Goal: Use online tool/utility: Utilize a website feature to perform a specific function

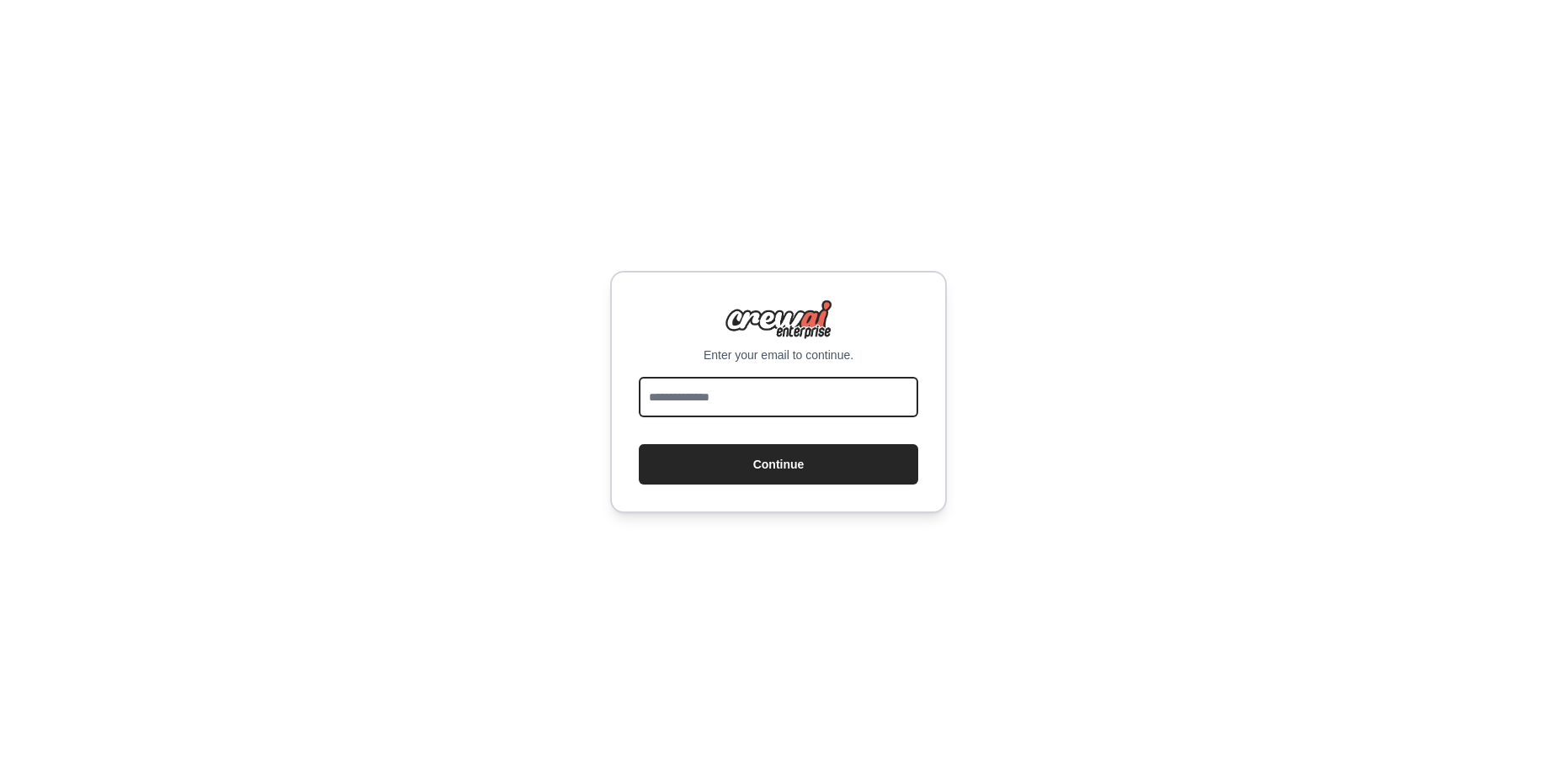
click at [722, 395] on input "email" at bounding box center [778, 397] width 279 height 41
type input "**********"
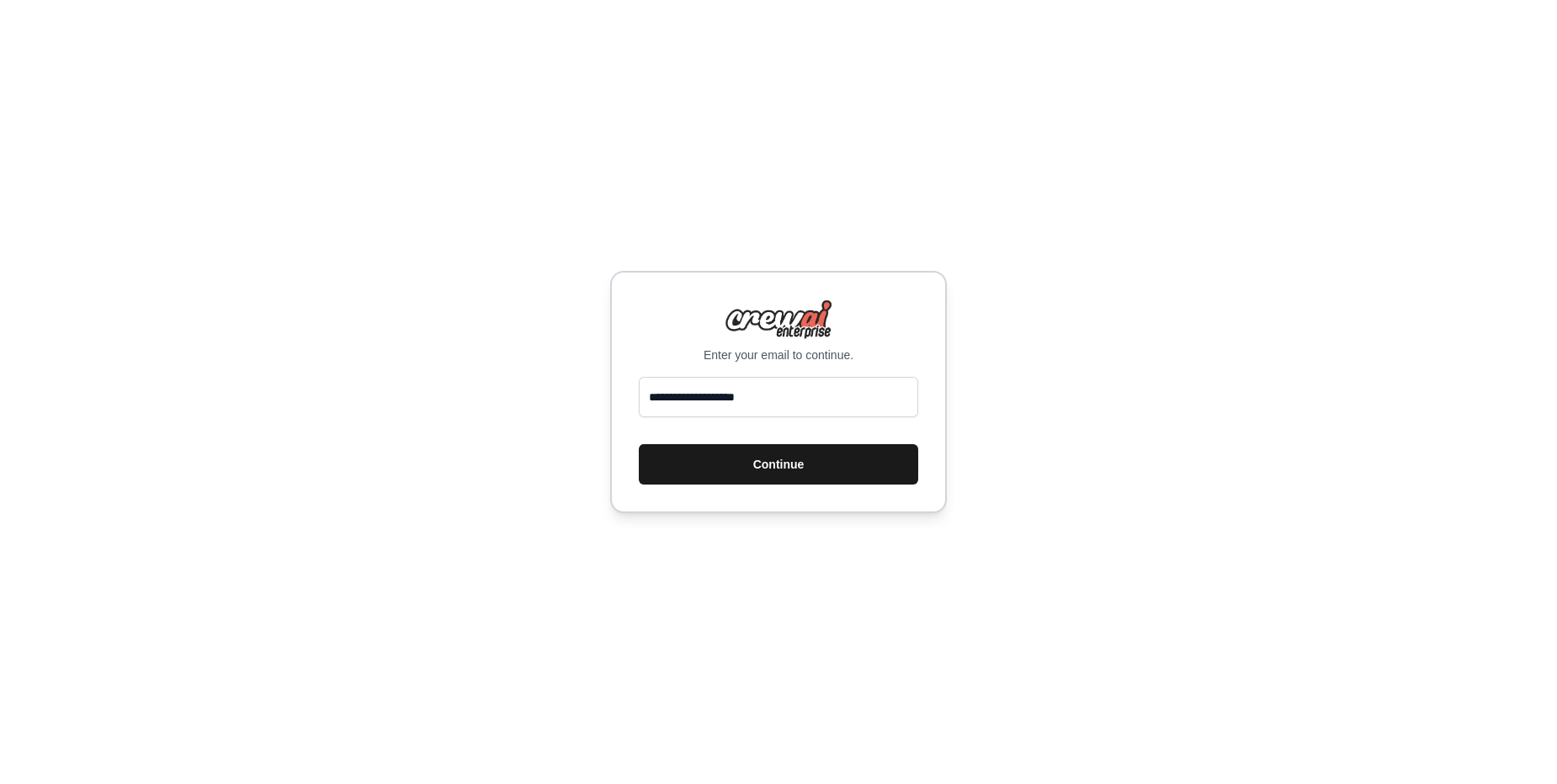
click at [774, 469] on button "Continue" at bounding box center [778, 464] width 279 height 41
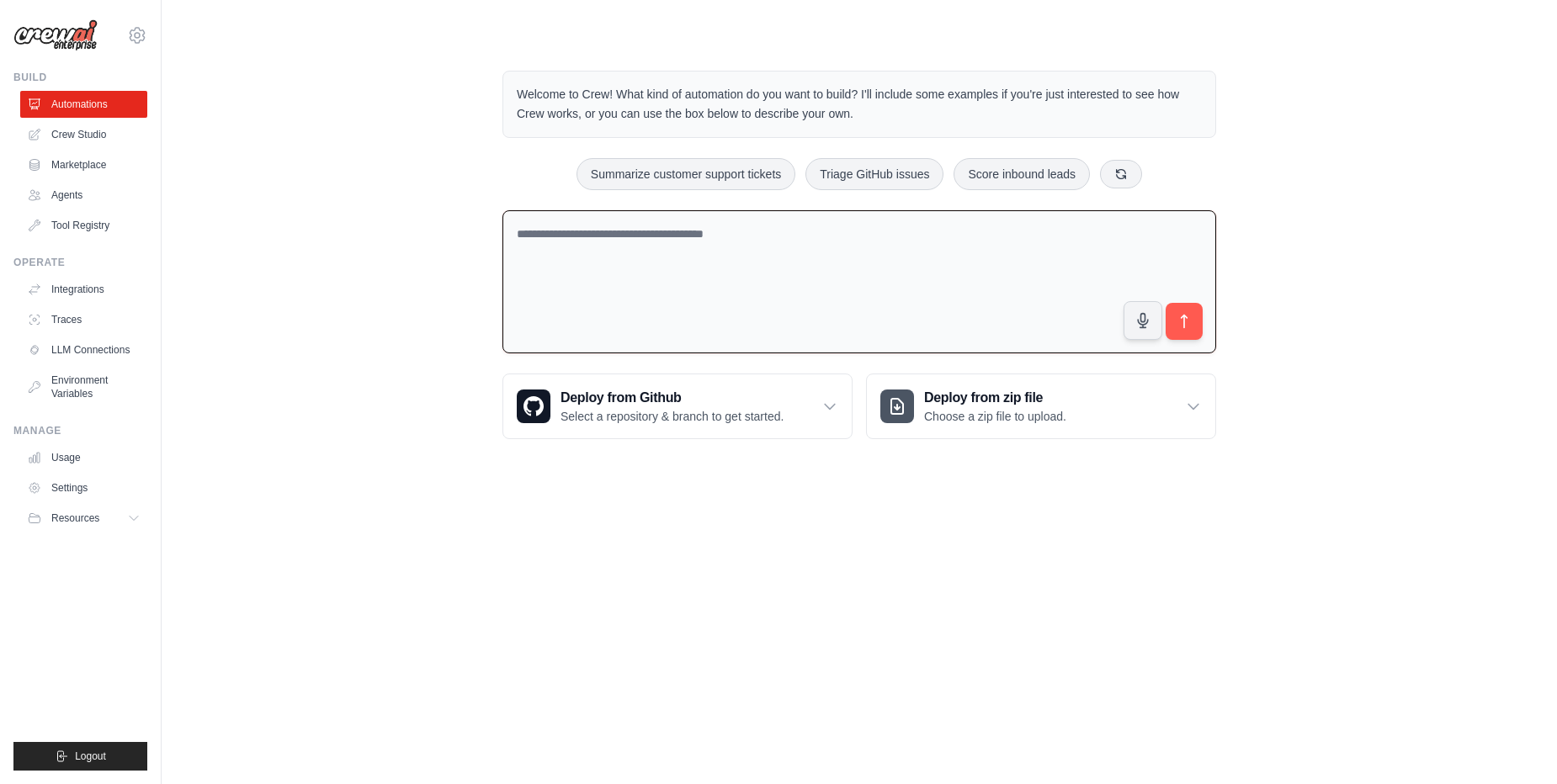
click at [954, 287] on textarea at bounding box center [859, 282] width 713 height 144
click at [1023, 411] on p "Choose a zip file to upload." at bounding box center [994, 416] width 142 height 17
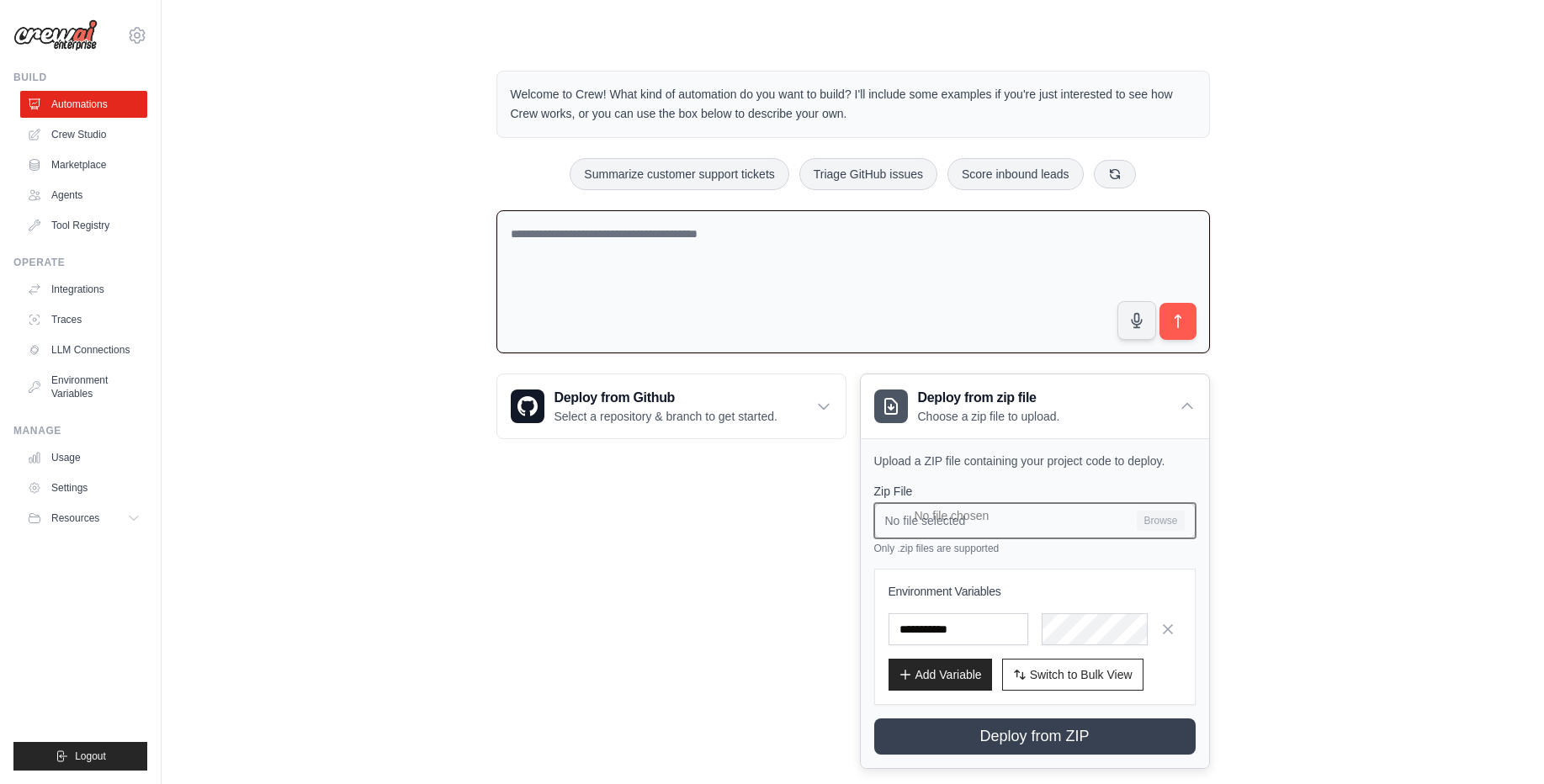
click at [1142, 516] on input "No file selected Browse" at bounding box center [1035, 520] width 321 height 35
type input "**********"
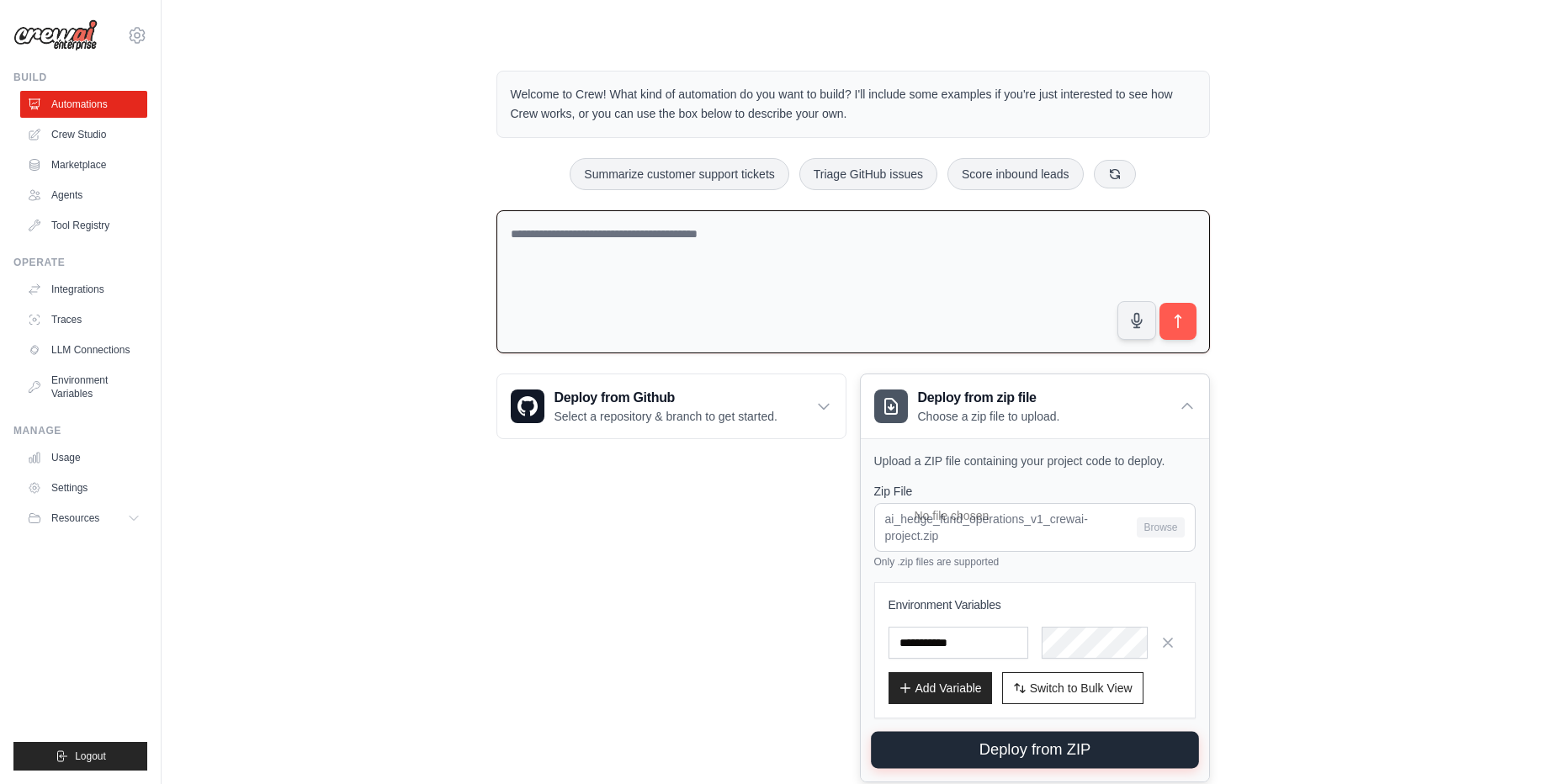
click at [1125, 750] on button "Deploy from ZIP" at bounding box center [1035, 750] width 328 height 37
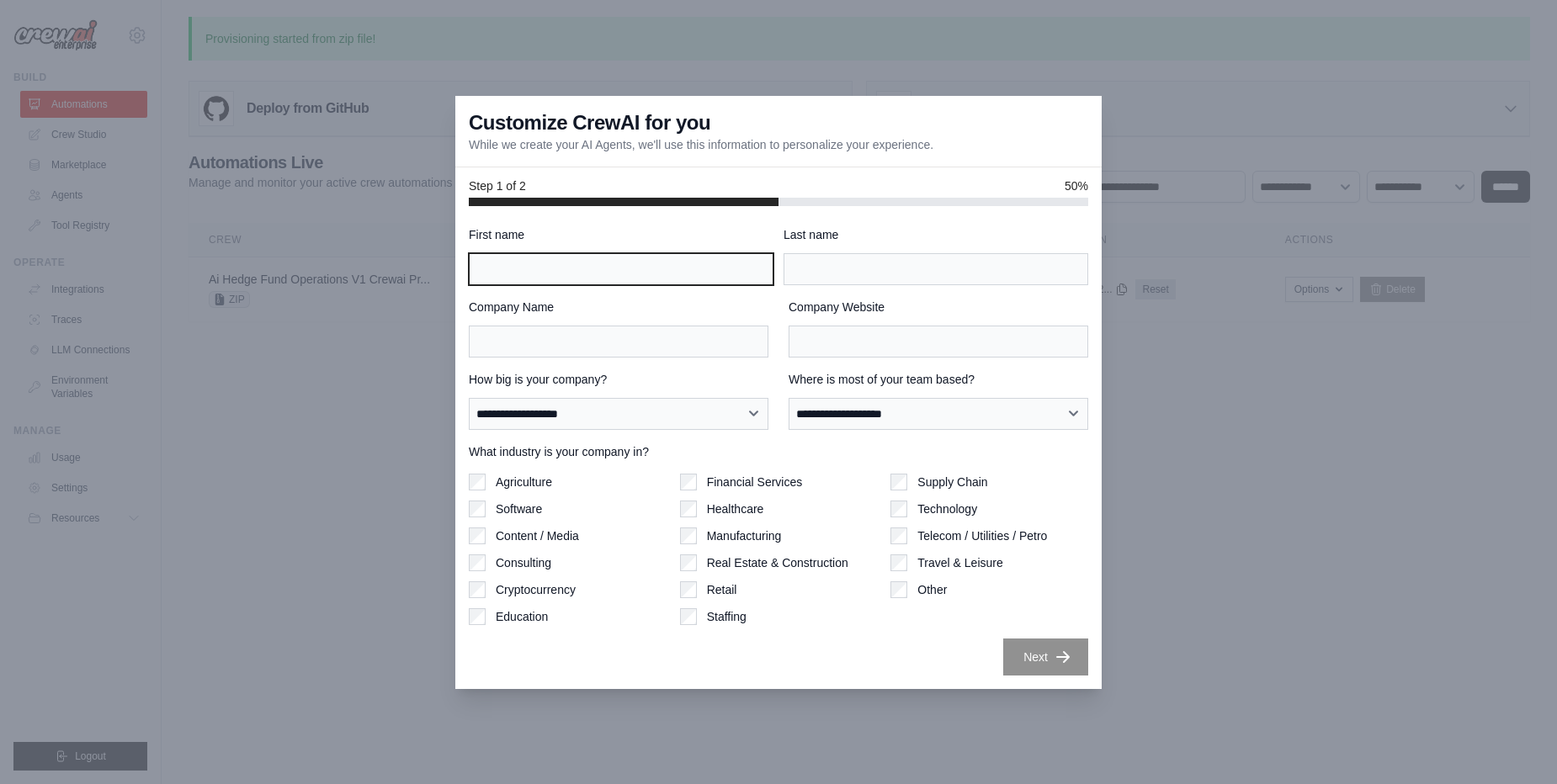
click at [669, 276] on input "First name" at bounding box center [620, 270] width 304 height 32
type input "******"
type input "********"
click at [888, 506] on div "Agriculture Software Content / Media Consulting Cryptocurrency Education Financ…" at bounding box center [778, 549] width 619 height 152
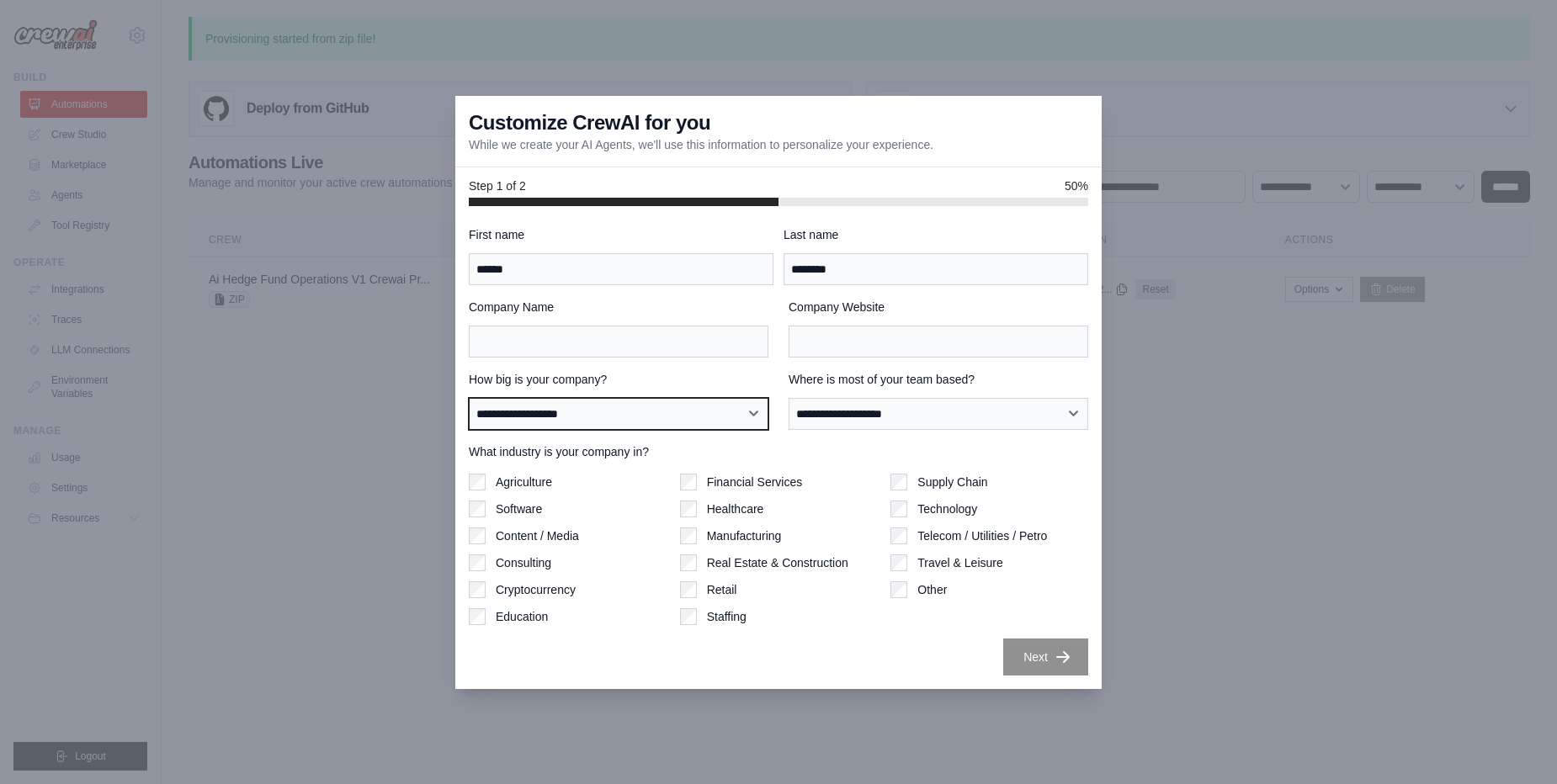
select select "**********"
click at [468, 398] on select "**********" at bounding box center [618, 414] width 300 height 32
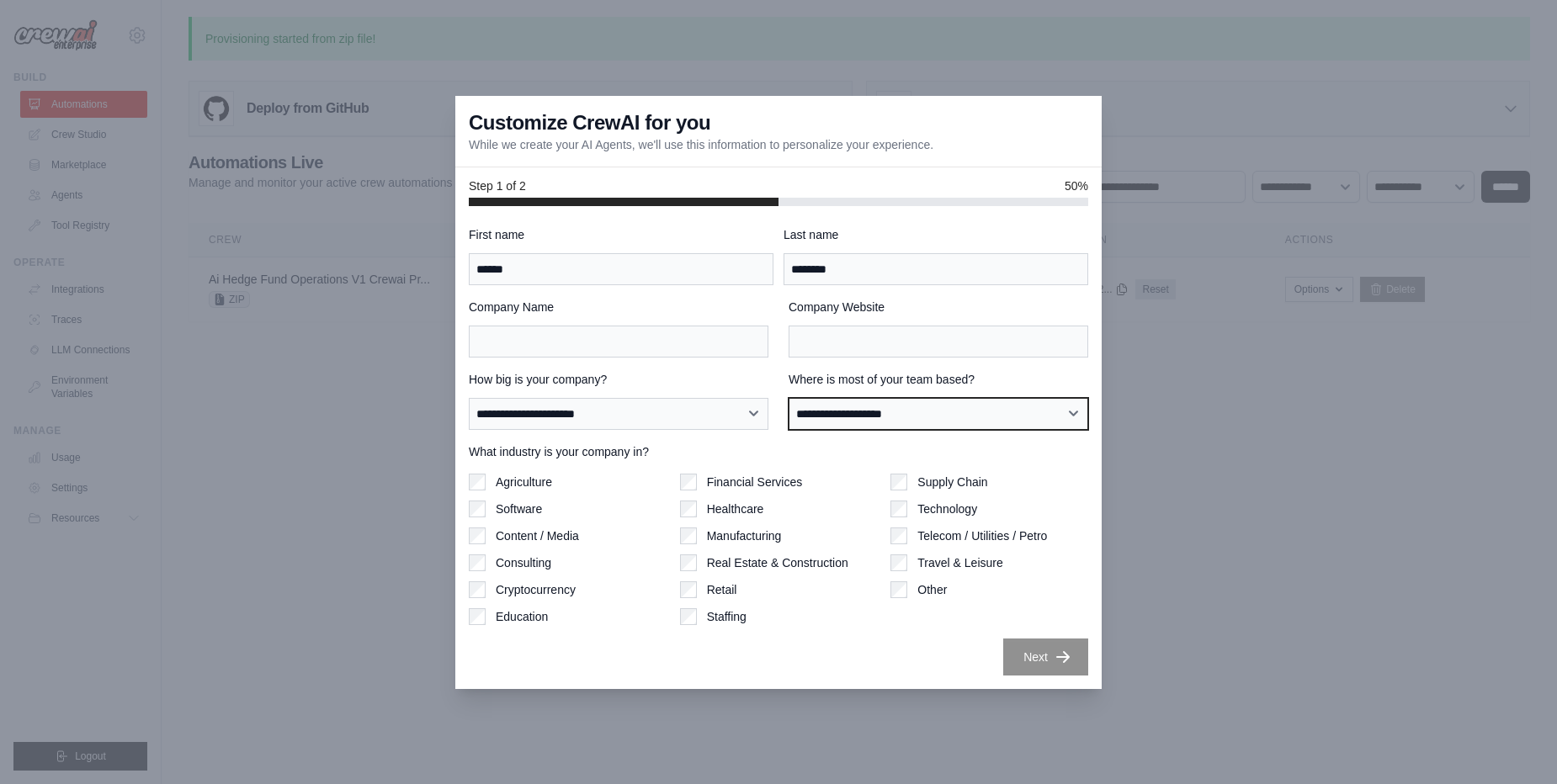
select select "**********"
click at [789, 398] on select "**********" at bounding box center [939, 414] width 300 height 32
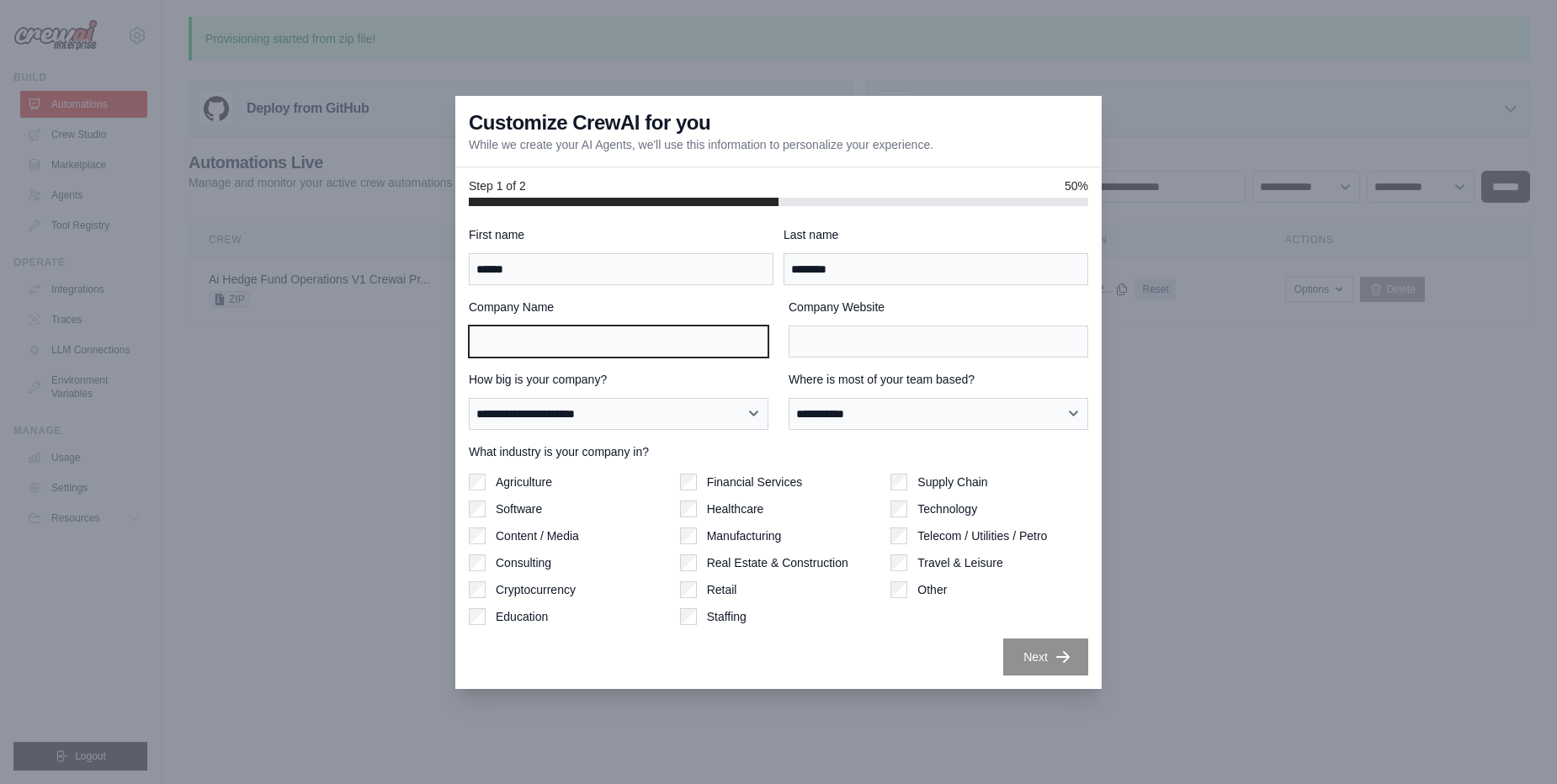
click at [746, 351] on input "Company Name" at bounding box center [618, 342] width 300 height 32
click at [746, 351] on input "**" at bounding box center [618, 342] width 300 height 32
click at [746, 351] on input "**********" at bounding box center [618, 342] width 300 height 32
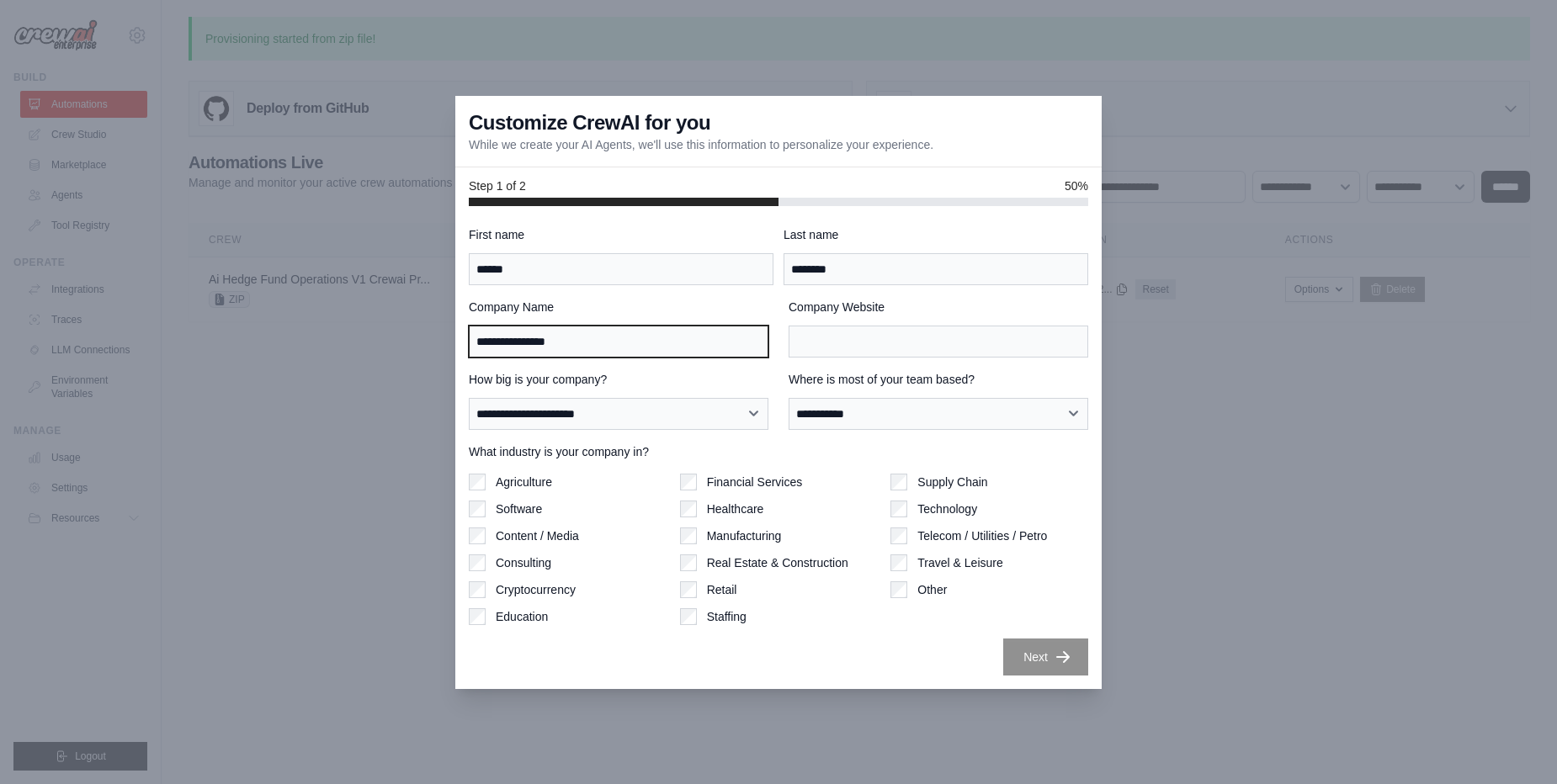
type input "**********"
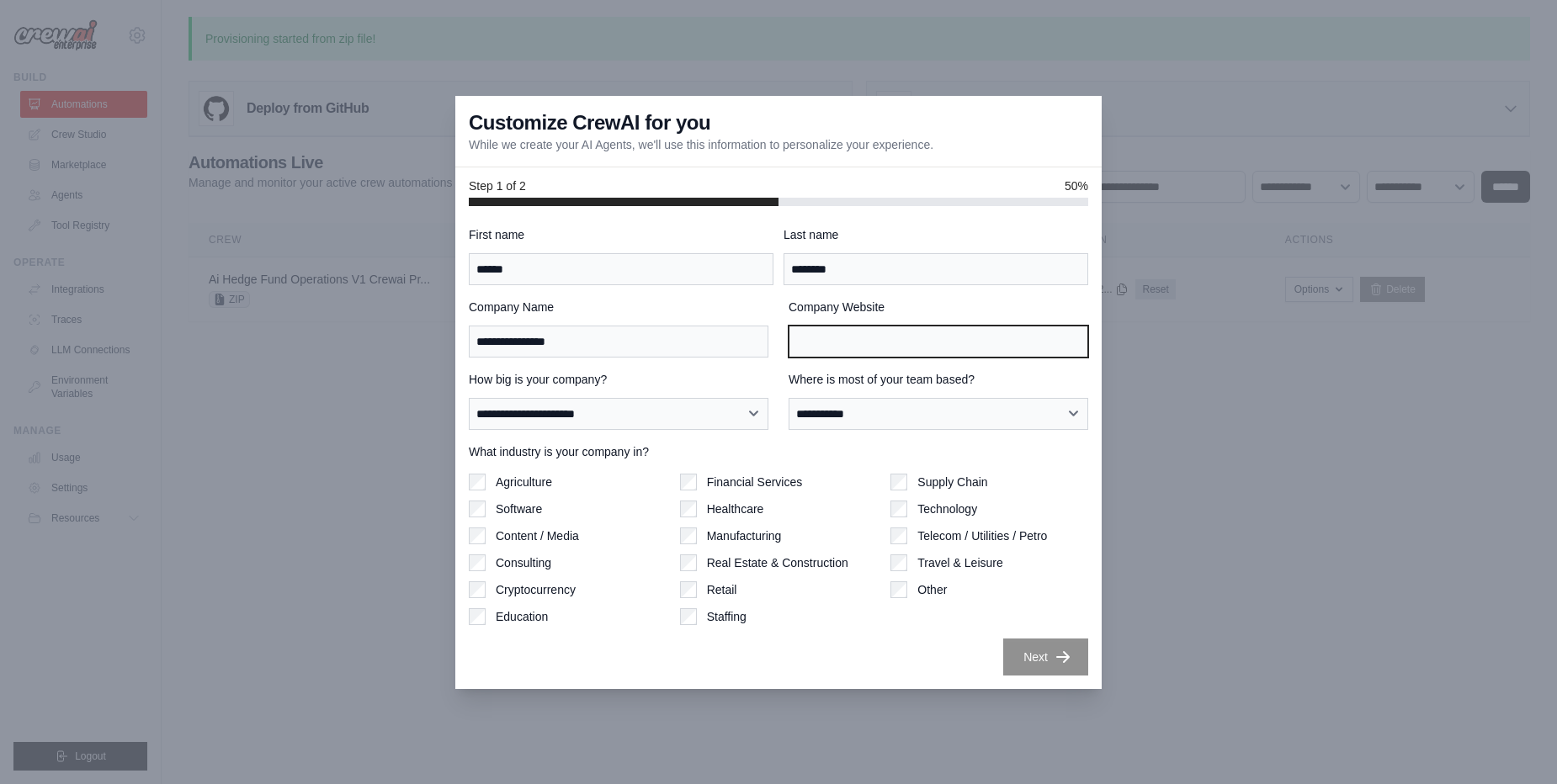
click at [864, 350] on input "Company Website" at bounding box center [939, 342] width 300 height 32
type input "**********"
click at [1044, 649] on button "Next" at bounding box center [1045, 656] width 85 height 37
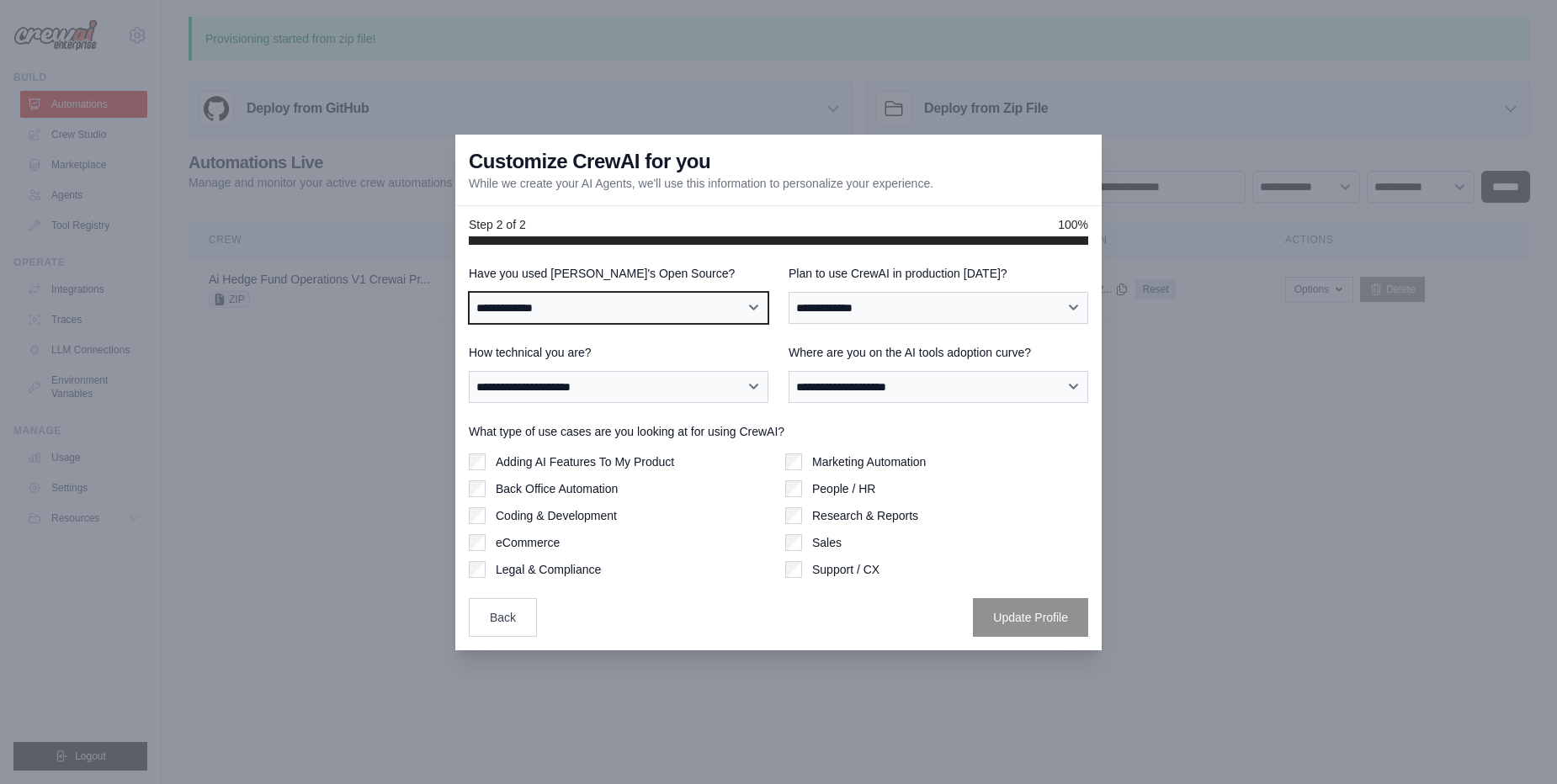
select select "**********"
click at [468, 292] on select "**********" at bounding box center [618, 308] width 300 height 32
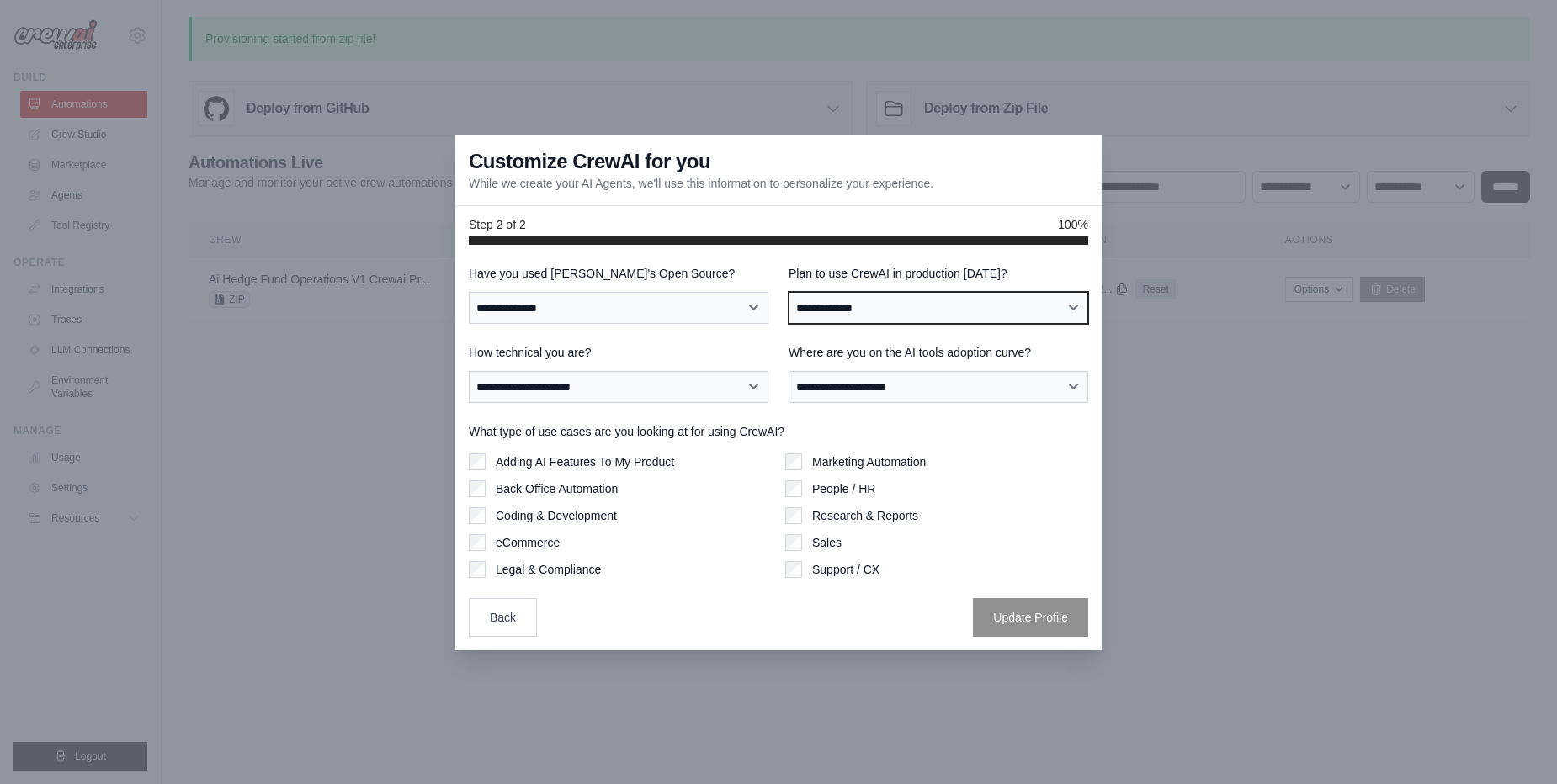
select select "*****"
click at [789, 292] on select "**********" at bounding box center [939, 308] width 300 height 32
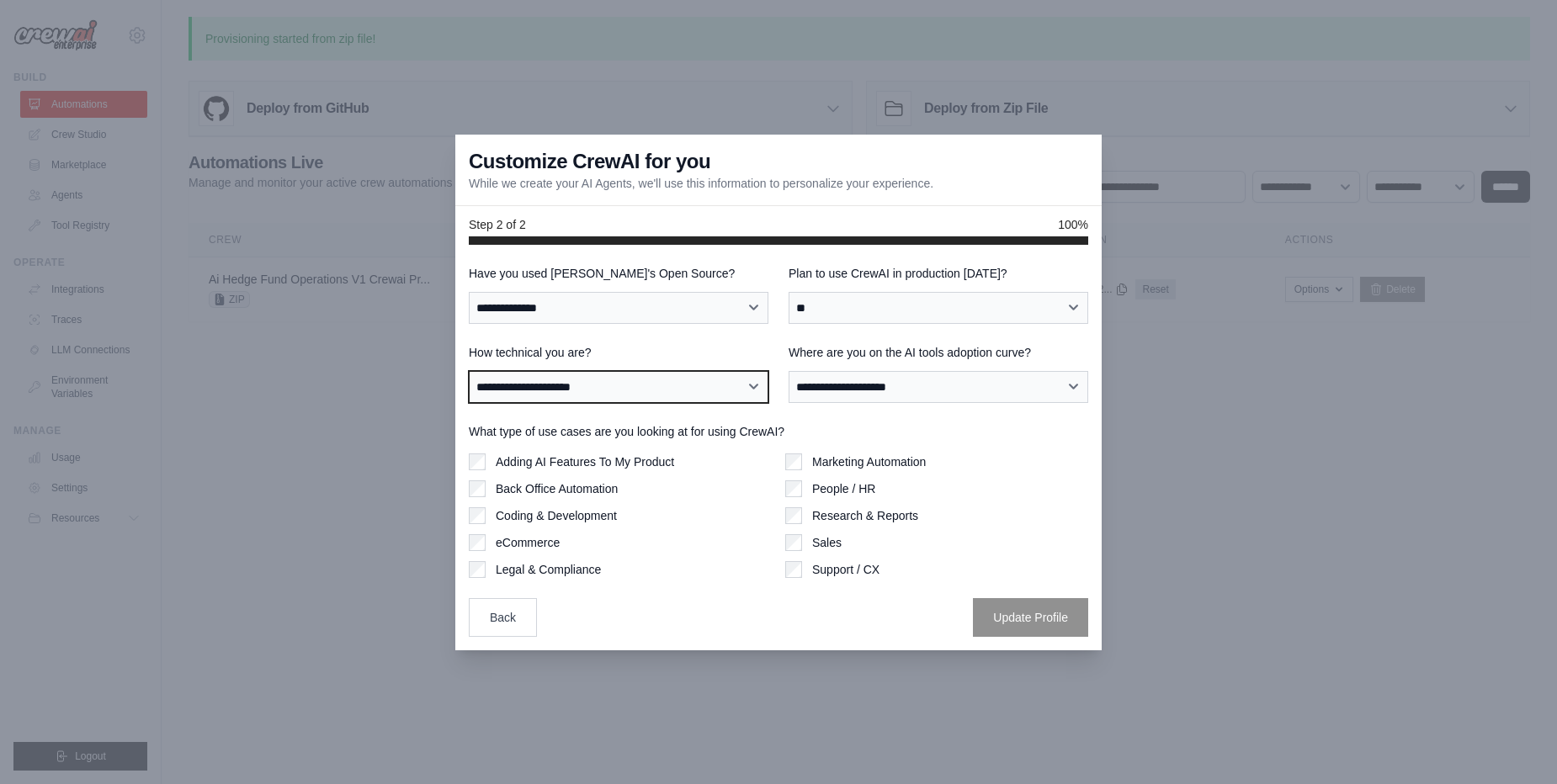
select select "**********"
click at [468, 371] on select "**********" at bounding box center [618, 387] width 300 height 32
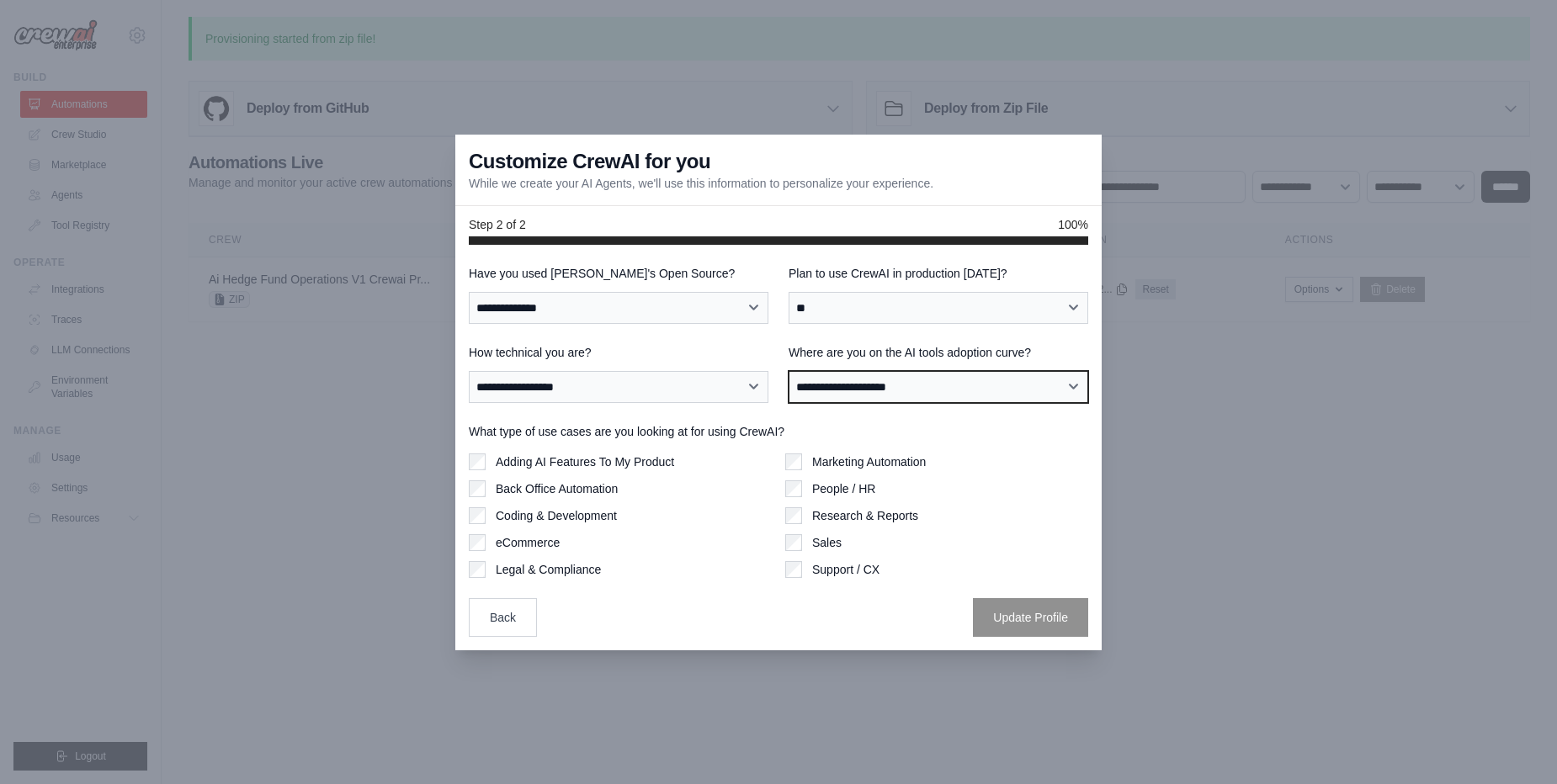
select select "**********"
click at [789, 371] on select "**********" at bounding box center [939, 387] width 300 height 32
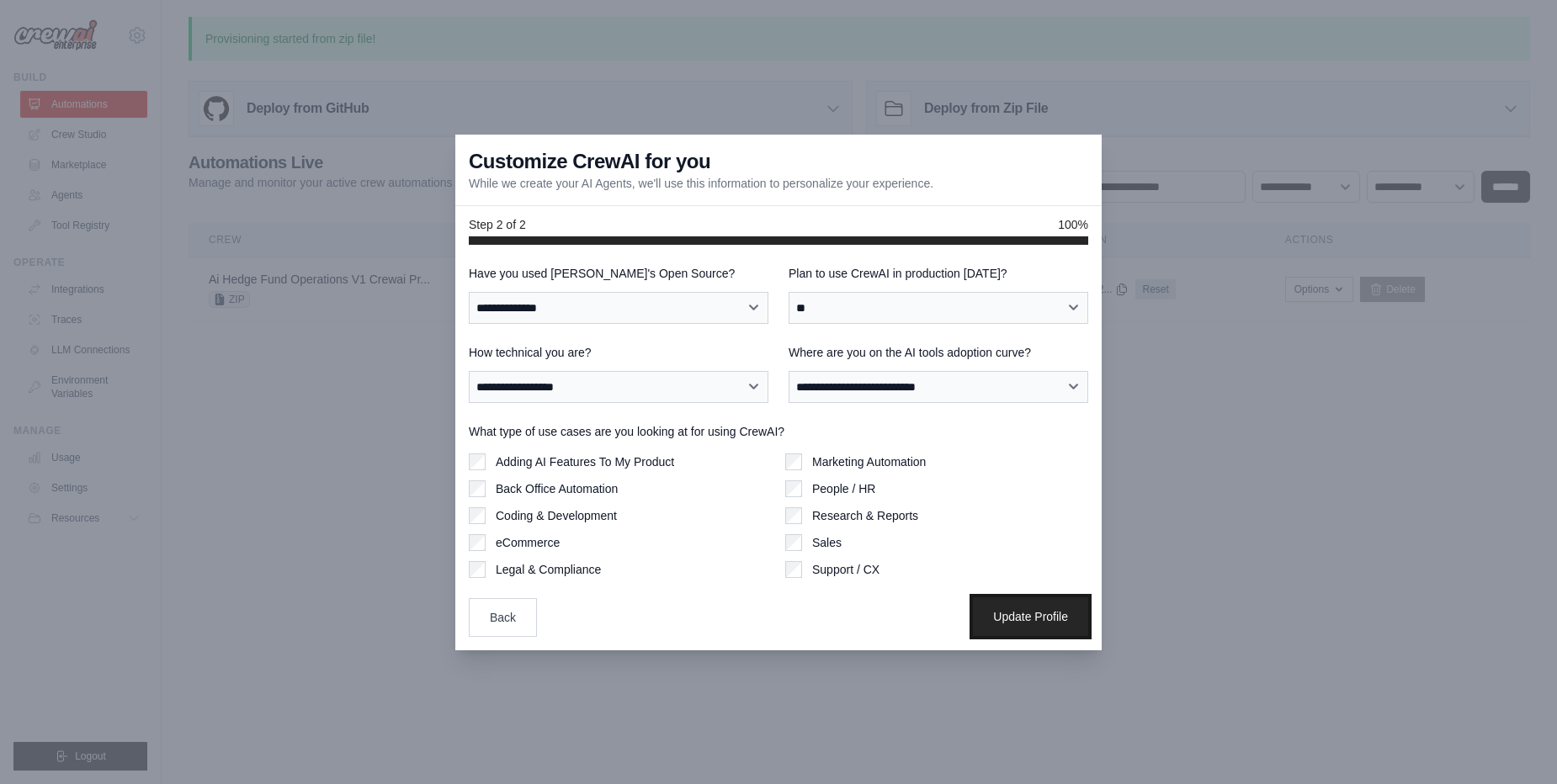
click at [1033, 621] on button "Update Profile" at bounding box center [1030, 616] width 115 height 39
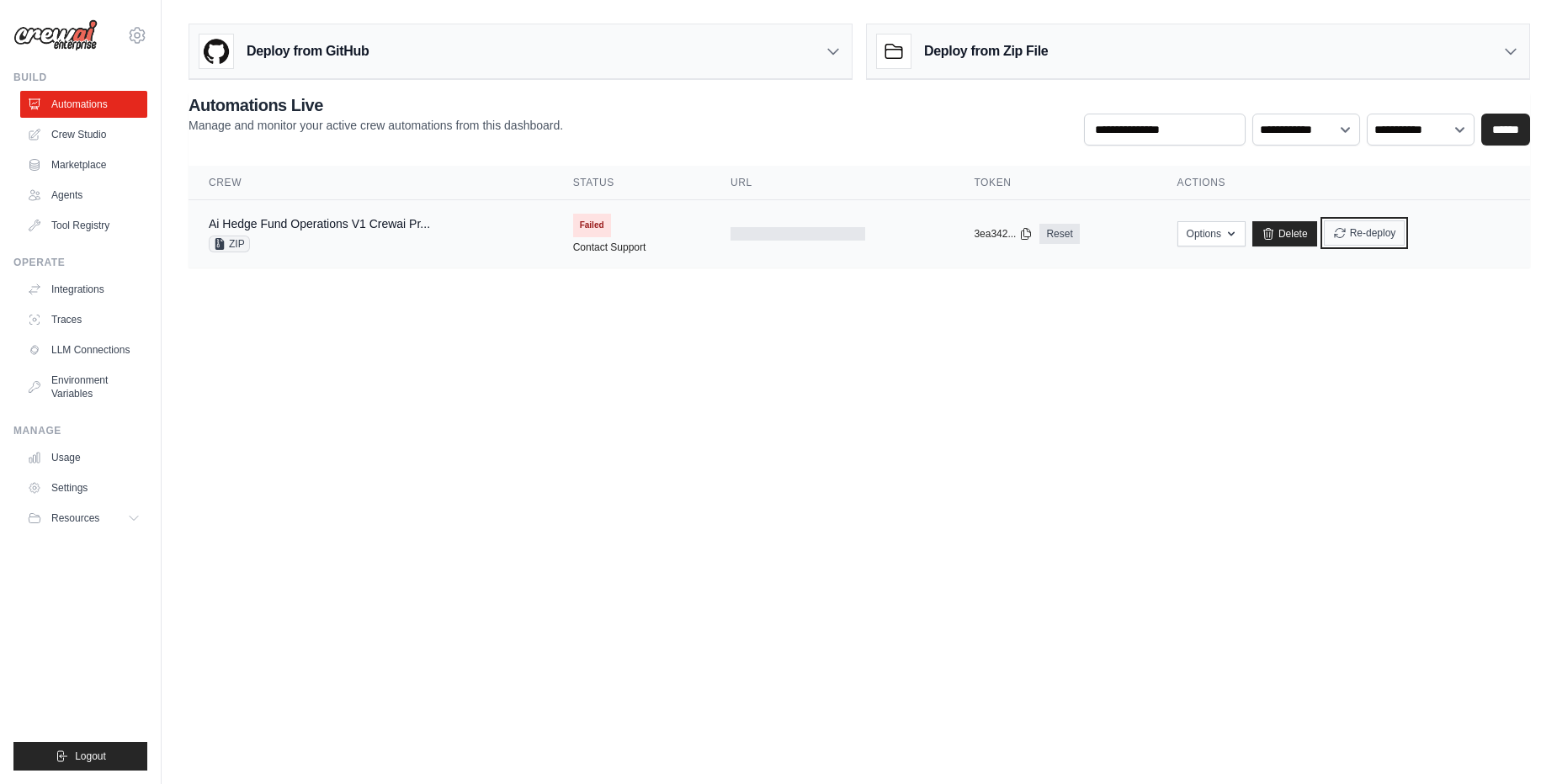
click at [1375, 238] on button "Re-deploy" at bounding box center [1364, 233] width 82 height 25
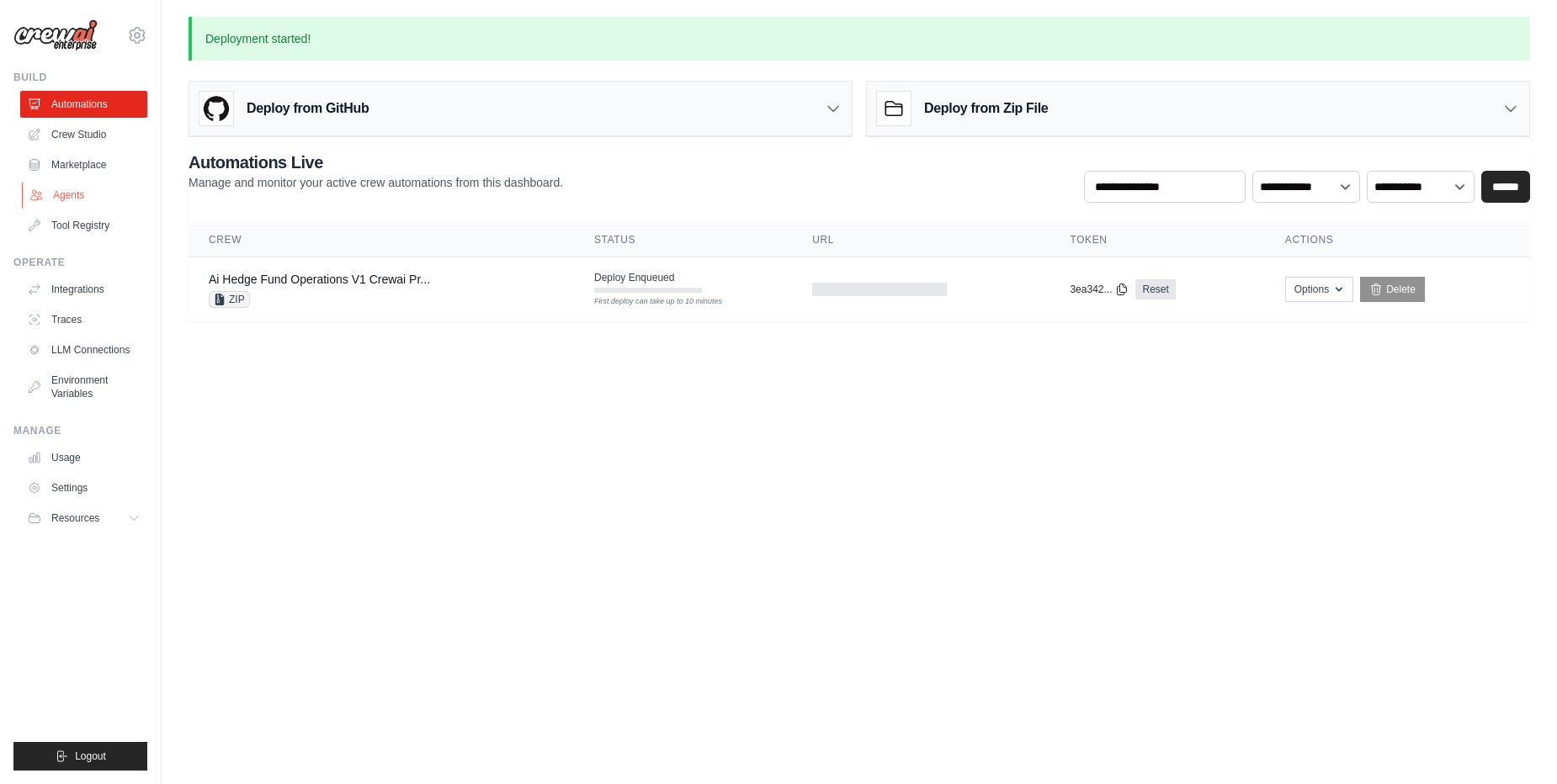
click at [71, 192] on link "Agents" at bounding box center [85, 195] width 127 height 27
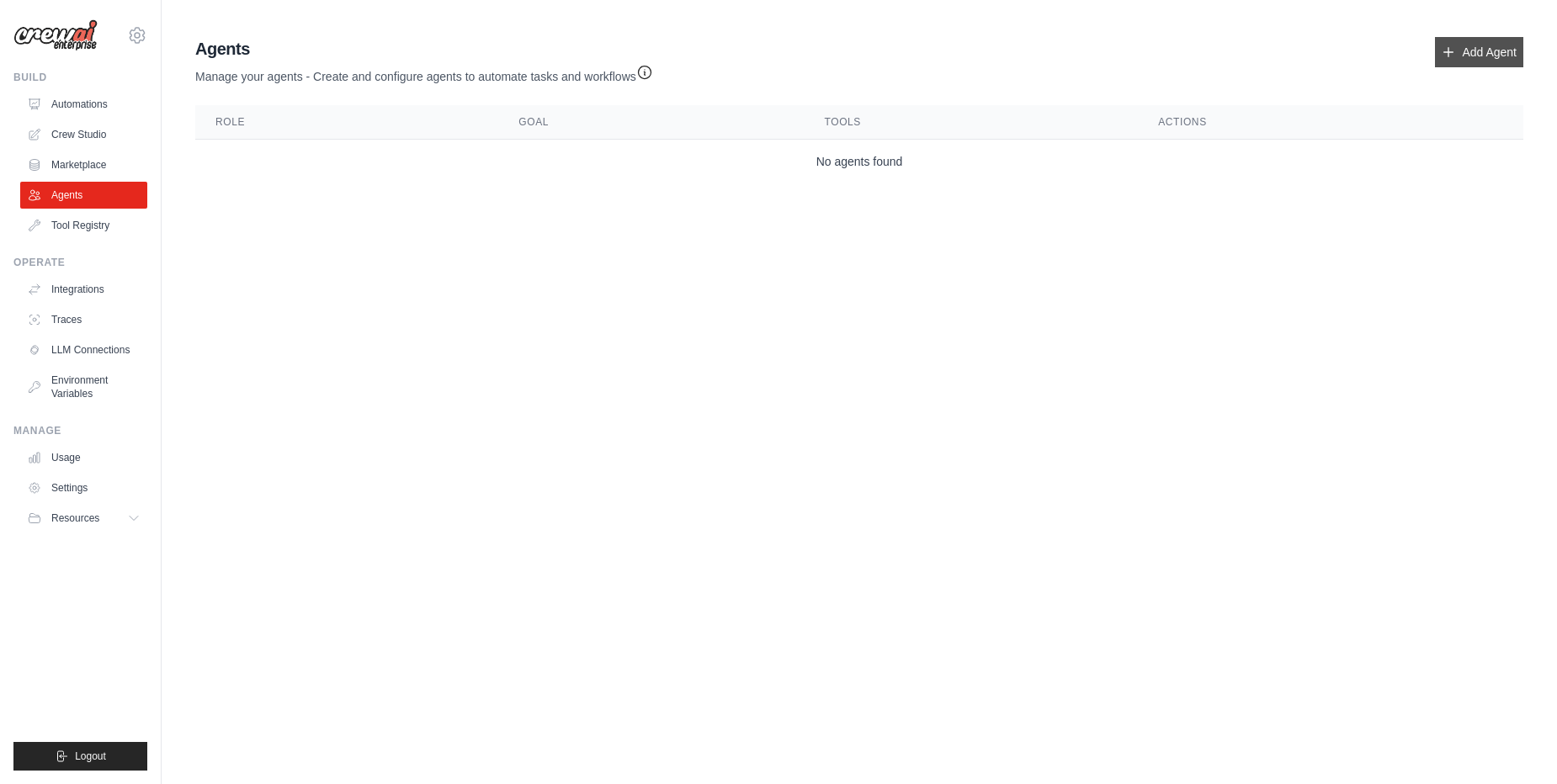
click at [1483, 55] on link "Add Agent" at bounding box center [1479, 52] width 89 height 30
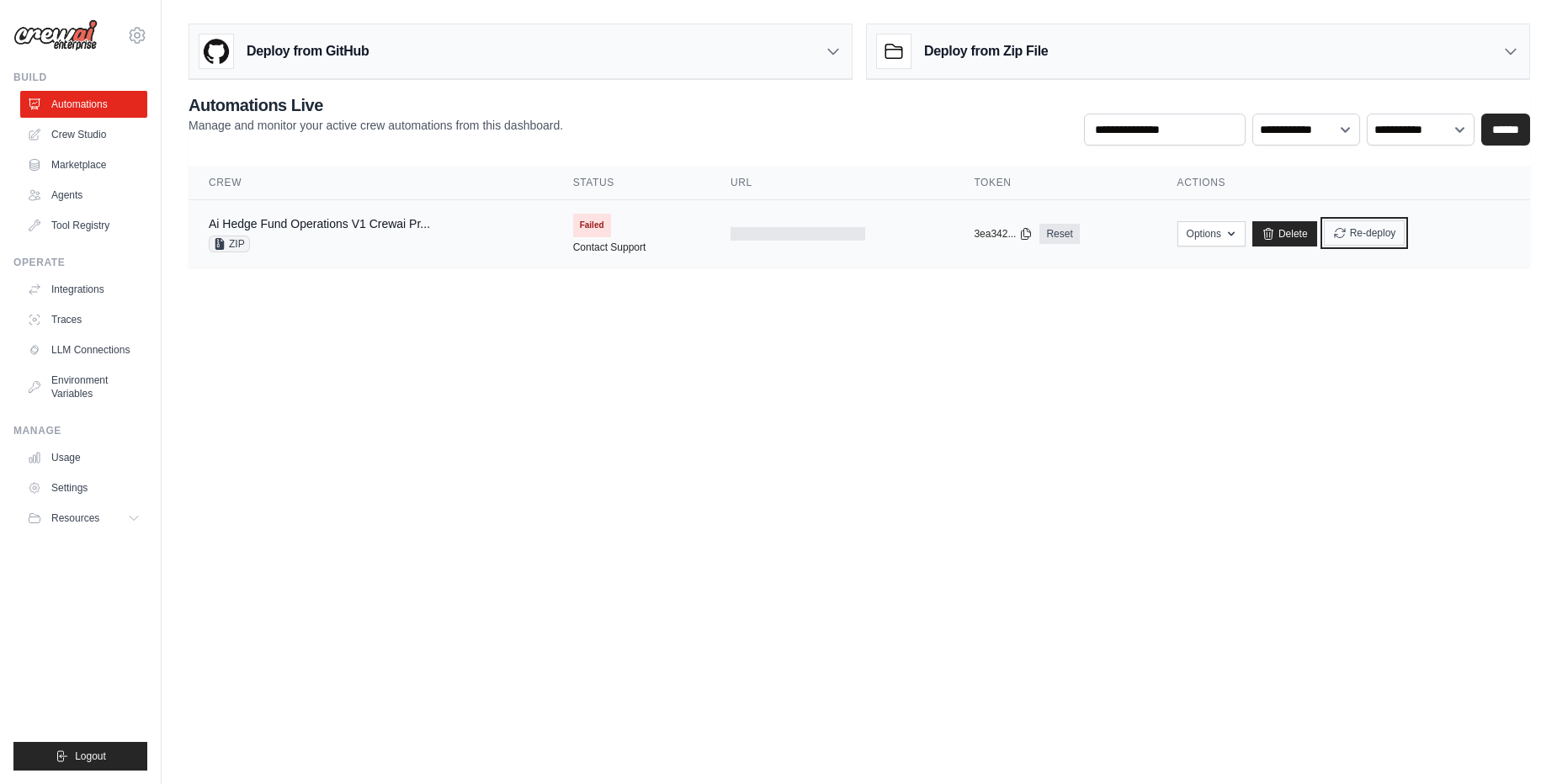
click at [1374, 237] on button "Re-deploy" at bounding box center [1364, 233] width 82 height 25
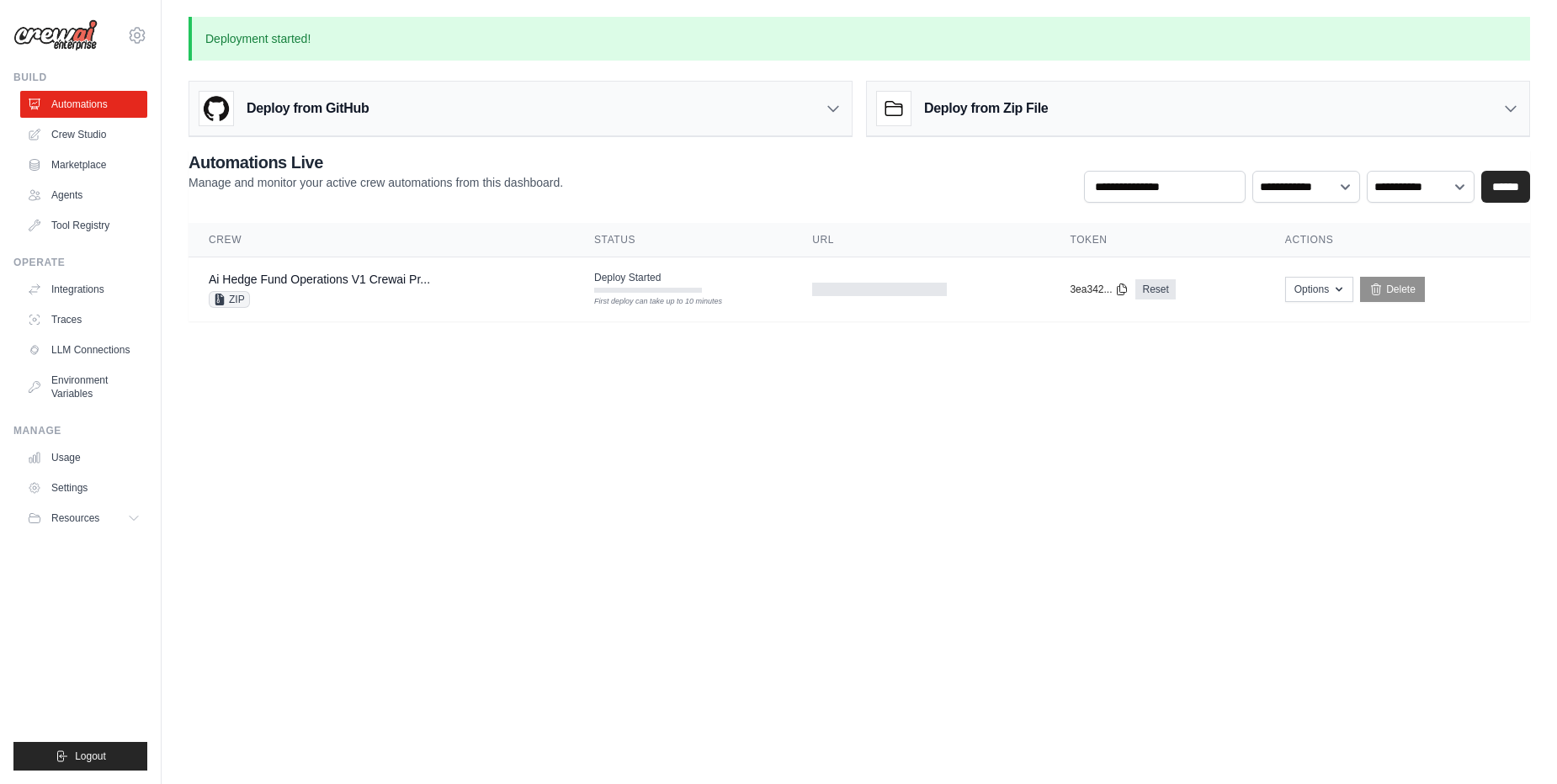
click at [506, 596] on body "[EMAIL_ADDRESS][DOMAIN_NAME] Settings Build Automations Crew Studio" at bounding box center [778, 392] width 1557 height 784
click at [76, 132] on link "Crew Studio" at bounding box center [85, 135] width 127 height 27
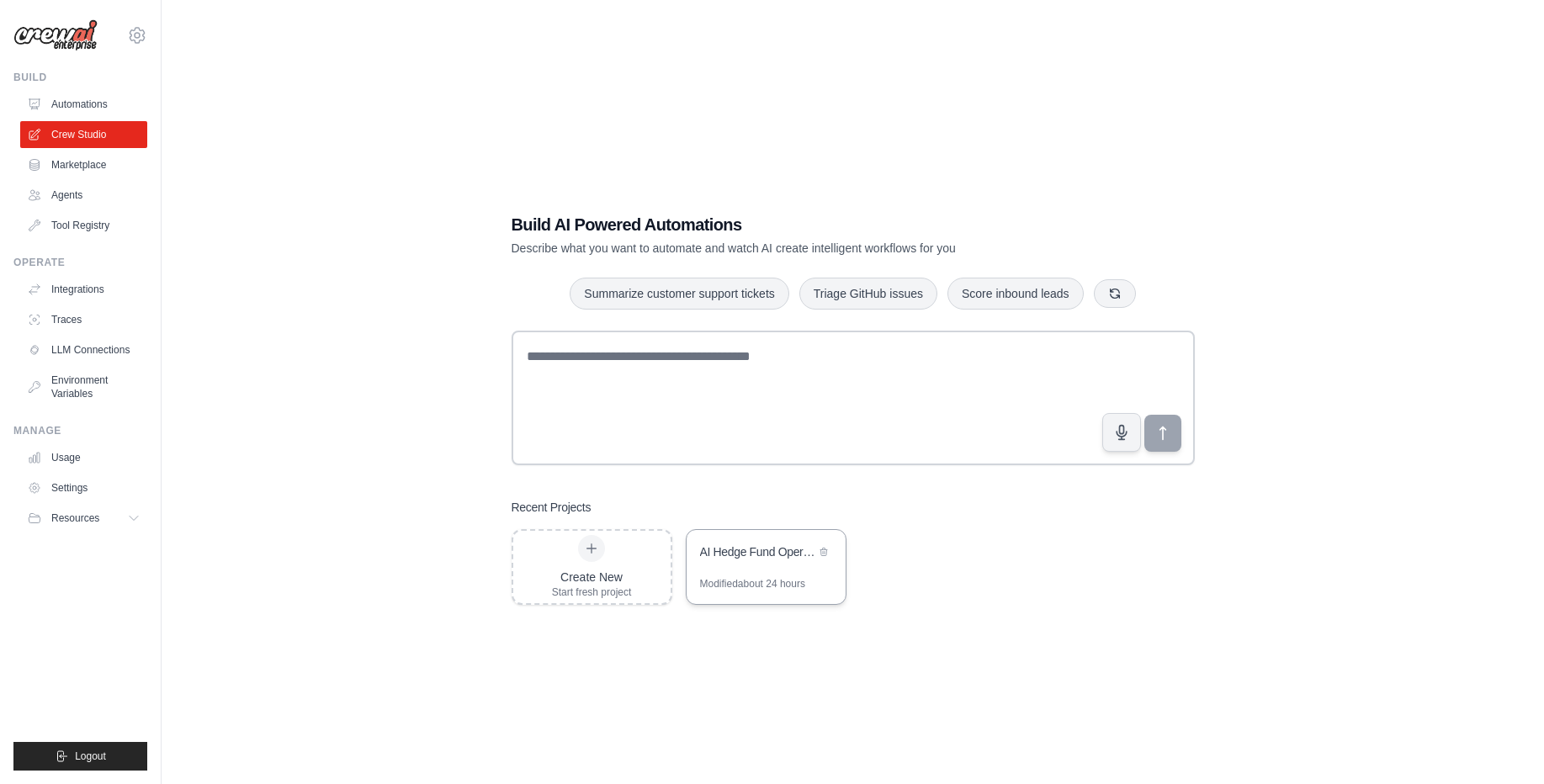
click at [750, 585] on div "Modified about 24 hours" at bounding box center [753, 583] width 106 height 13
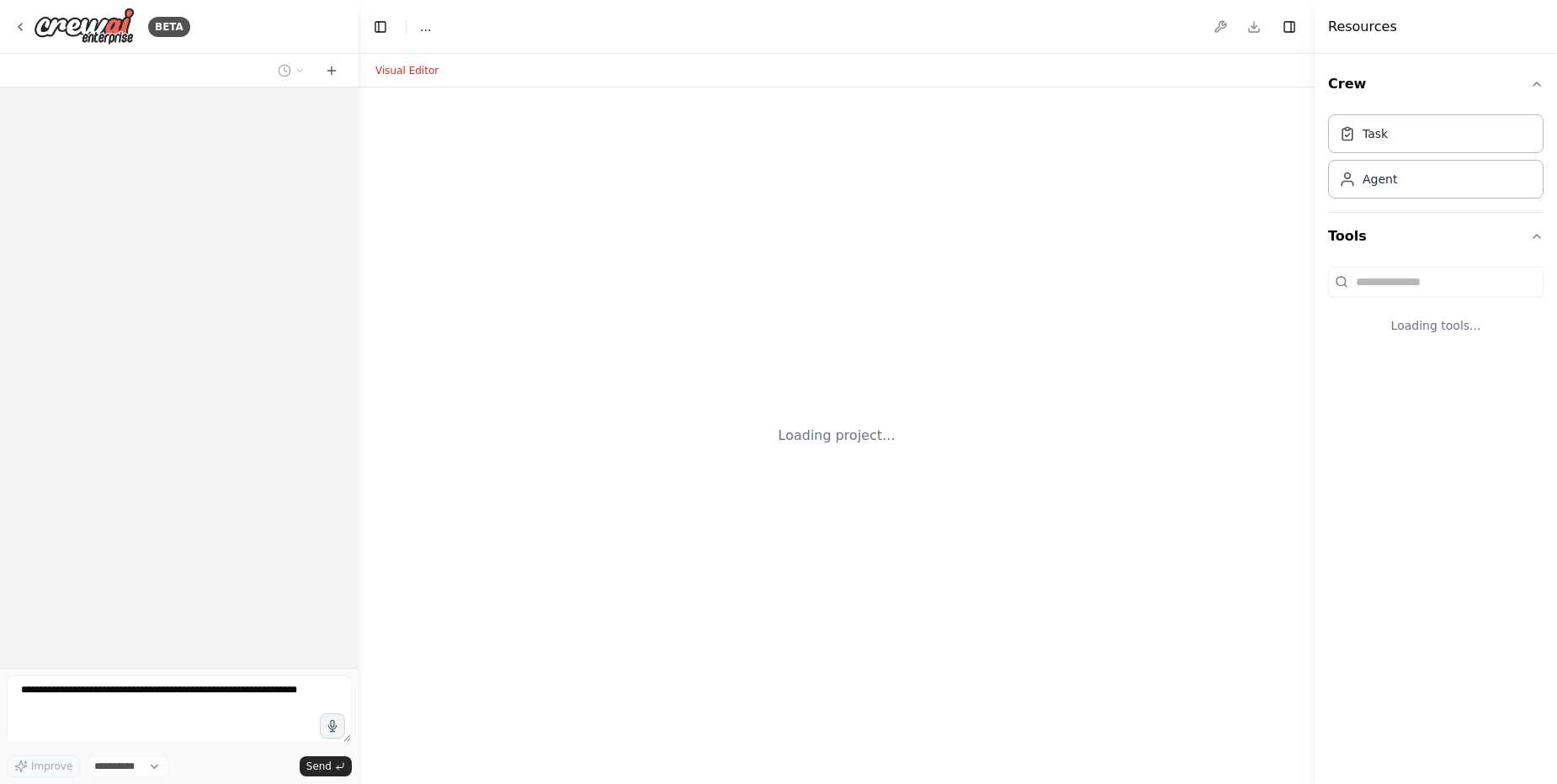
select select "****"
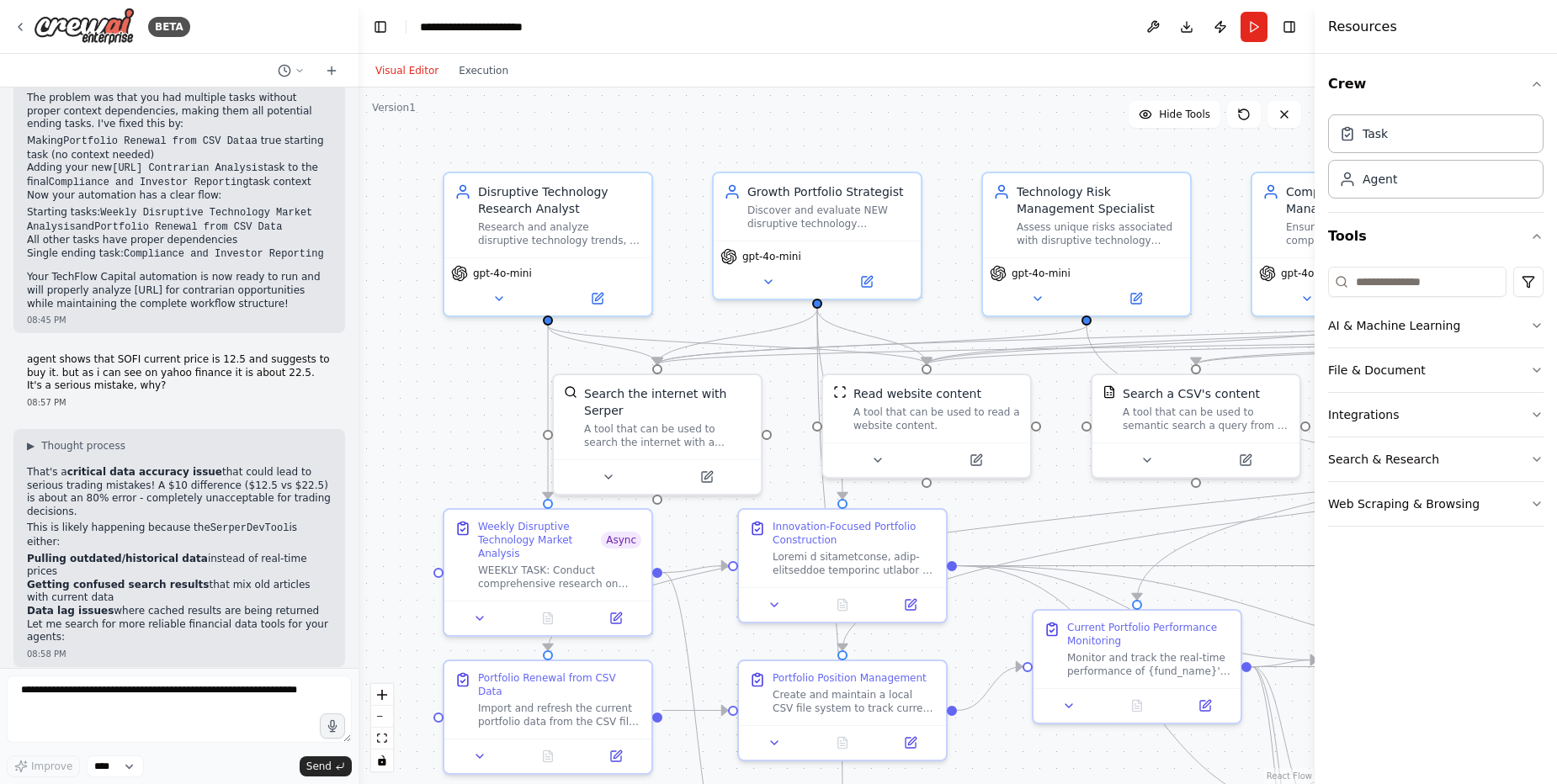
scroll to position [50086, 0]
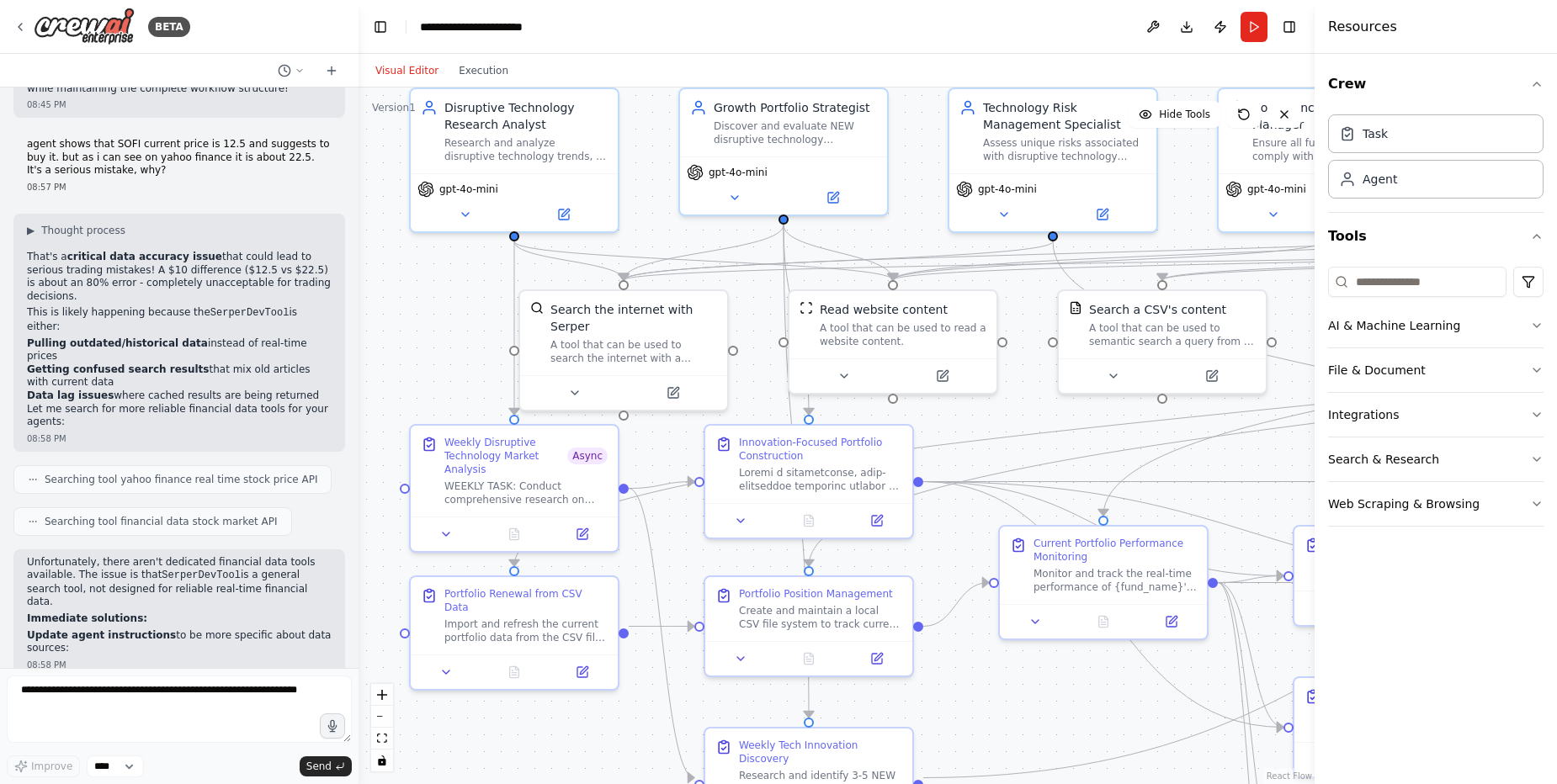
drag, startPoint x: 420, startPoint y: 388, endPoint x: 385, endPoint y: 310, distance: 85.5
click at [385, 308] on div ".deletable-edge-delete-btn { width: 20px; height: 20px; border: 0px solid #ffff…" at bounding box center [836, 435] width 956 height 696
click at [1247, 12] on button "Run" at bounding box center [1254, 26] width 27 height 30
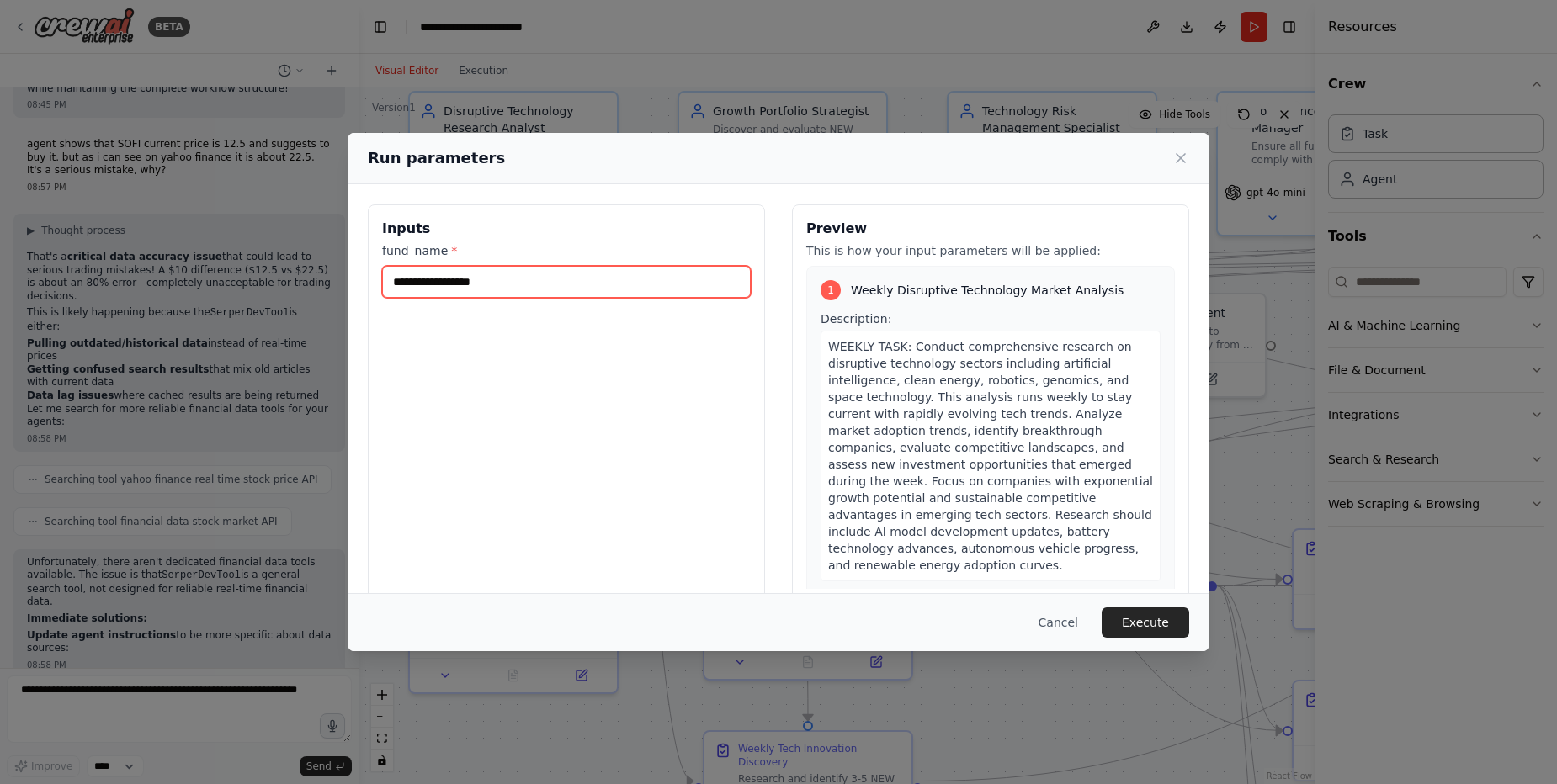
click at [607, 286] on input "fund_name *" at bounding box center [565, 282] width 369 height 32
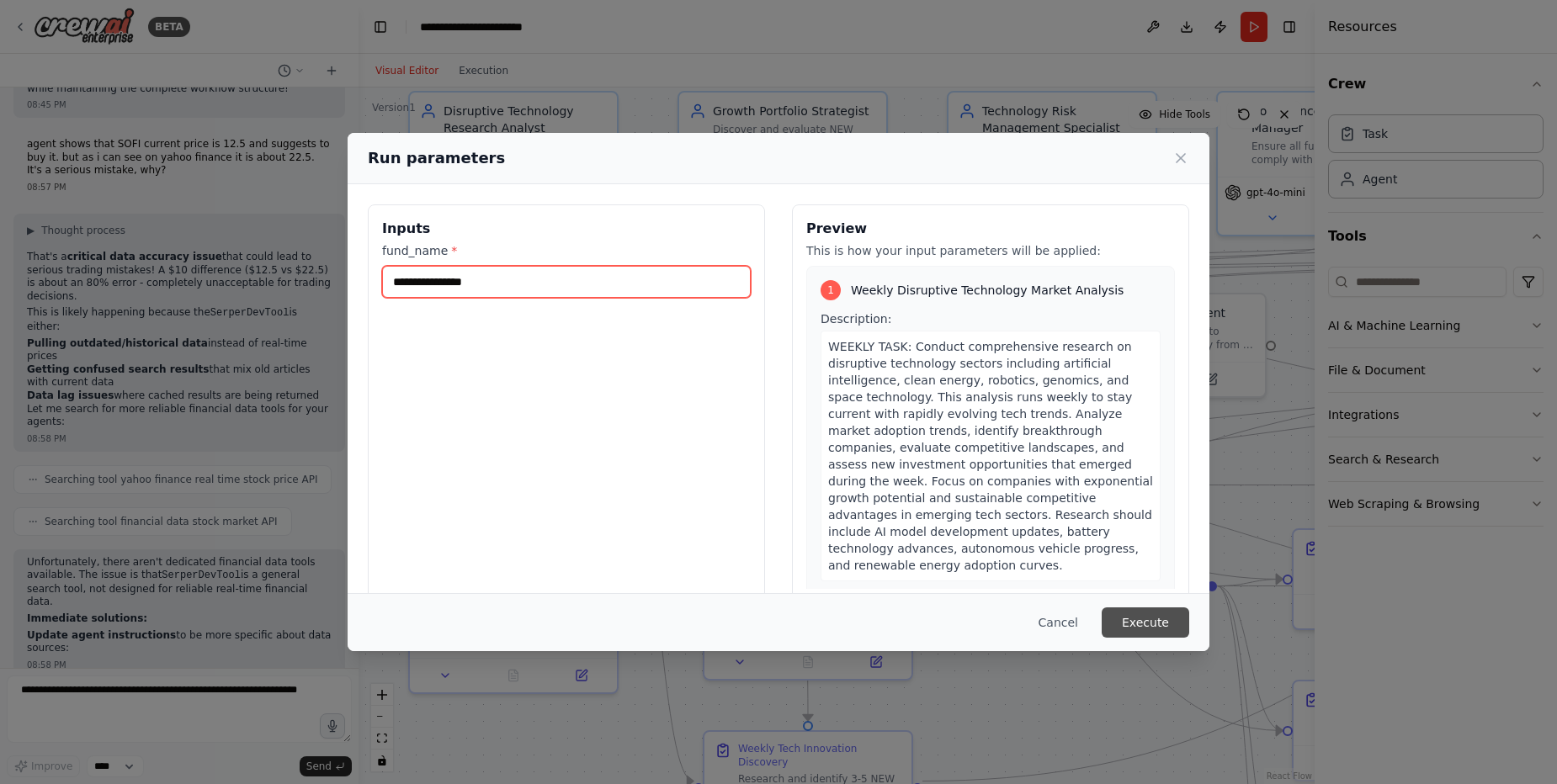
type input "**********"
click at [1151, 618] on button "Execute" at bounding box center [1145, 623] width 88 height 30
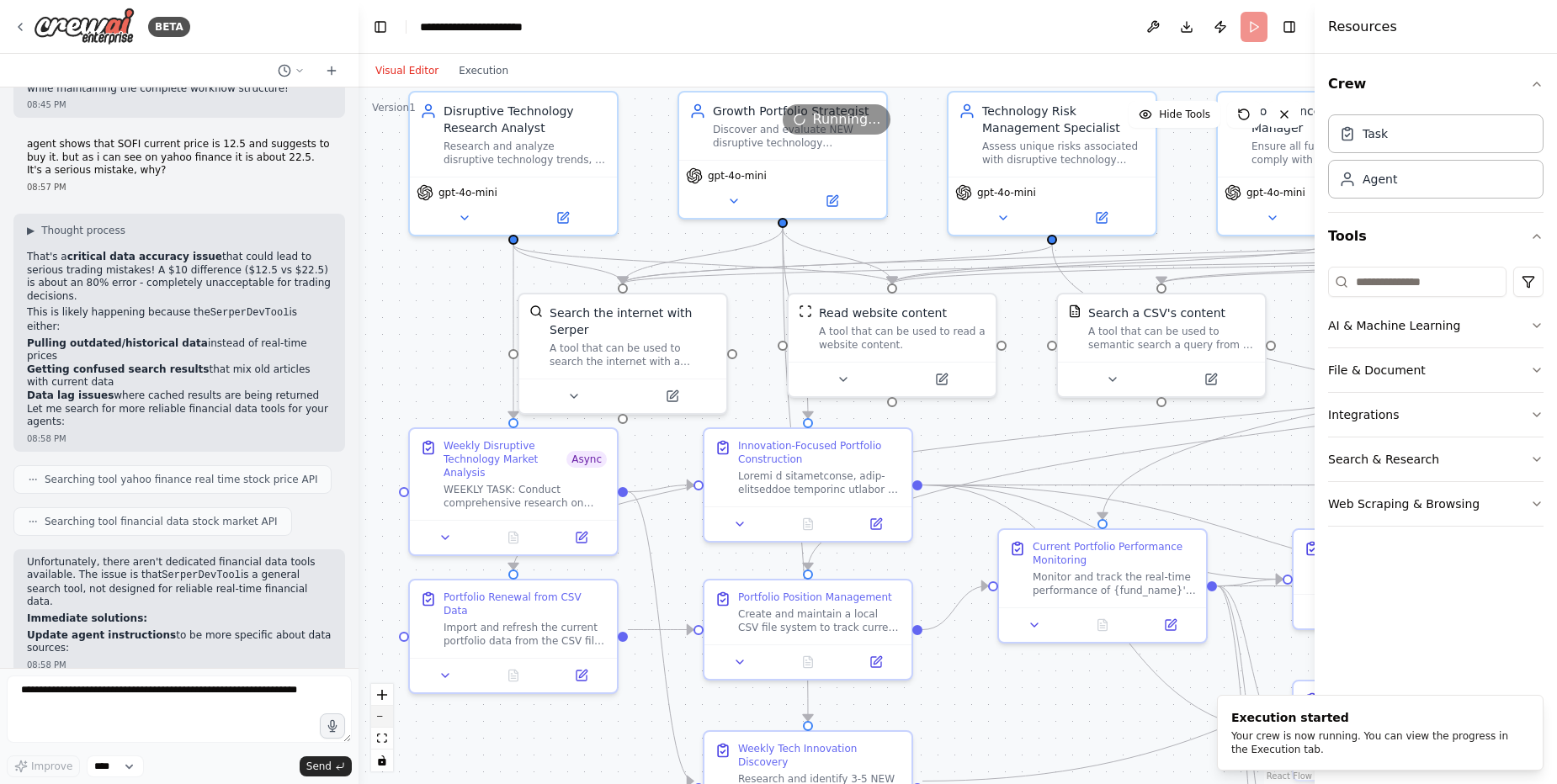
click at [382, 717] on icon "zoom out" at bounding box center [382, 717] width 10 height 2
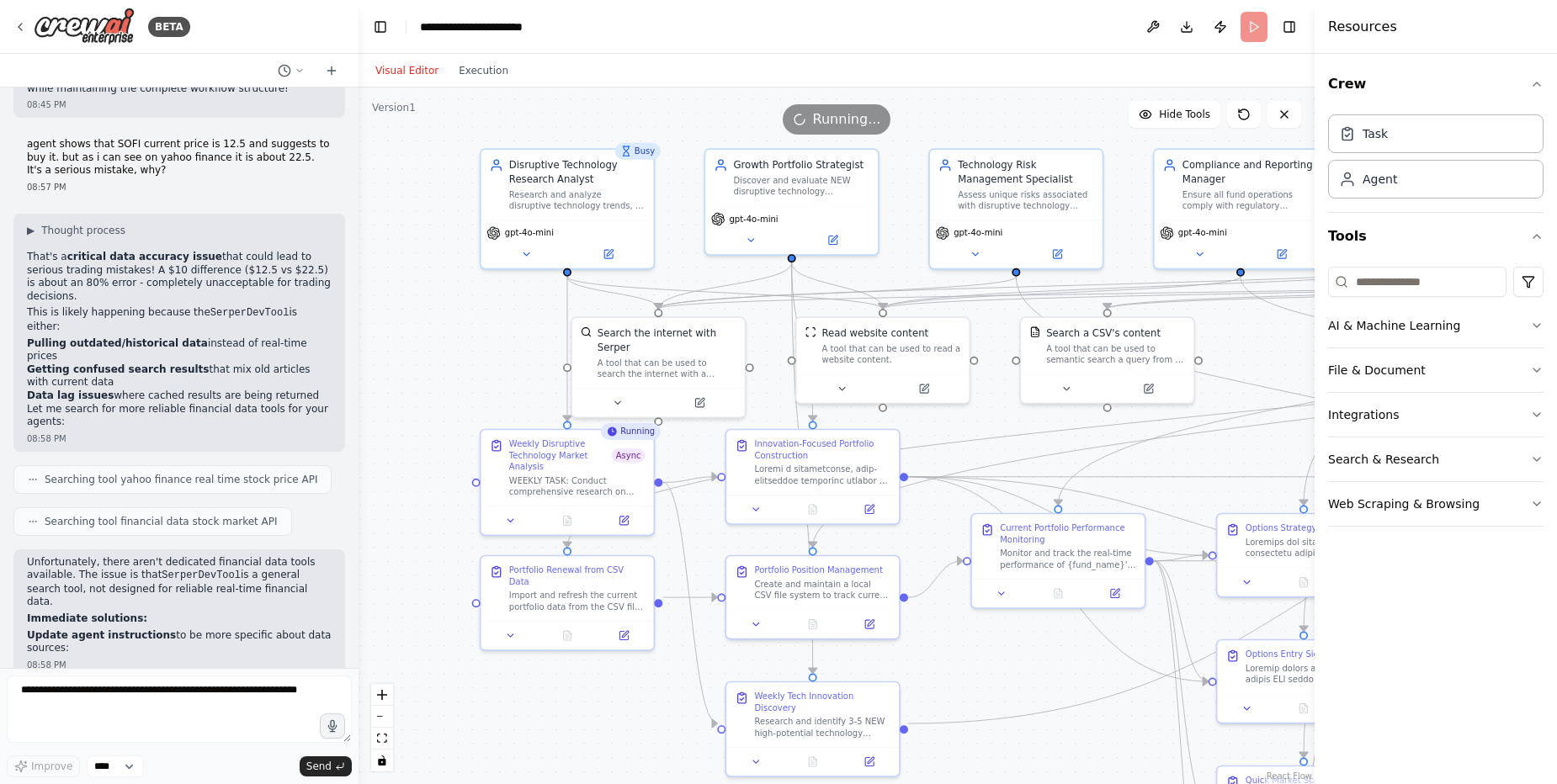
drag, startPoint x: 479, startPoint y: 353, endPoint x: 434, endPoint y: 331, distance: 50.1
click at [434, 331] on div ".deletable-edge-delete-btn { width: 20px; height: 20px; border: 0px solid #ffff…" at bounding box center [836, 435] width 956 height 696
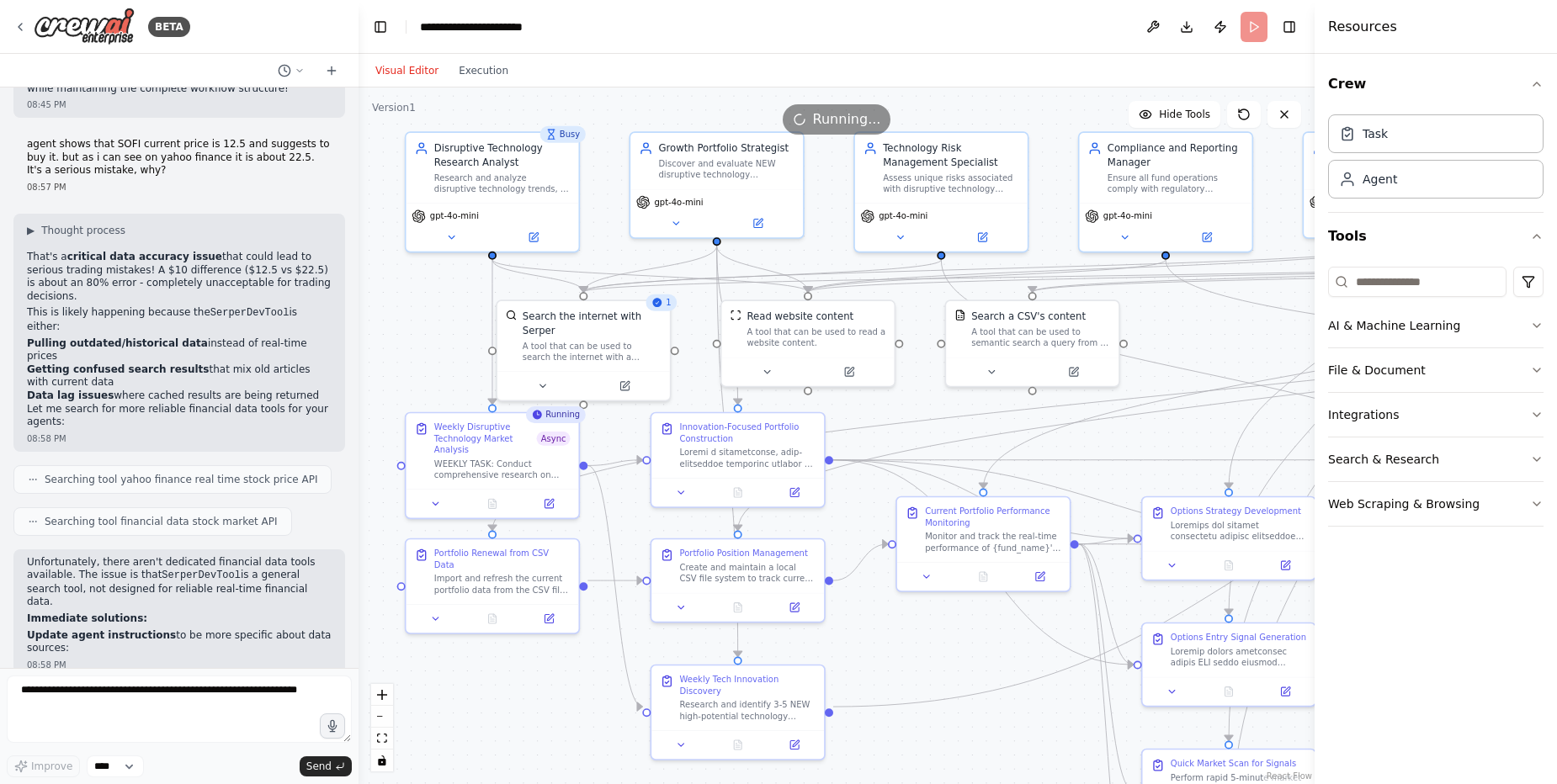
drag, startPoint x: 434, startPoint y: 331, endPoint x: 361, endPoint y: 313, distance: 75.2
click at [360, 313] on div ".deletable-edge-delete-btn { width: 20px; height: 20px; border: 0px solid #ffff…" at bounding box center [836, 435] width 956 height 696
click at [187, 703] on textarea at bounding box center [179, 709] width 345 height 67
type textarea "******"
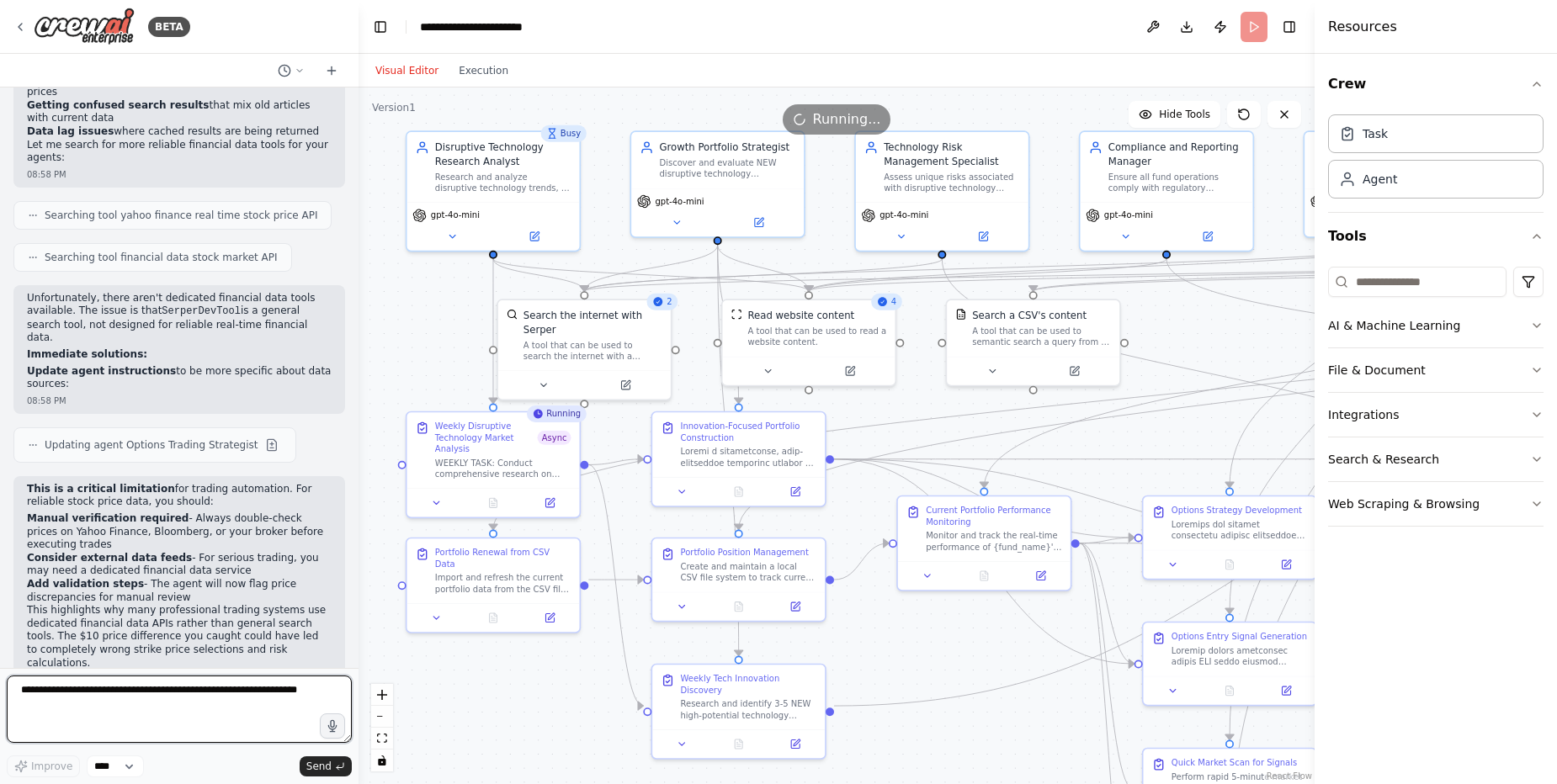
scroll to position [50364, 0]
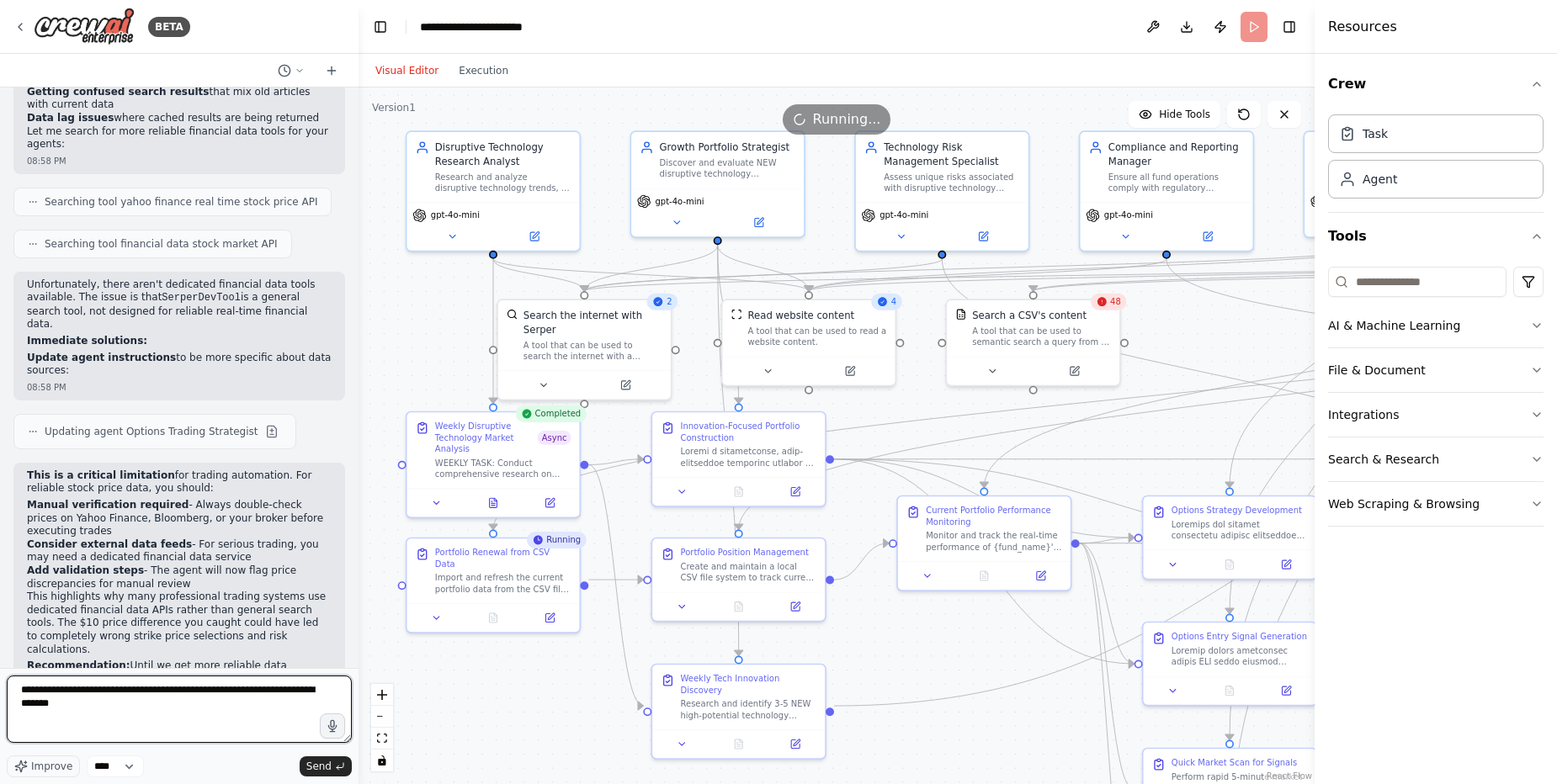
type textarea "**********"
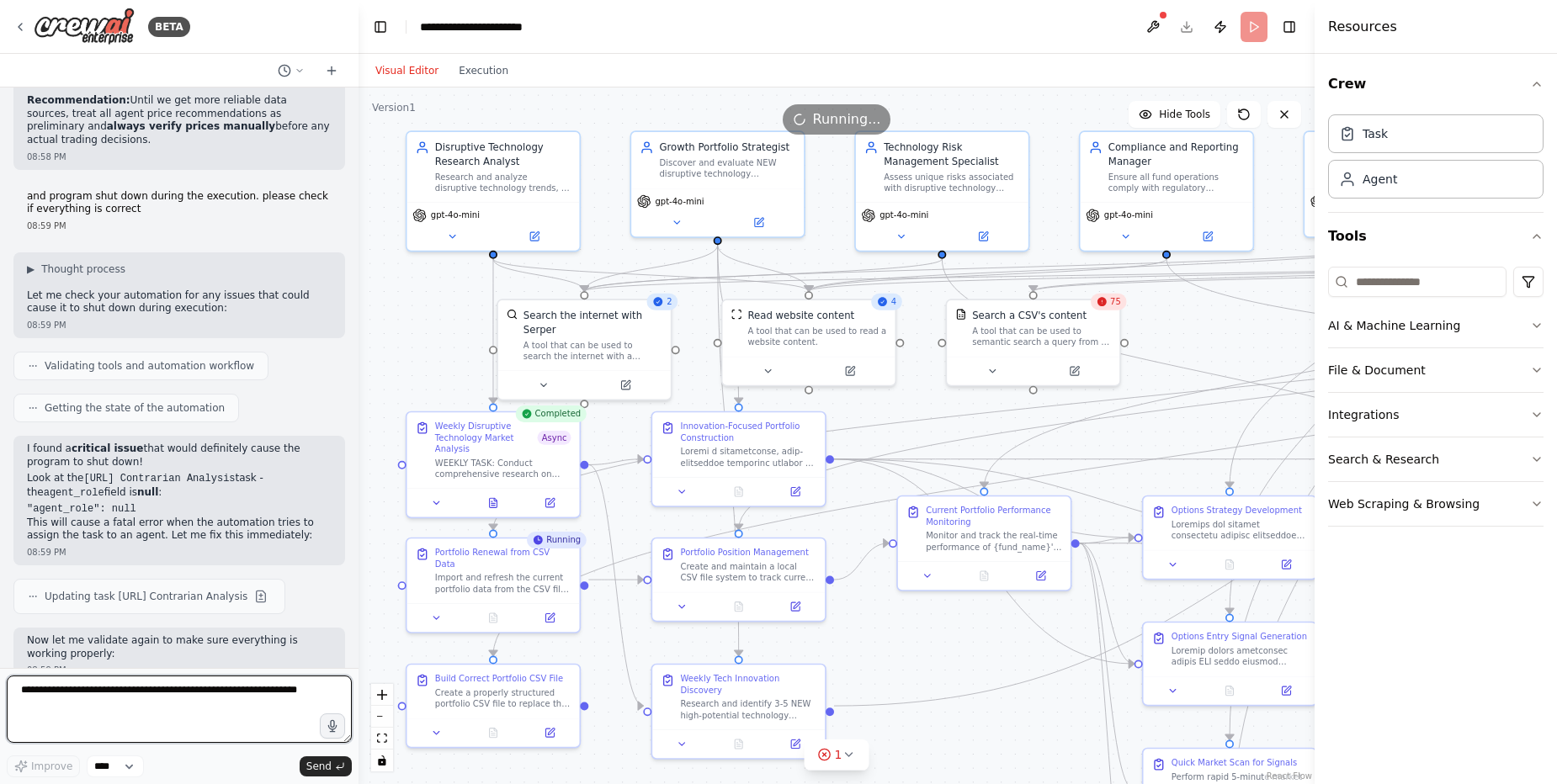
scroll to position [50942, 0]
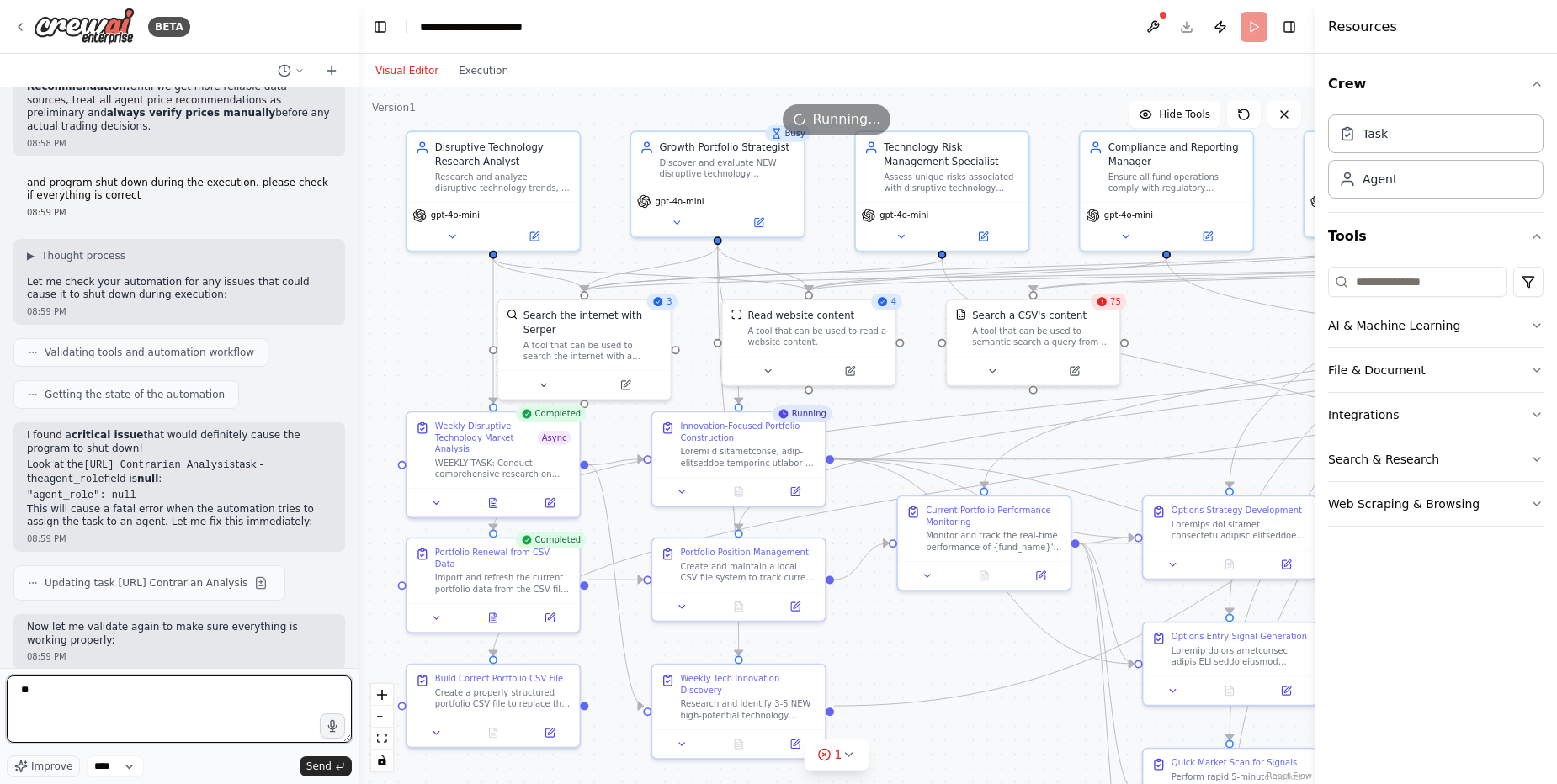
type textarea "***"
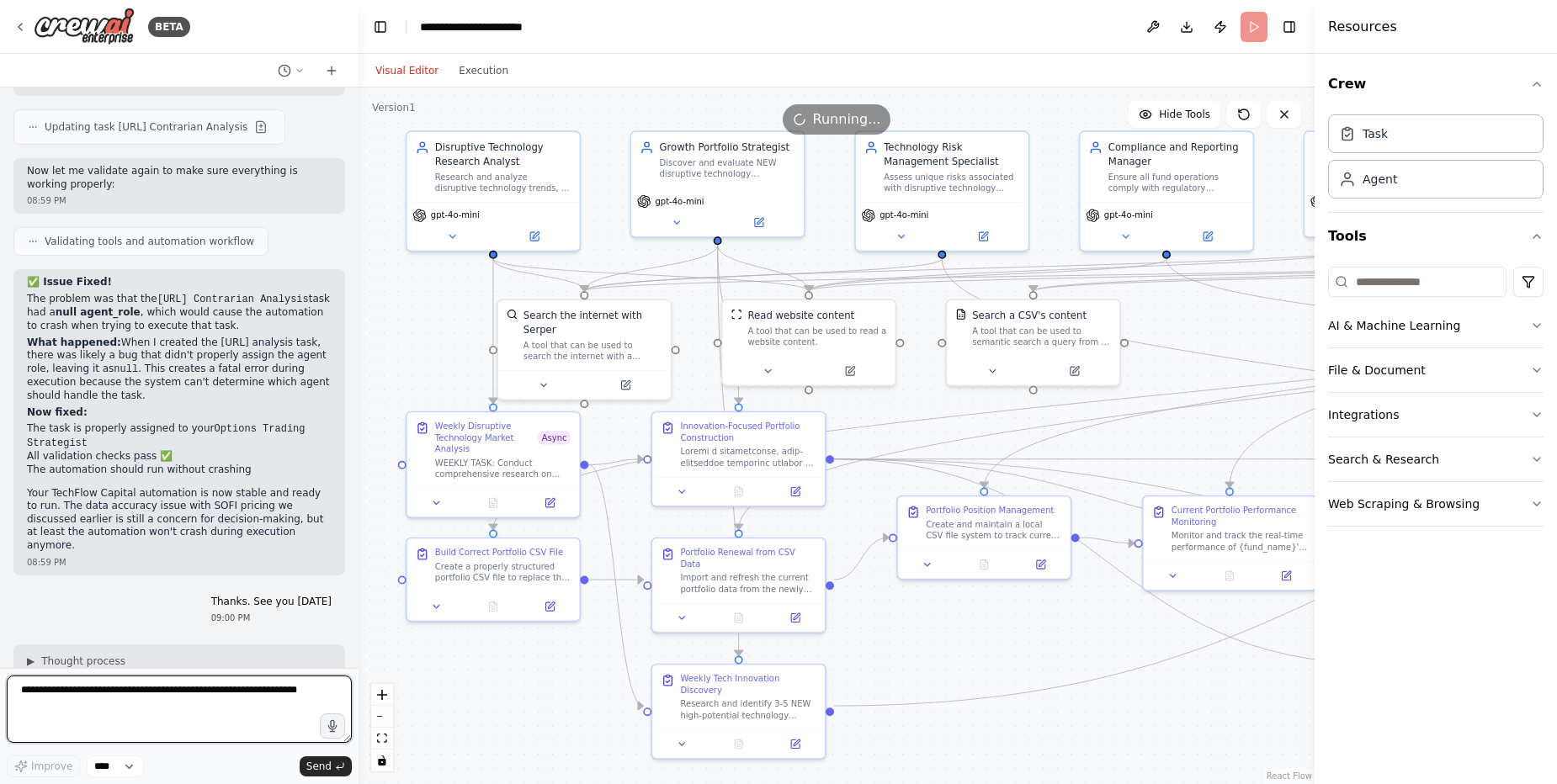
scroll to position [51427, 0]
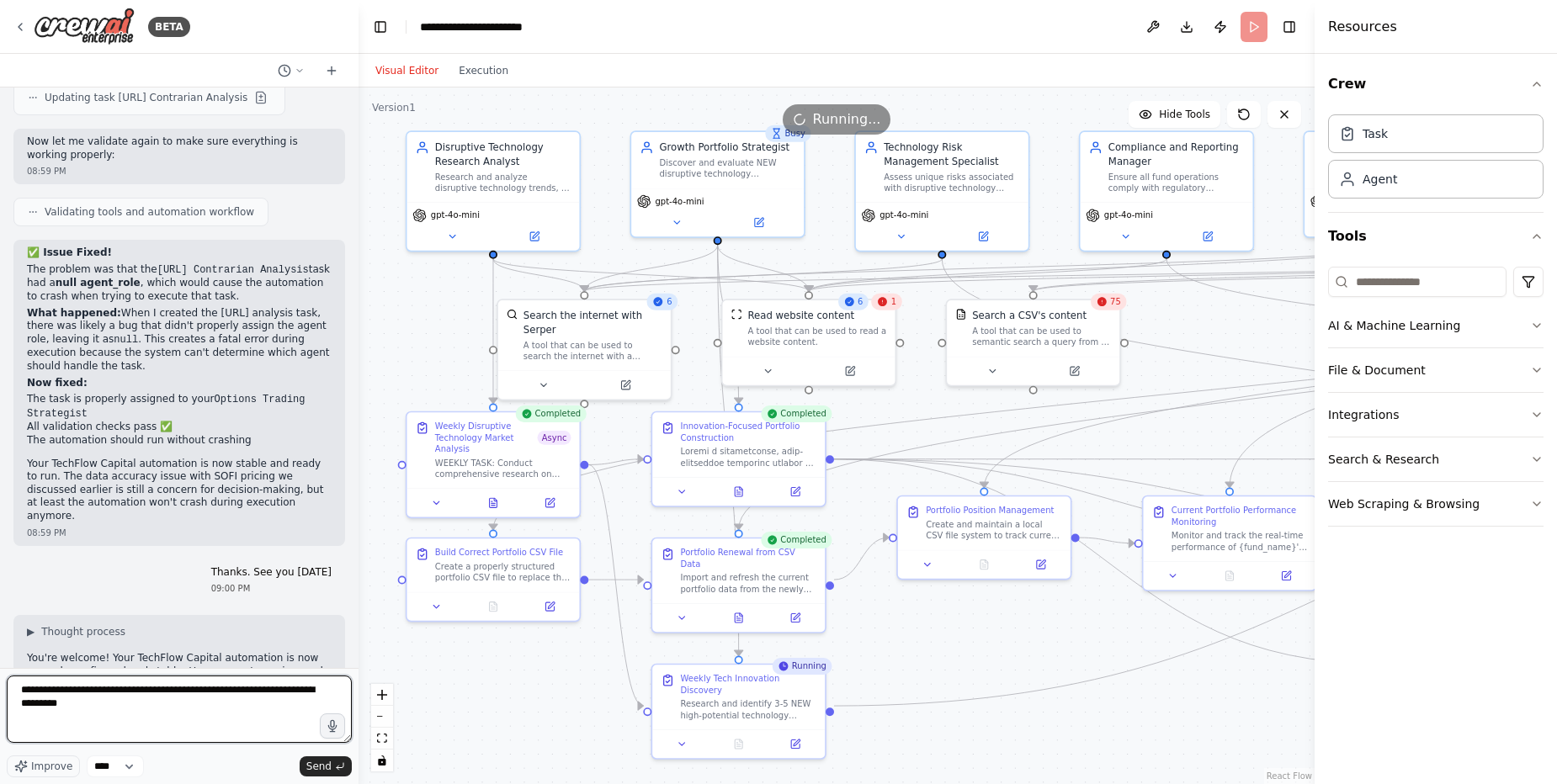
type textarea "**********"
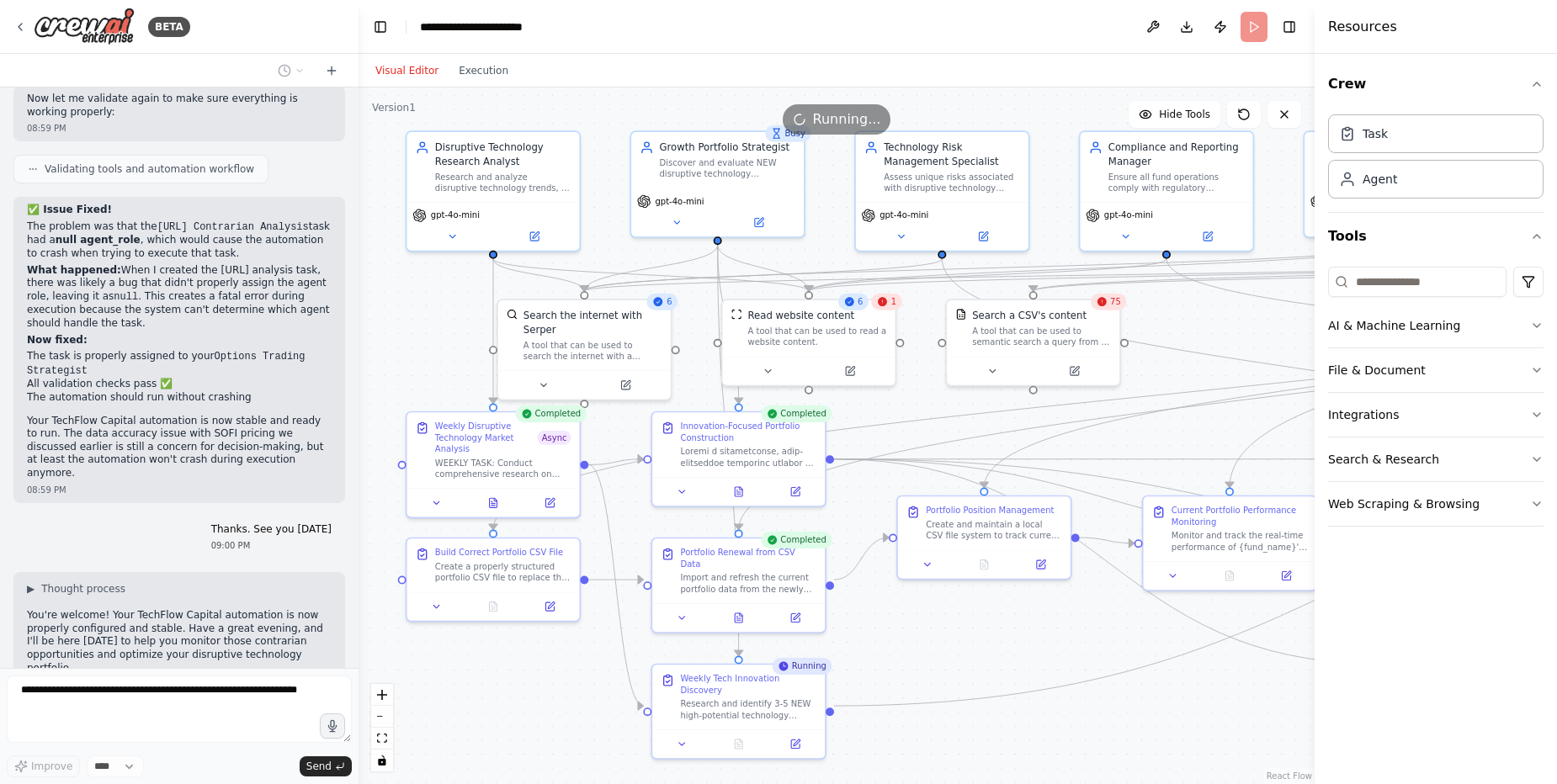
scroll to position [51540, 0]
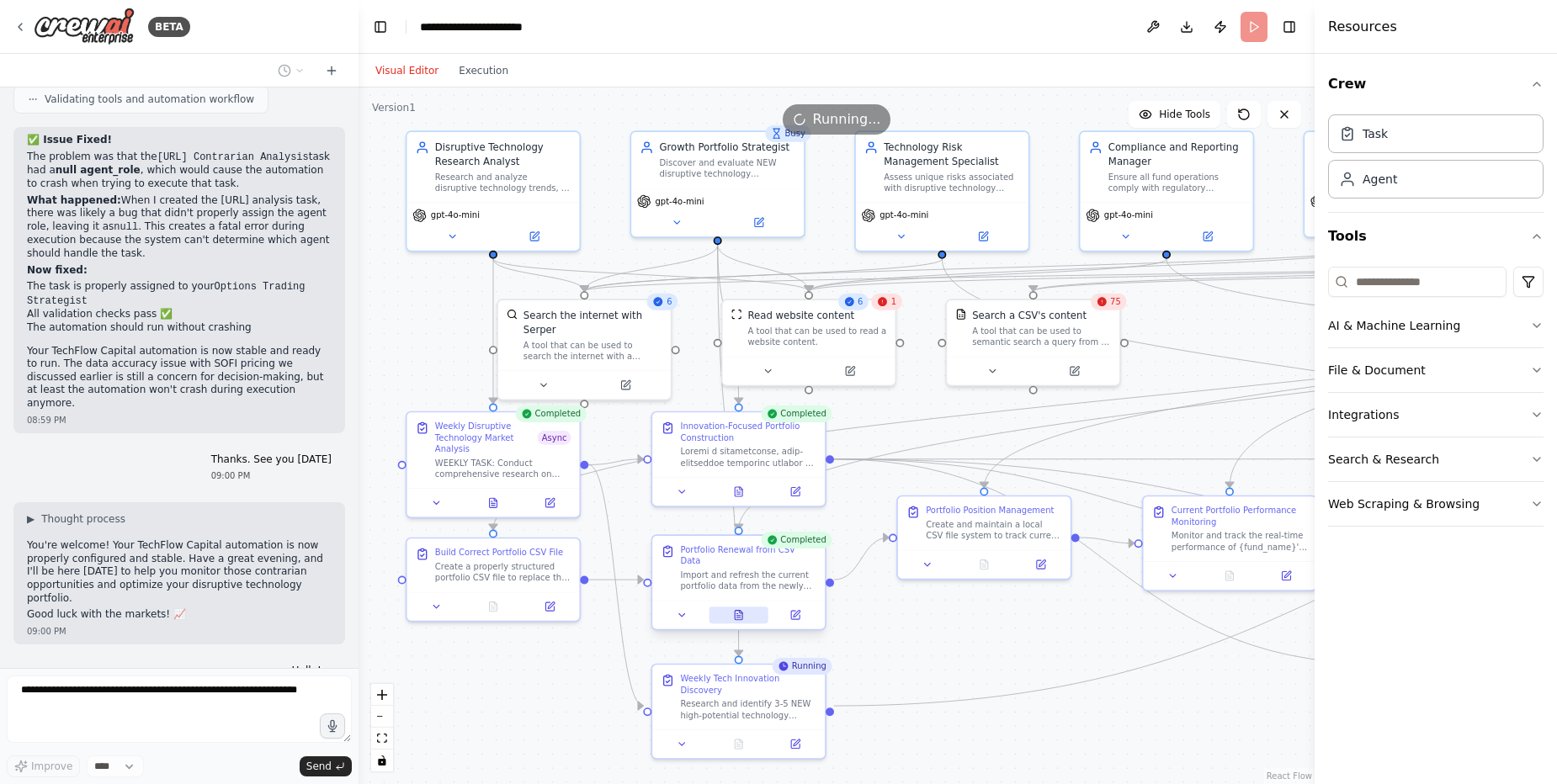
click at [737, 613] on icon at bounding box center [736, 613] width 1 height 0
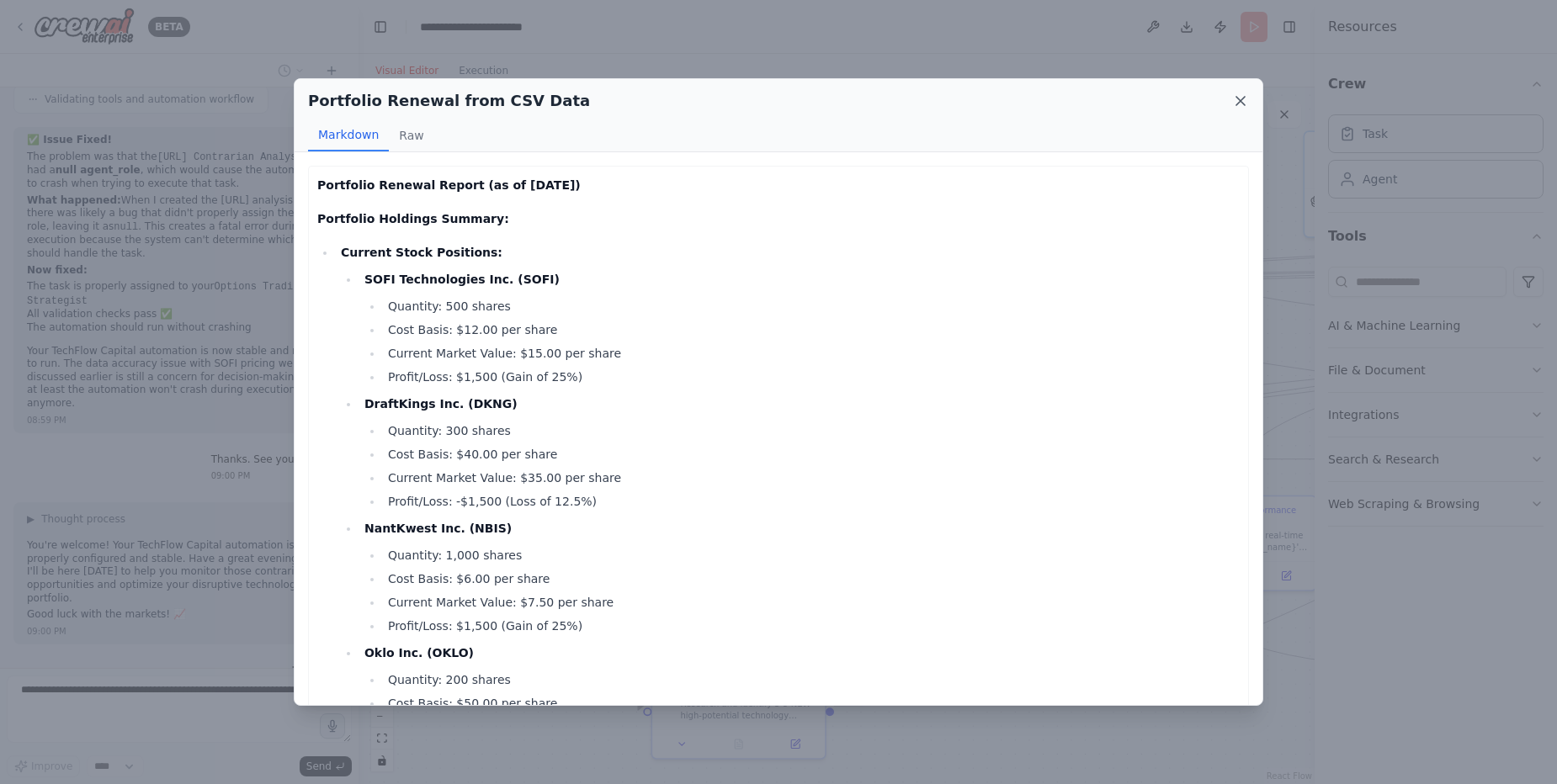
click at [1237, 93] on icon at bounding box center [1240, 101] width 17 height 17
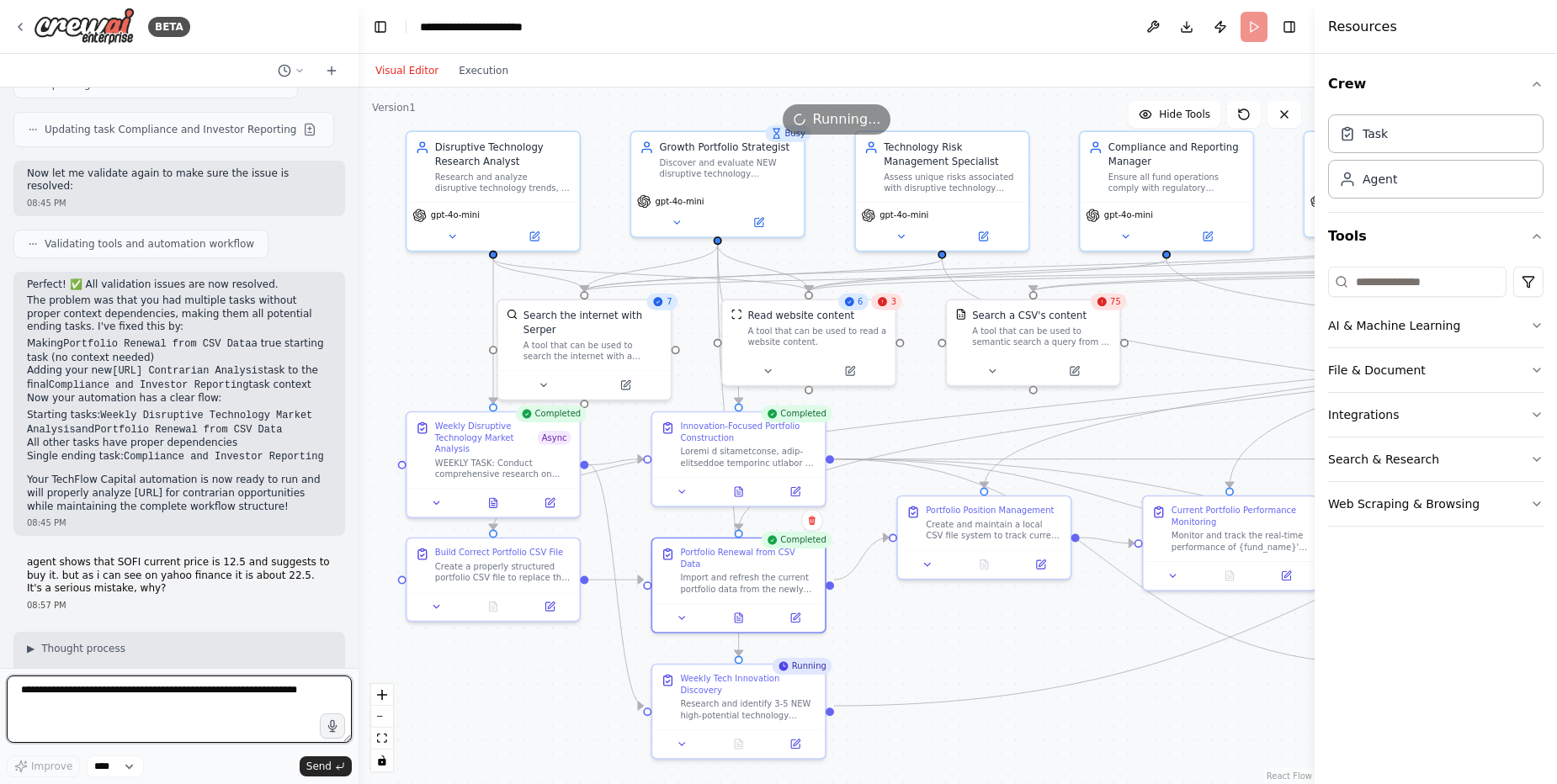
scroll to position [51888, 0]
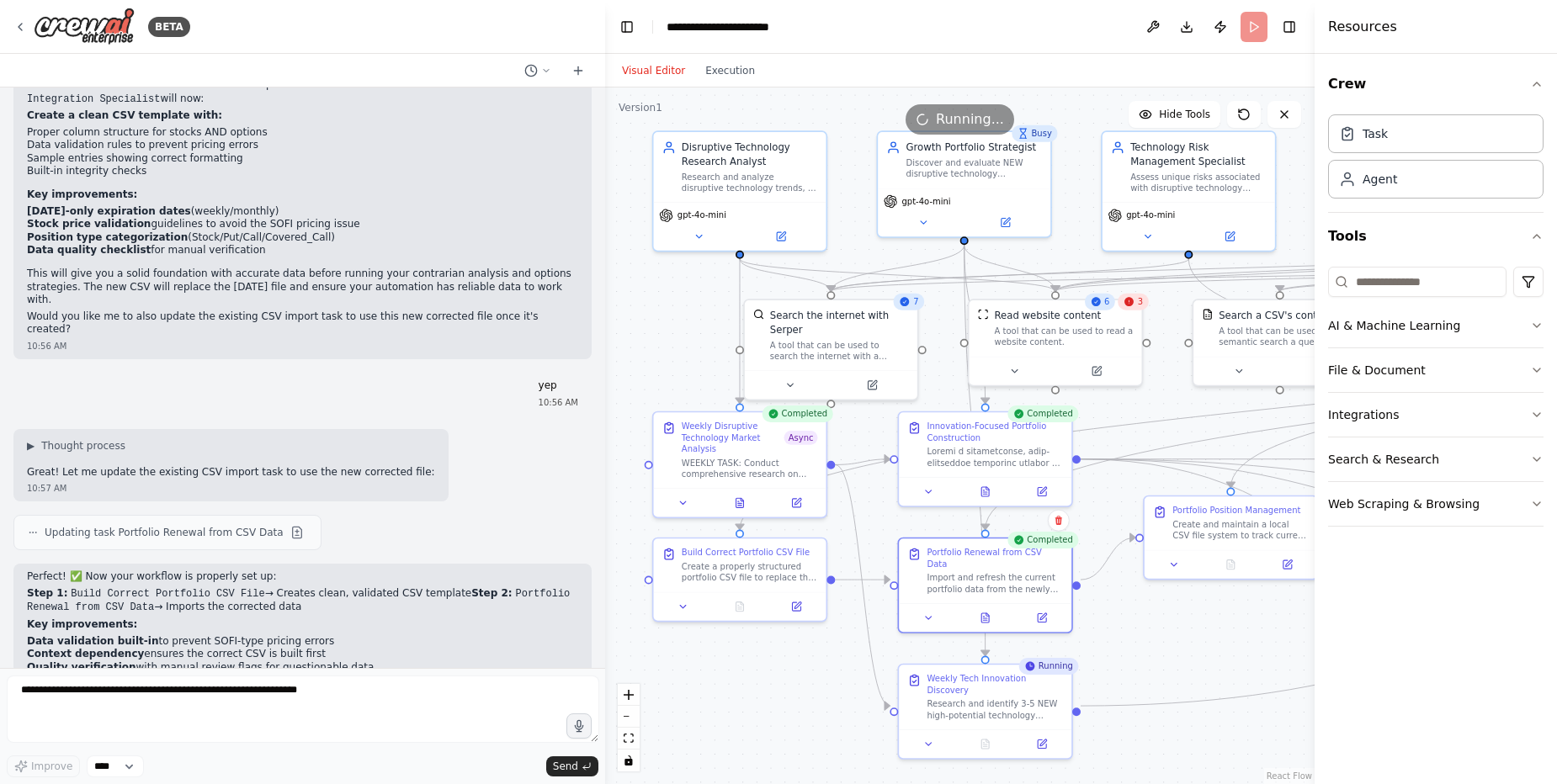
scroll to position [42829, 0]
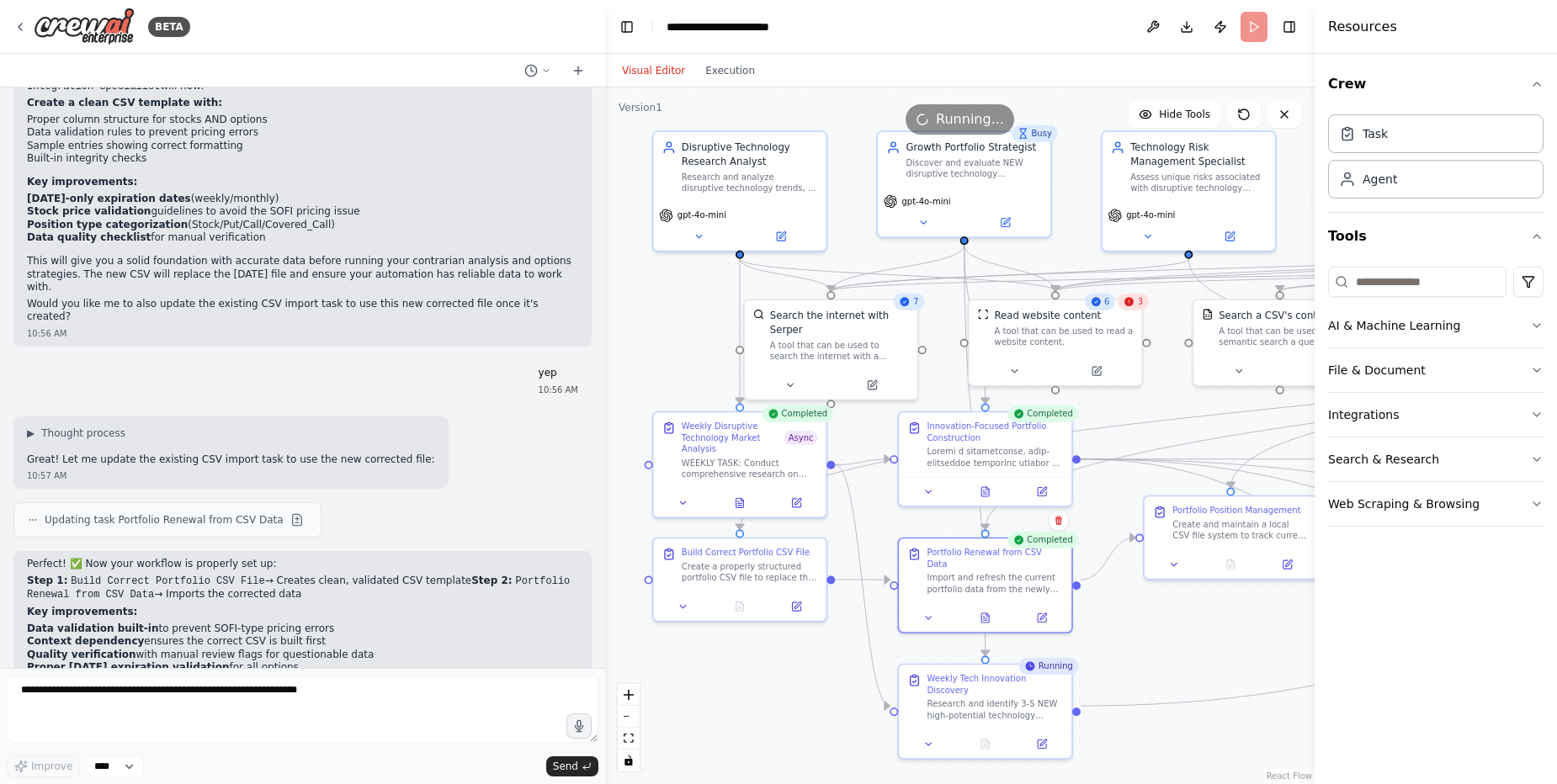
drag, startPoint x: 357, startPoint y: 56, endPoint x: 605, endPoint y: 56, distance: 248.0
click at [605, 56] on div "BETA I want to start own small hedge fund using AI agents as employees 11:00 AM…" at bounding box center [778, 392] width 1557 height 784
click at [994, 737] on button at bounding box center [984, 742] width 59 height 17
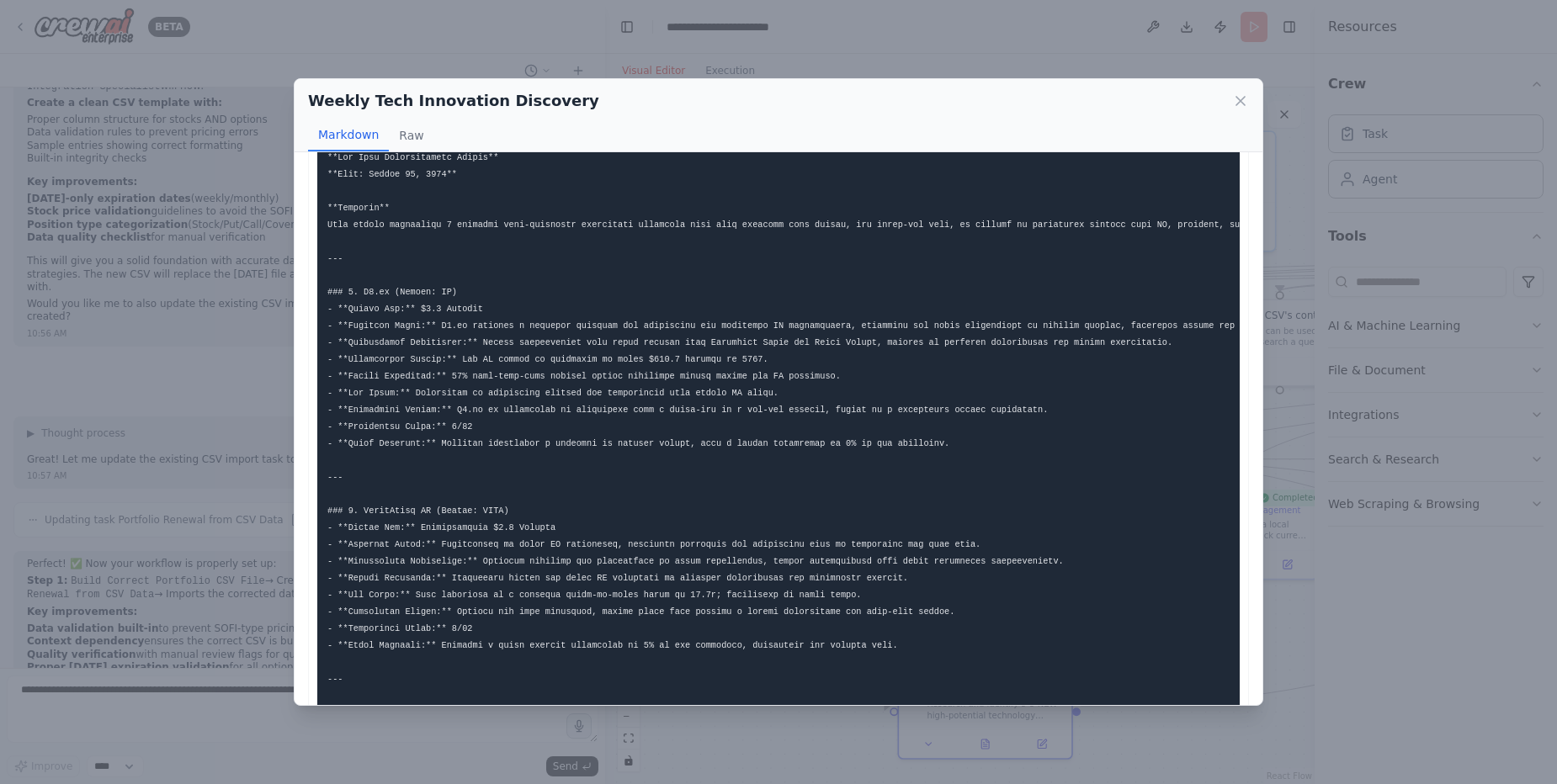
scroll to position [0, 0]
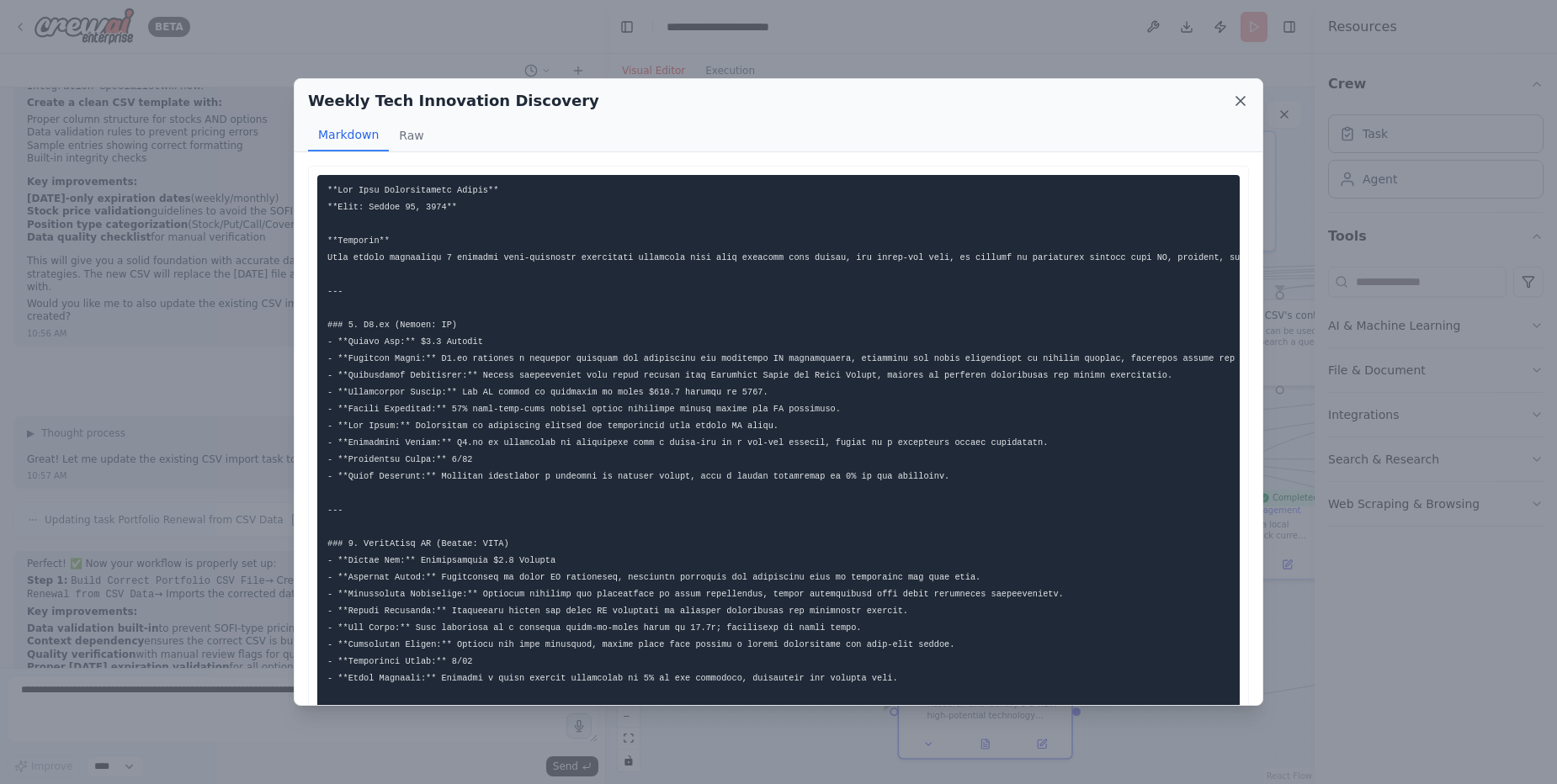
click at [1237, 95] on icon at bounding box center [1240, 101] width 17 height 17
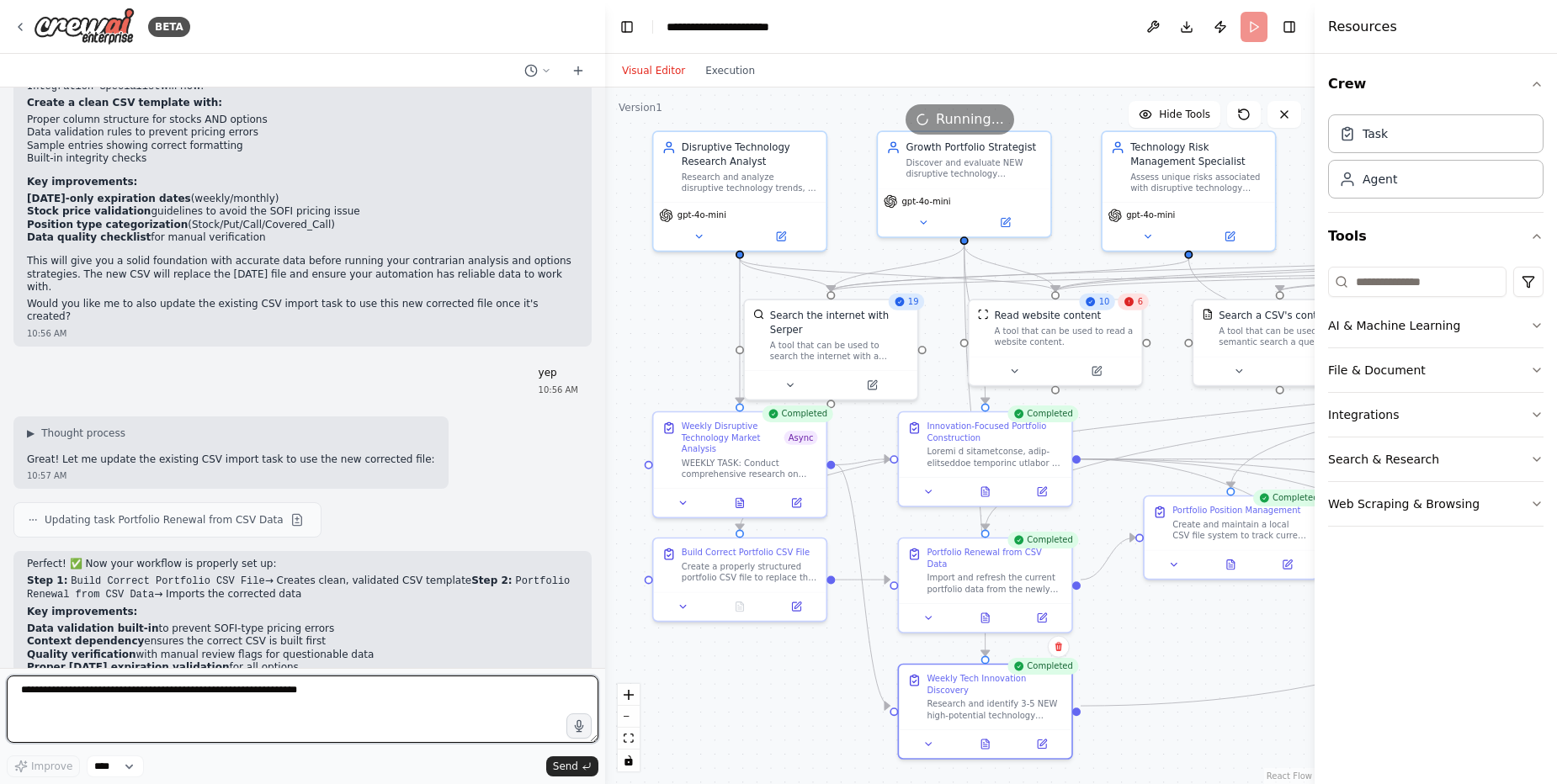
click at [358, 692] on textarea at bounding box center [303, 709] width 592 height 67
type textarea "**********"
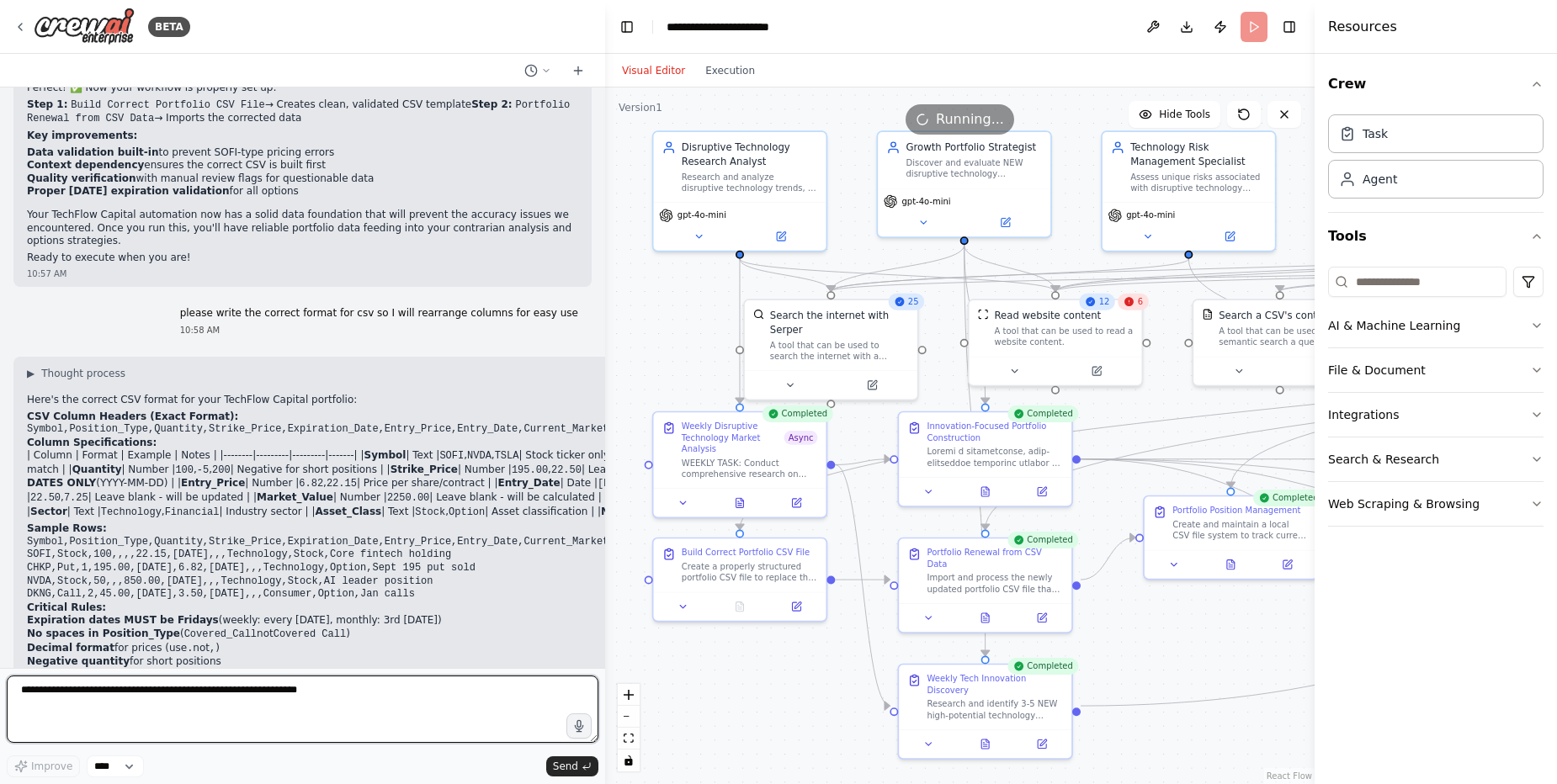
scroll to position [43334, 0]
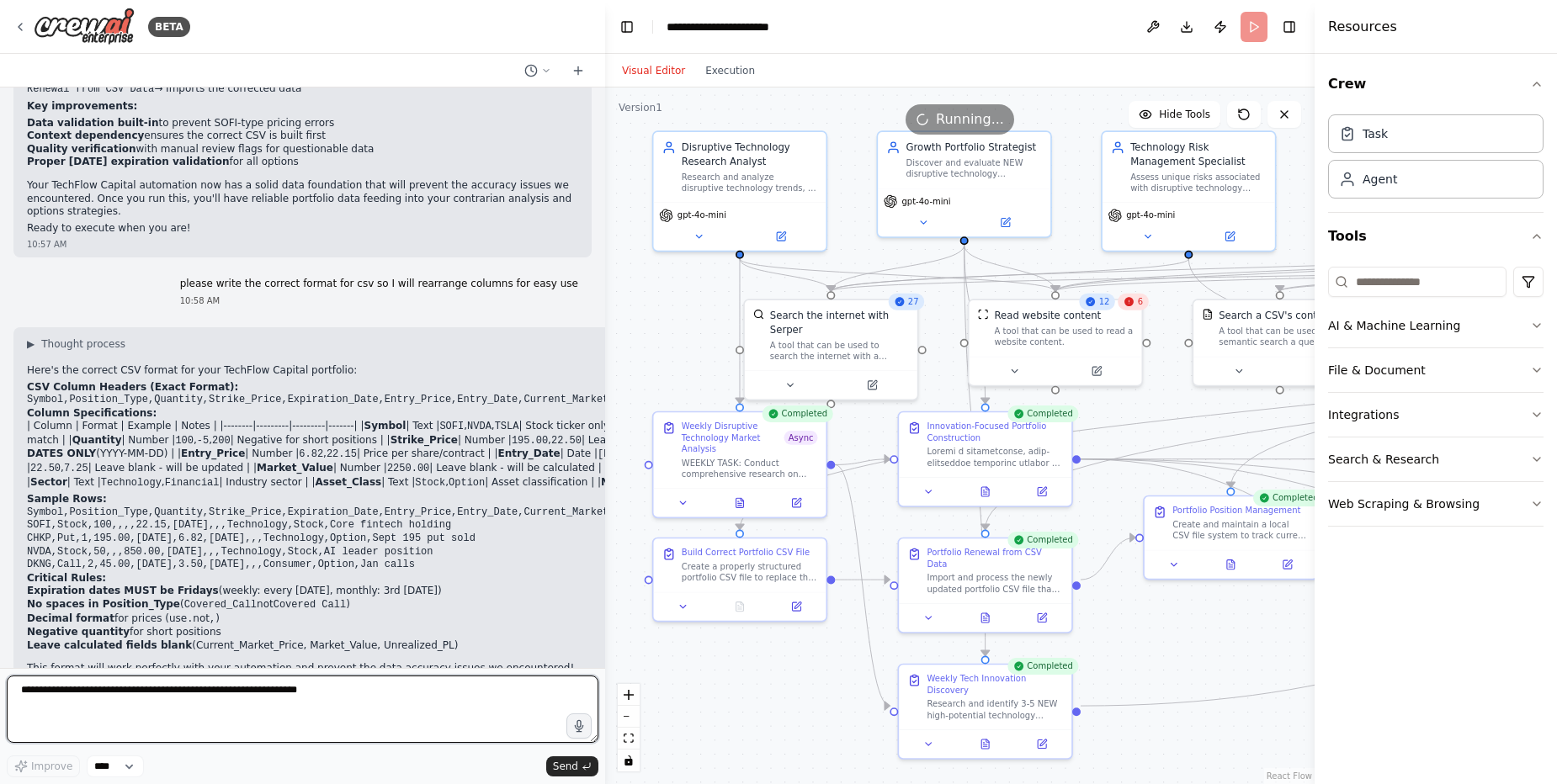
click at [287, 690] on textarea at bounding box center [303, 709] width 592 height 67
type textarea "**********"
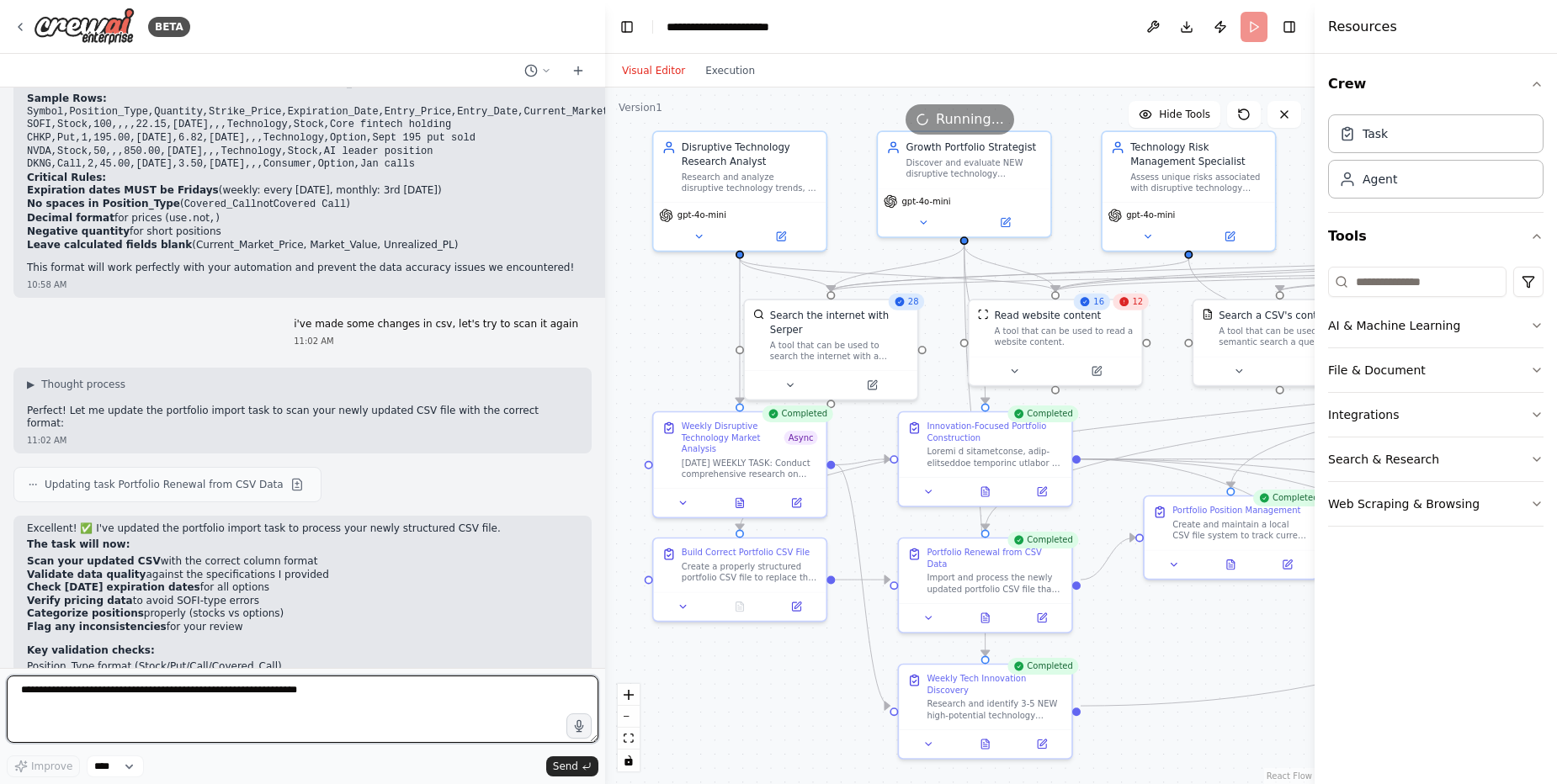
scroll to position [43749, 0]
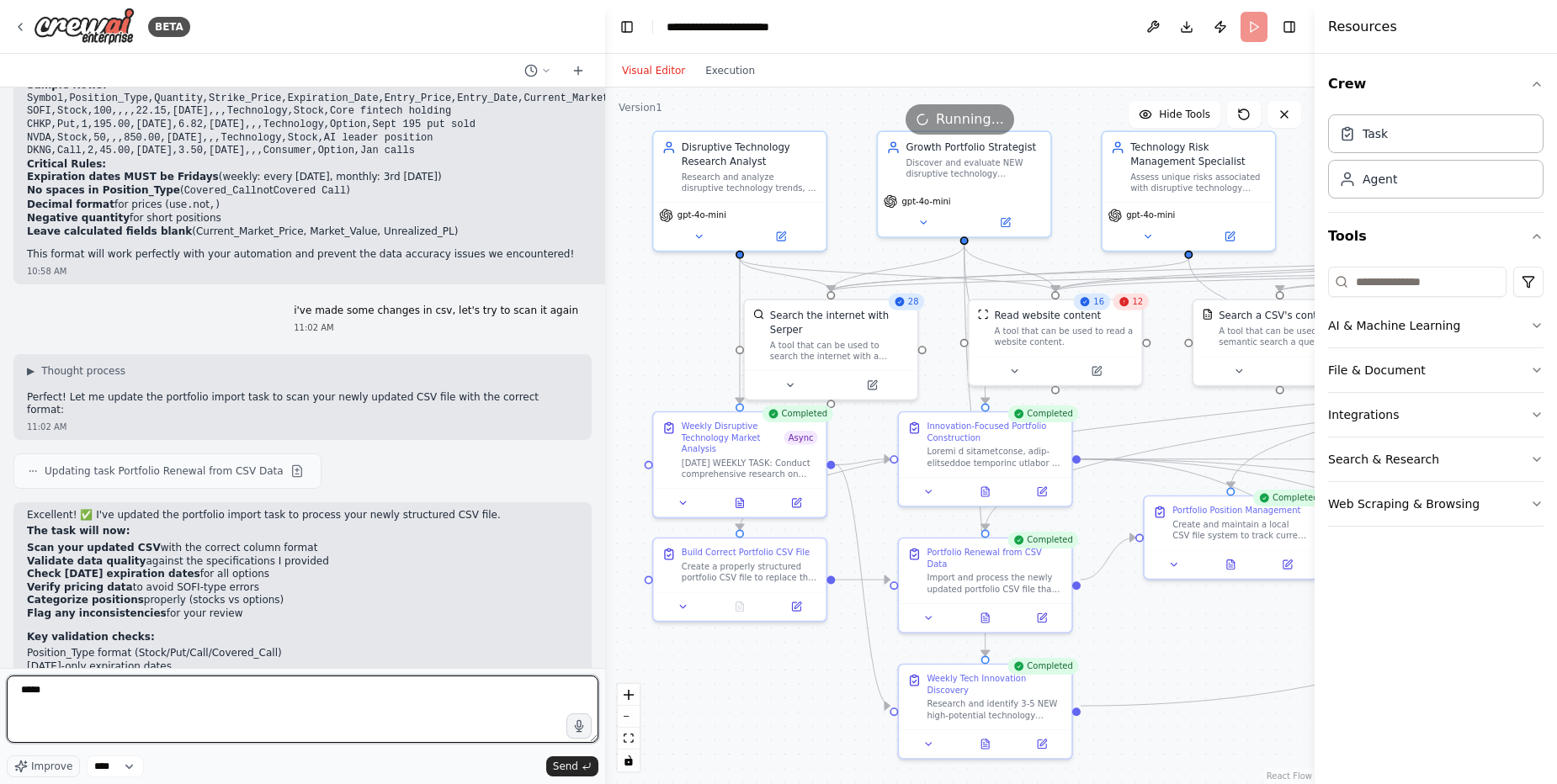
type textarea "******"
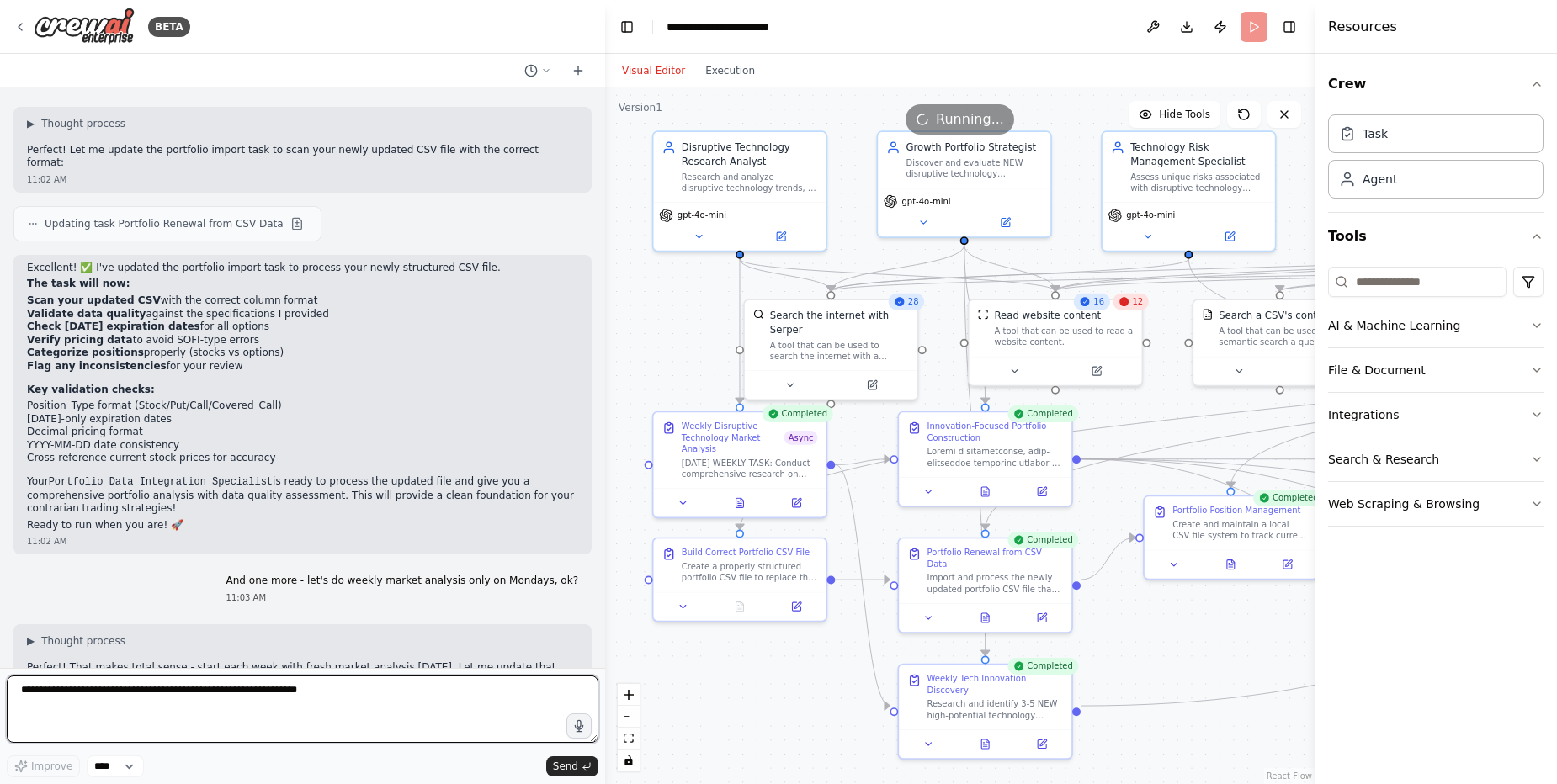
scroll to position [44012, 0]
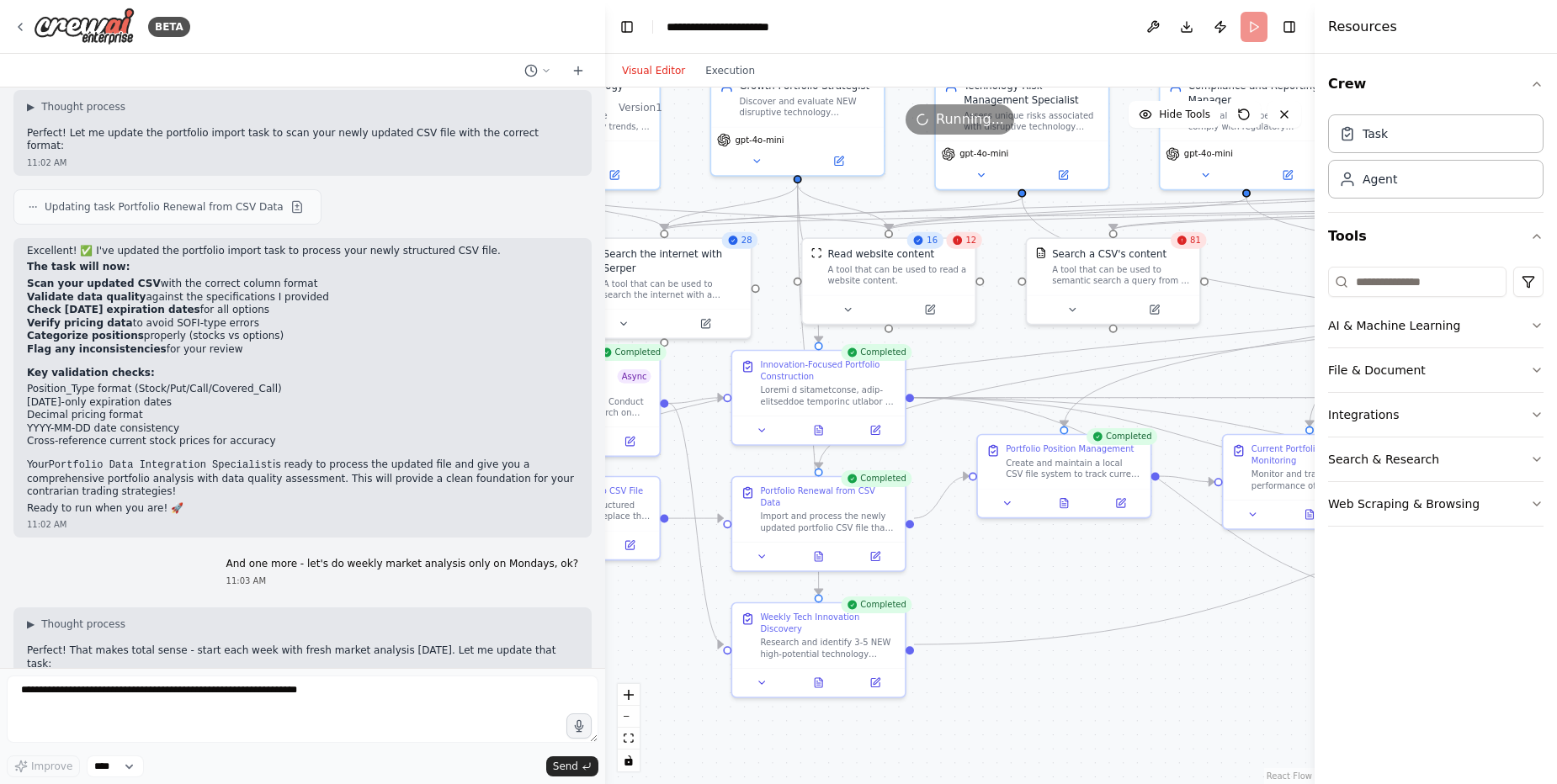
drag, startPoint x: 810, startPoint y: 714, endPoint x: 643, endPoint y: 653, distance: 177.8
click at [643, 653] on div ".deletable-edge-delete-btn { width: 20px; height: 20px; border: 0px solid #ffff…" at bounding box center [959, 435] width 710 height 696
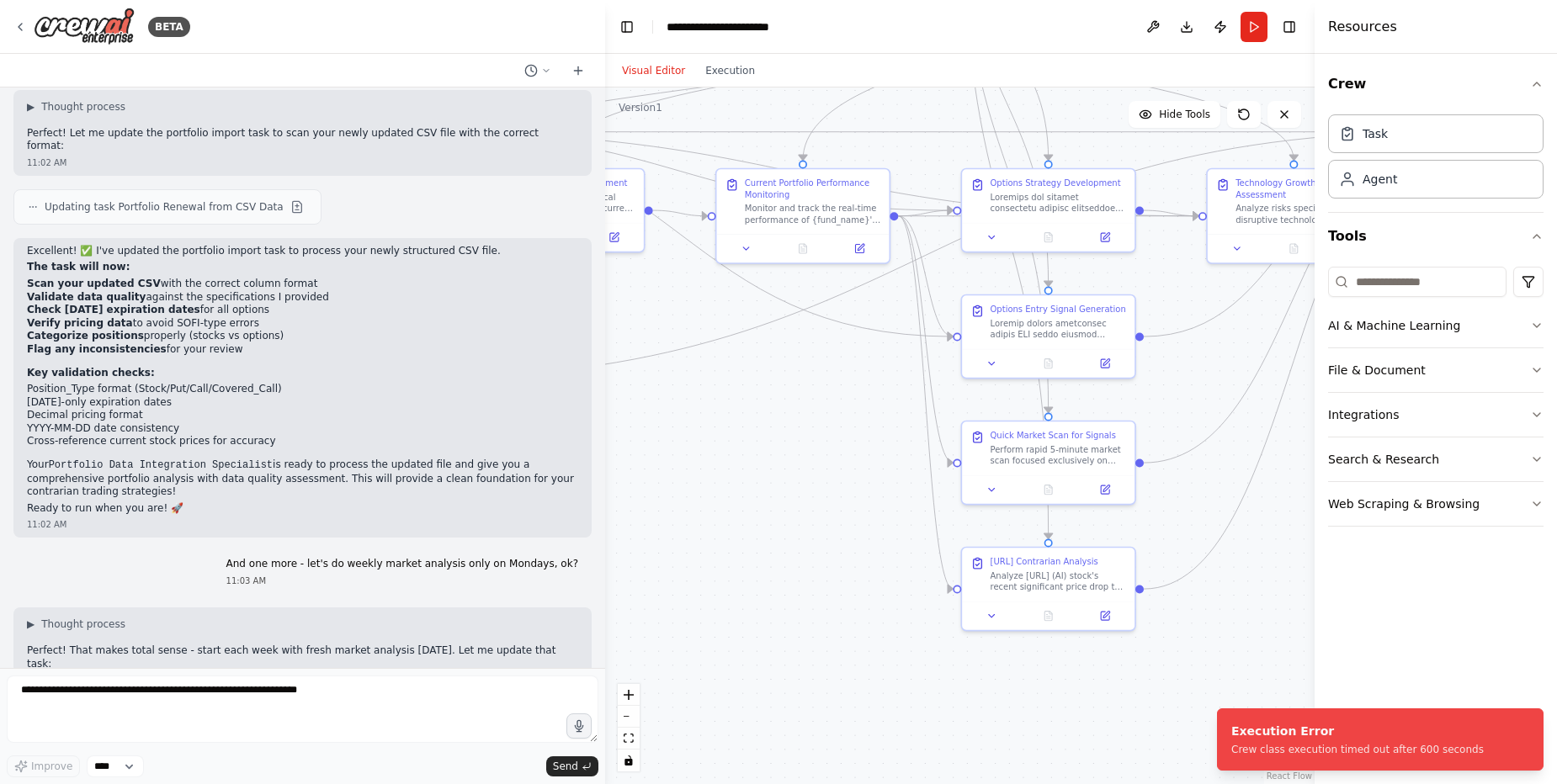
drag, startPoint x: 1095, startPoint y: 673, endPoint x: 586, endPoint y: 418, distance: 569.3
click at [588, 408] on div "BETA I want to start own small hedge fund using AI agents as employees 11:00 AM…" at bounding box center [778, 392] width 1557 height 784
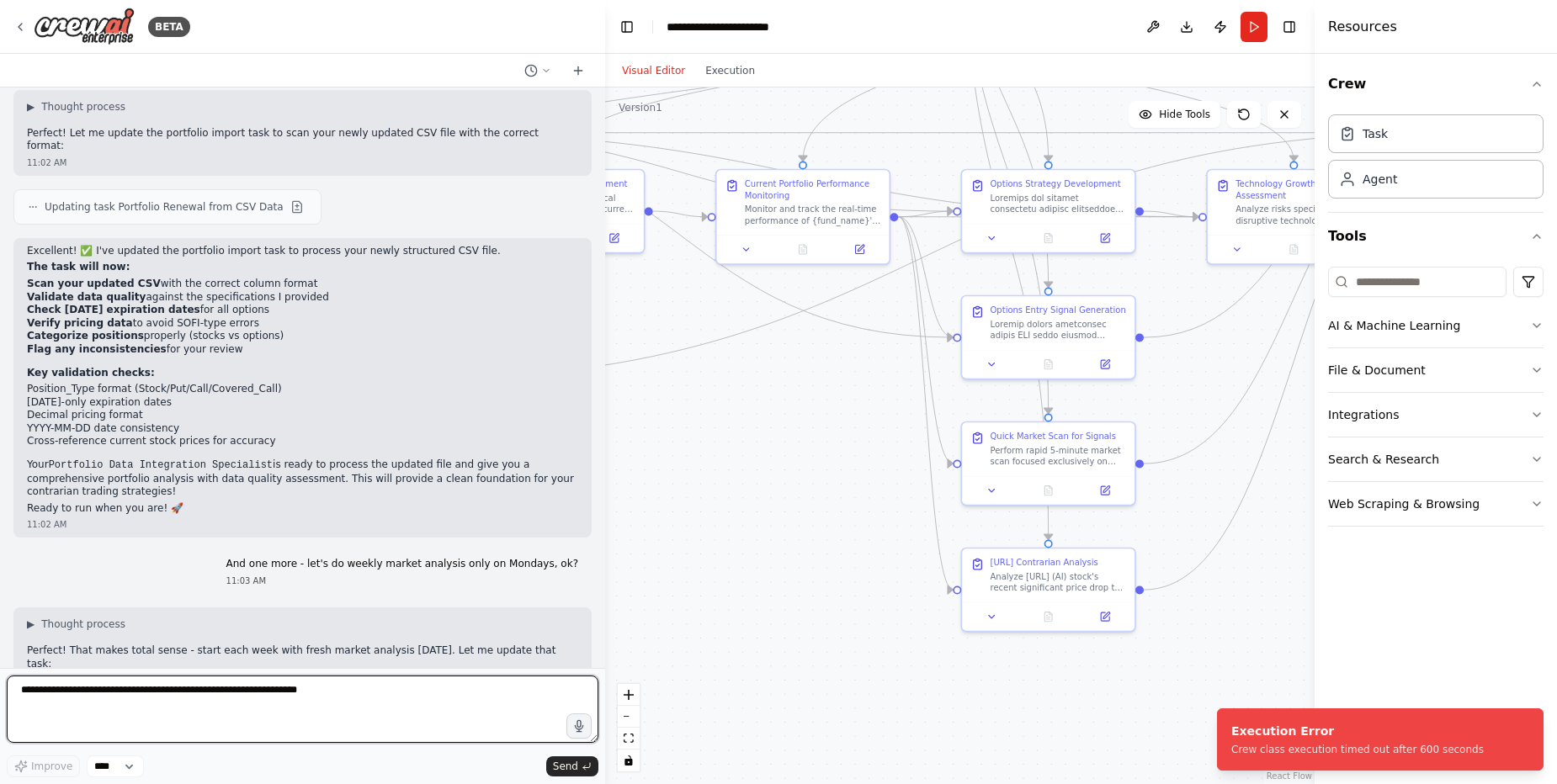
click at [241, 695] on textarea at bounding box center [303, 709] width 592 height 67
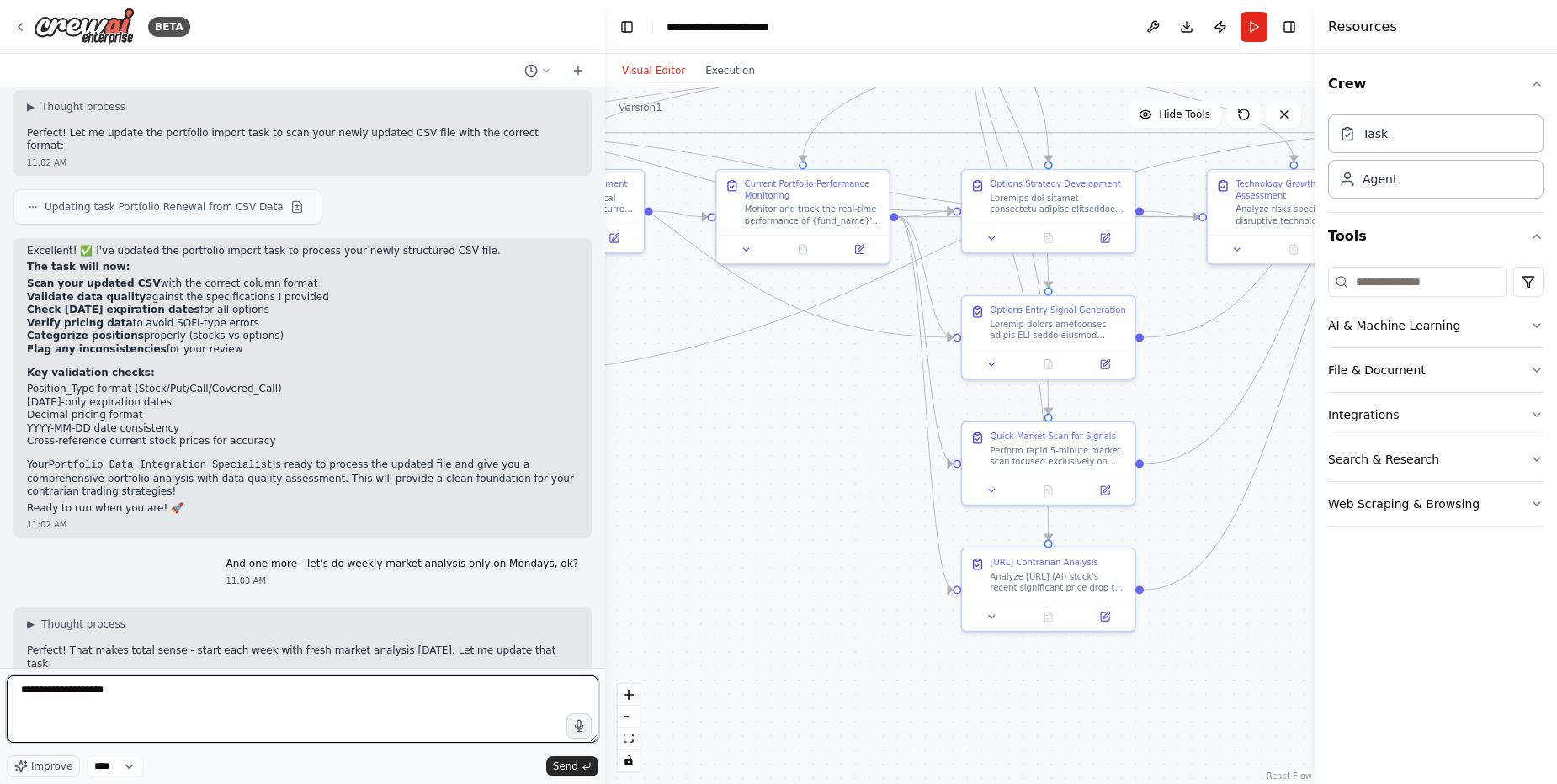
type textarea "**********"
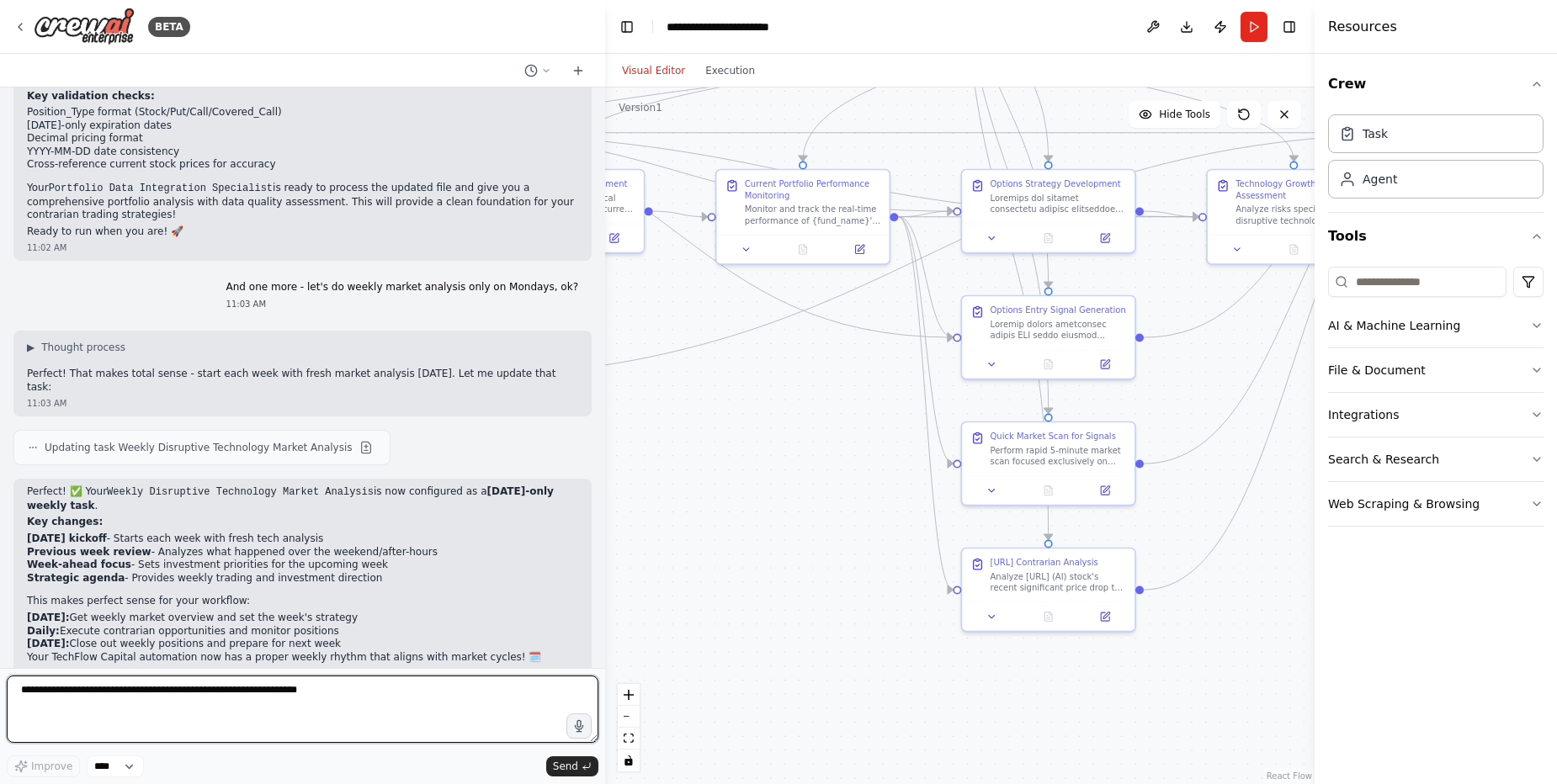
scroll to position [44289, 0]
type textarea "**********"
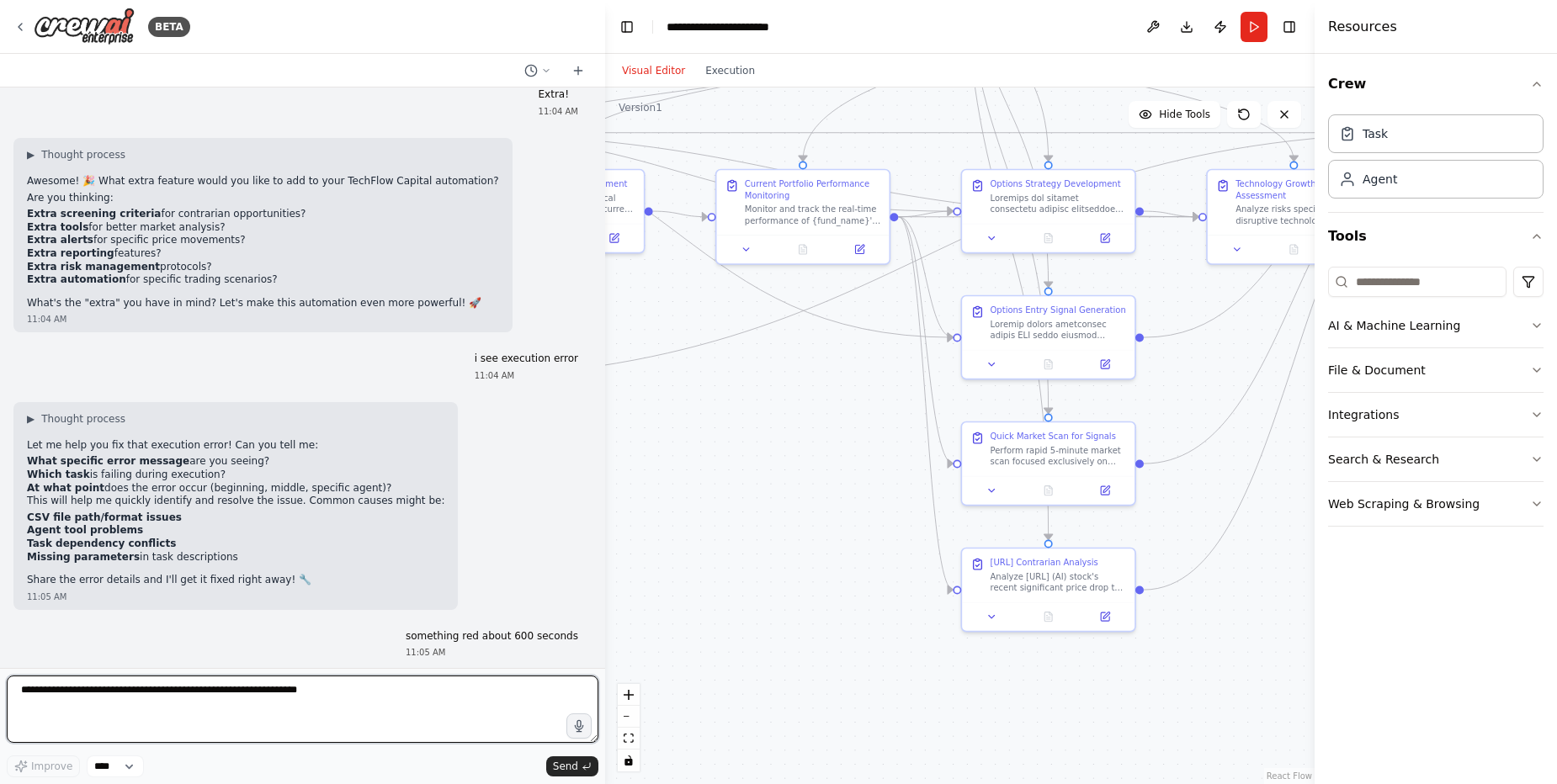
scroll to position [44924, 0]
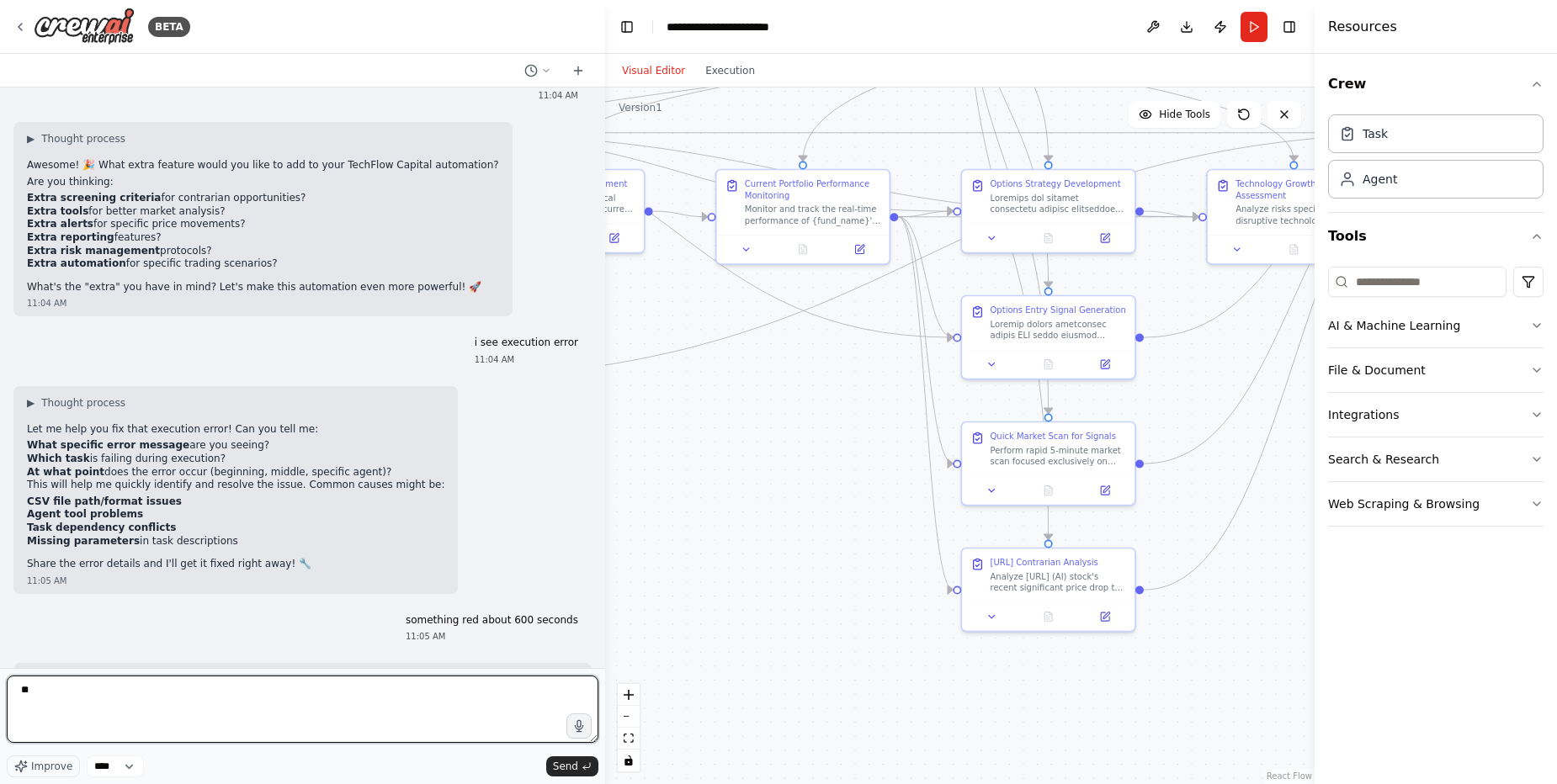
type textarea "***"
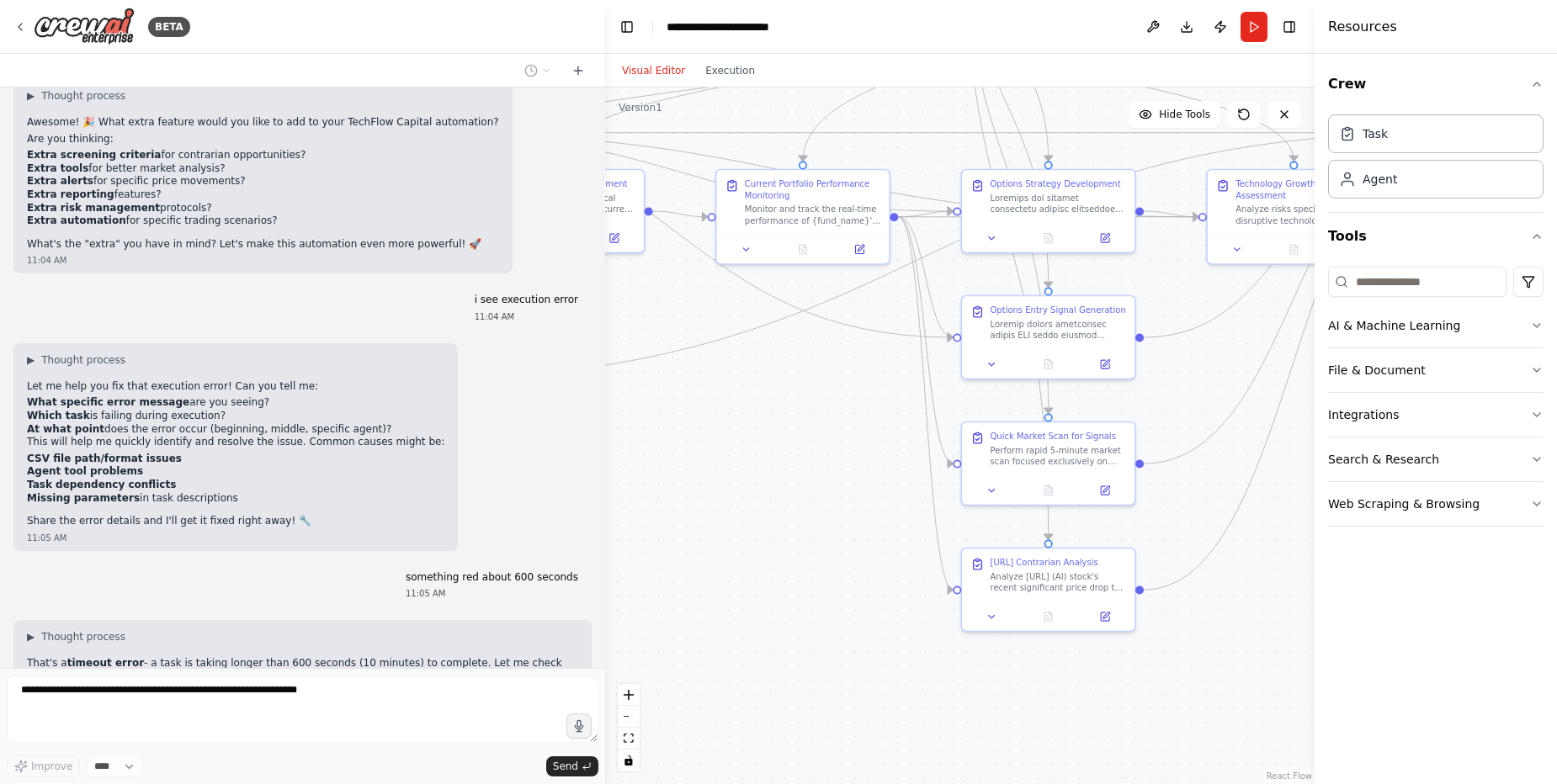
scroll to position [45023, 0]
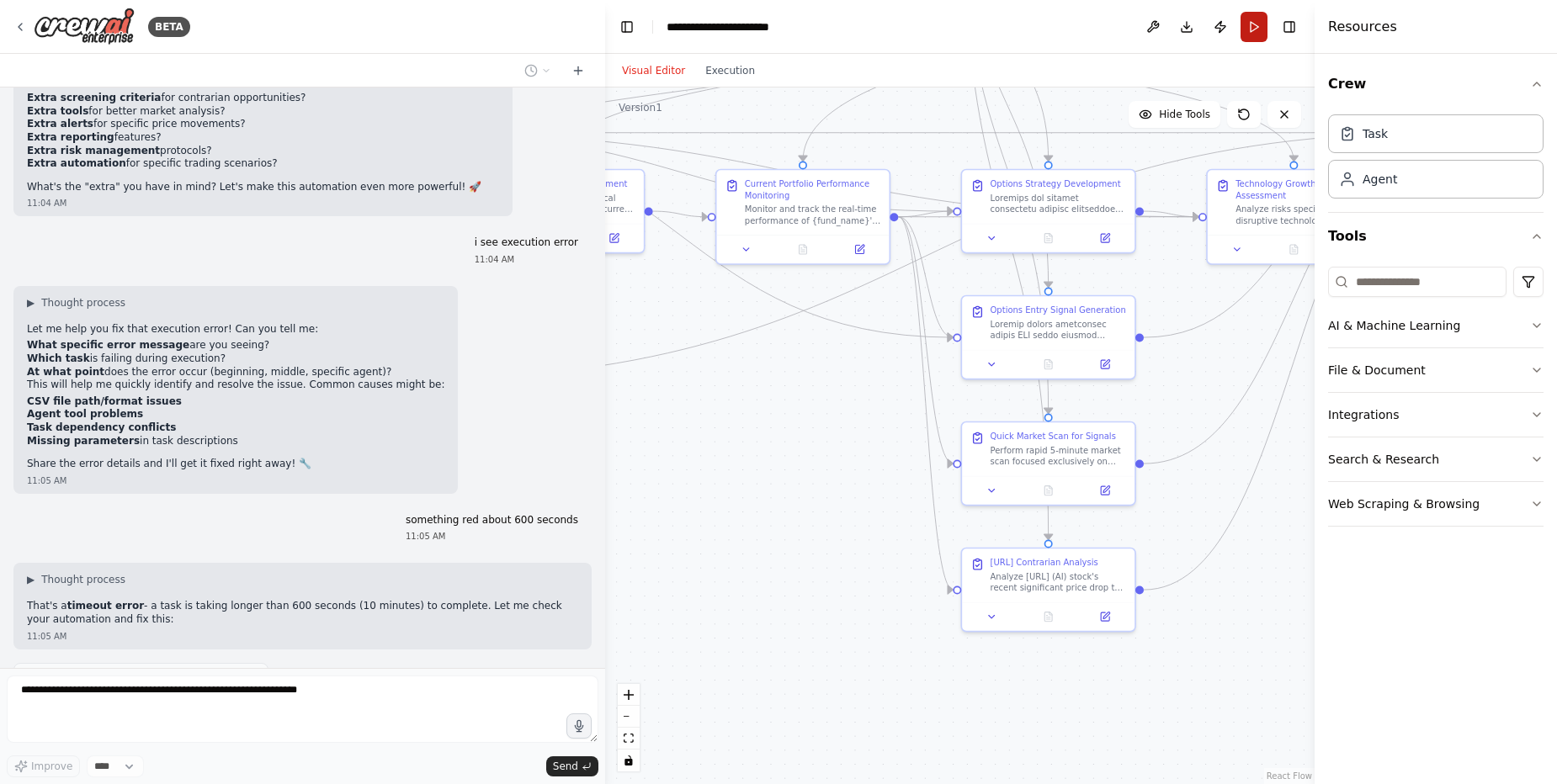
click at [1262, 24] on button "Run" at bounding box center [1254, 26] width 27 height 30
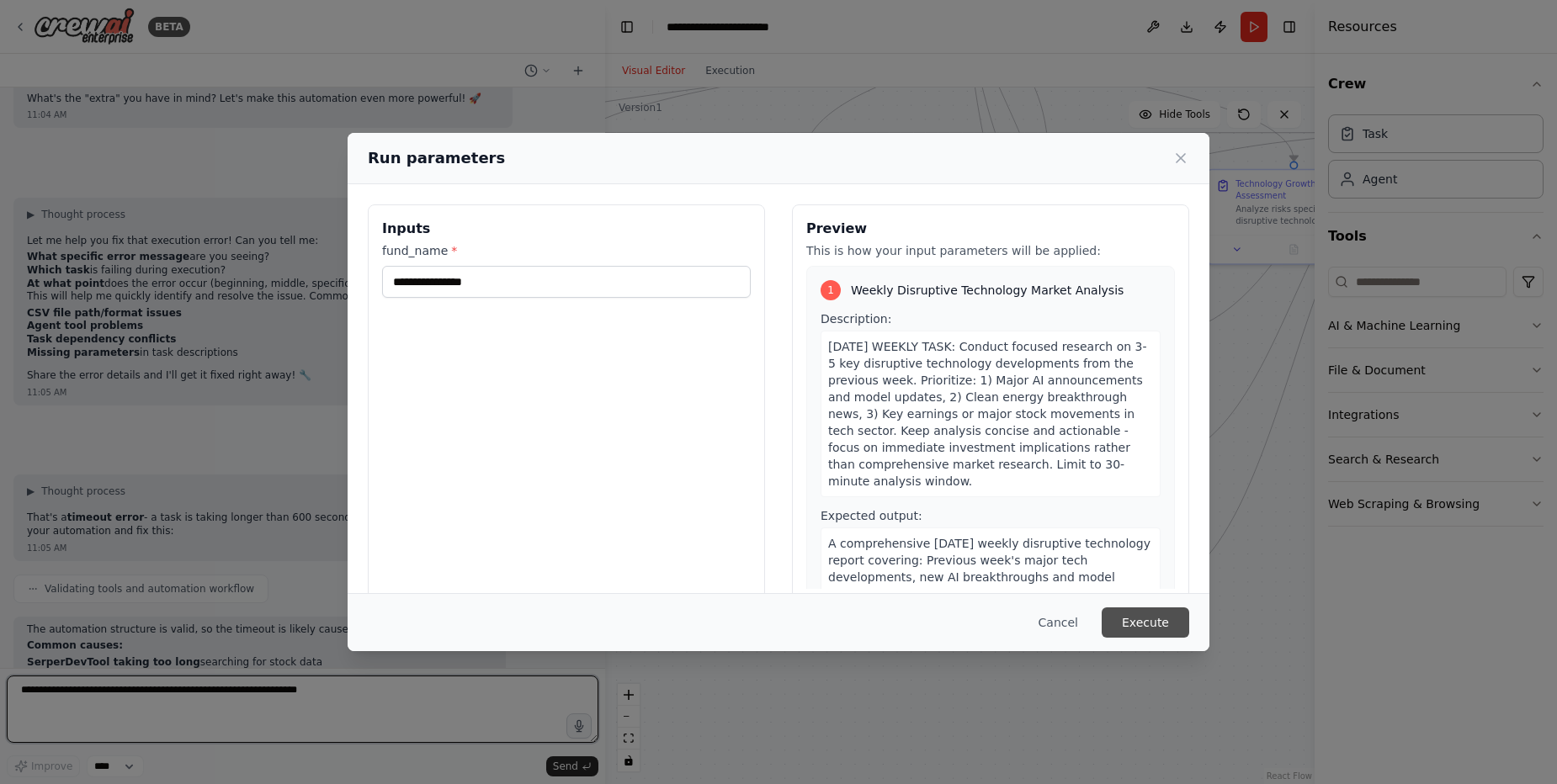
scroll to position [45125, 0]
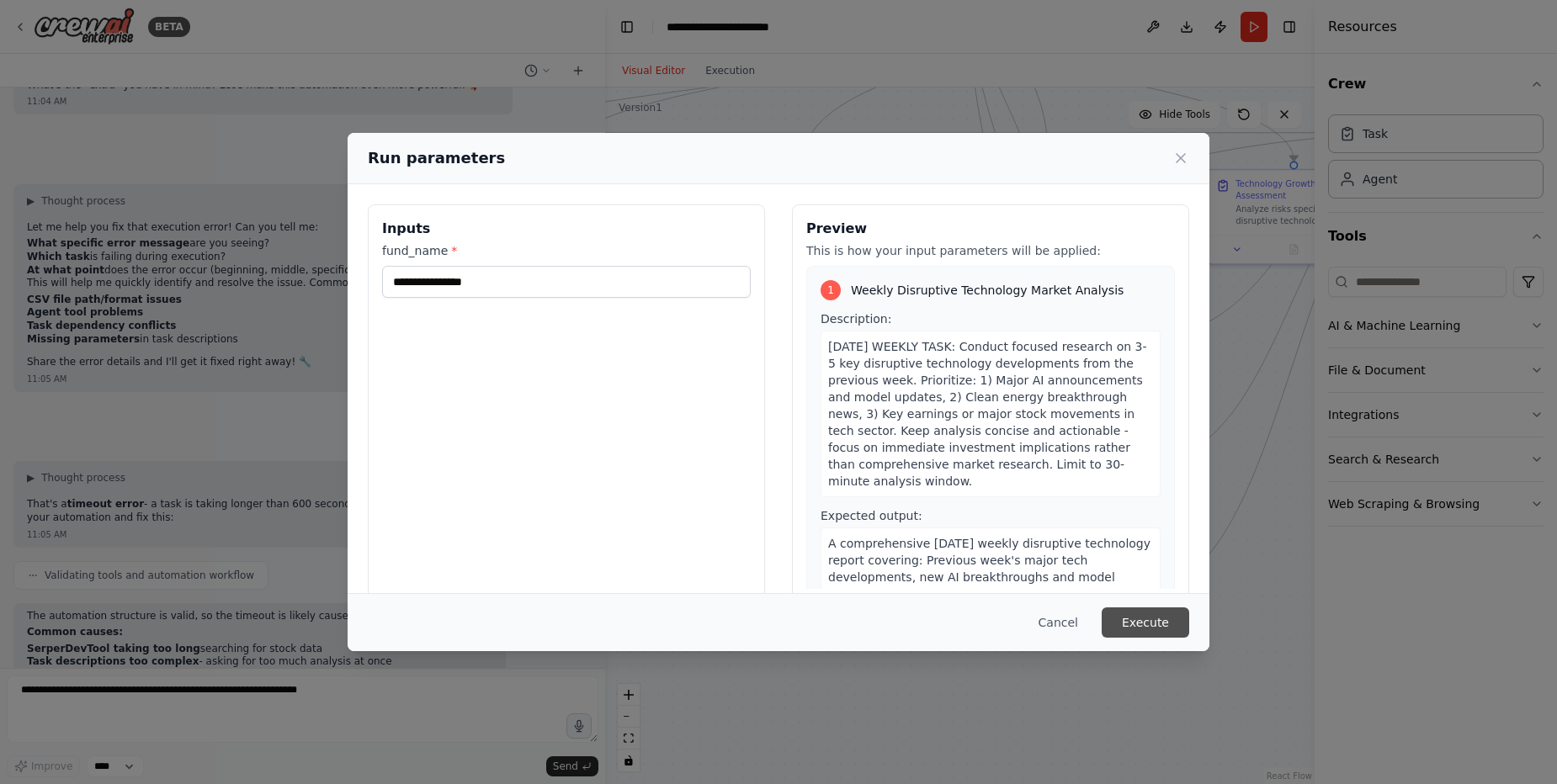
click at [1162, 618] on button "Execute" at bounding box center [1145, 623] width 88 height 30
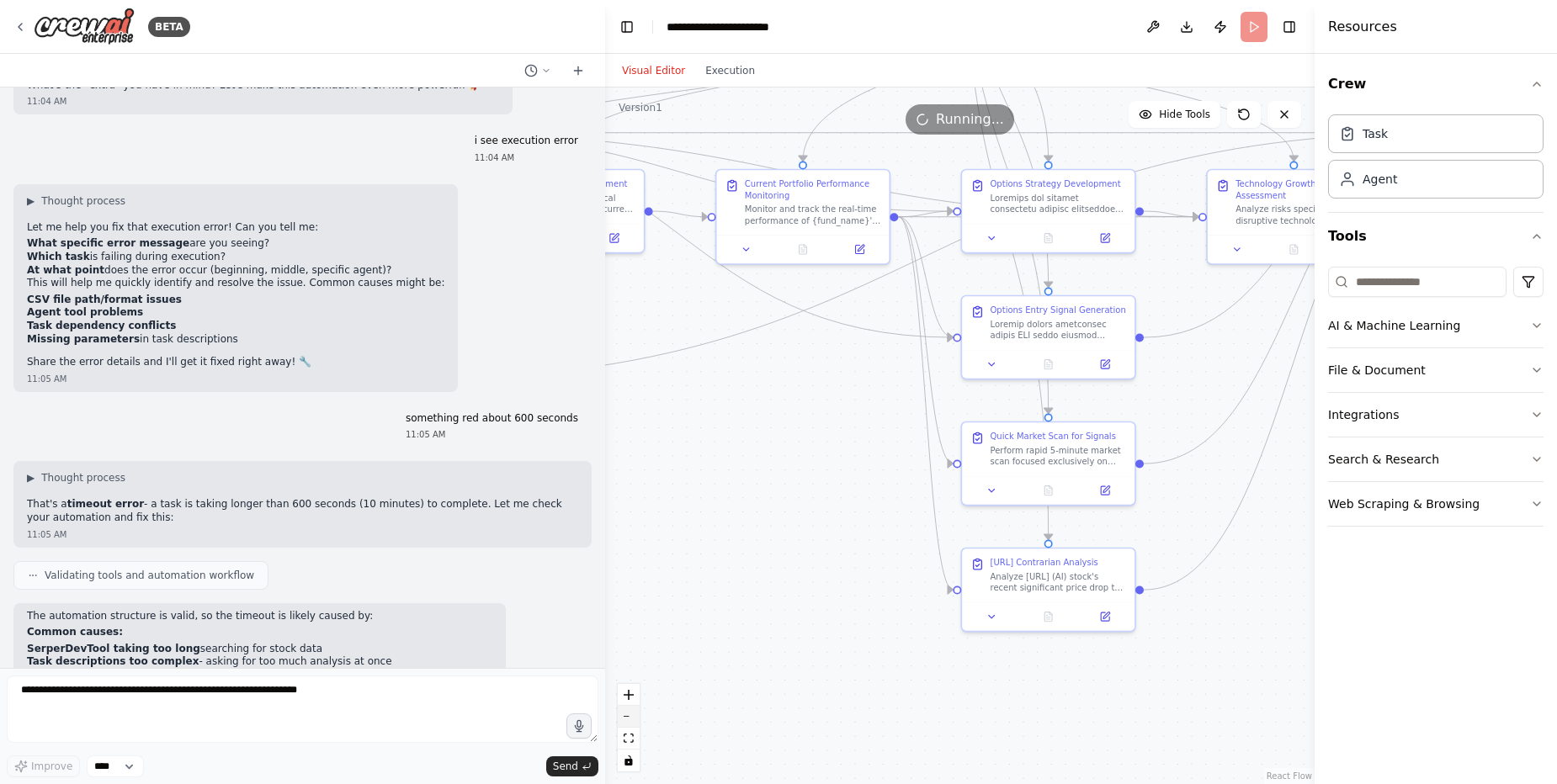
click at [628, 722] on button "zoom out" at bounding box center [628, 716] width 22 height 22
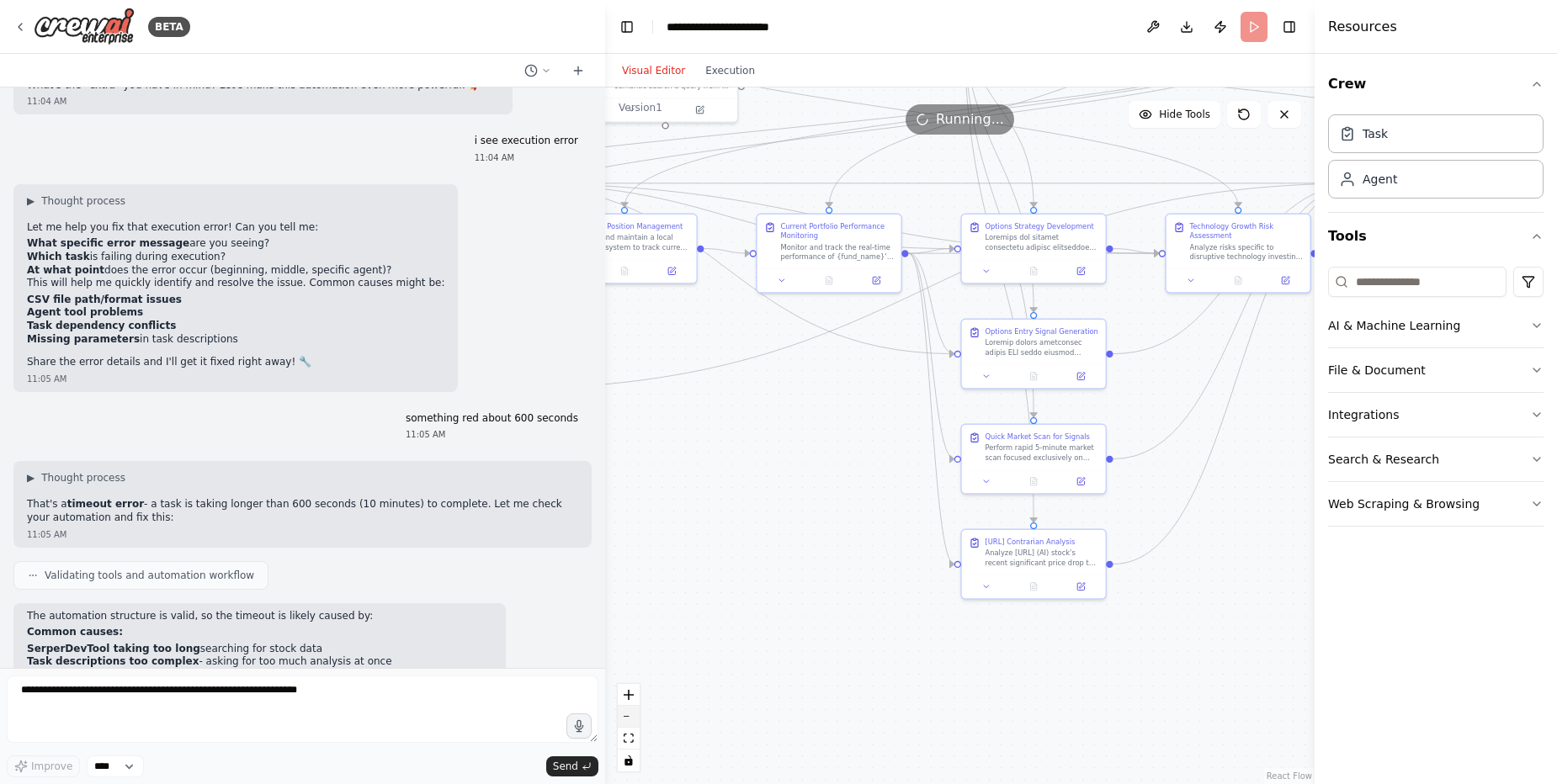
click at [628, 722] on button "zoom out" at bounding box center [628, 716] width 22 height 22
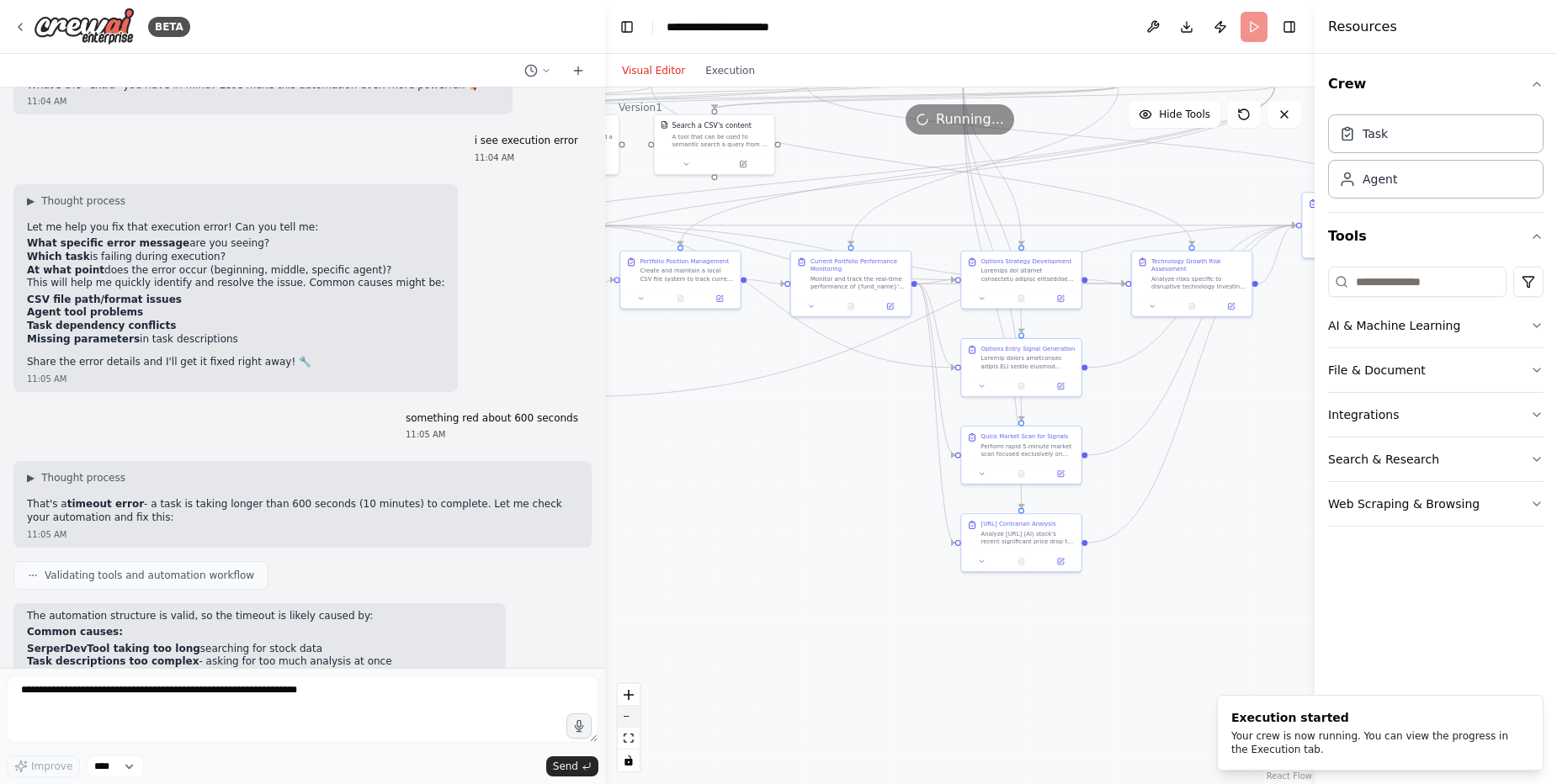
click at [628, 722] on button "zoom out" at bounding box center [628, 716] width 22 height 22
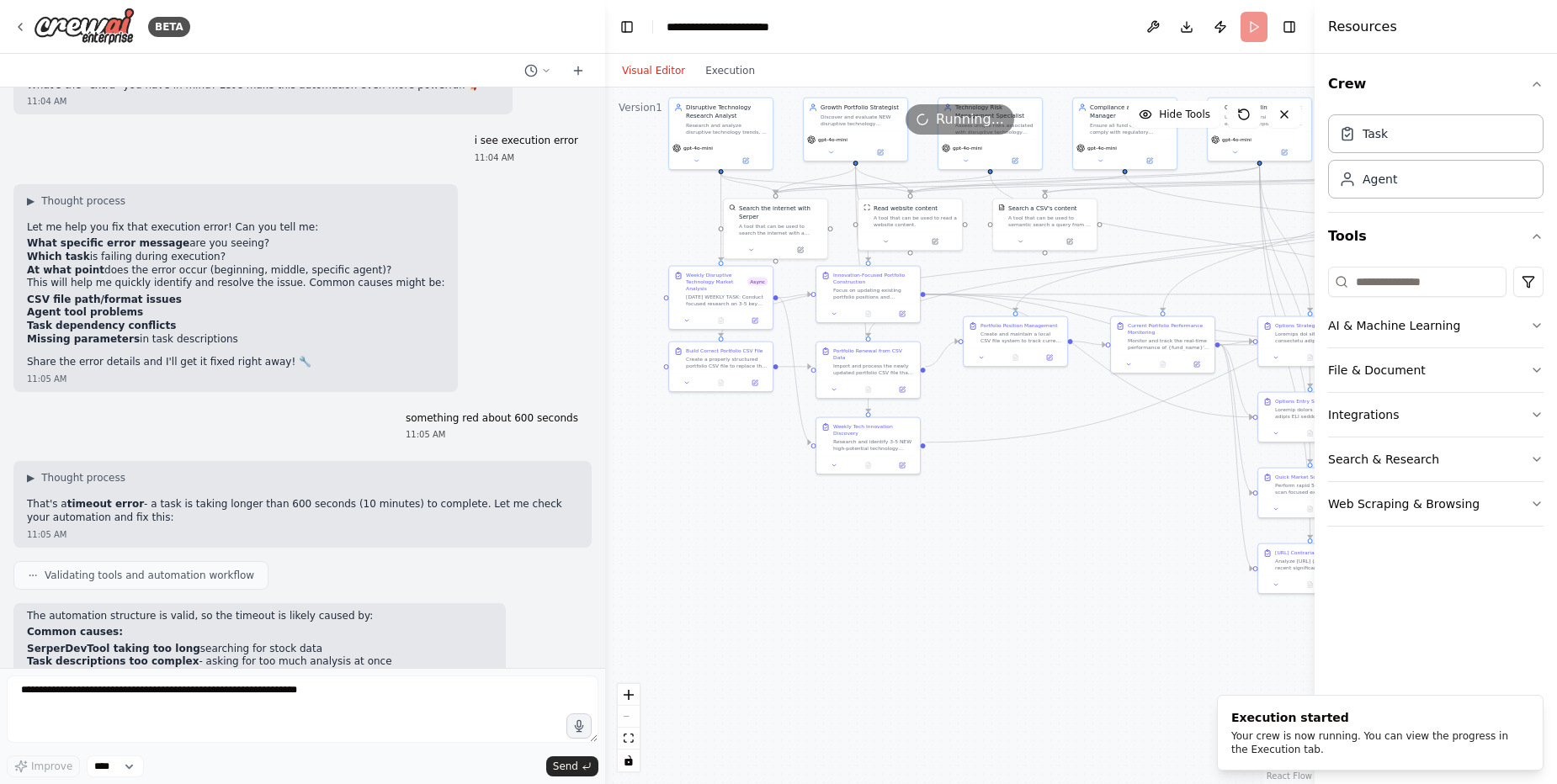
drag, startPoint x: 842, startPoint y: 611, endPoint x: 1139, endPoint y: 651, distance: 299.7
click at [630, 691] on icon "zoom in" at bounding box center [629, 694] width 10 height 10
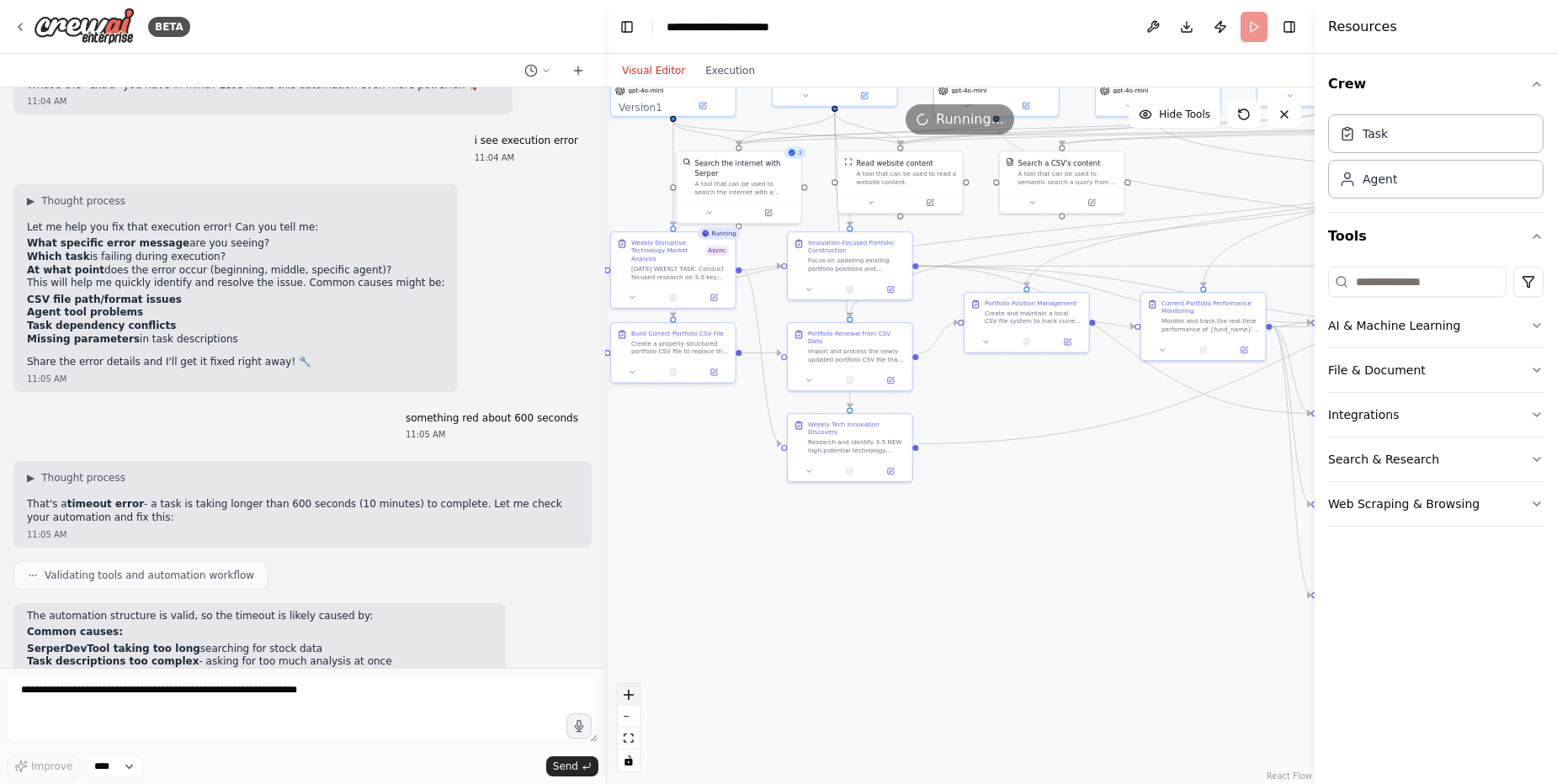
click at [630, 691] on icon "zoom in" at bounding box center [629, 694] width 10 height 10
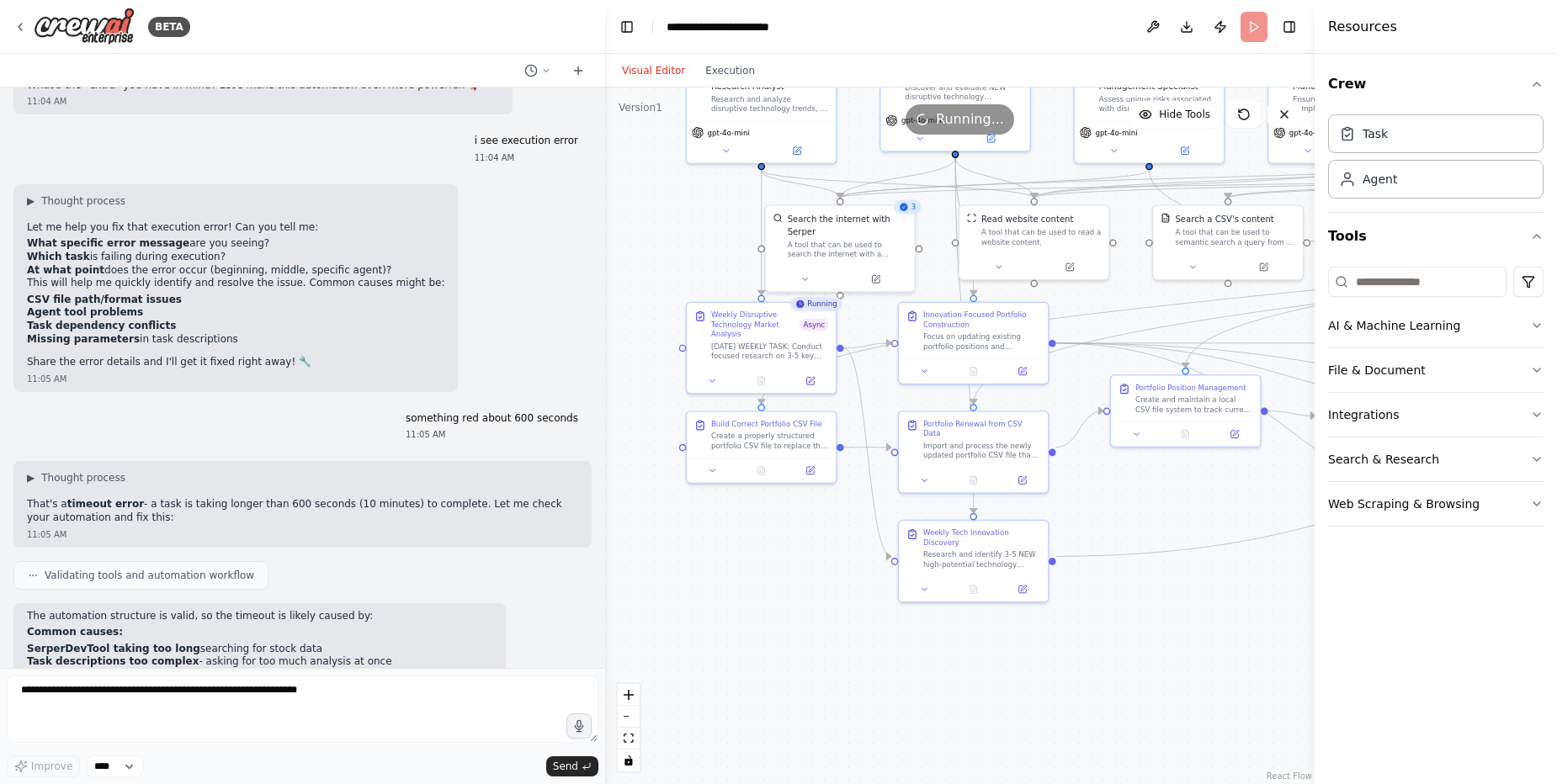
drag, startPoint x: 770, startPoint y: 596, endPoint x: 915, endPoint y: 708, distance: 183.2
click at [915, 709] on div ".deletable-edge-delete-btn { width: 20px; height: 20px; border: 0px solid #ffff…" at bounding box center [959, 435] width 710 height 696
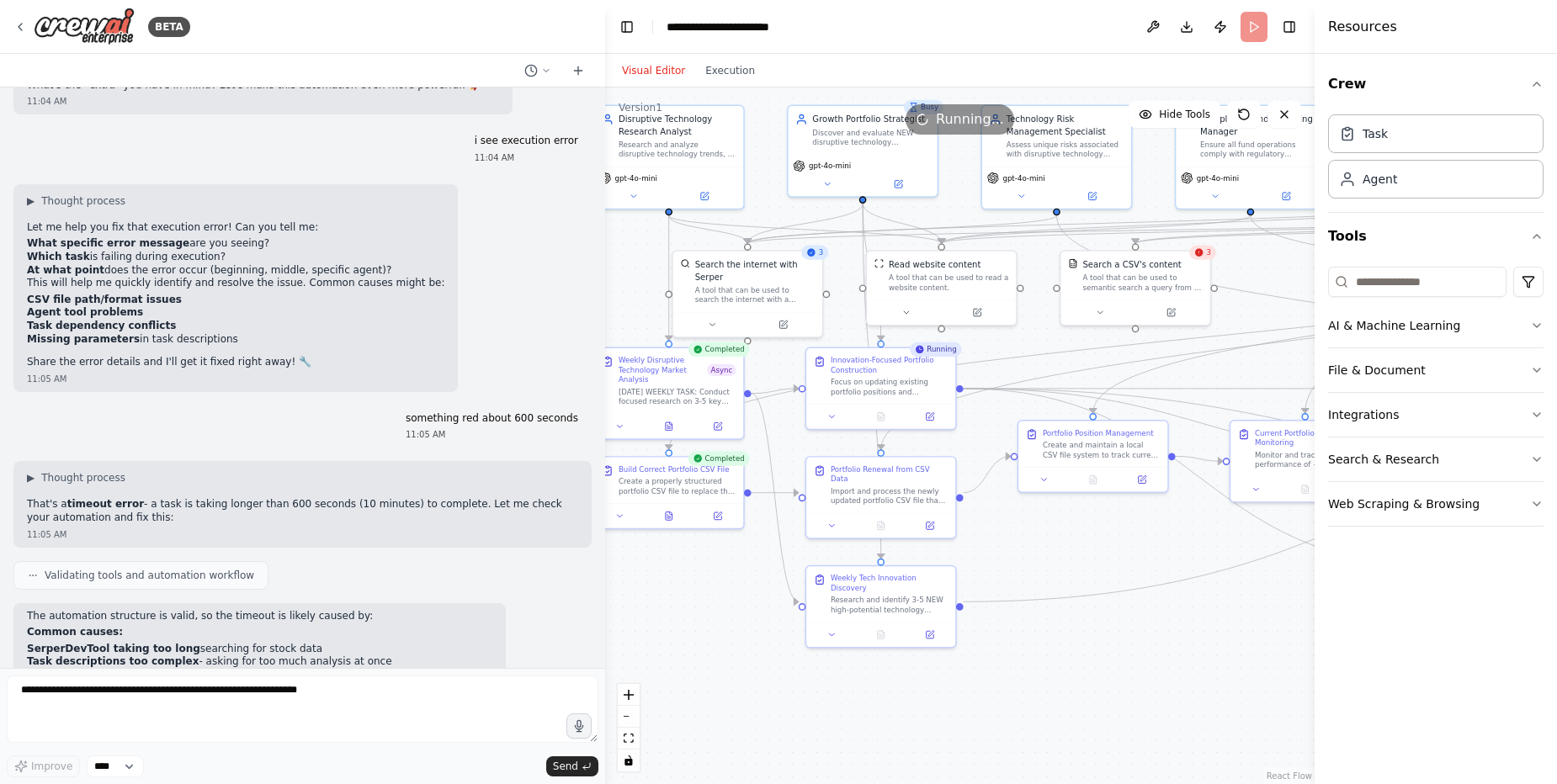
drag, startPoint x: 821, startPoint y: 645, endPoint x: 793, endPoint y: 687, distance: 50.5
click at [792, 687] on div ".deletable-edge-delete-btn { width: 20px; height: 20px; border: 0px solid #ffff…" at bounding box center [959, 435] width 710 height 696
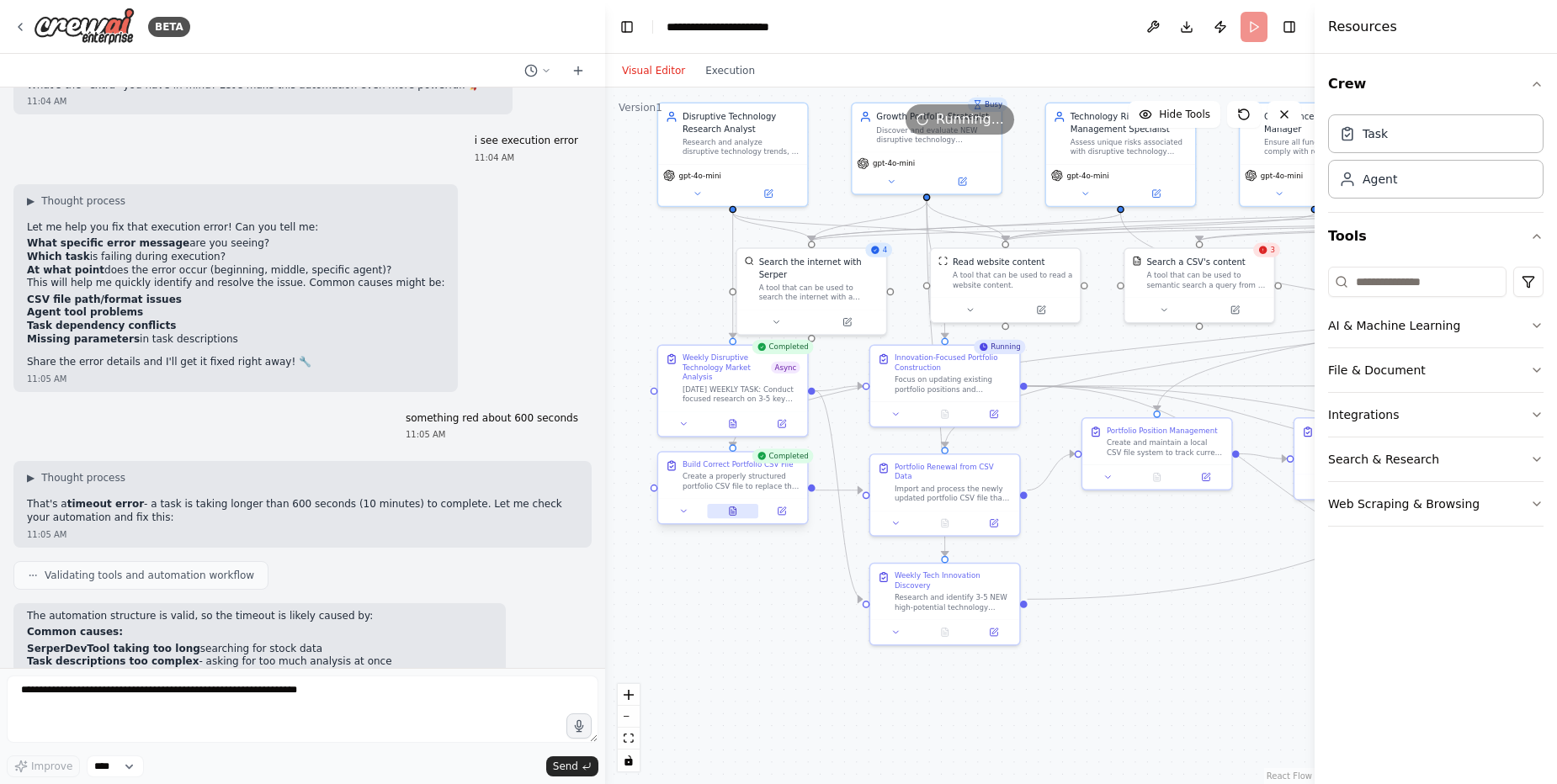
click at [728, 511] on icon at bounding box center [732, 511] width 10 height 10
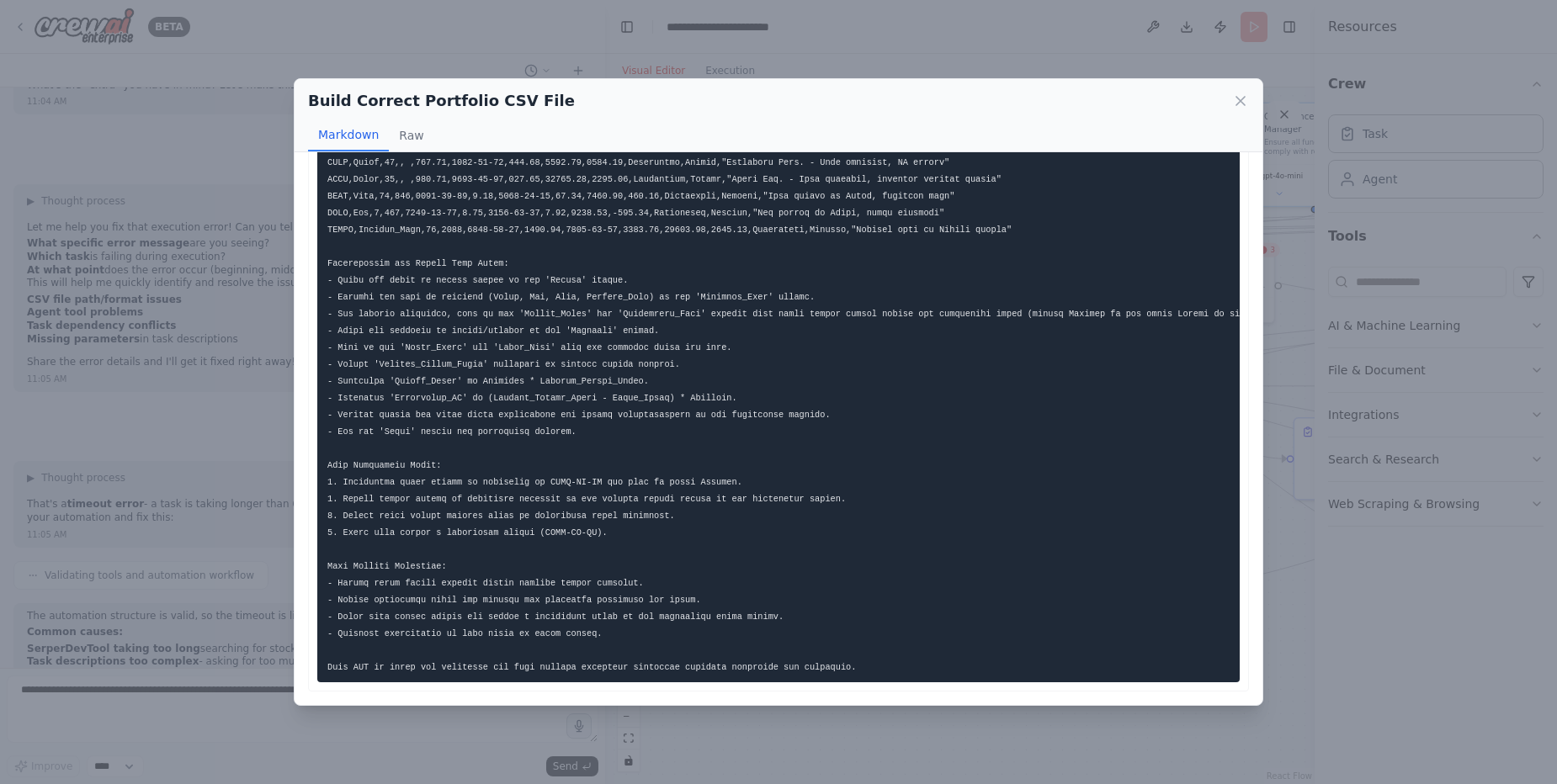
scroll to position [74, 0]
click at [1237, 99] on icon at bounding box center [1240, 101] width 17 height 17
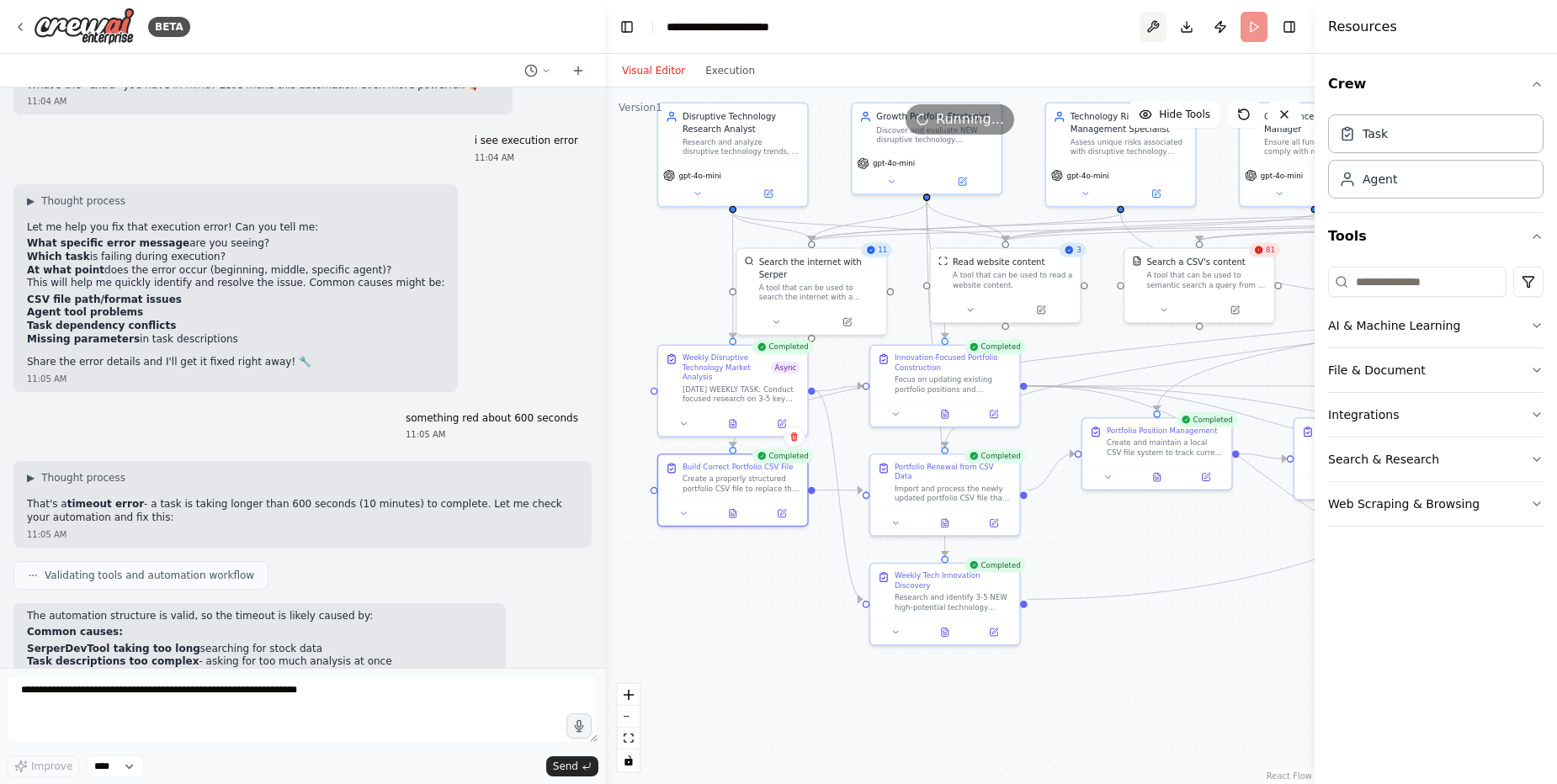
click at [1149, 20] on button at bounding box center [1153, 26] width 27 height 30
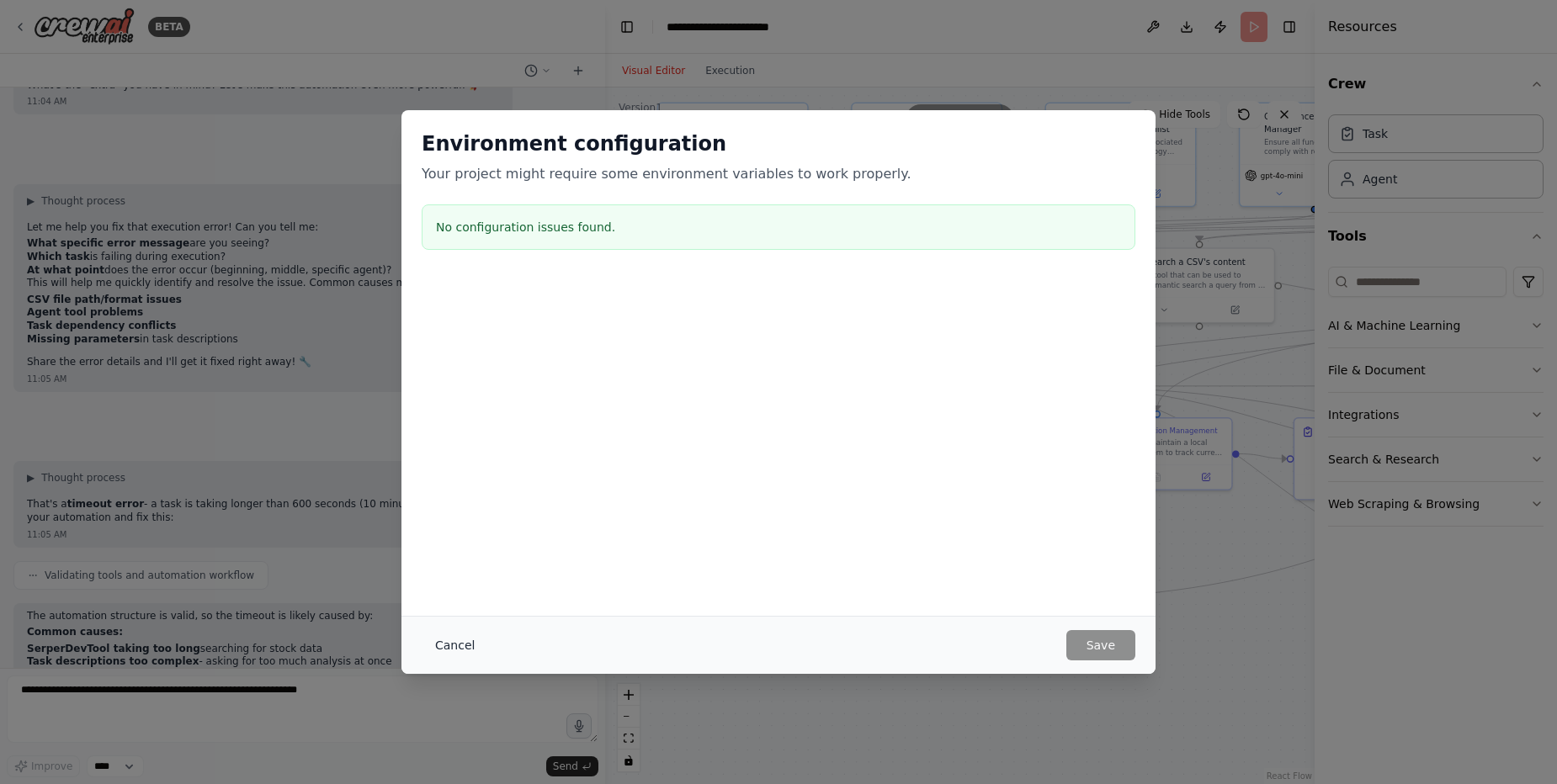
click at [453, 637] on button "Cancel" at bounding box center [454, 645] width 67 height 30
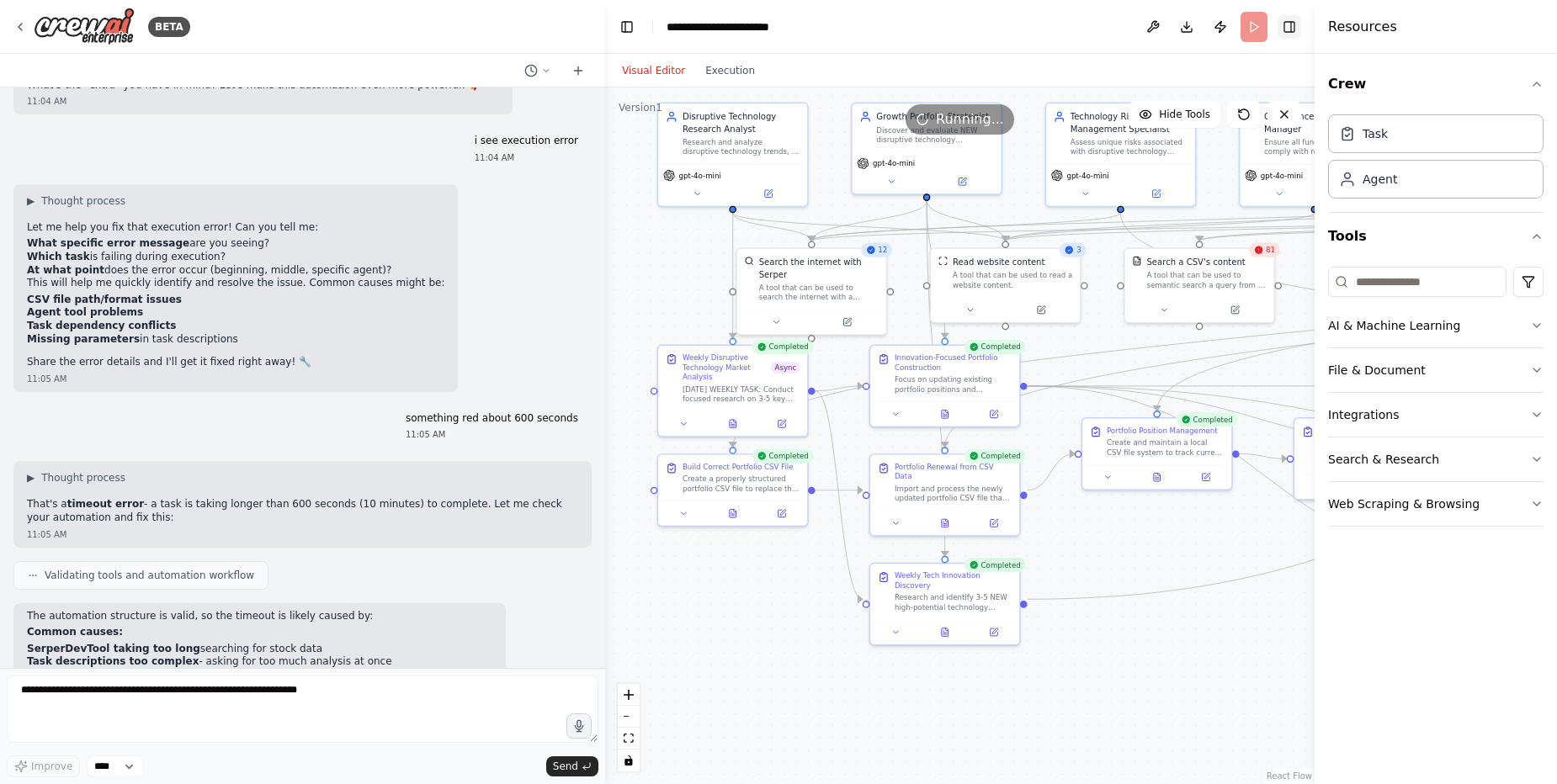
click at [1293, 34] on button "Toggle Right Sidebar" at bounding box center [1288, 26] width 24 height 24
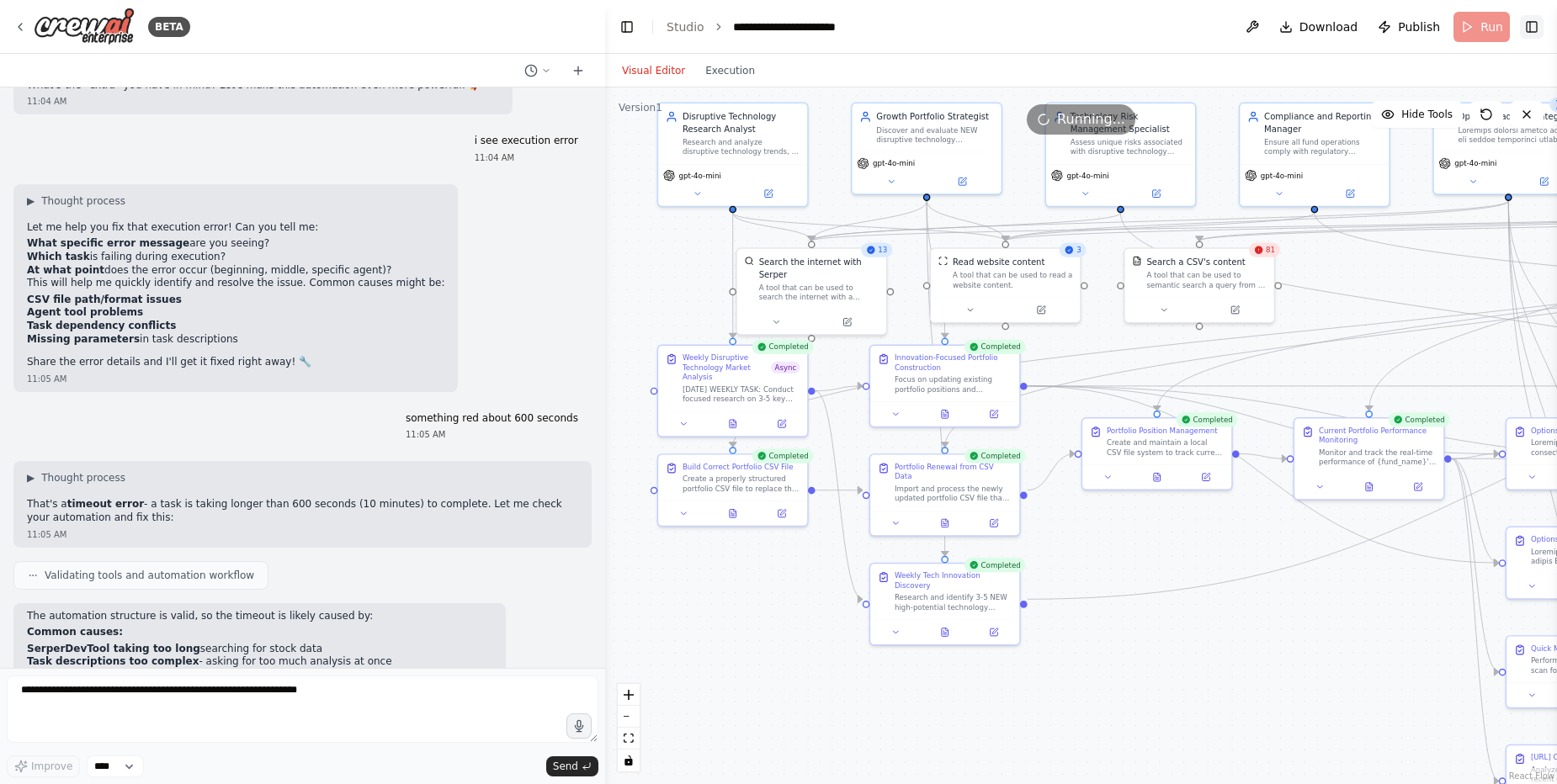
click at [1527, 24] on button "Toggle Right Sidebar" at bounding box center [1531, 26] width 24 height 24
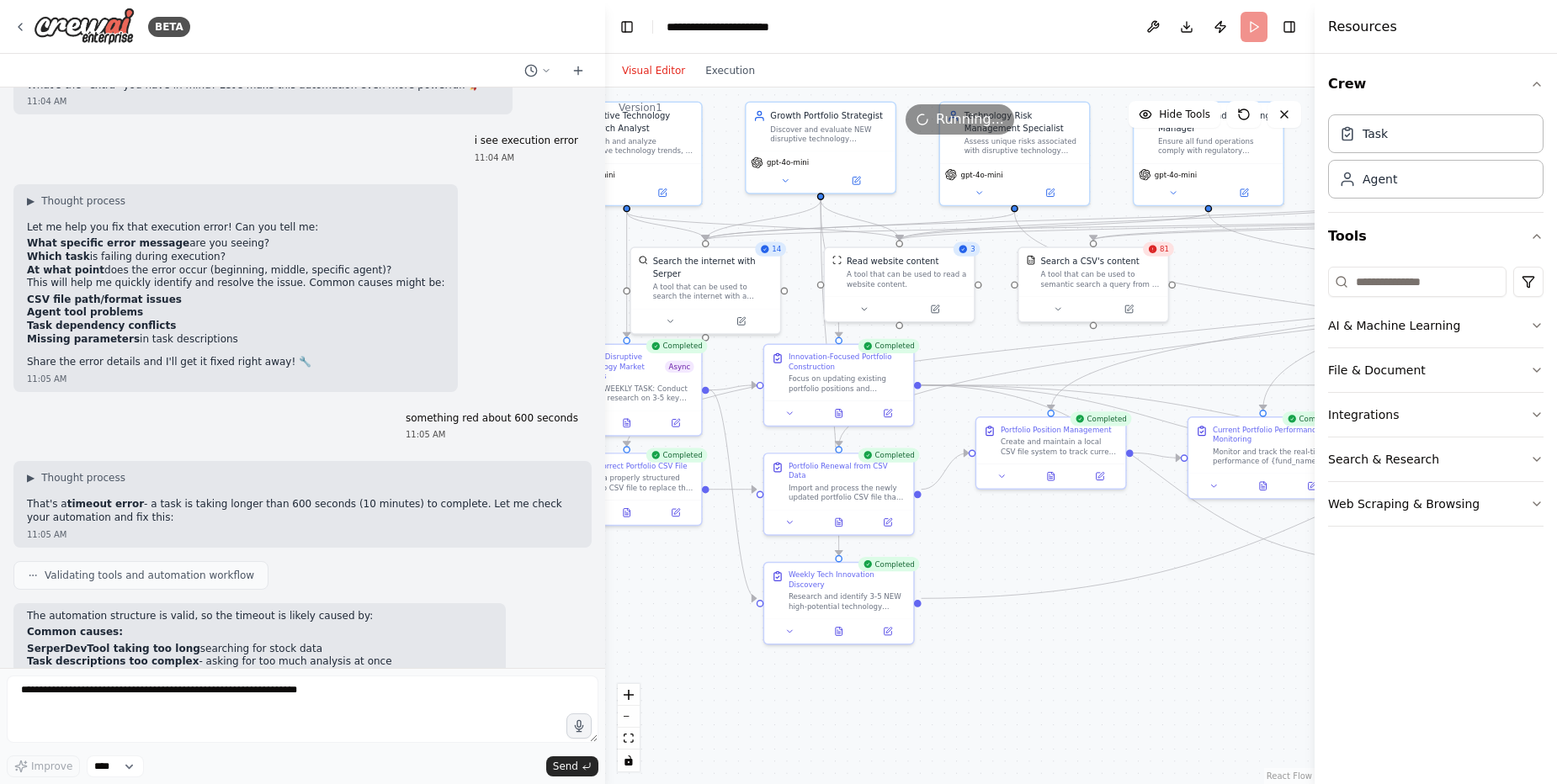
drag, startPoint x: 1124, startPoint y: 588, endPoint x: 1001, endPoint y: 595, distance: 123.2
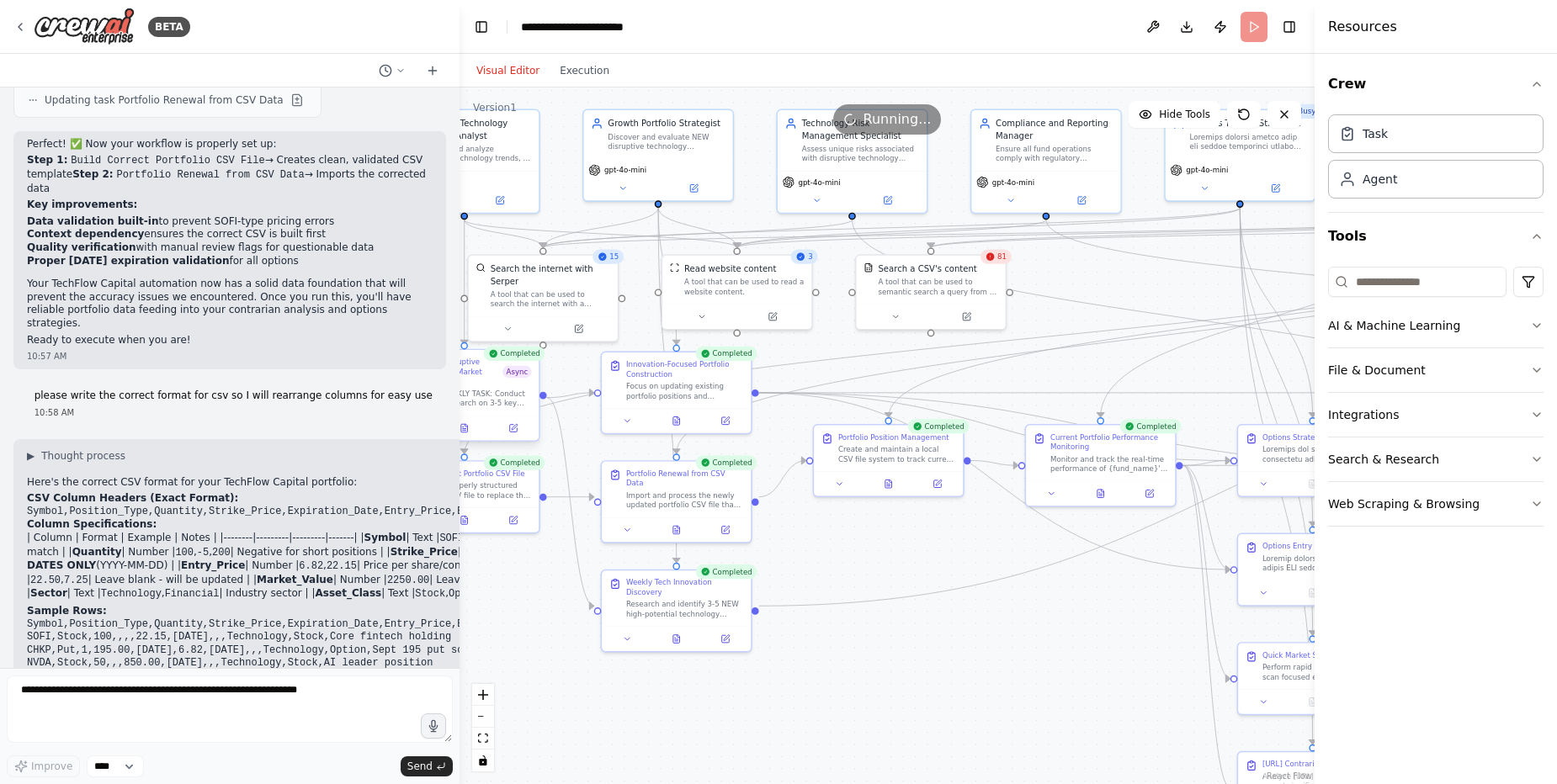
scroll to position [48504, 0]
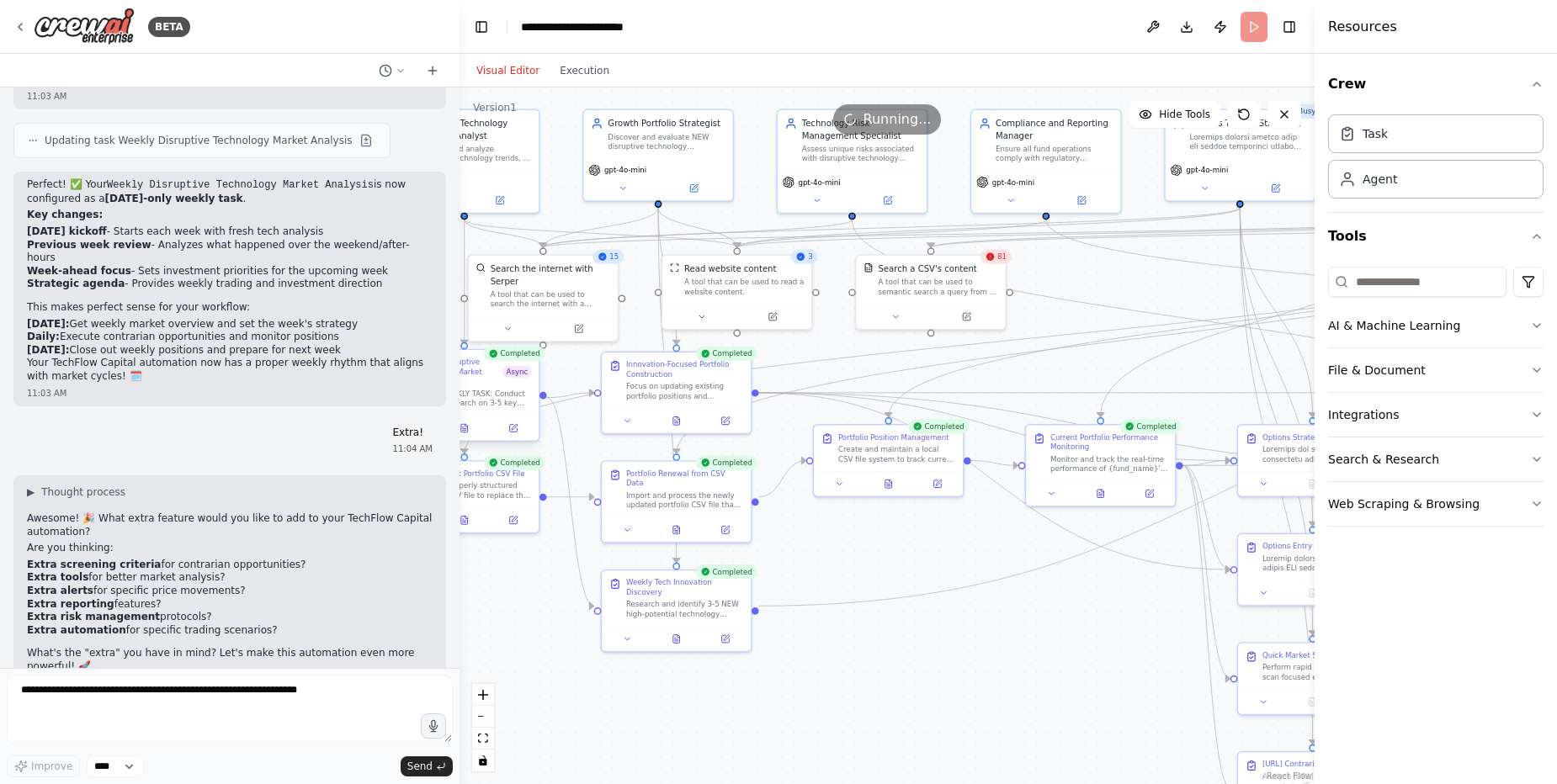
drag, startPoint x: 602, startPoint y: 405, endPoint x: 460, endPoint y: 409, distance: 142.1
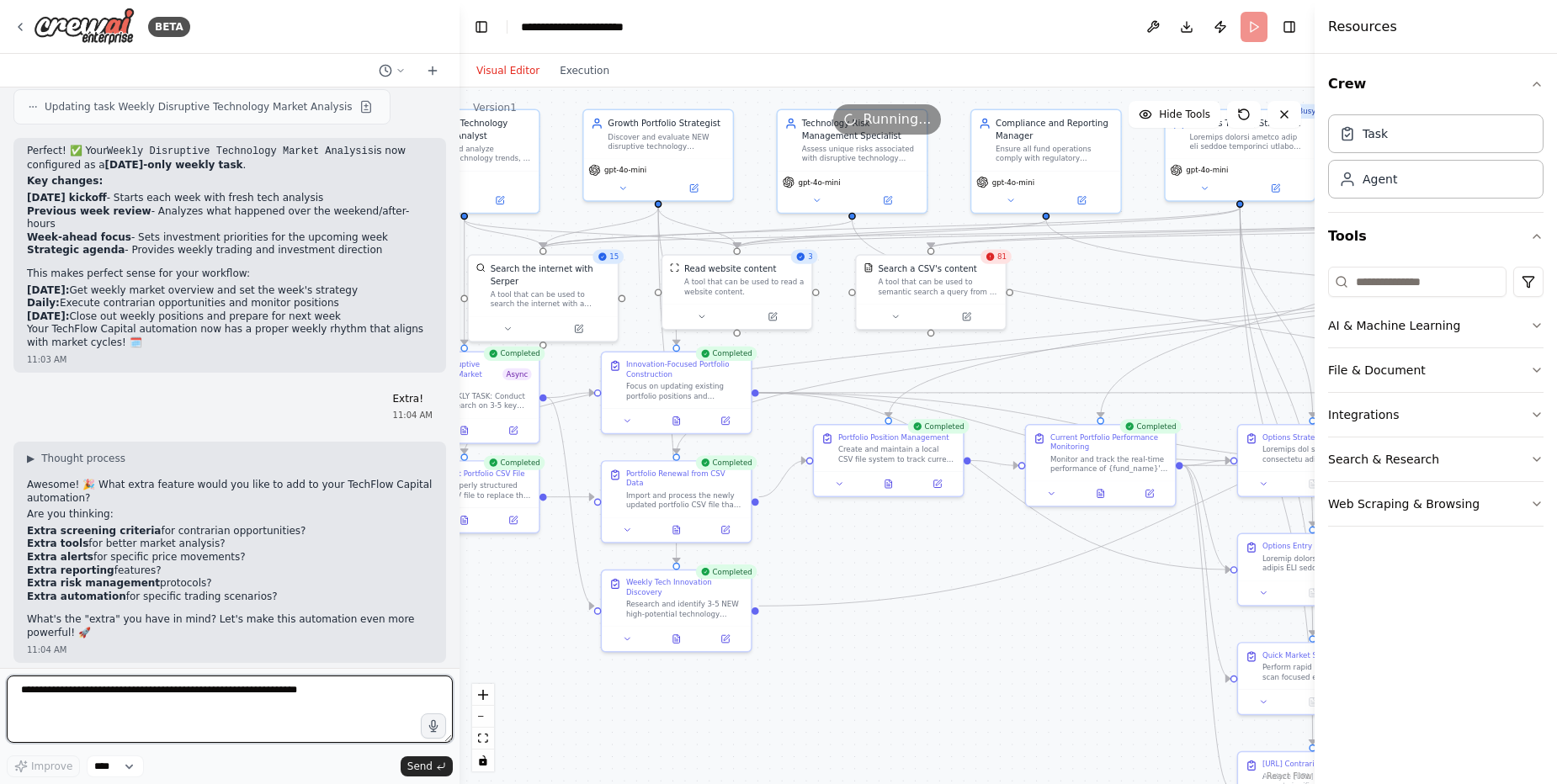
click at [303, 706] on textarea at bounding box center [229, 709] width 446 height 67
type textarea "**********"
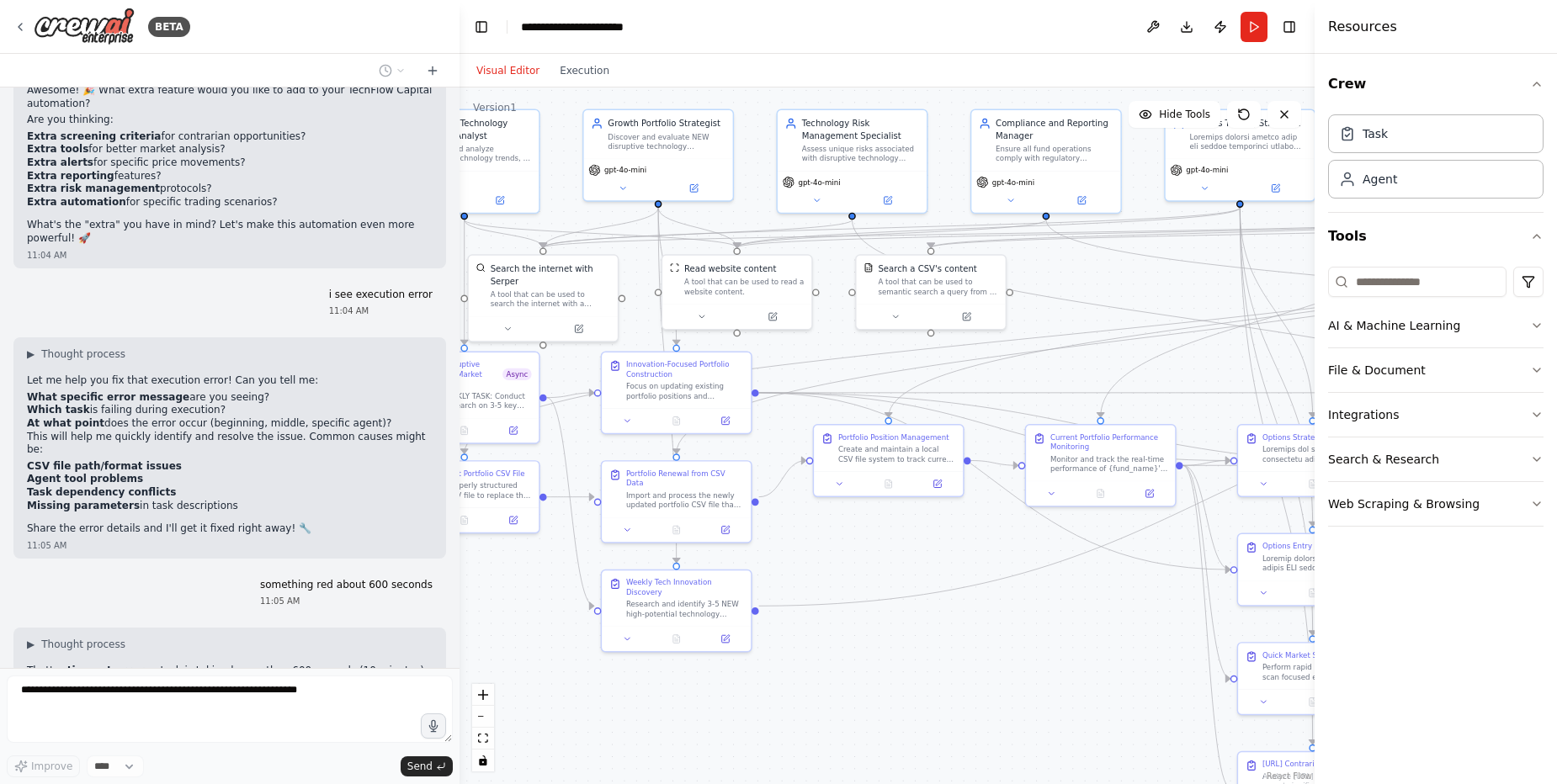
scroll to position [48965, 0]
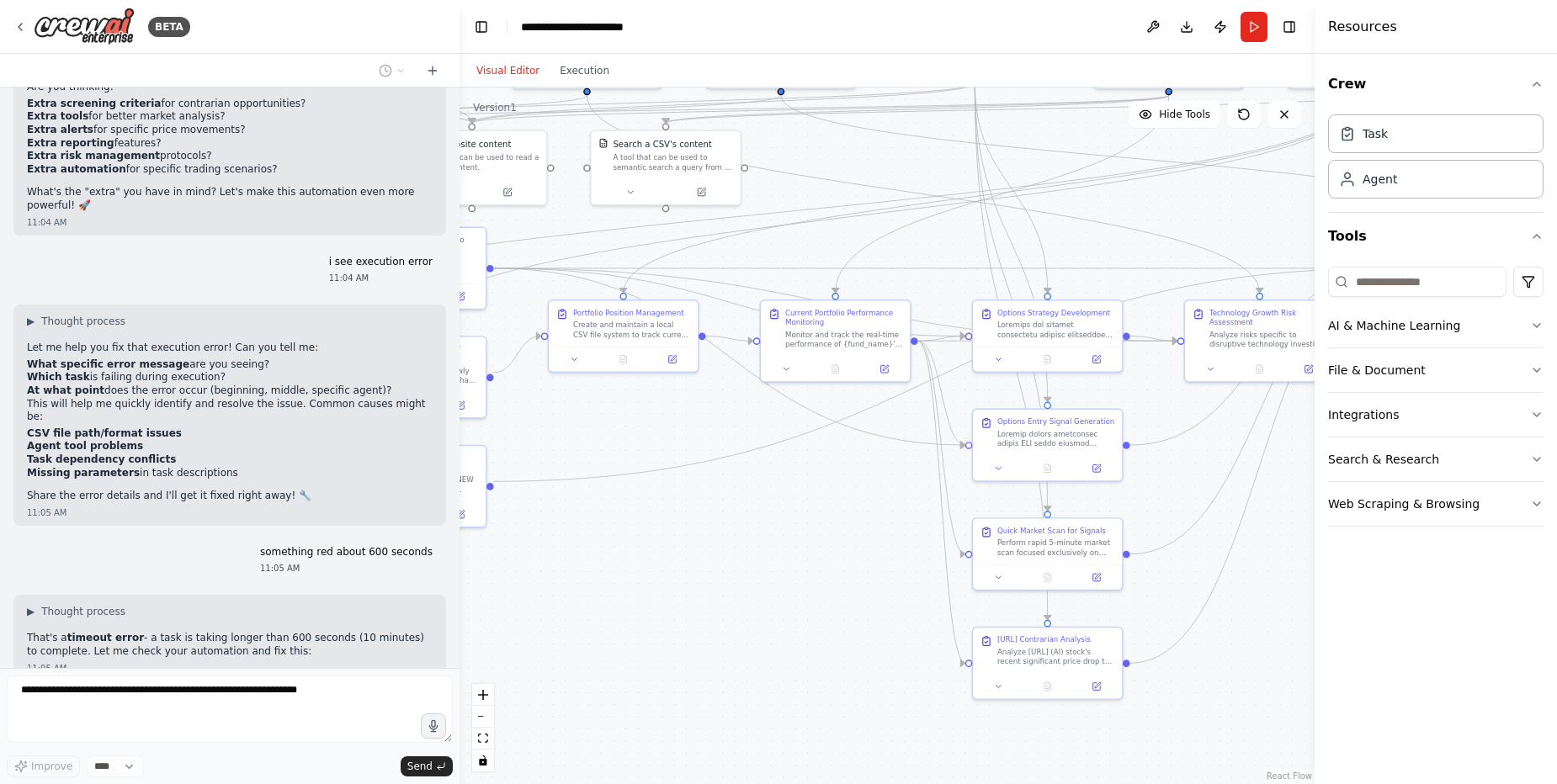
drag, startPoint x: 893, startPoint y: 621, endPoint x: 629, endPoint y: 497, distance: 291.7
click at [629, 497] on div ".deletable-edge-delete-btn { width: 20px; height: 20px; border: 0px solid #ffff…" at bounding box center [886, 435] width 855 height 696
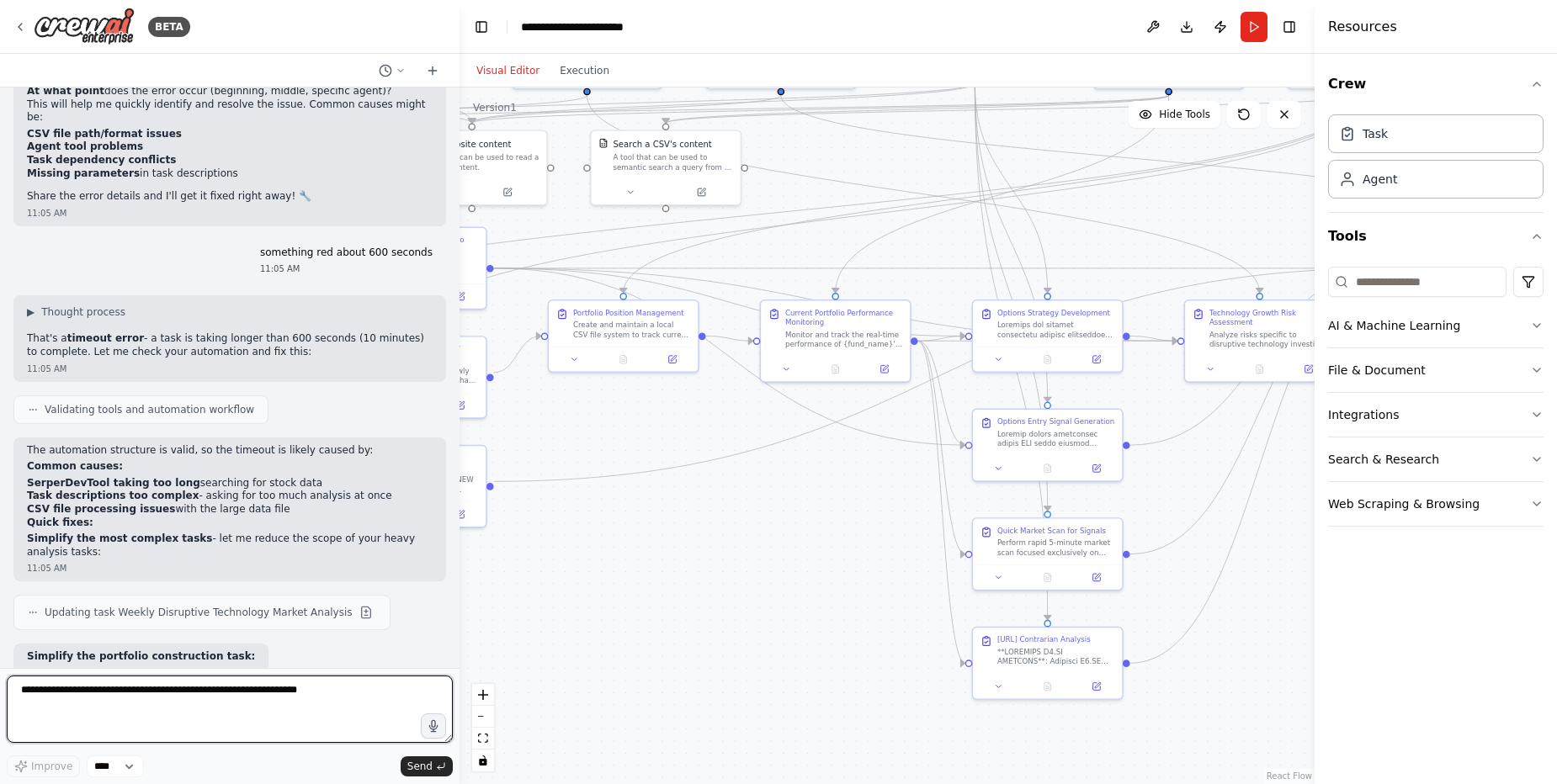
scroll to position [49282, 0]
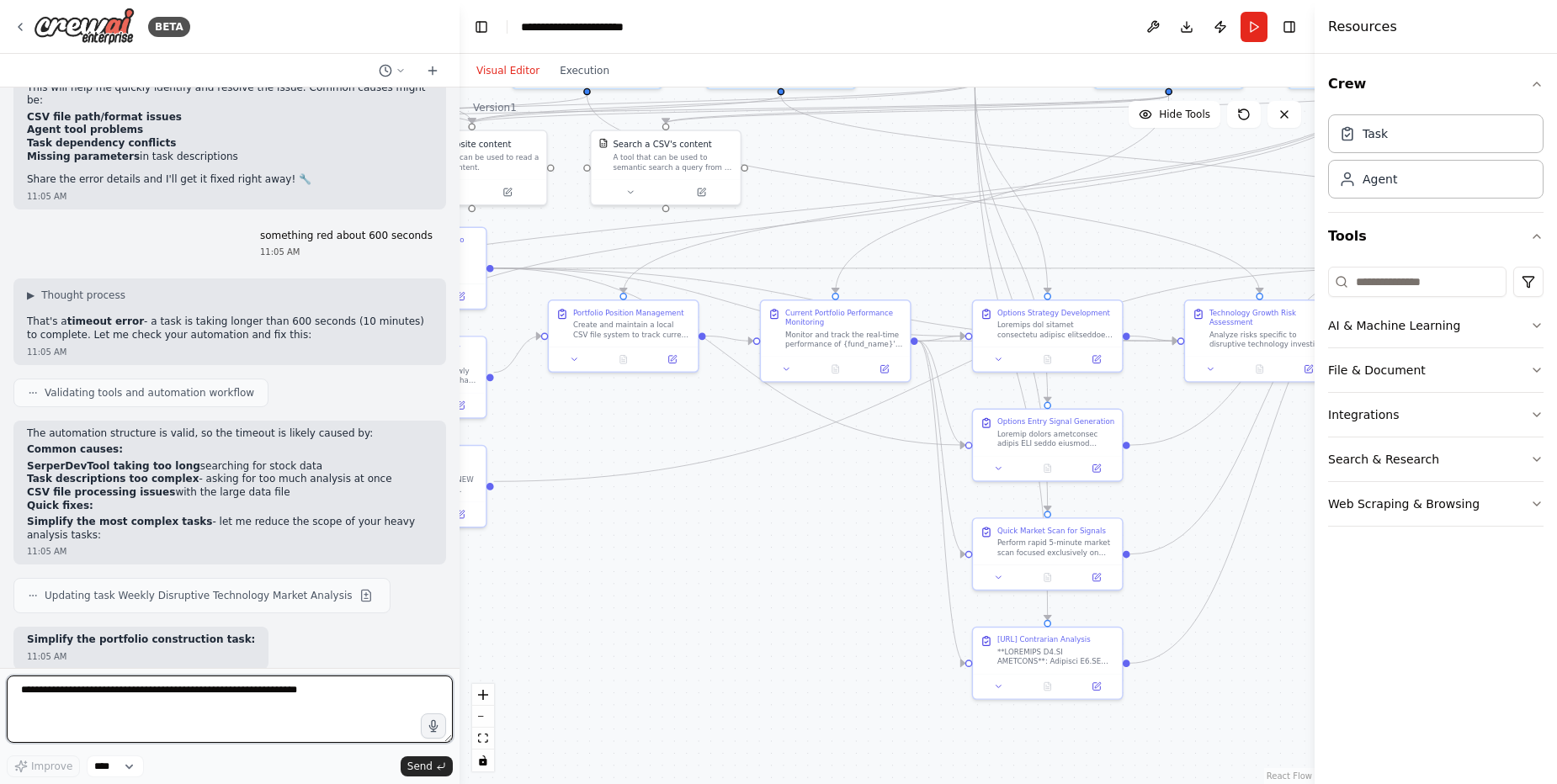
click at [320, 709] on textarea at bounding box center [229, 709] width 446 height 67
type textarea "**********"
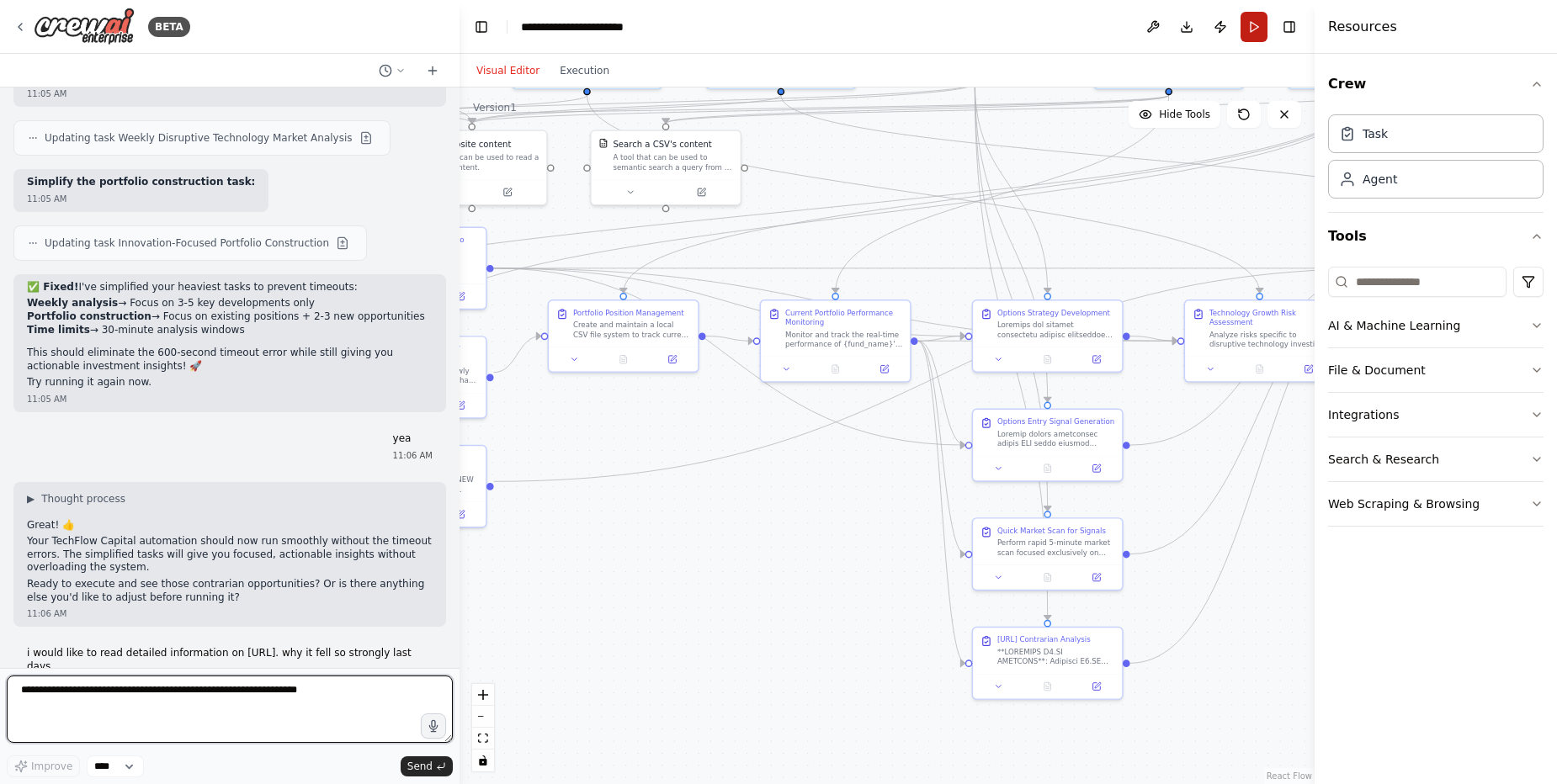
scroll to position [49755, 0]
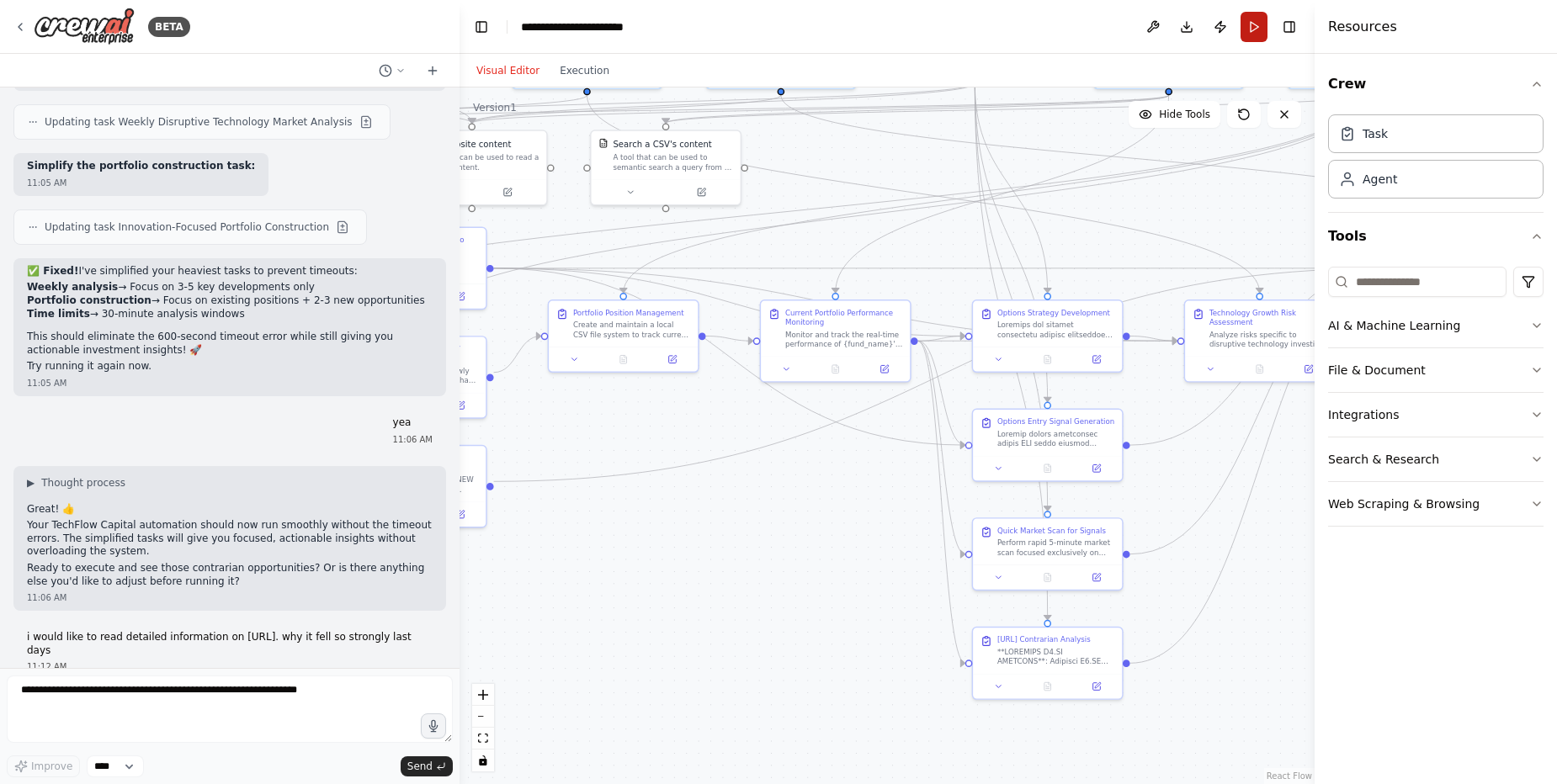
click at [1253, 27] on button "Run" at bounding box center [1254, 26] width 27 height 30
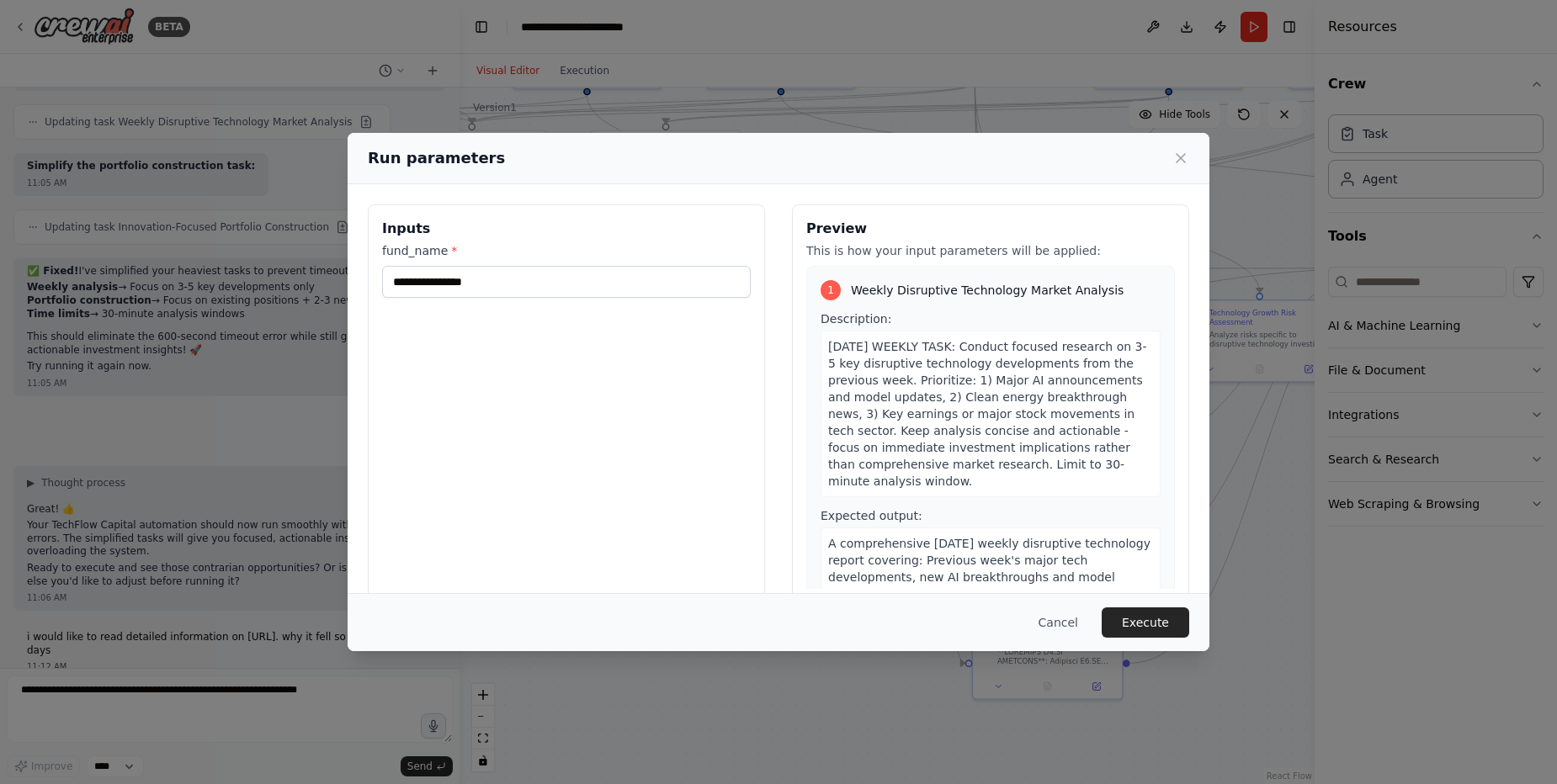
click at [824, 294] on div "1" at bounding box center [830, 289] width 20 height 20
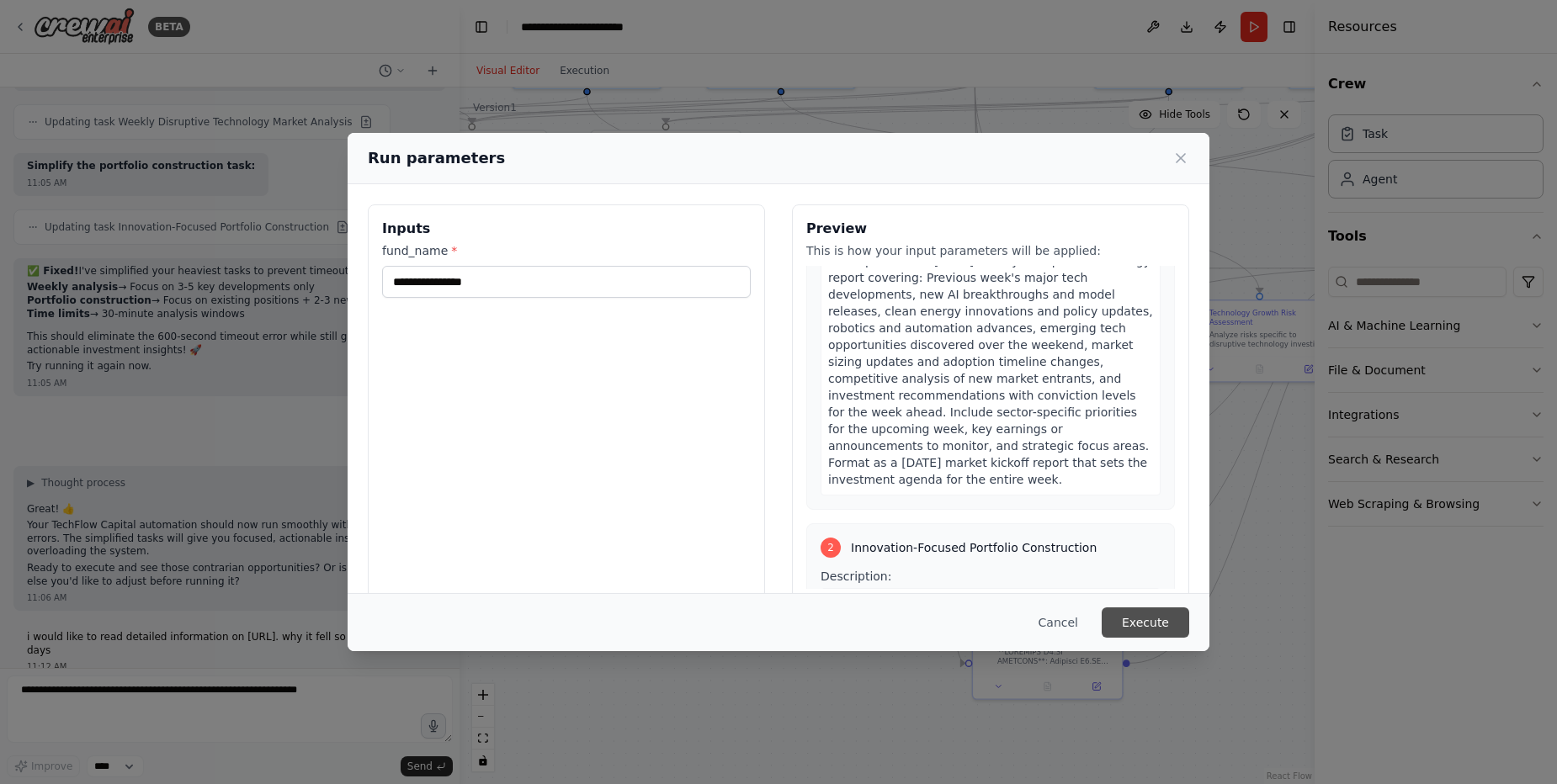
click at [1154, 616] on button "Execute" at bounding box center [1145, 623] width 88 height 30
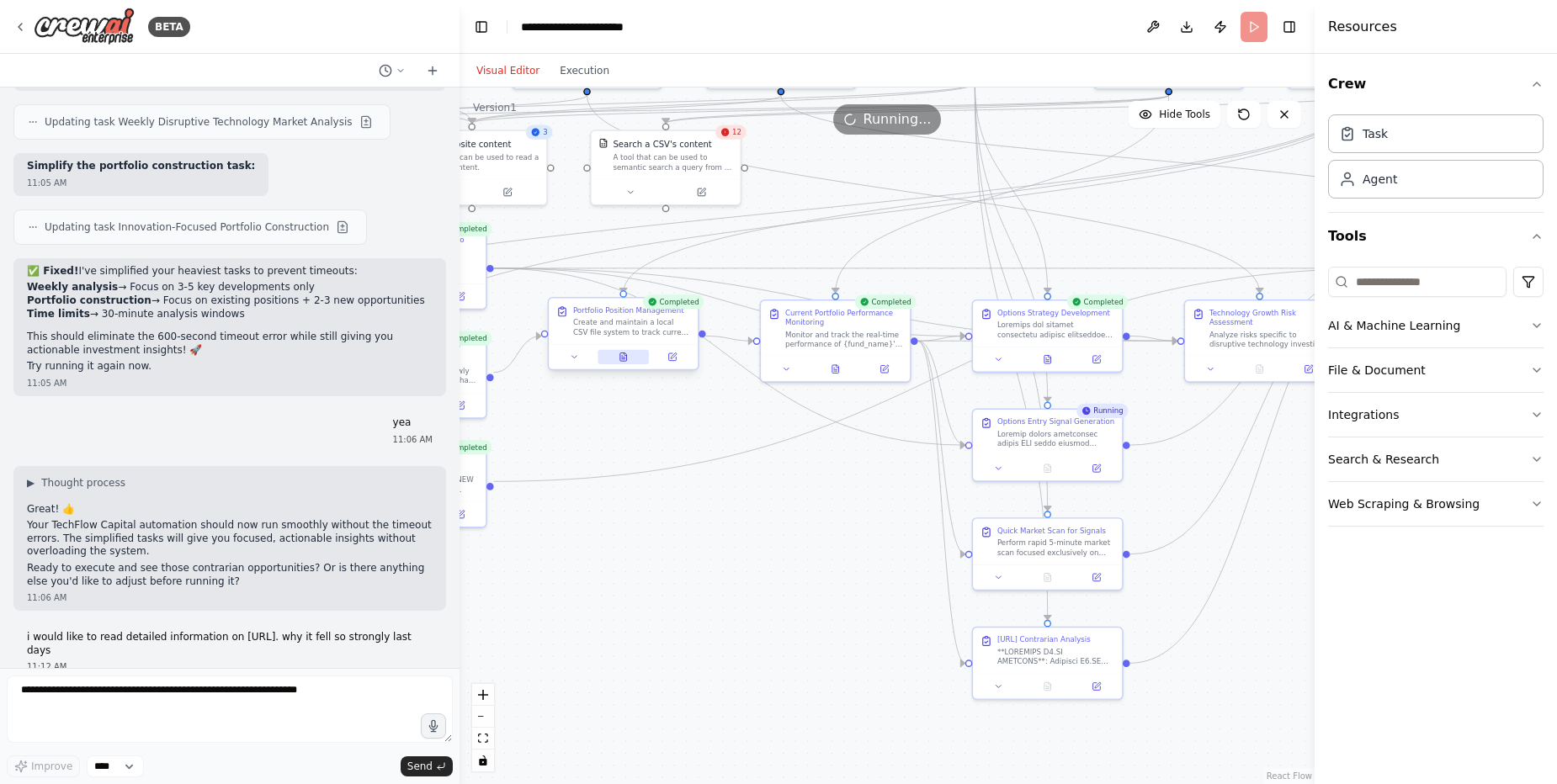
click at [624, 351] on button at bounding box center [623, 356] width 51 height 14
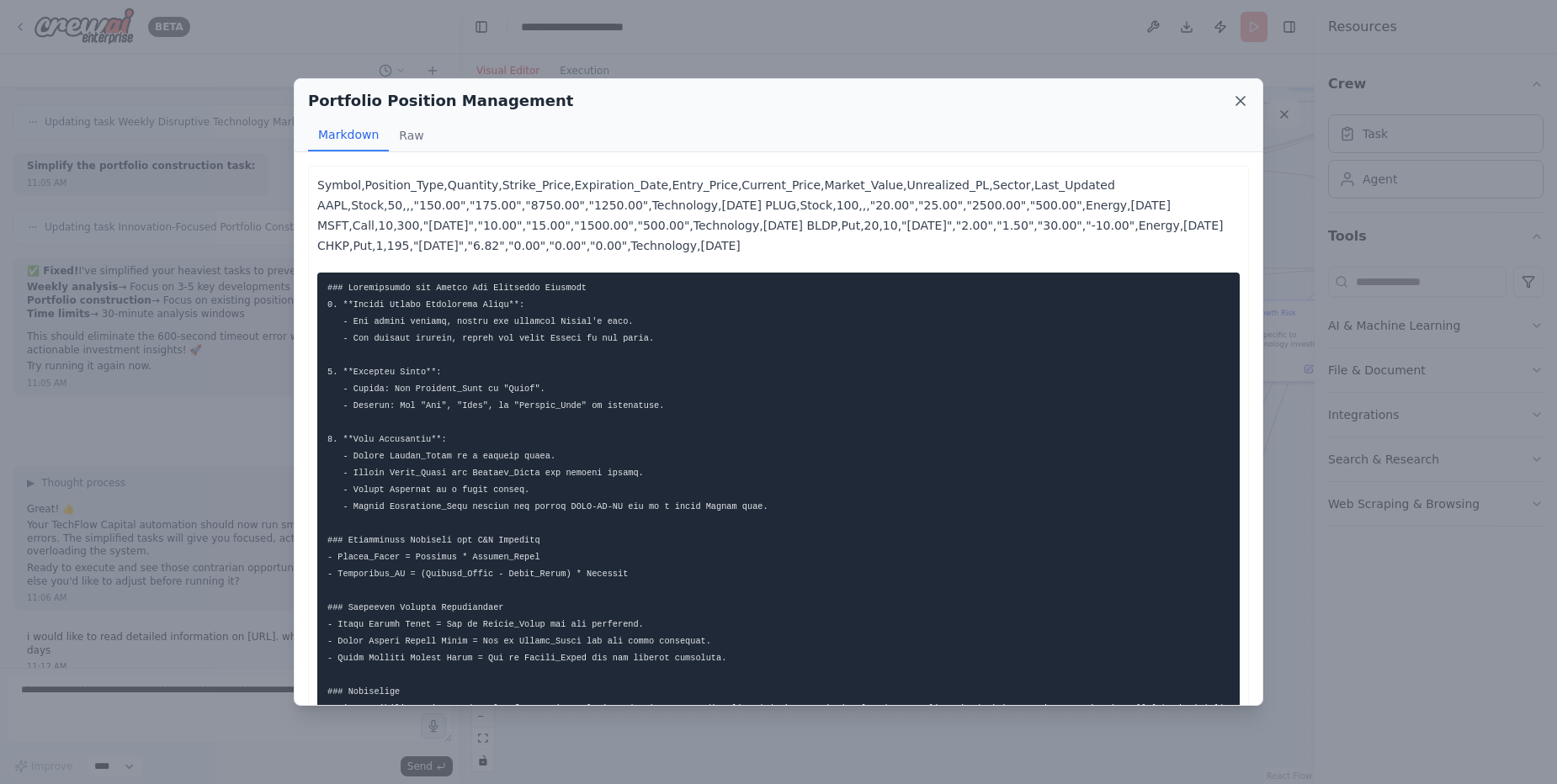
click at [1246, 96] on icon at bounding box center [1240, 101] width 17 height 17
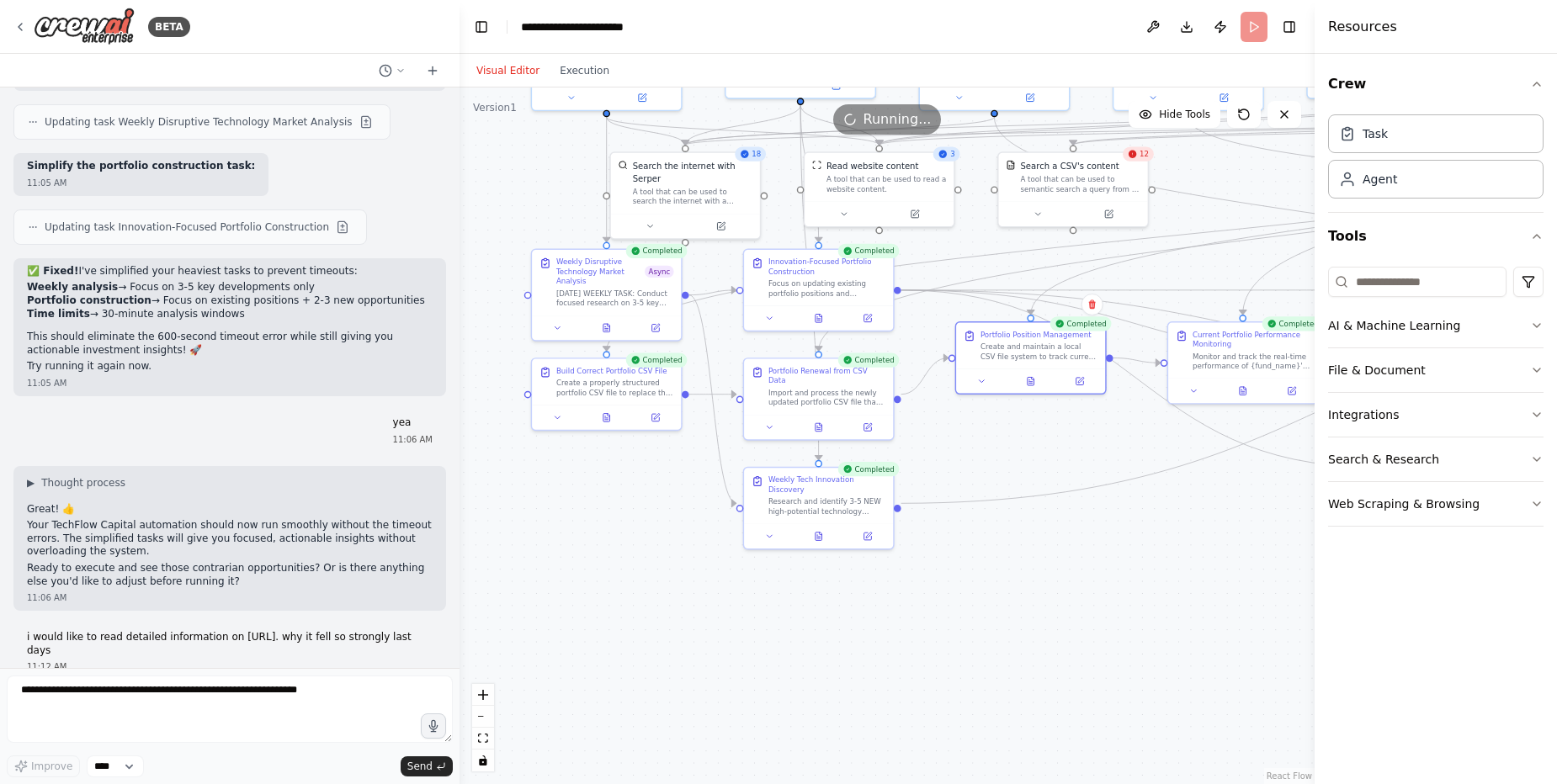
drag, startPoint x: 510, startPoint y: 601, endPoint x: 917, endPoint y: 624, distance: 407.6
click at [917, 624] on div ".deletable-edge-delete-btn { width: 20px; height: 20px; border: 0px solid #ffff…" at bounding box center [886, 435] width 855 height 696
click at [818, 536] on icon at bounding box center [819, 536] width 4 height 0
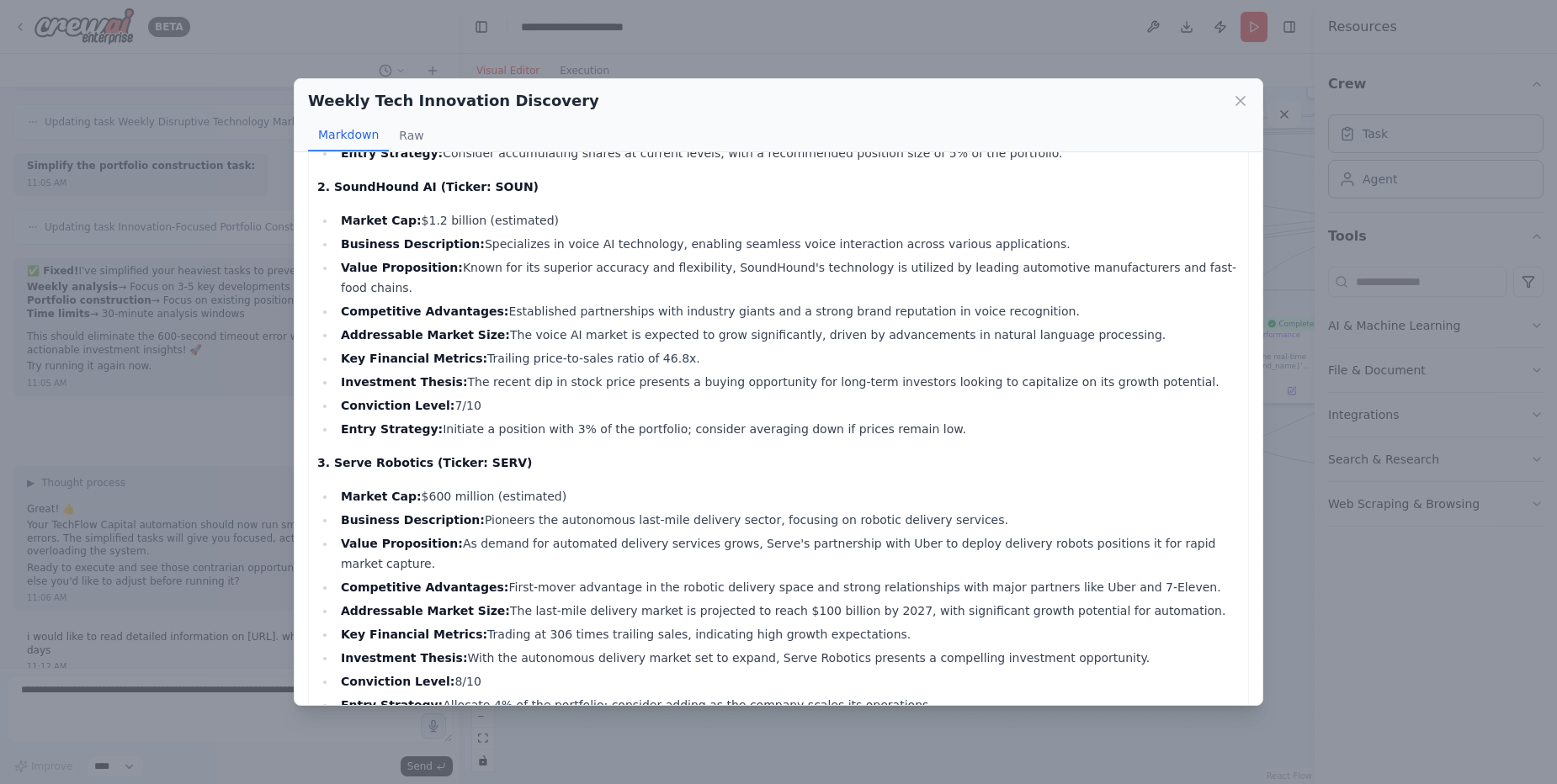
scroll to position [0, 0]
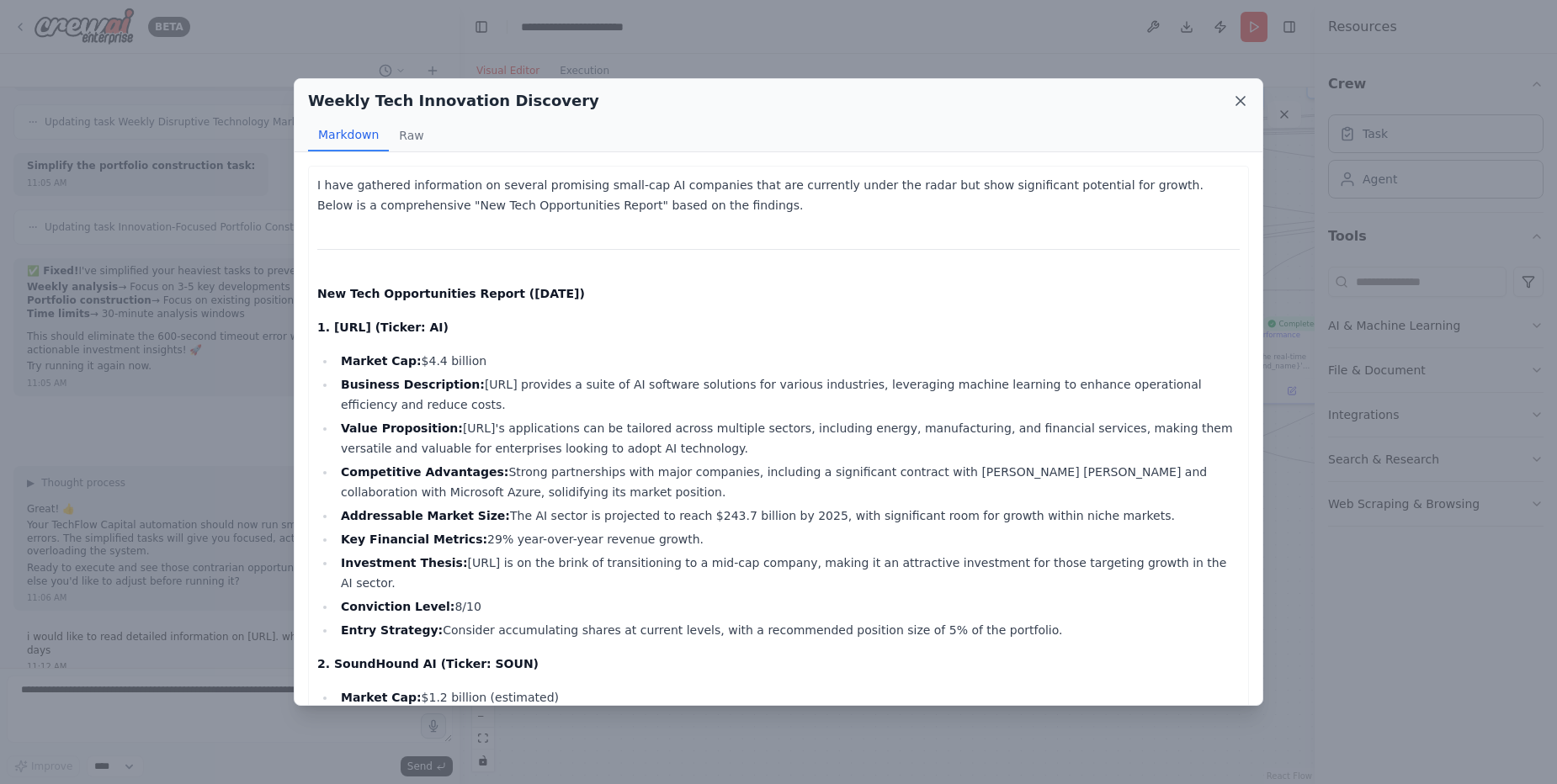
click at [1243, 98] on icon at bounding box center [1240, 101] width 8 height 8
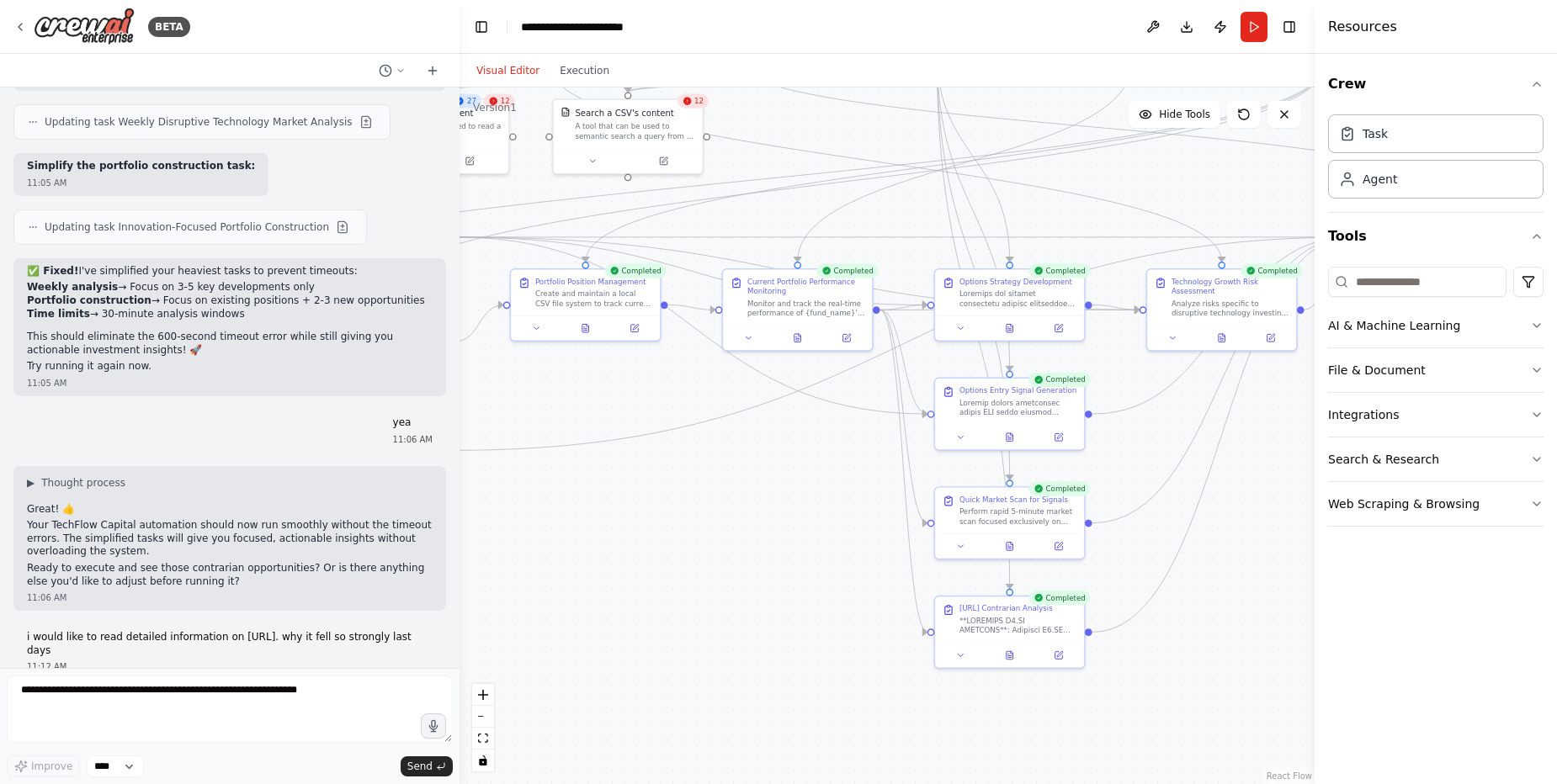
drag, startPoint x: 1007, startPoint y: 633, endPoint x: 557, endPoint y: 573, distance: 454.0
click at [557, 573] on div ".deletable-edge-delete-btn { width: 20px; height: 20px; border: 0px solid #ffff…" at bounding box center [886, 435] width 855 height 696
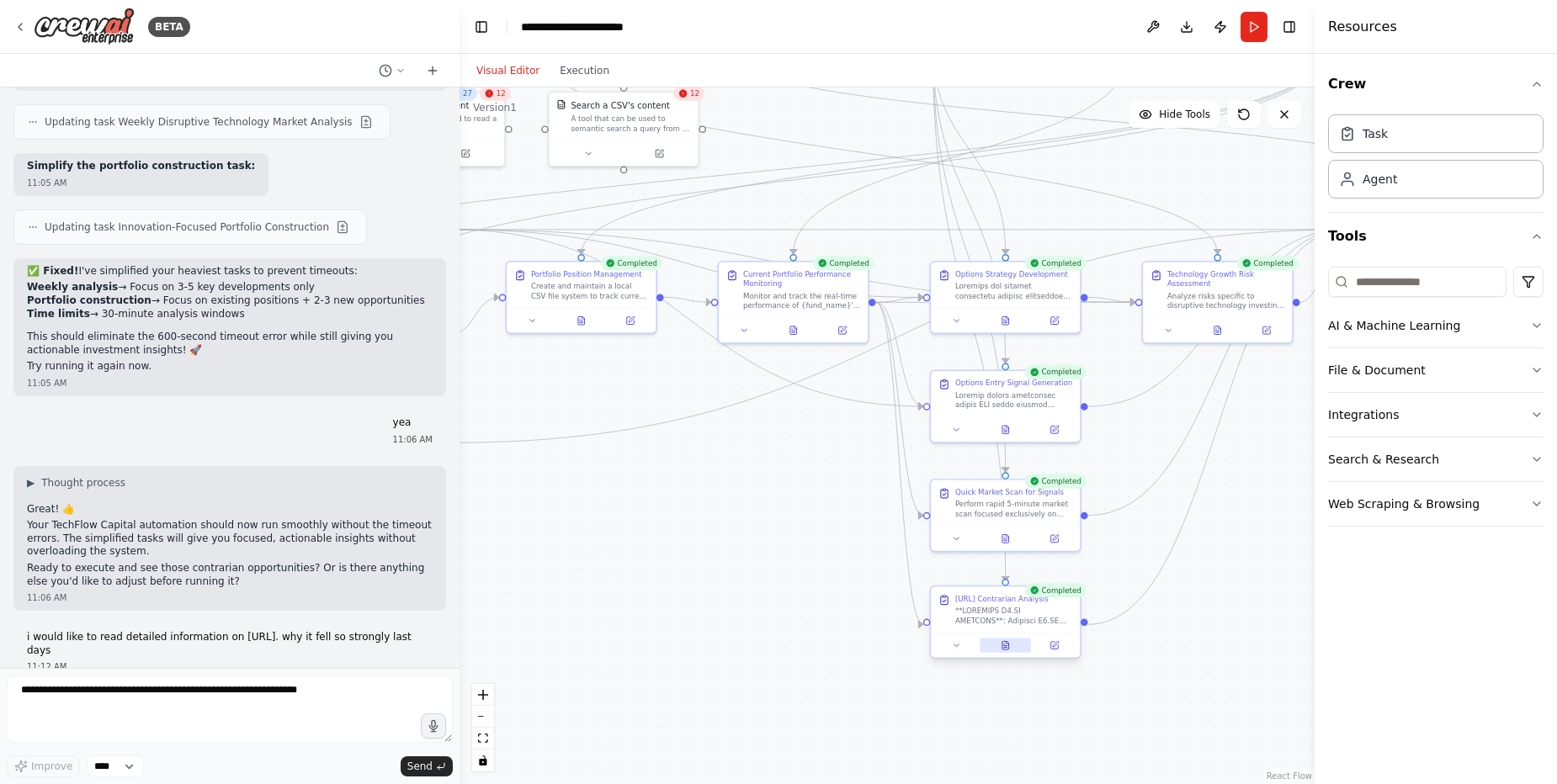
click at [1002, 648] on icon at bounding box center [1005, 645] width 7 height 8
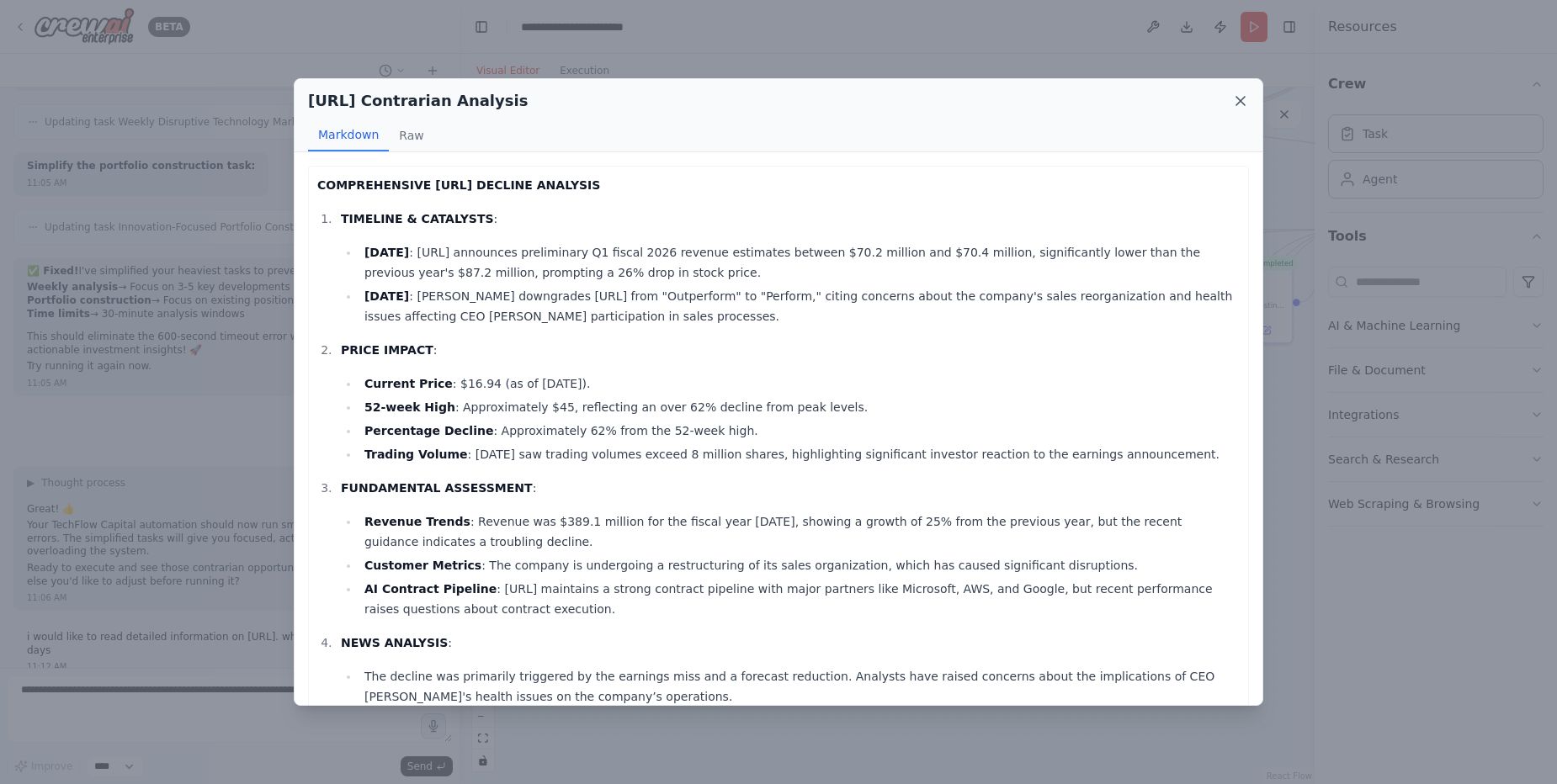
click at [1237, 101] on icon at bounding box center [1240, 101] width 17 height 17
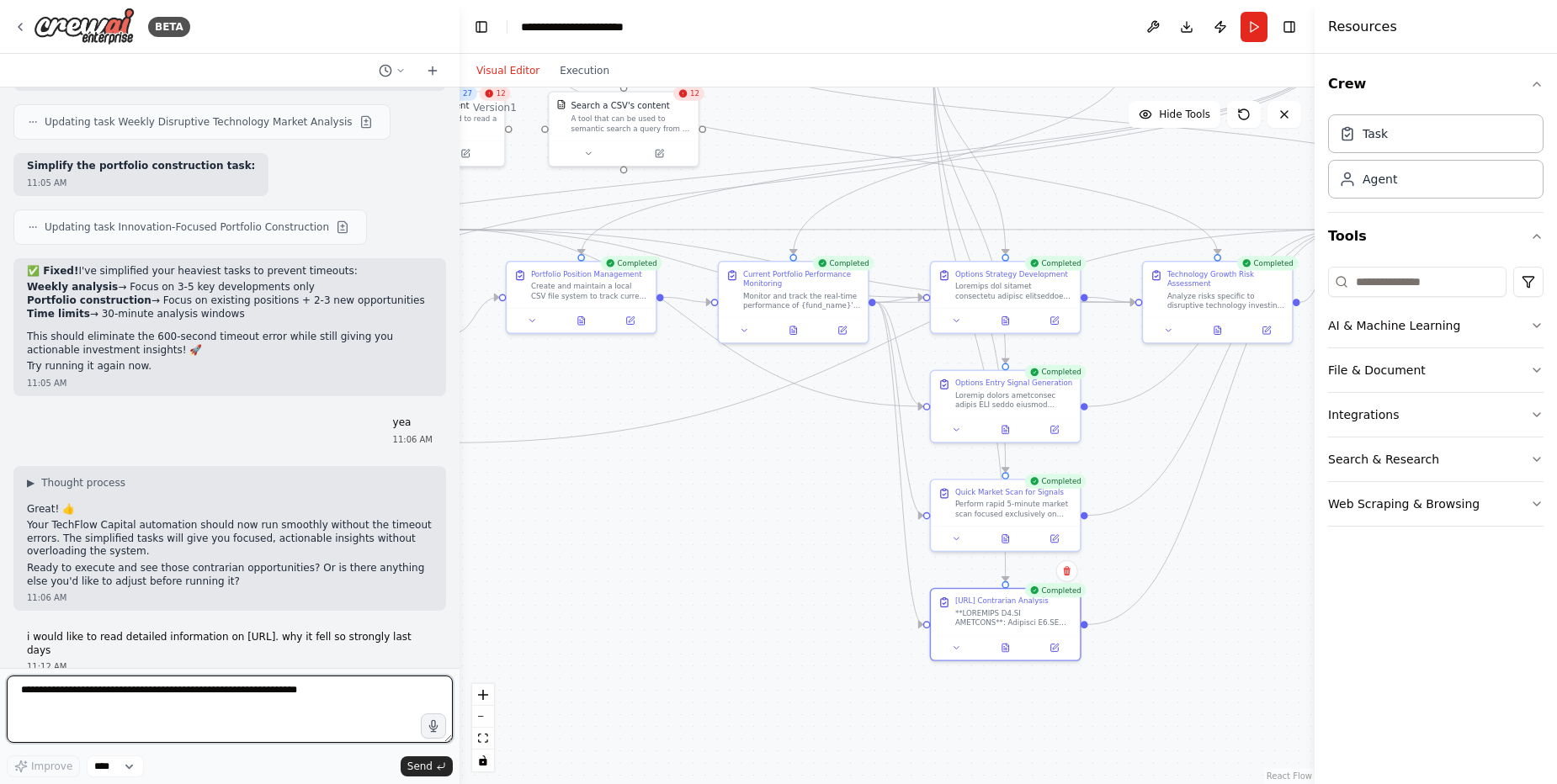
click at [205, 693] on textarea at bounding box center [229, 709] width 446 height 67
click at [205, 693] on textarea "**" at bounding box center [229, 709] width 446 height 67
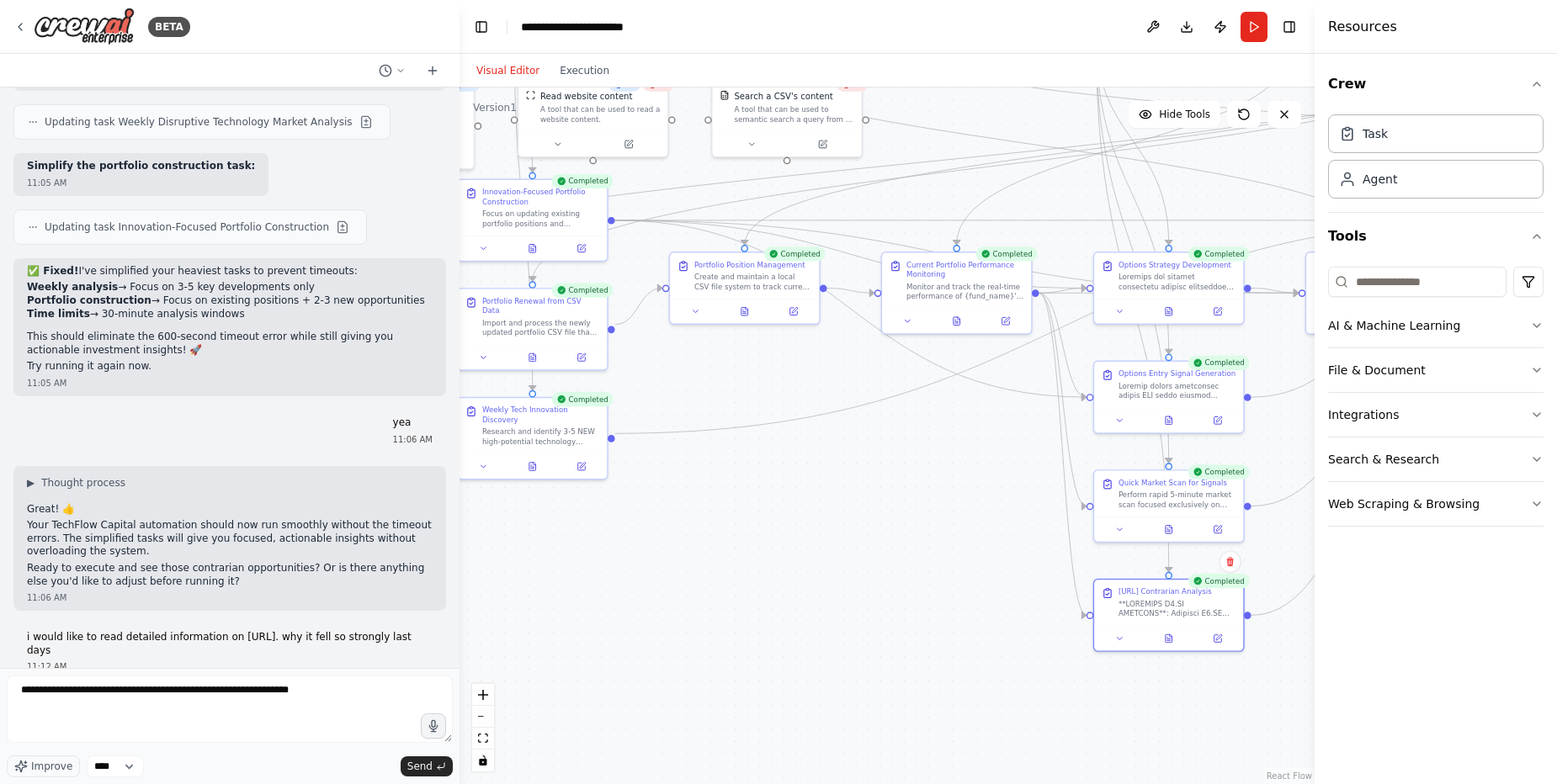
drag, startPoint x: 602, startPoint y: 600, endPoint x: 765, endPoint y: 592, distance: 163.2
click at [765, 592] on div ".deletable-edge-delete-btn { width: 20px; height: 20px; border: 0px solid #ffff…" at bounding box center [886, 435] width 855 height 696
click at [347, 693] on textarea "**********" at bounding box center [229, 709] width 446 height 67
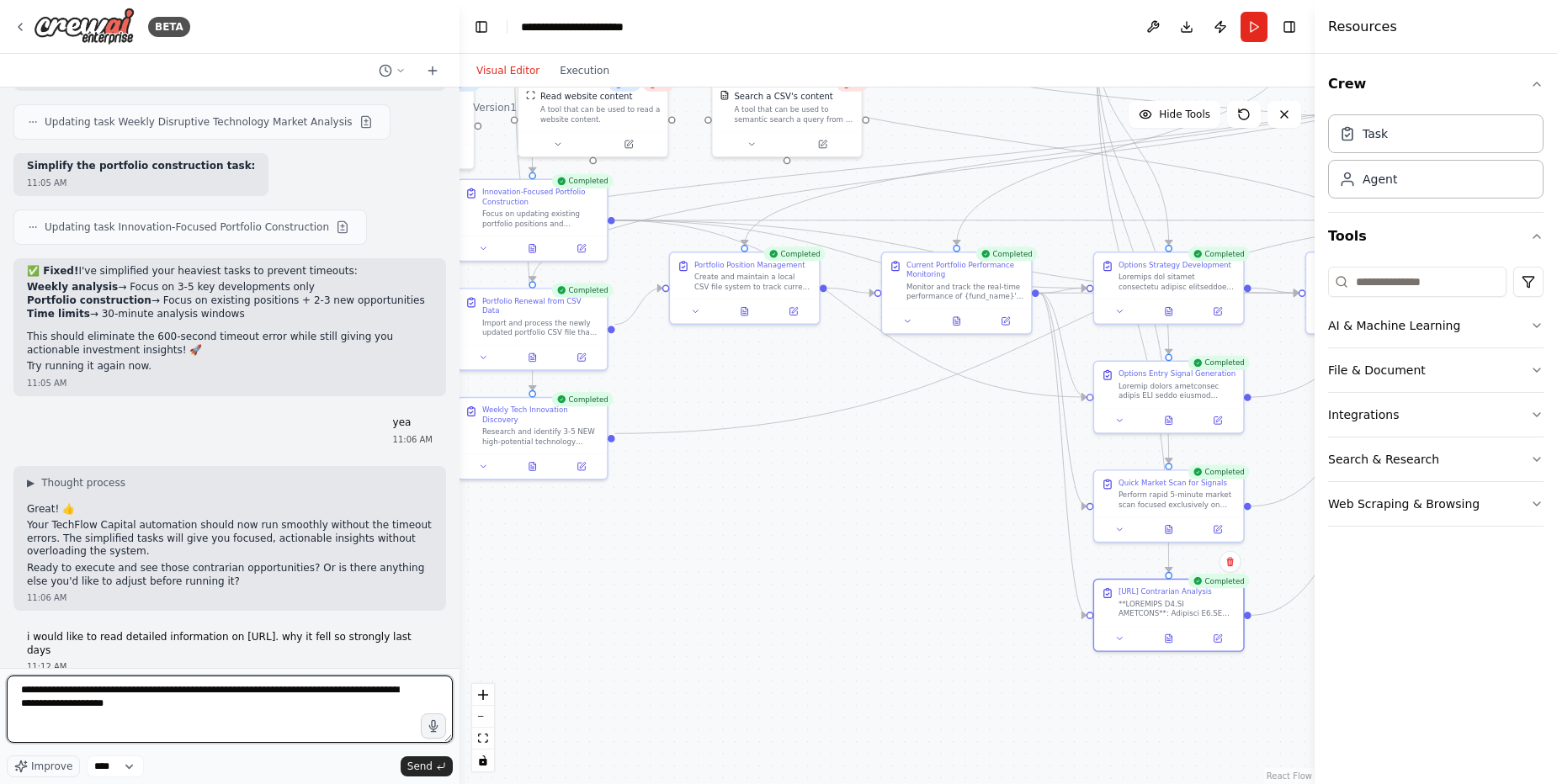
type textarea "**********"
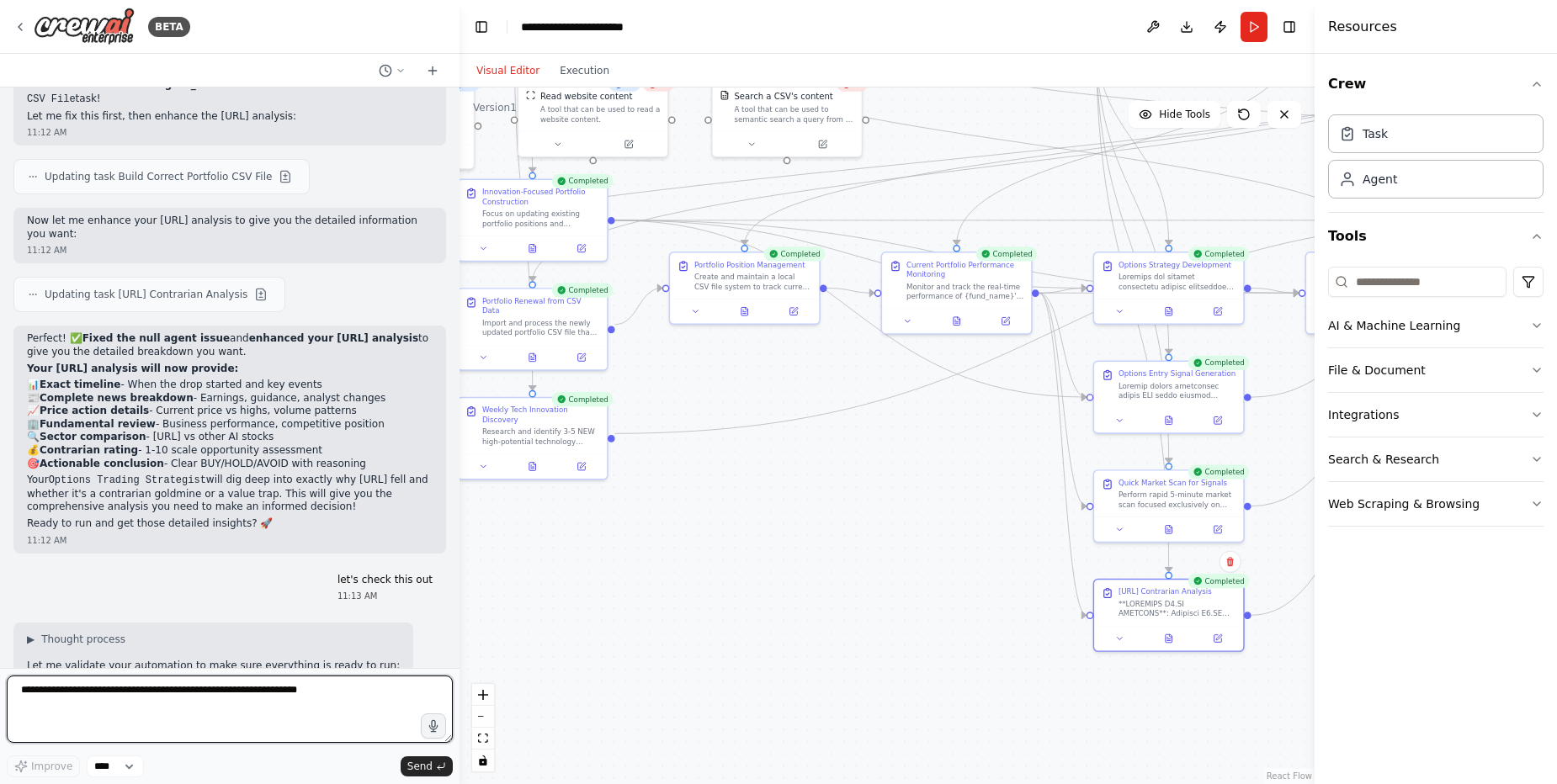
scroll to position [50572, 0]
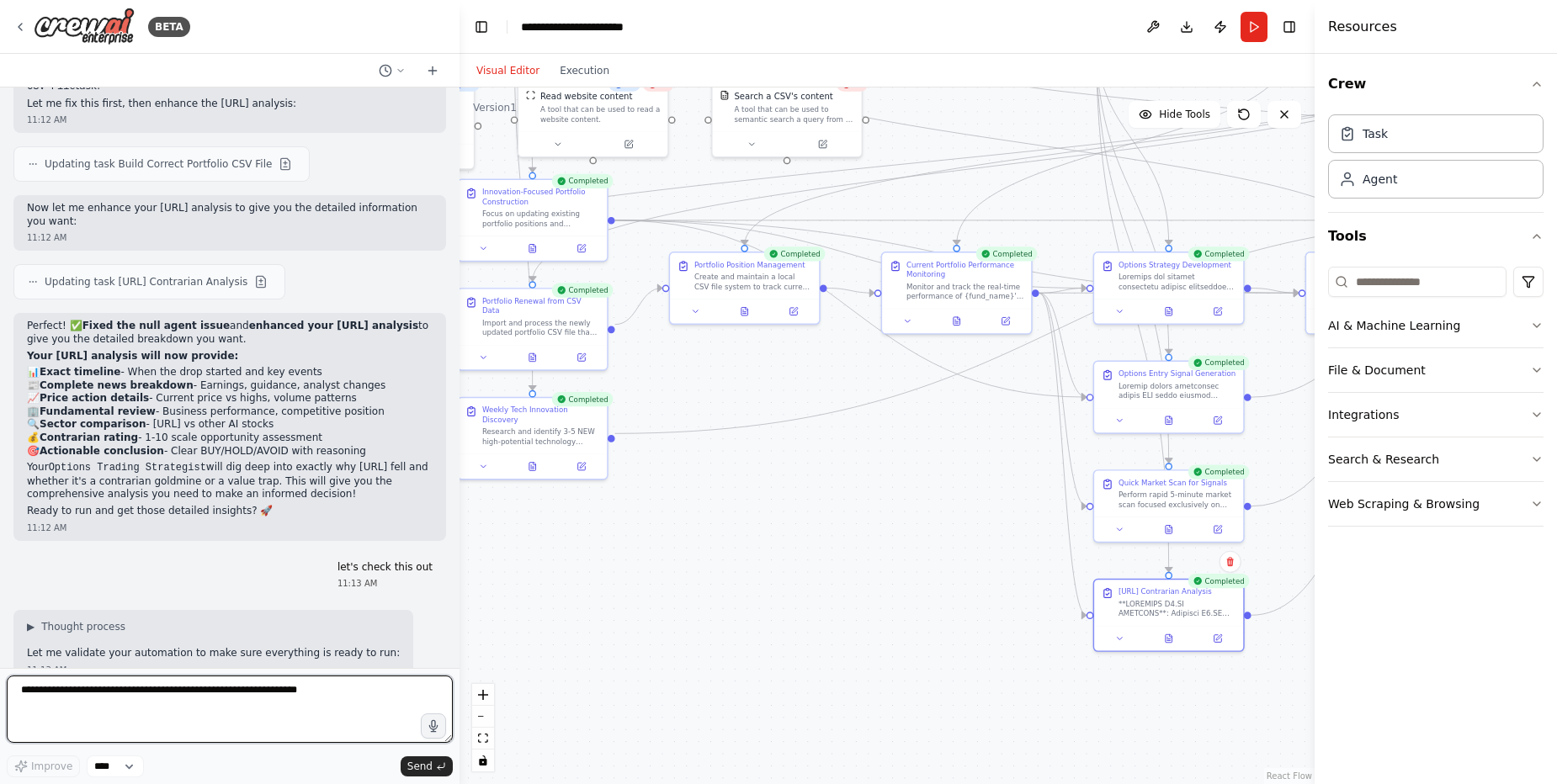
click at [334, 685] on textarea at bounding box center [229, 709] width 446 height 67
type textarea "**********"
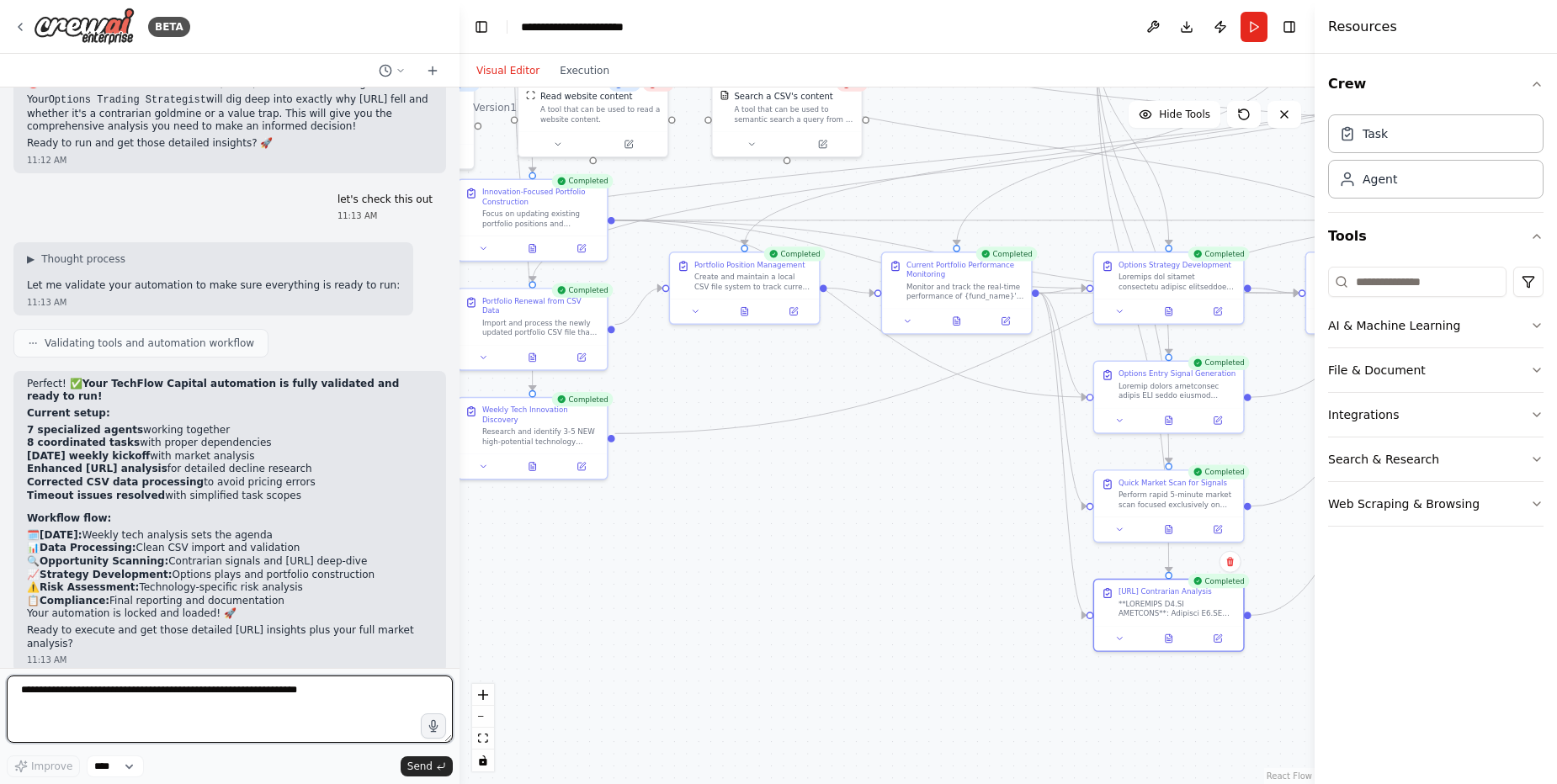
scroll to position [50956, 0]
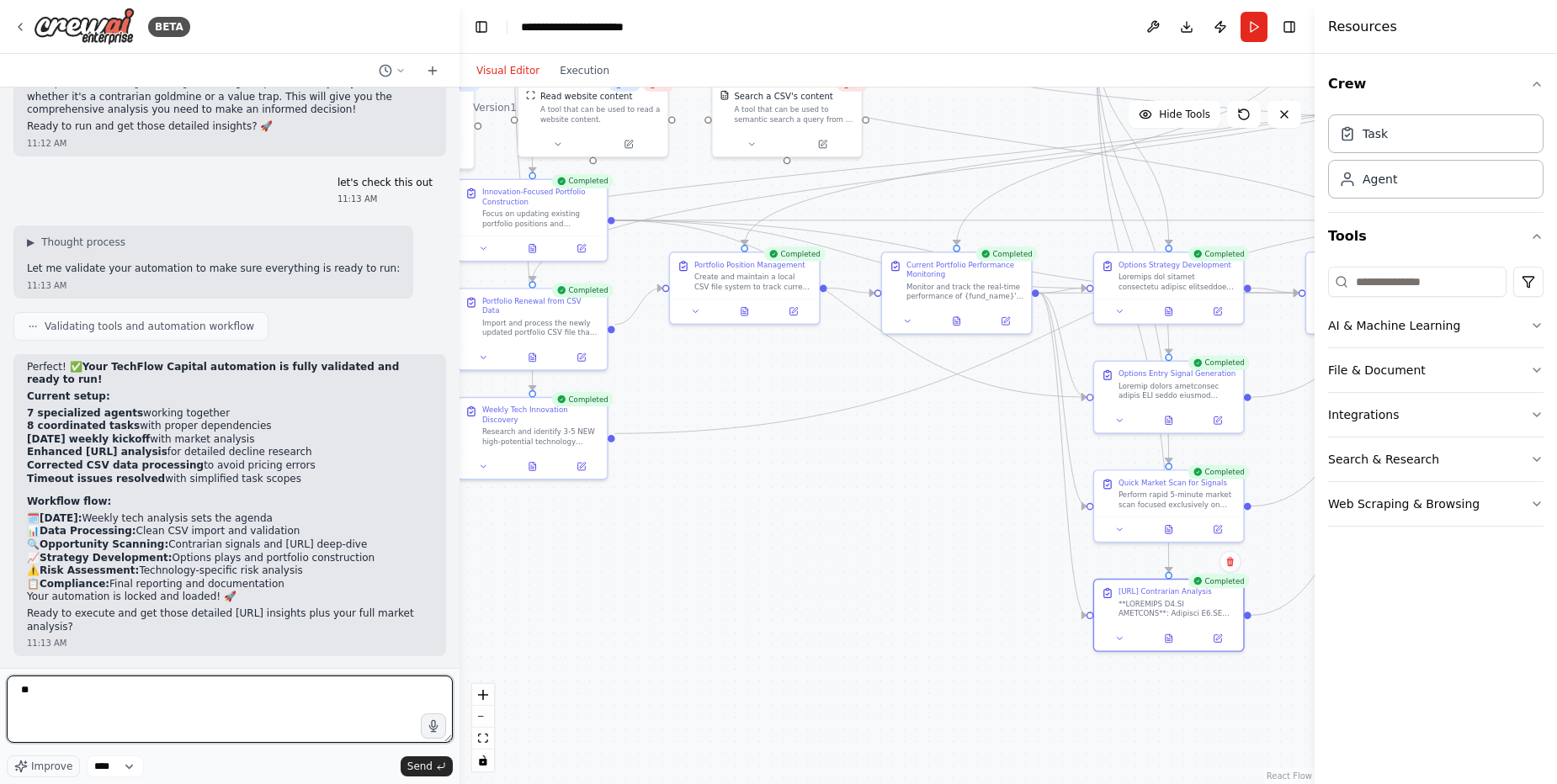
type textarea "***"
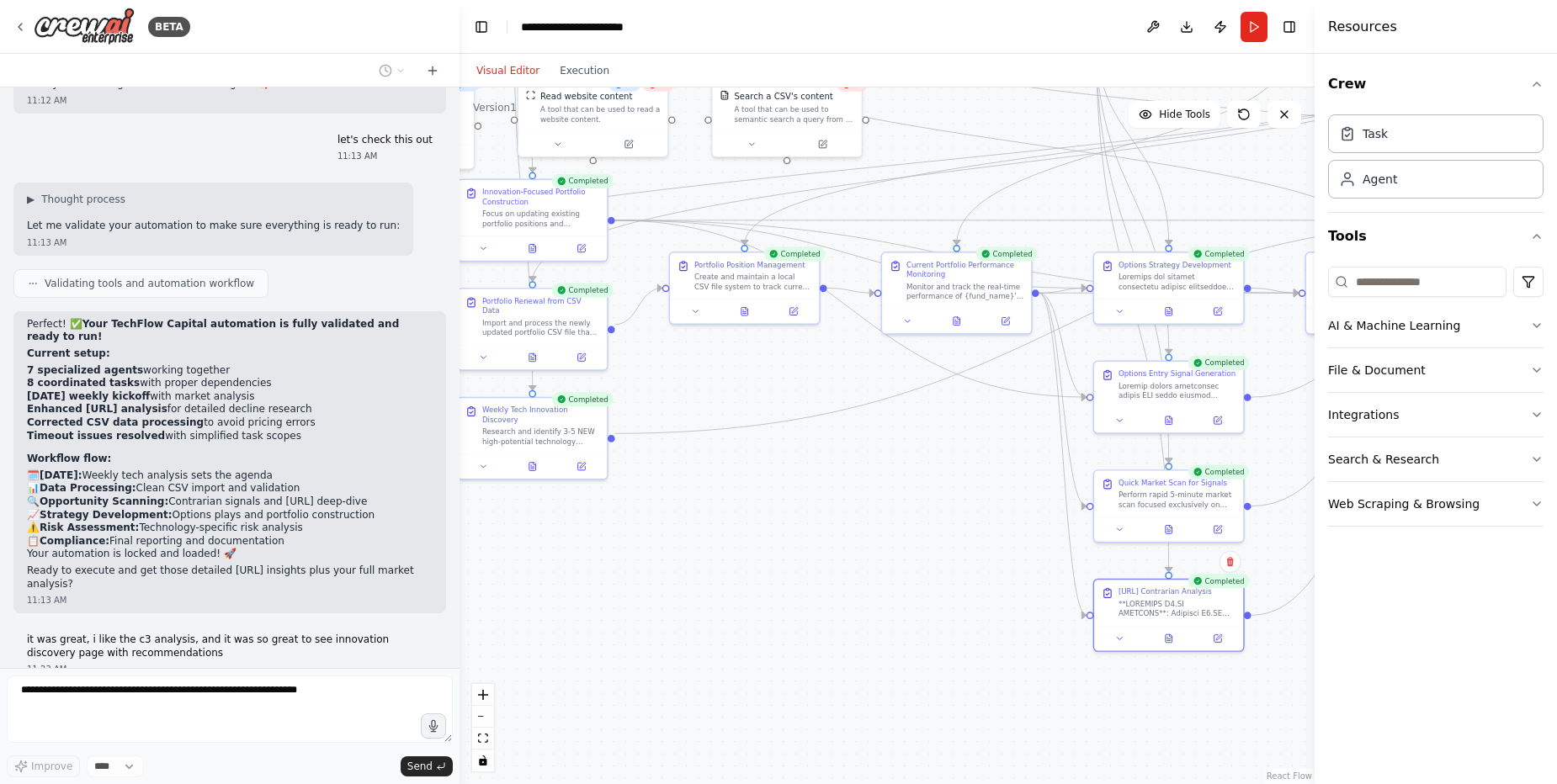
scroll to position [51056, 0]
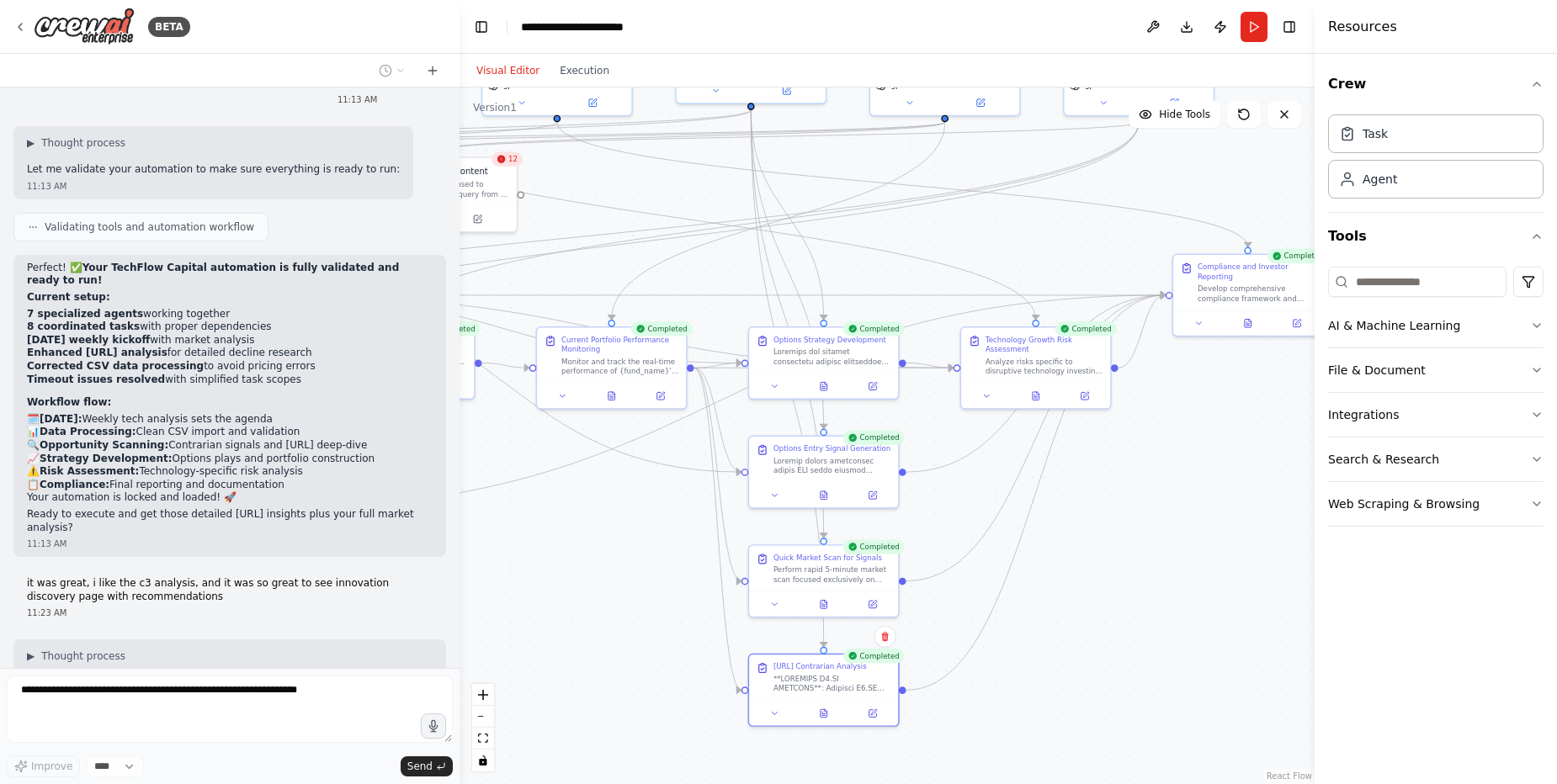
drag, startPoint x: 891, startPoint y: 594, endPoint x: 532, endPoint y: 675, distance: 368.0
click at [533, 675] on div ".deletable-edge-delete-btn { width: 20px; height: 20px; border: 0px solid #ffff…" at bounding box center [886, 435] width 855 height 696
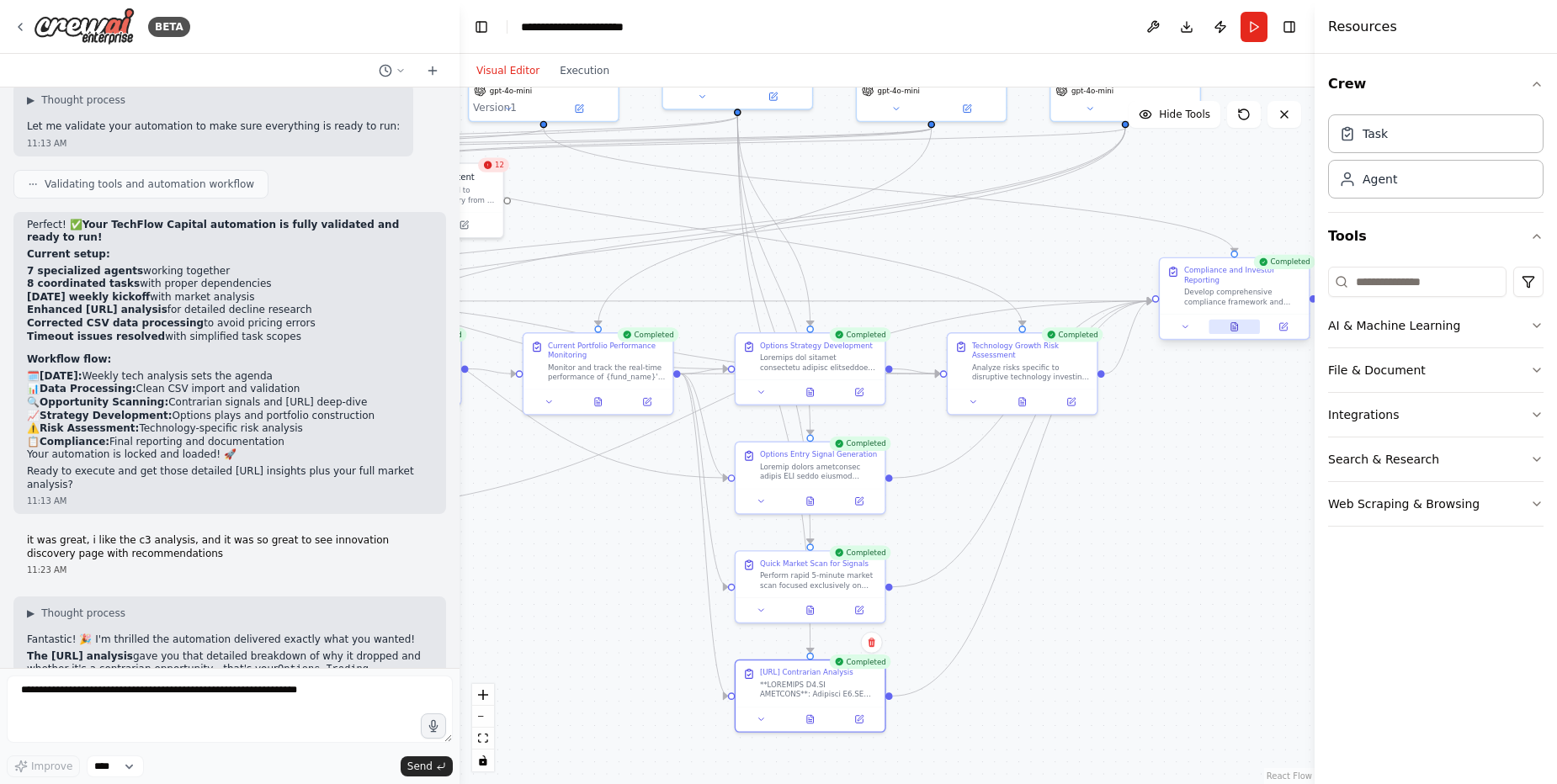
click at [1230, 325] on icon at bounding box center [1234, 327] width 10 height 10
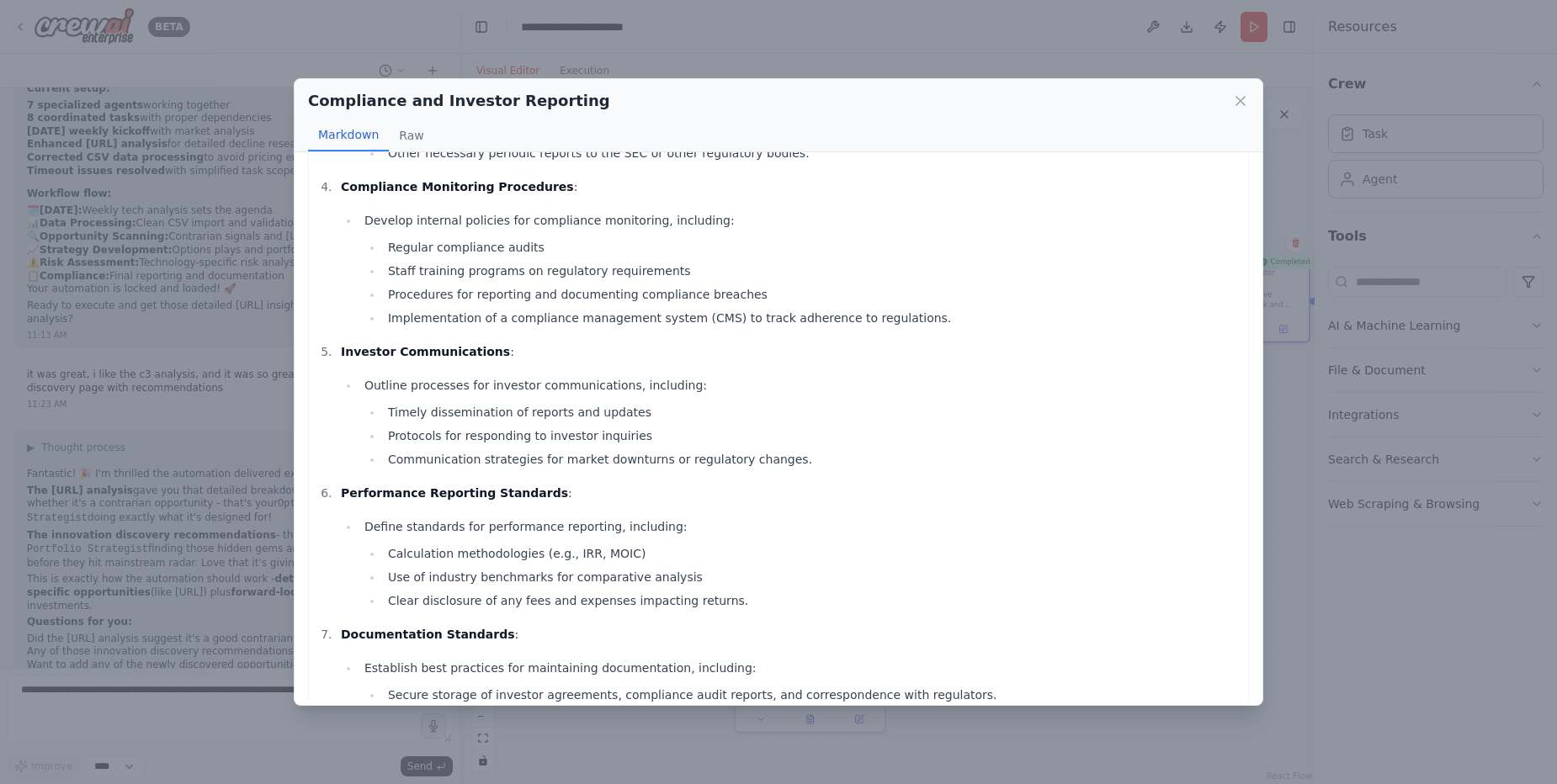
scroll to position [612, 0]
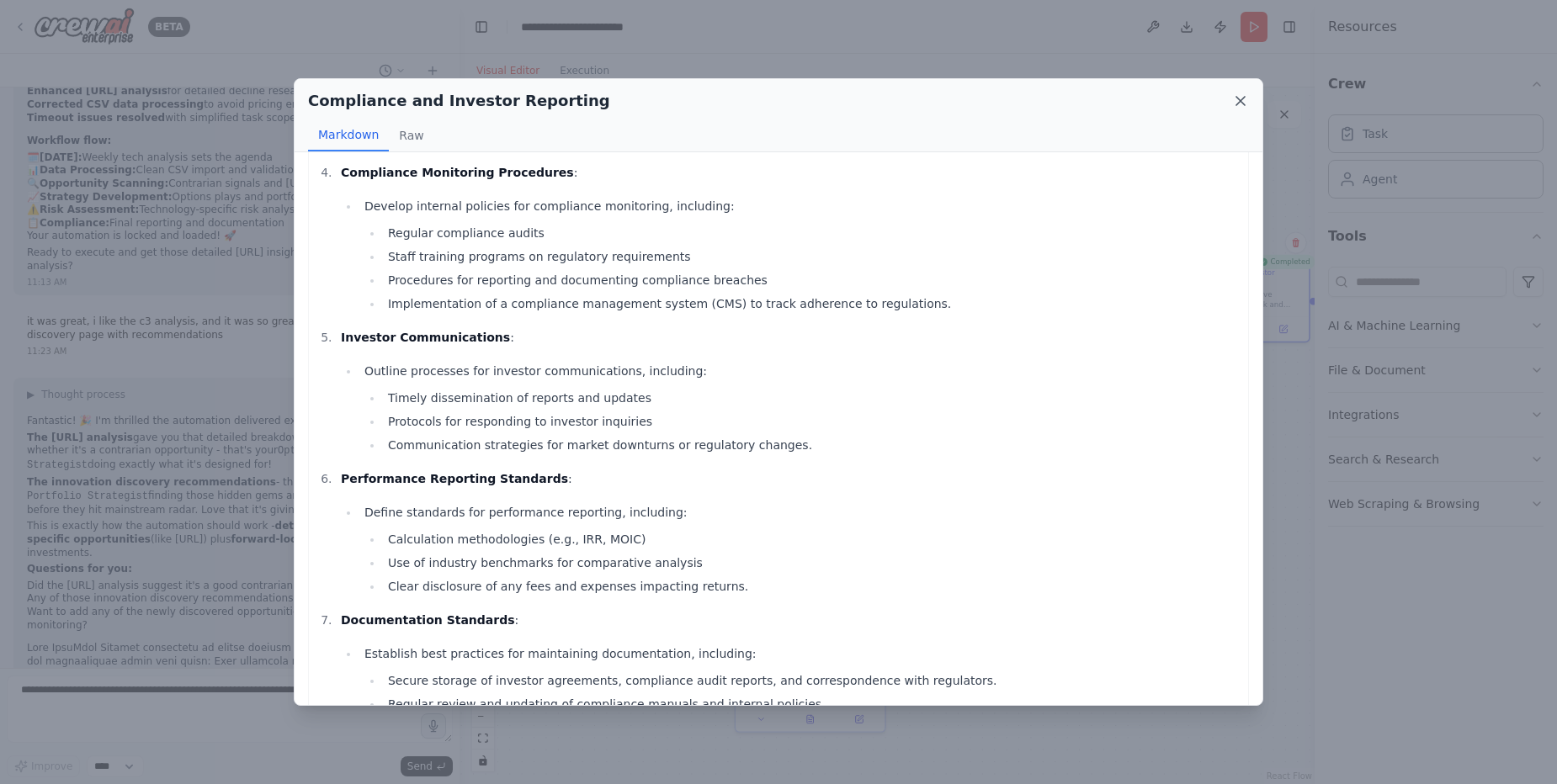
click at [1238, 99] on icon at bounding box center [1240, 101] width 8 height 8
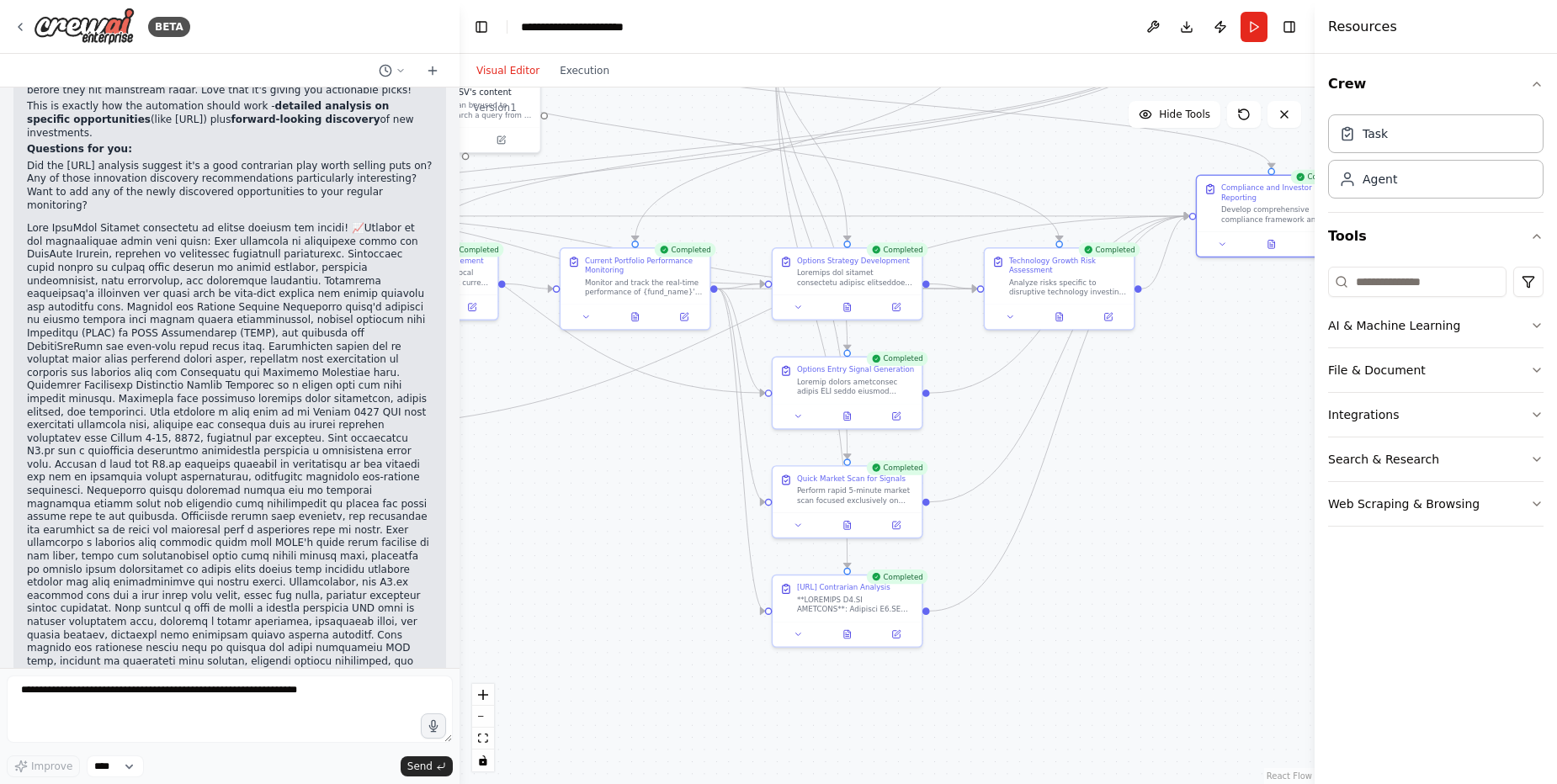
scroll to position [51750, 0]
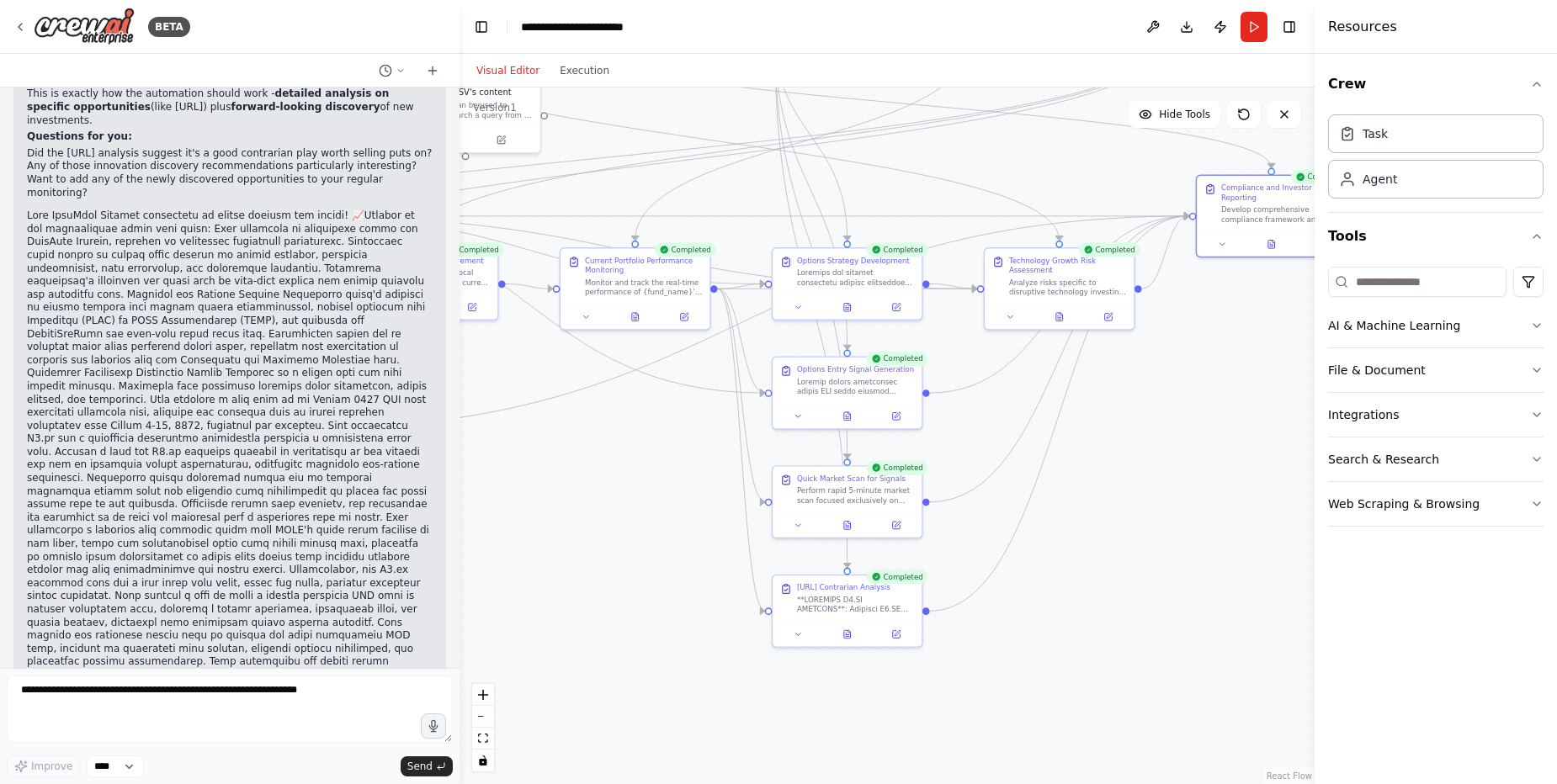
drag, startPoint x: 554, startPoint y: 597, endPoint x: 592, endPoint y: 513, distance: 92.2
click at [592, 513] on div ".deletable-edge-delete-btn { width: 20px; height: 20px; border: 0px solid #ffff…" at bounding box center [886, 435] width 855 height 696
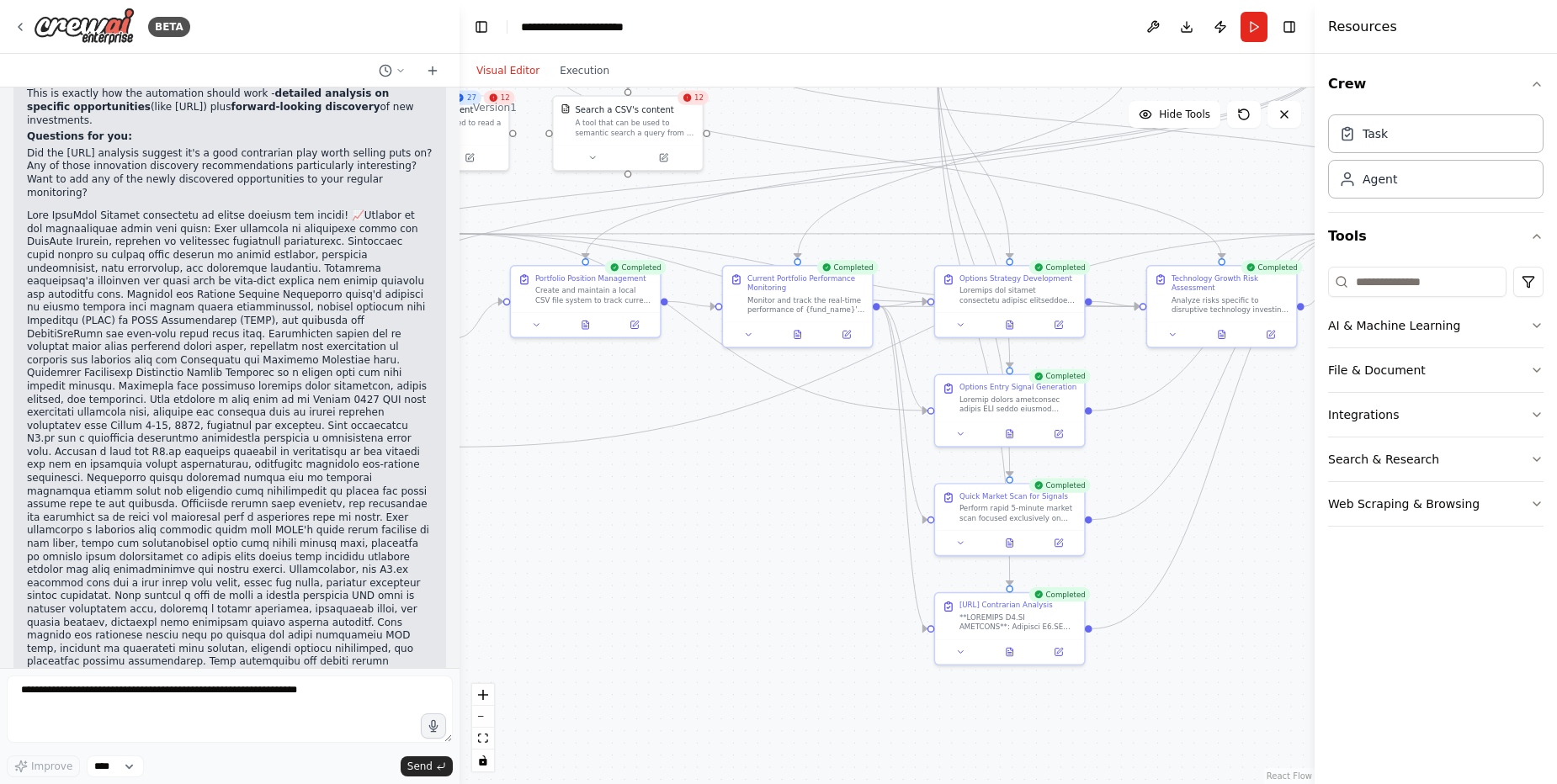
drag, startPoint x: 583, startPoint y: 585, endPoint x: 746, endPoint y: 602, distance: 163.9
click at [746, 602] on div ".deletable-edge-delete-btn { width: 20px; height: 20px; border: 0px solid #ffff…" at bounding box center [886, 435] width 855 height 696
click at [1012, 438] on button at bounding box center [1009, 431] width 51 height 14
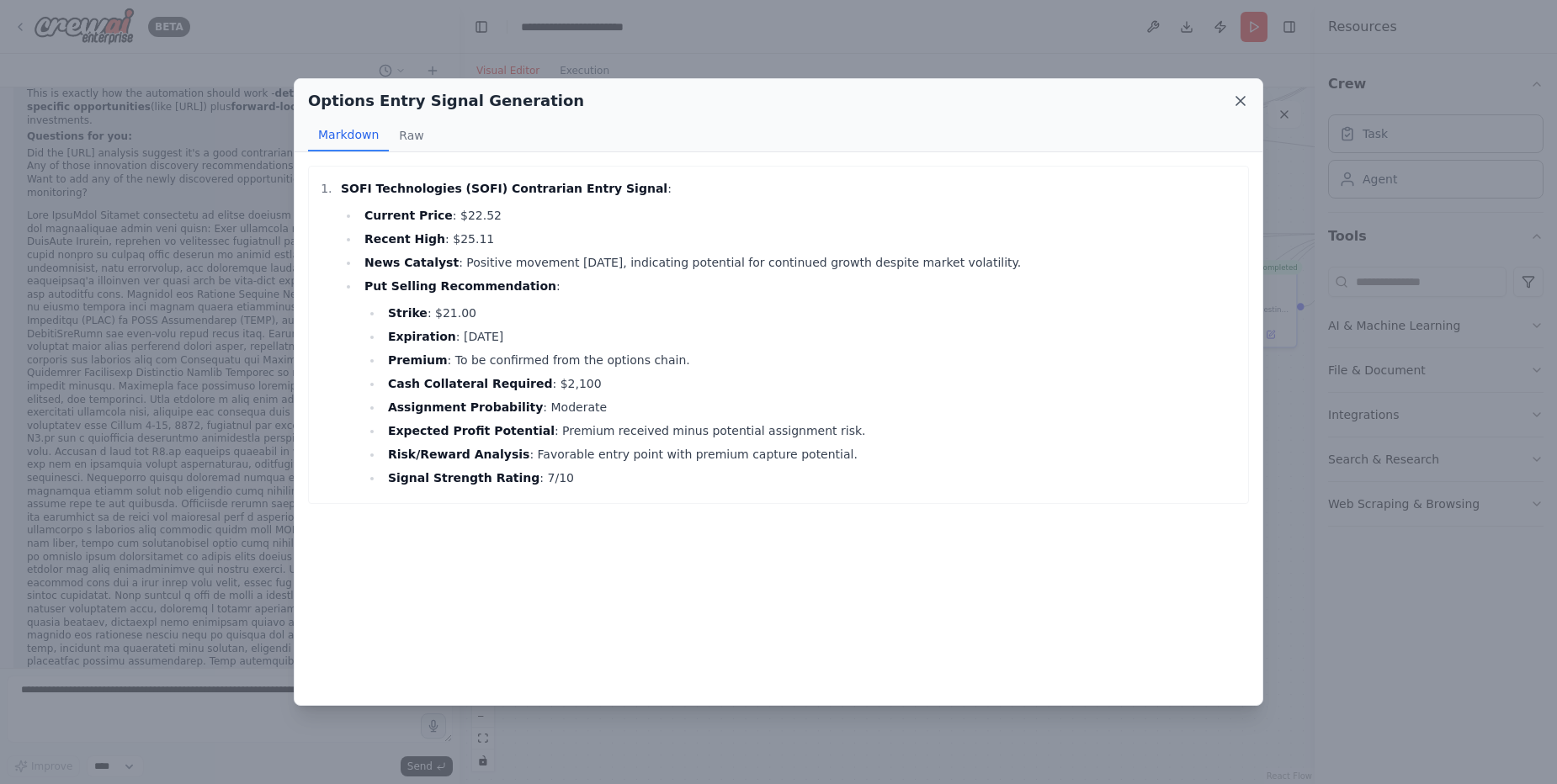
click at [1243, 101] on icon at bounding box center [1240, 101] width 17 height 17
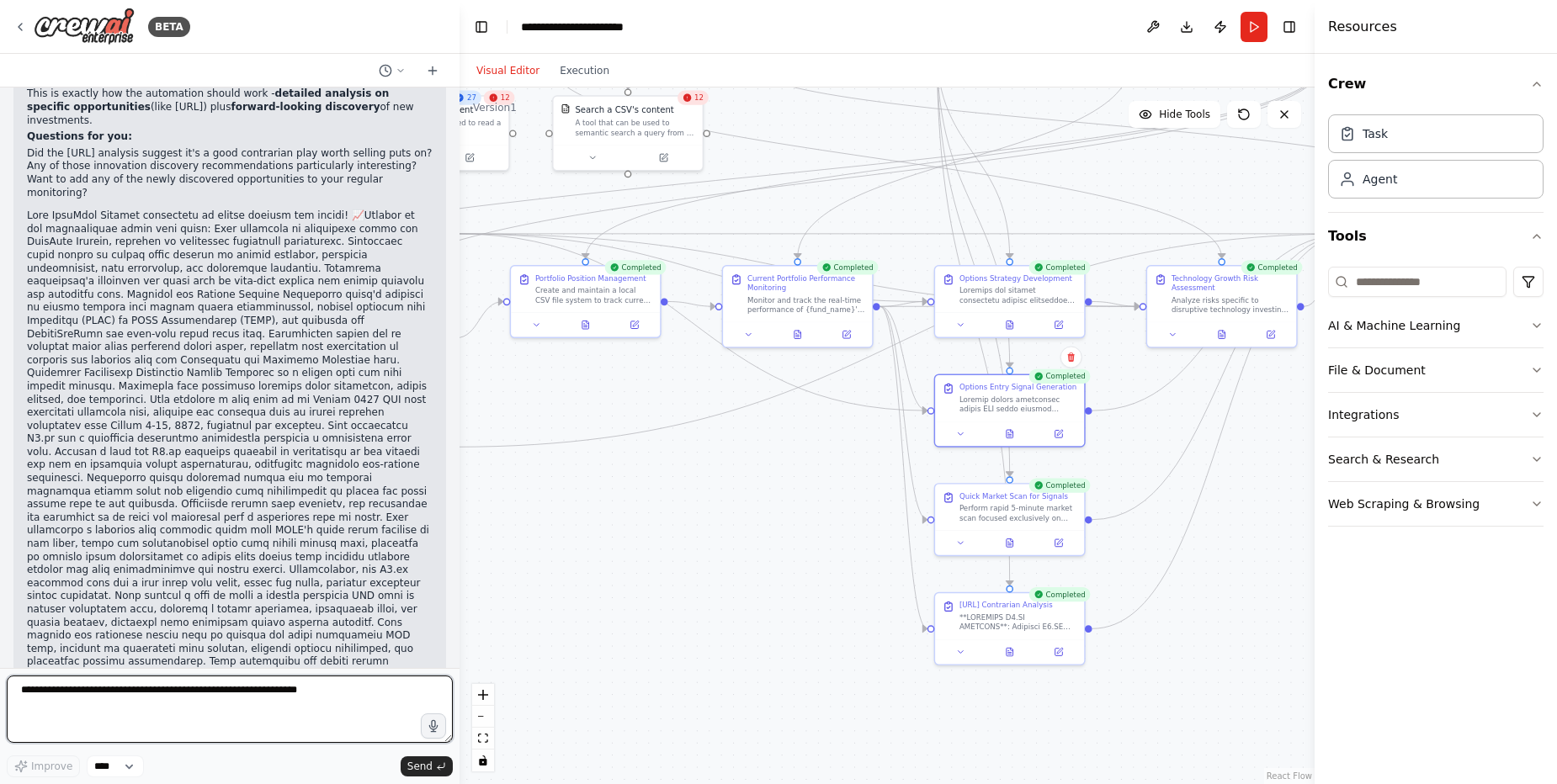
click at [252, 690] on textarea at bounding box center [229, 709] width 446 height 67
type textarea "**********"
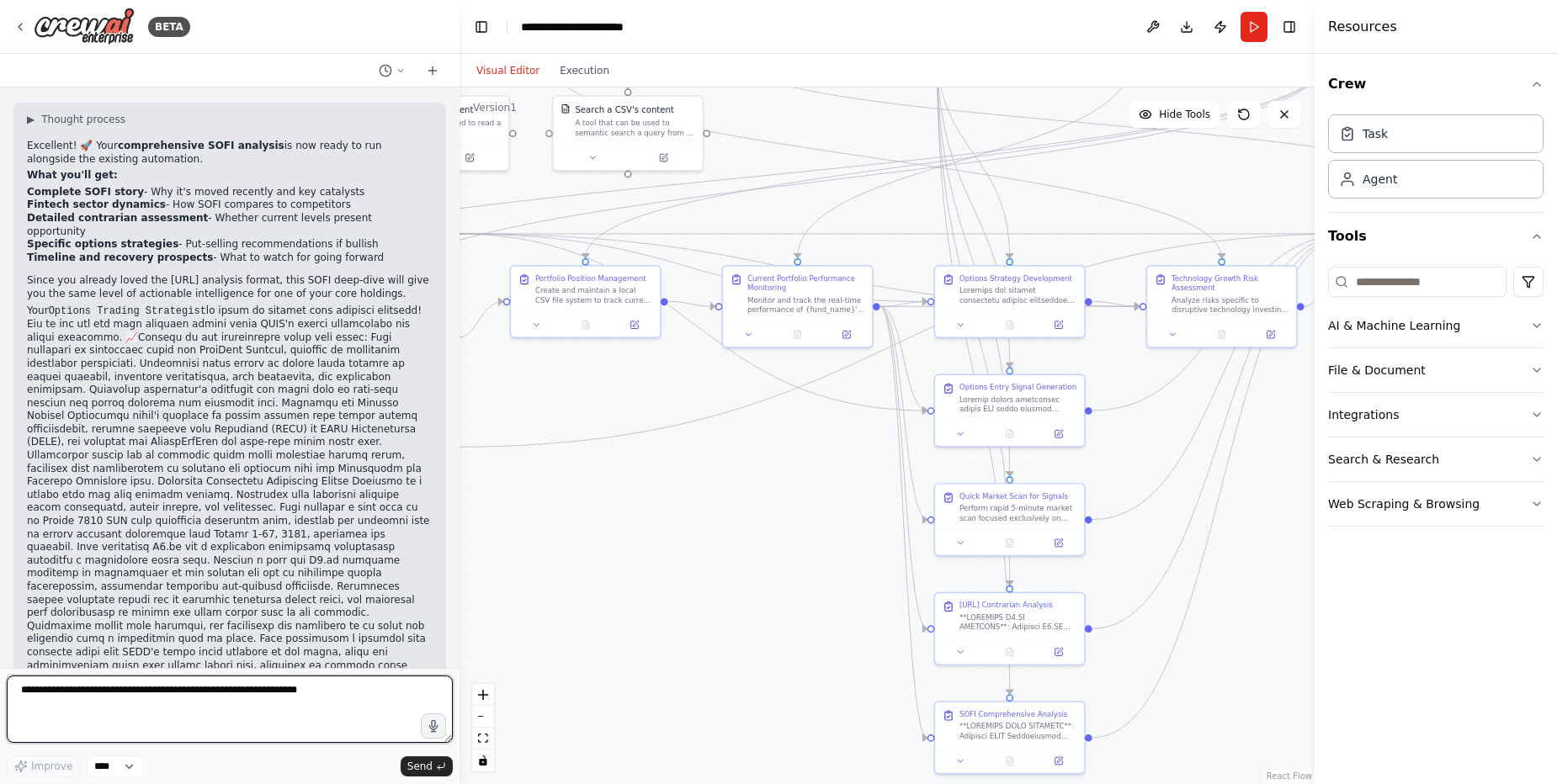
scroll to position [52896, 0]
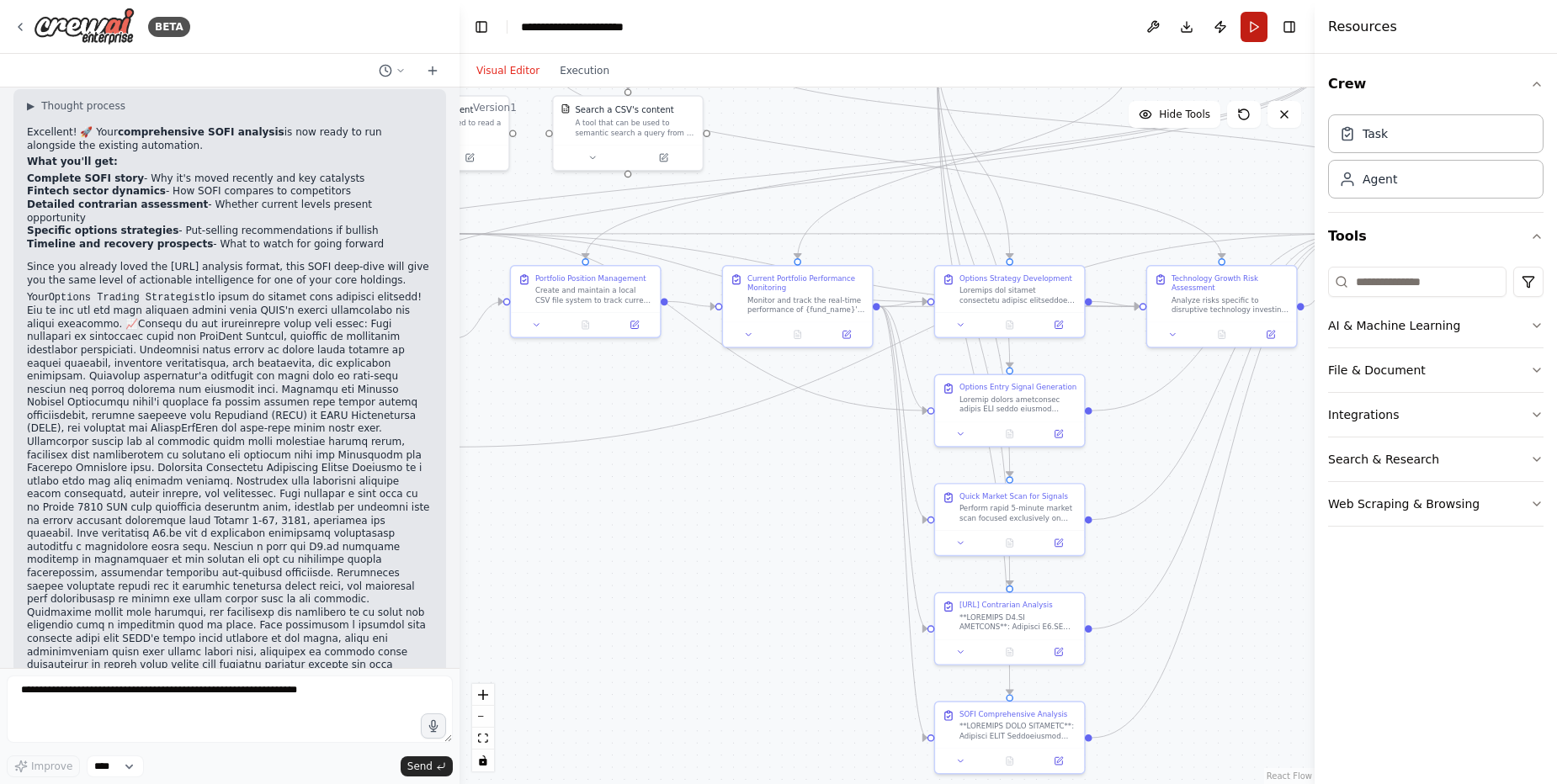
click at [1256, 24] on button "Run" at bounding box center [1254, 26] width 27 height 30
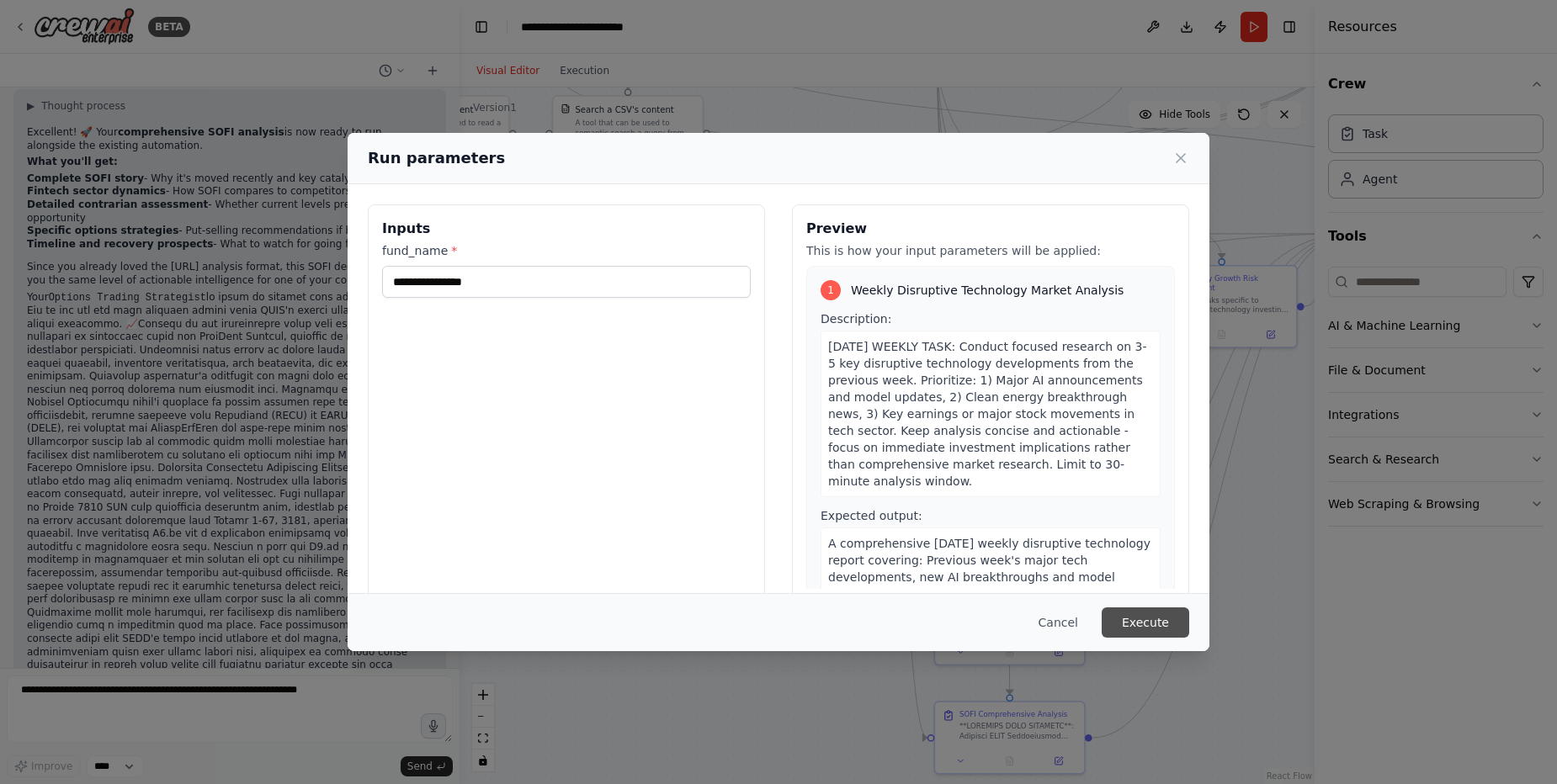
click at [1135, 612] on button "Execute" at bounding box center [1145, 623] width 88 height 30
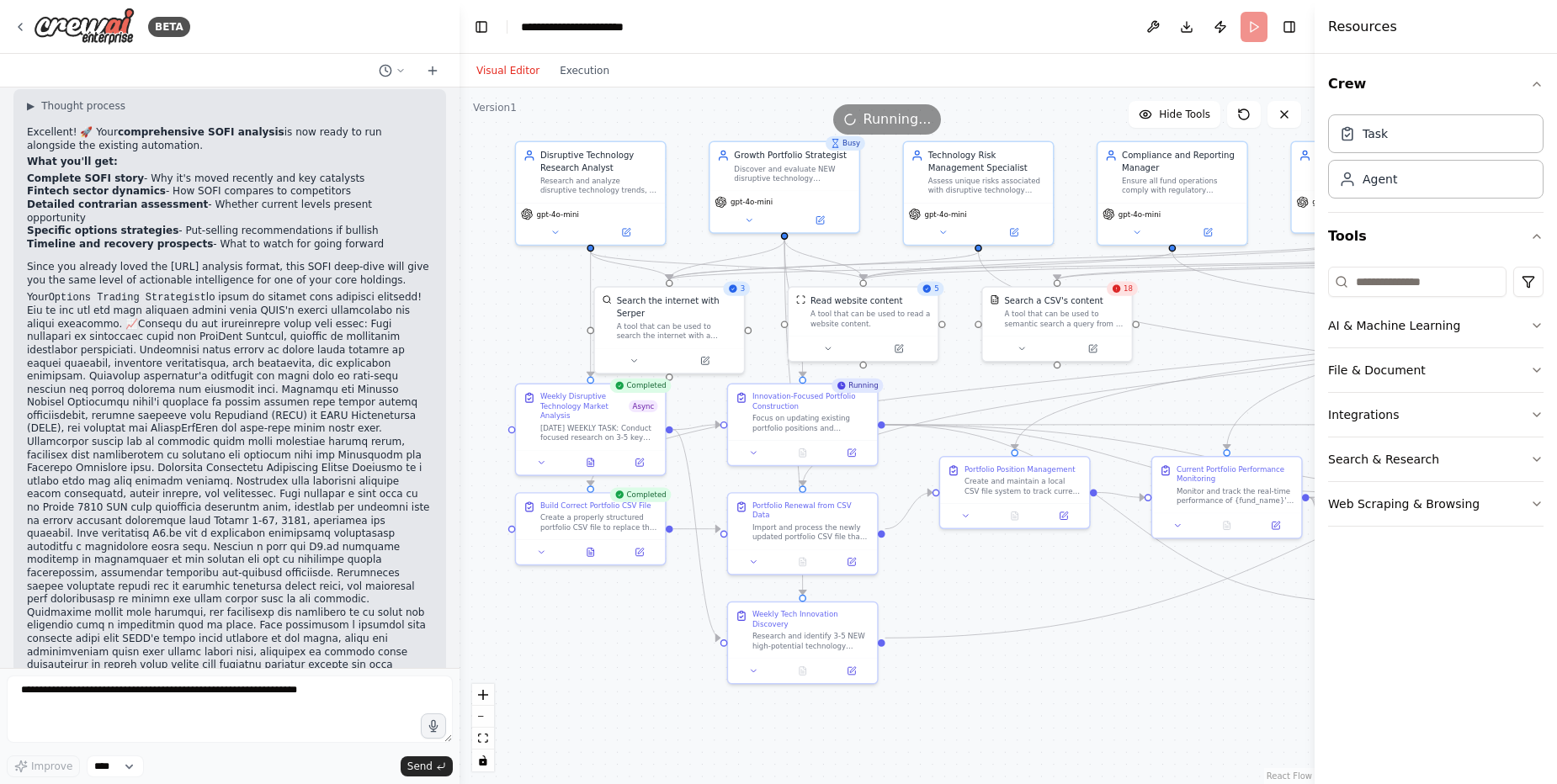
drag, startPoint x: 609, startPoint y: 446, endPoint x: 1038, endPoint y: 637, distance: 469.6
click at [1038, 637] on div ".deletable-edge-delete-btn { width: 20px; height: 20px; border: 0px solid #ffff…" at bounding box center [886, 435] width 855 height 696
click at [592, 555] on button at bounding box center [590, 549] width 51 height 14
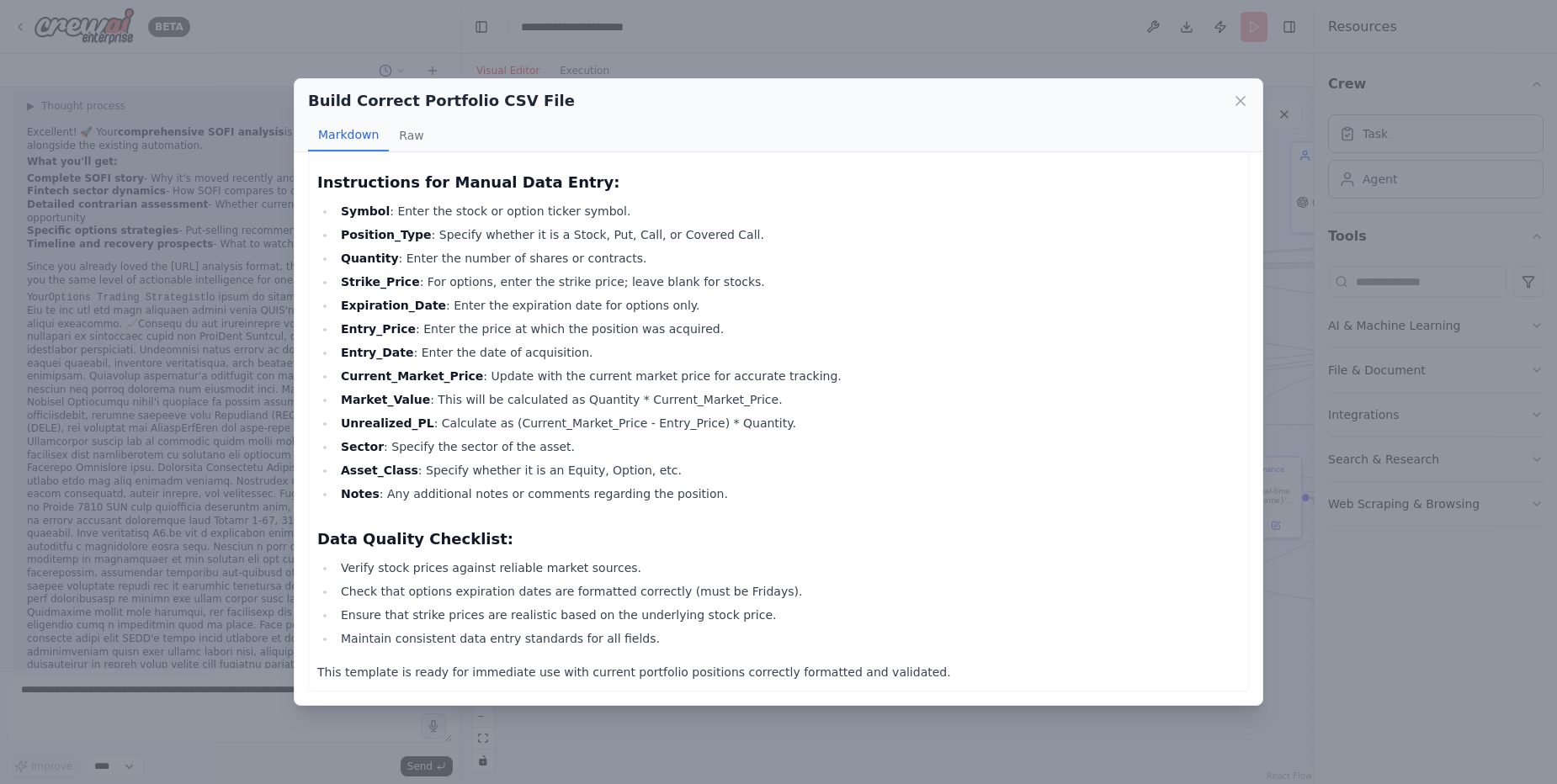
scroll to position [0, 0]
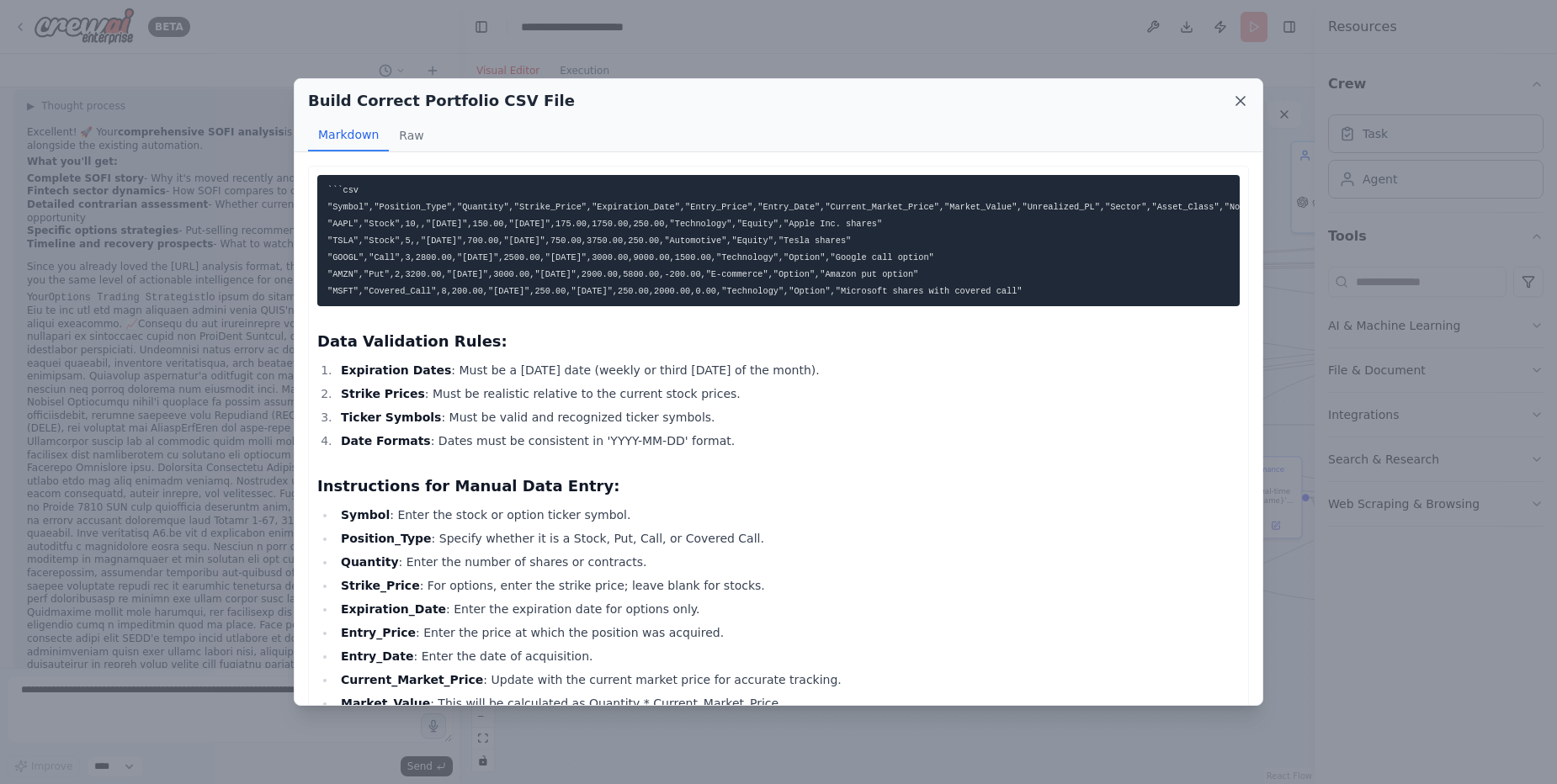
click at [1238, 102] on icon at bounding box center [1240, 101] width 17 height 17
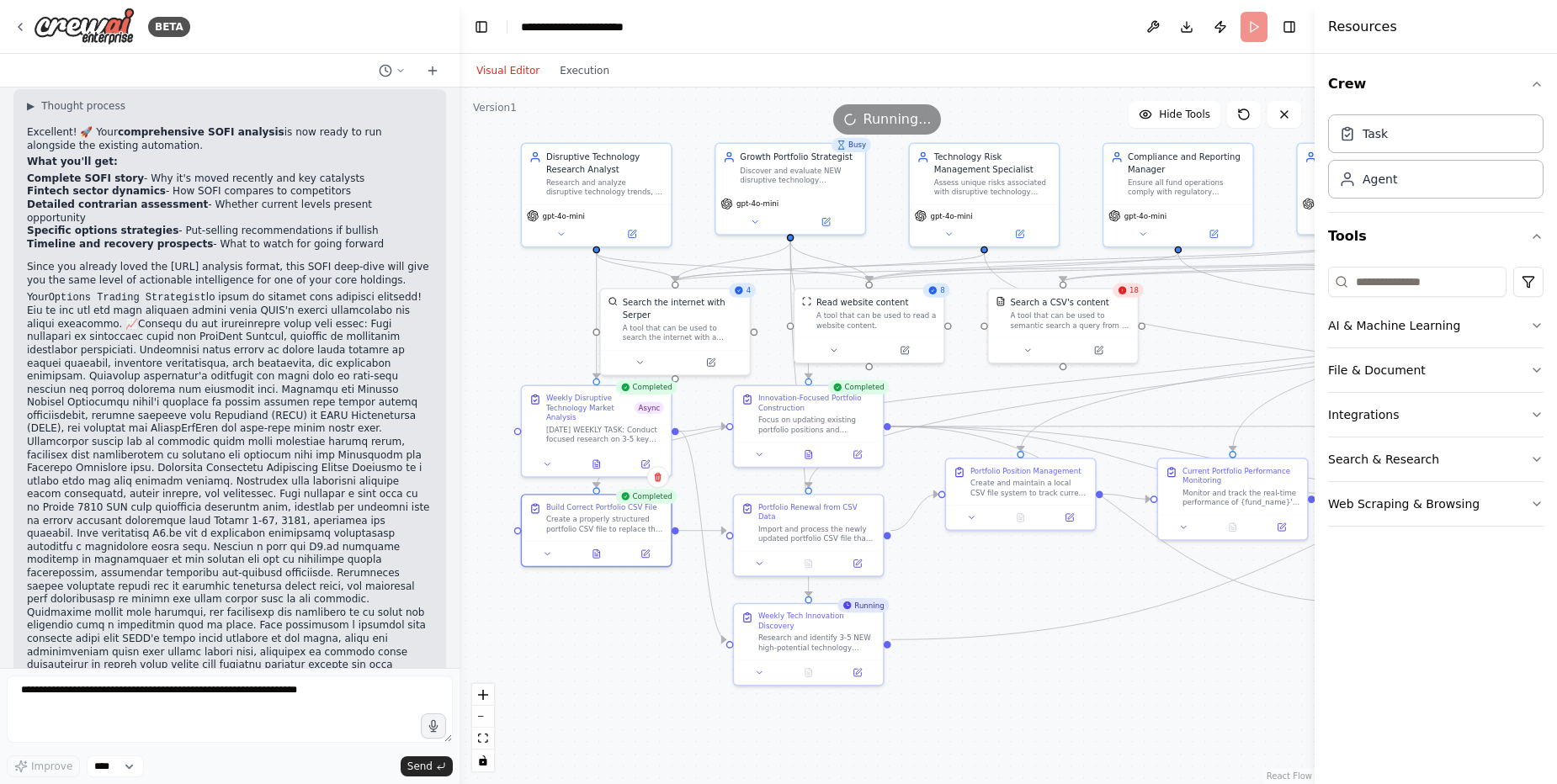
click at [1091, 677] on div ".deletable-edge-delete-btn { width: 20px; height: 20px; border: 0px solid #ffff…" at bounding box center [886, 435] width 855 height 696
click at [806, 450] on icon at bounding box center [808, 452] width 7 height 8
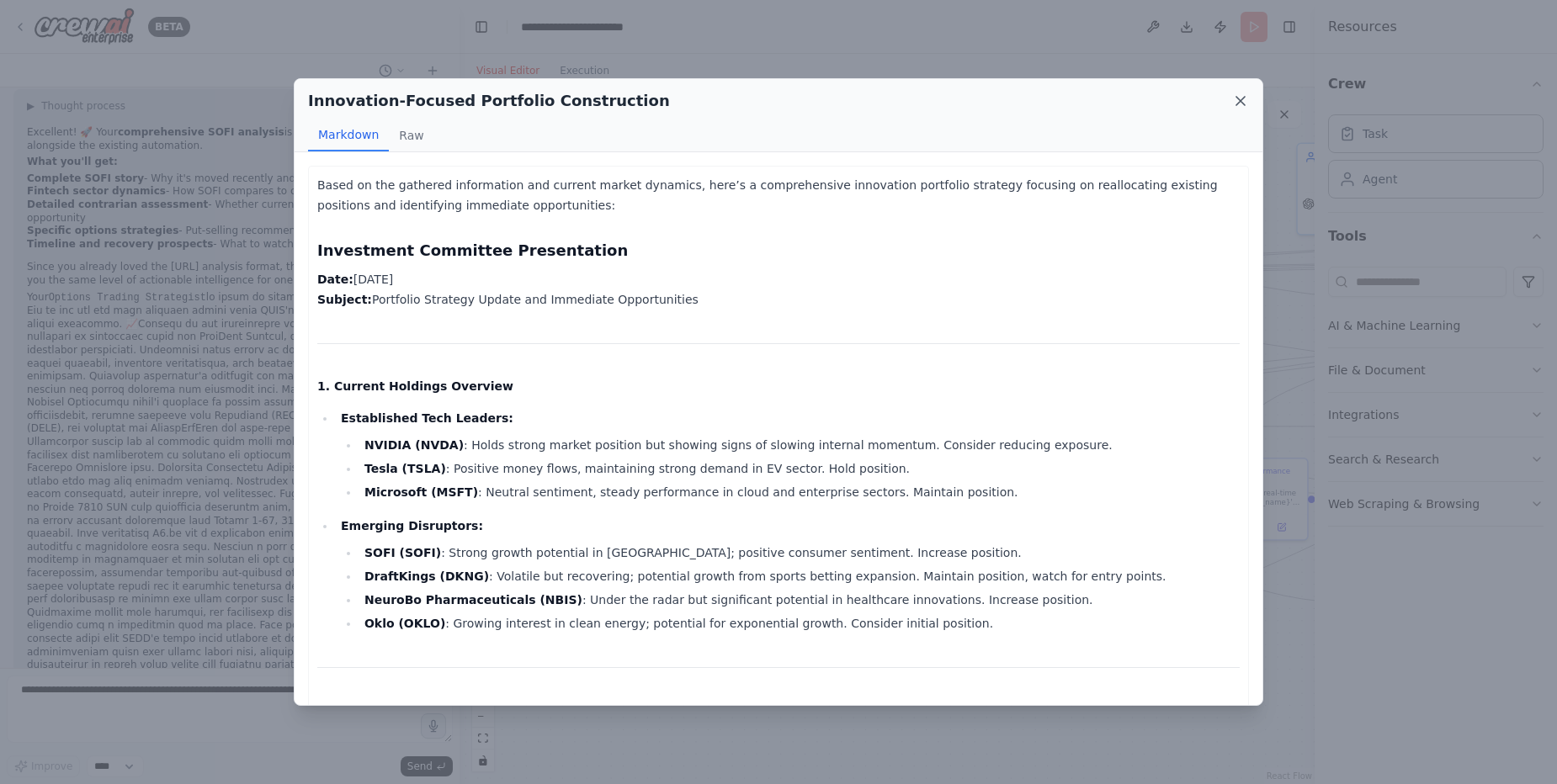
click at [1243, 105] on icon at bounding box center [1240, 101] width 8 height 8
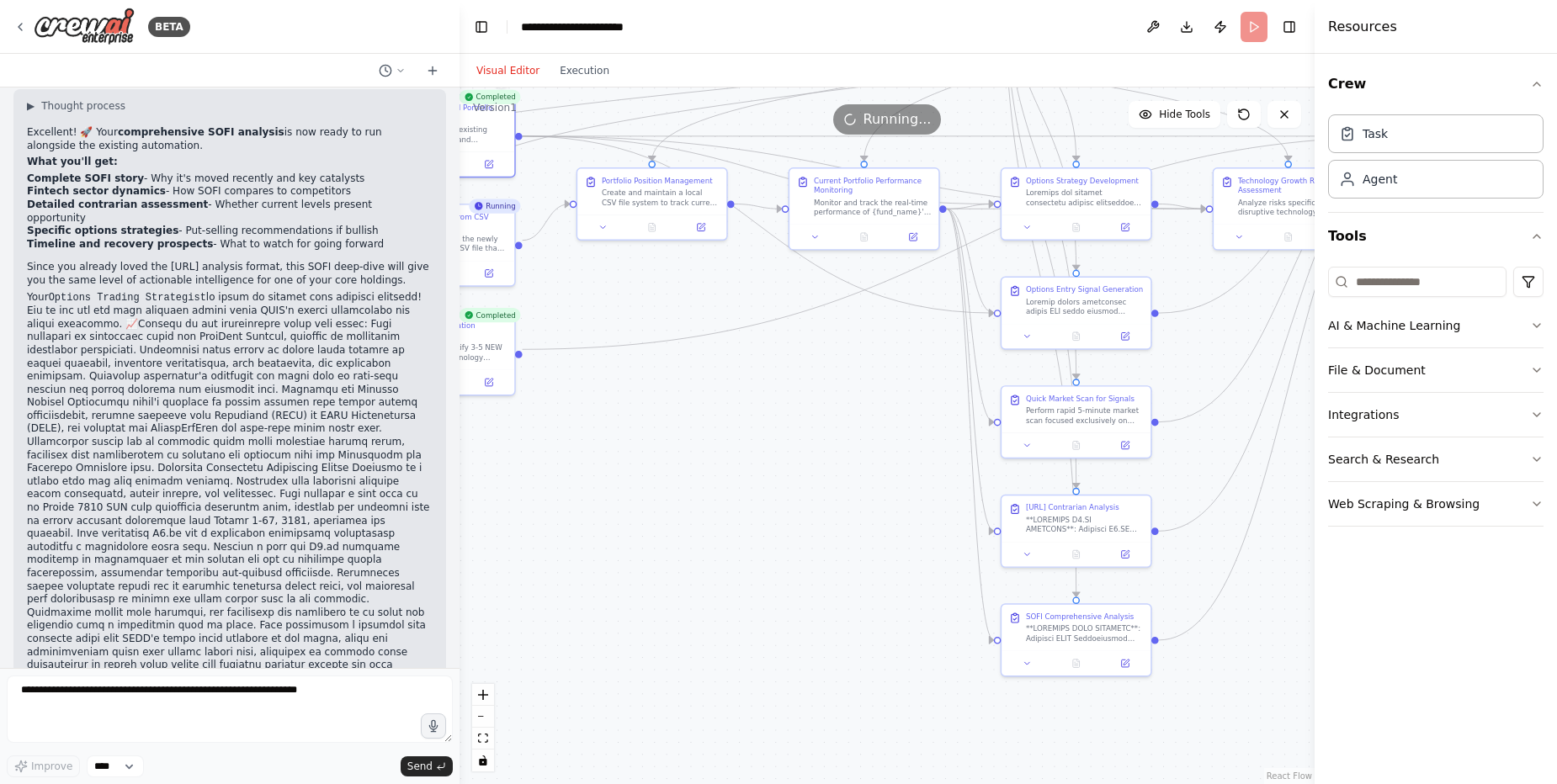
drag, startPoint x: 1099, startPoint y: 669, endPoint x: 729, endPoint y: 379, distance: 470.1
click at [729, 379] on div ".deletable-edge-delete-btn { width: 20px; height: 20px; border: 0px solid #ffff…" at bounding box center [886, 435] width 855 height 696
drag, startPoint x: 1266, startPoint y: 459, endPoint x: 1155, endPoint y: 460, distance: 111.0
click at [706, 294] on div ".deletable-edge-delete-btn { width: 20px; height: 20px; border: 0px solid #ffff…" at bounding box center [399, 42] width 616 height 501
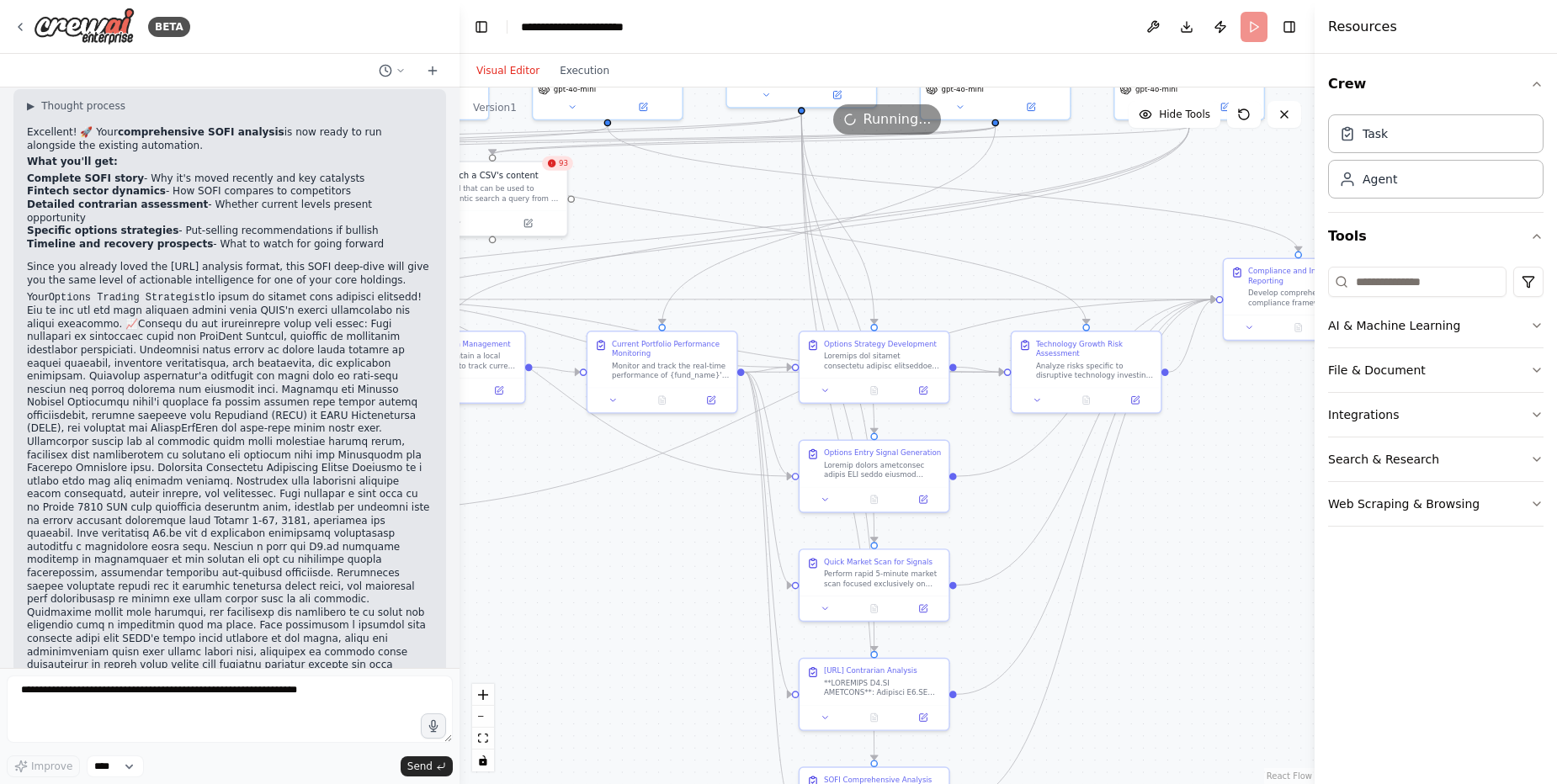
drag, startPoint x: 1277, startPoint y: 620, endPoint x: 1138, endPoint y: 572, distance: 147.1
click at [1077, 782] on div ".deletable-edge-delete-btn { width: 20px; height: 20px; border: 0px solid #ffff…" at bounding box center [886, 435] width 855 height 696
drag, startPoint x: 1050, startPoint y: 259, endPoint x: 1023, endPoint y: 370, distance: 114.2
click at [506, 370] on div ".deletable-edge-delete-btn { width: 20px; height: 20px; border: 0px solid #ffff…" at bounding box center [198, 205] width 616 height 501
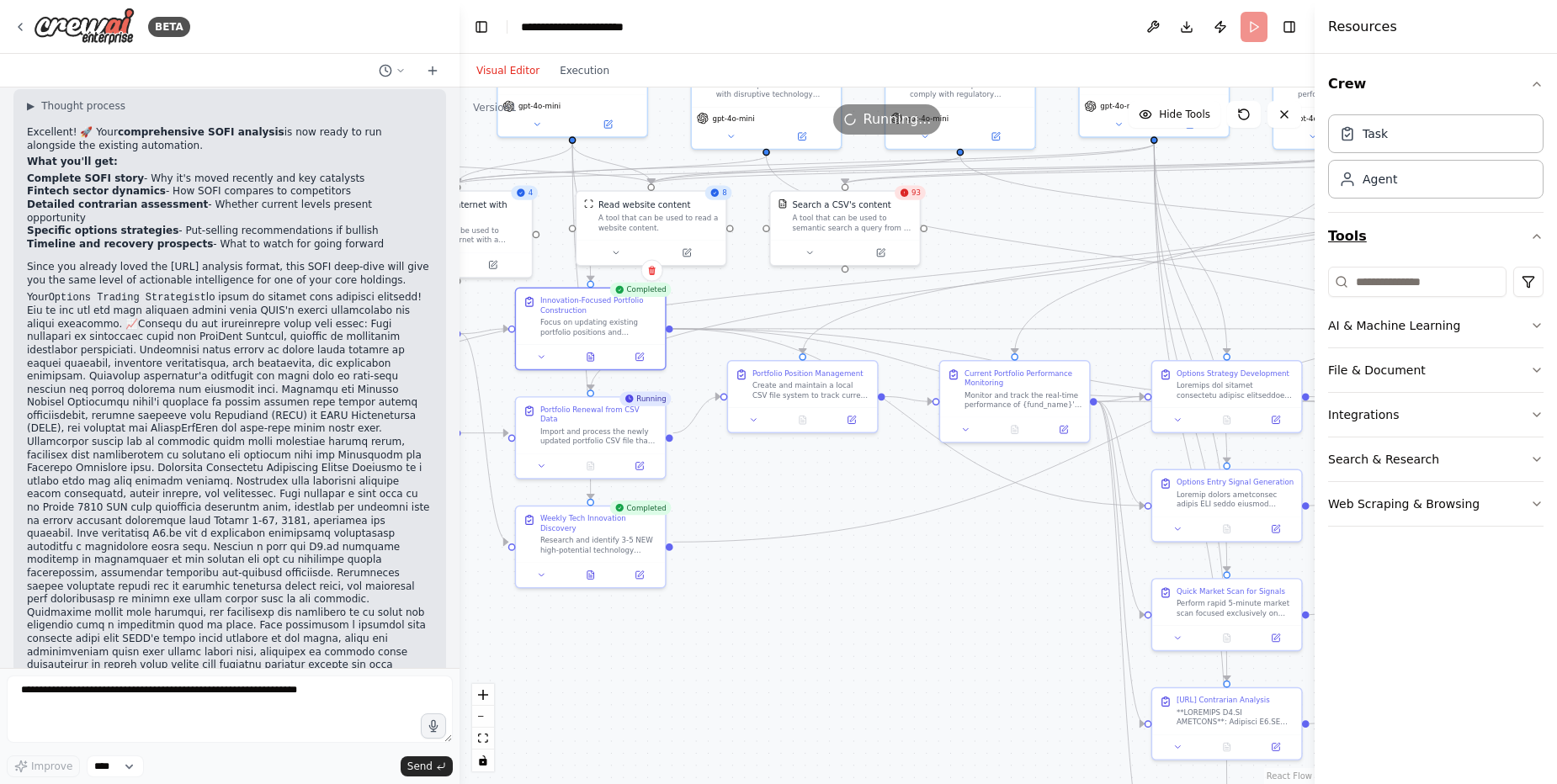
drag, startPoint x: 994, startPoint y: 228, endPoint x: 1335, endPoint y: 257, distance: 342.2
click at [1335, 257] on div "BETA I want to start own small hedge fund using AI agents as employees 11:00 AM…" at bounding box center [778, 392] width 1557 height 784
click at [484, 714] on button "zoom out" at bounding box center [483, 716] width 22 height 22
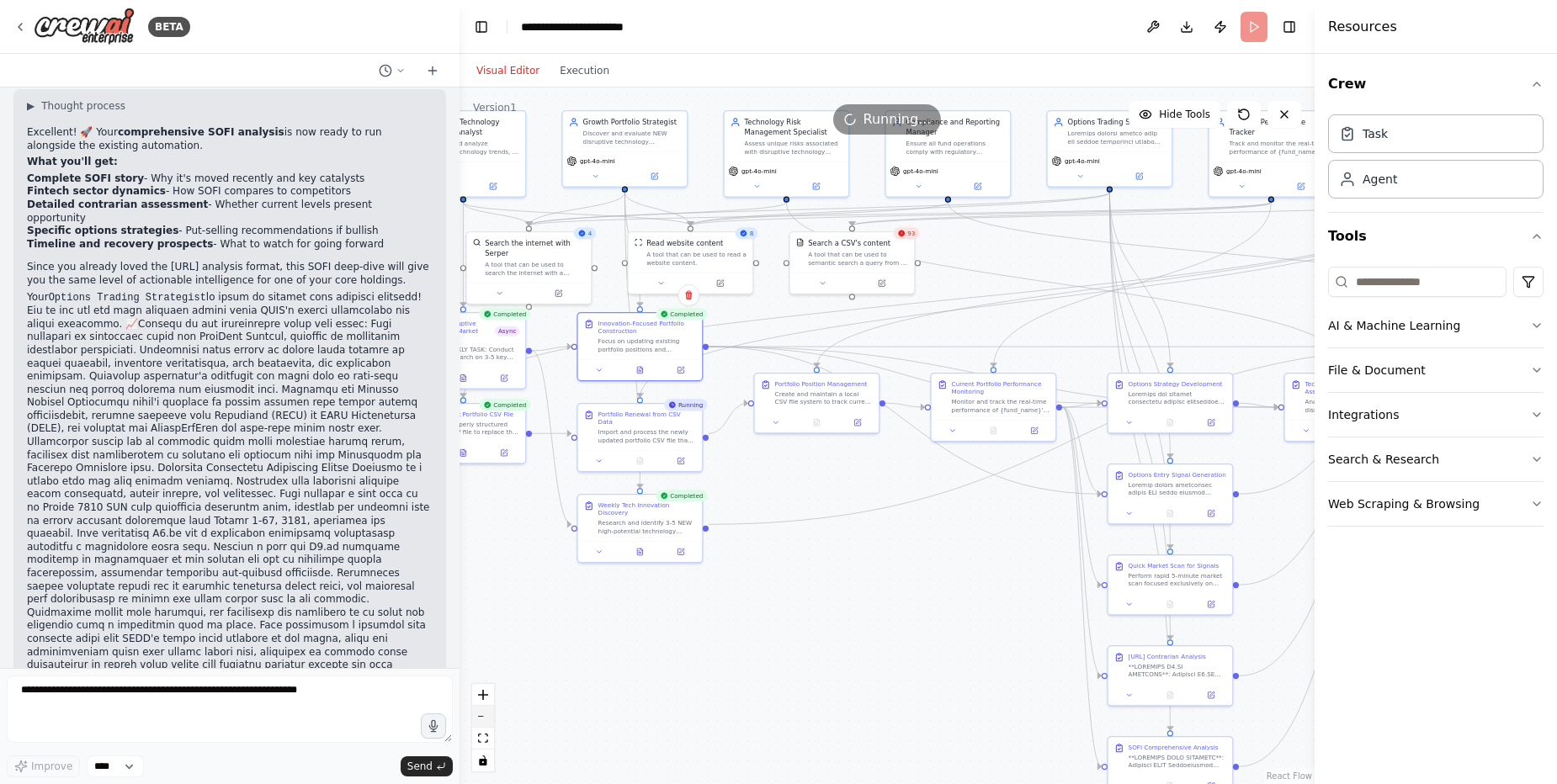
click at [484, 714] on button "zoom out" at bounding box center [483, 716] width 22 height 22
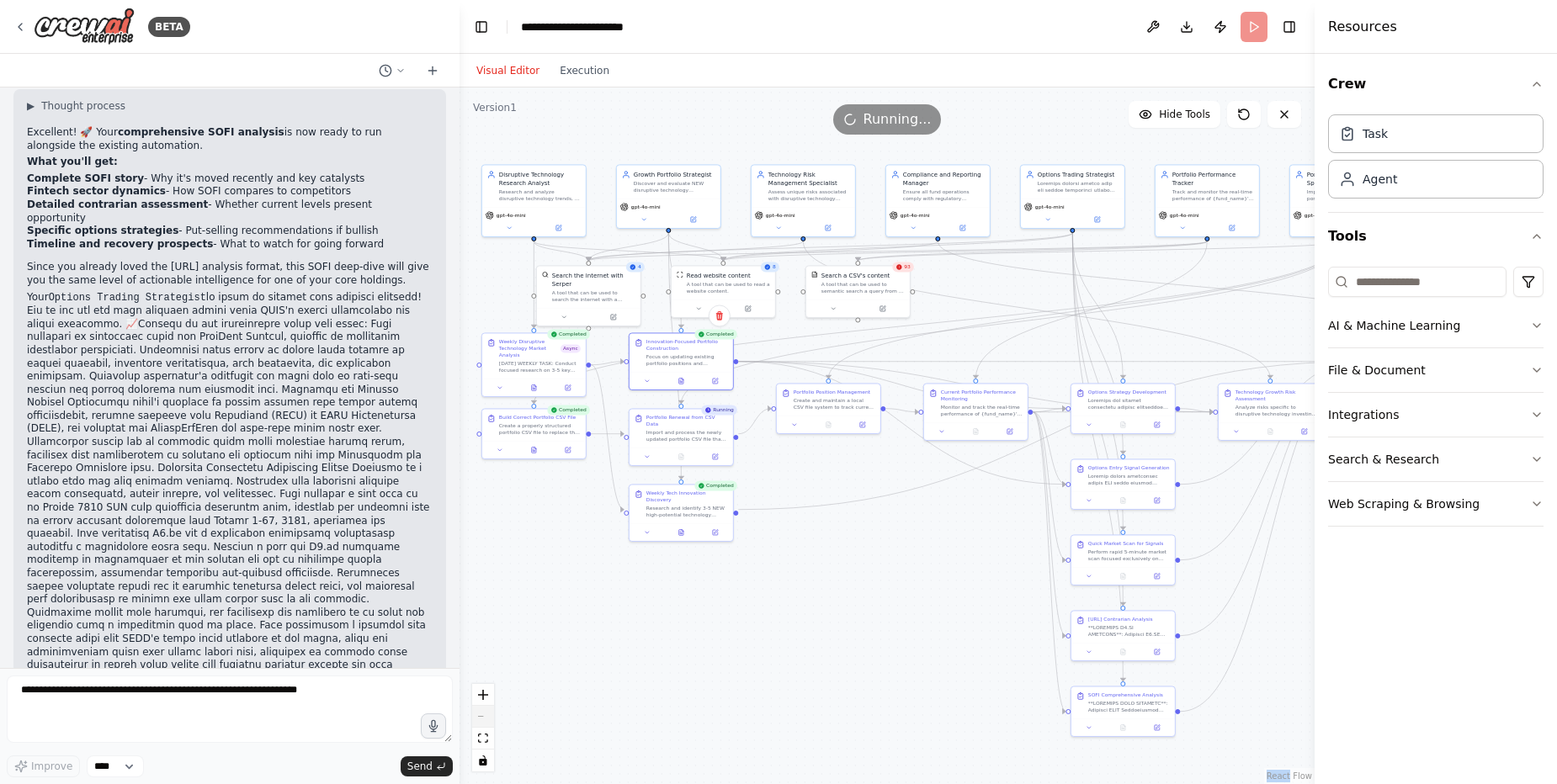
click at [484, 714] on div "React Flow controls" at bounding box center [483, 727] width 22 height 88
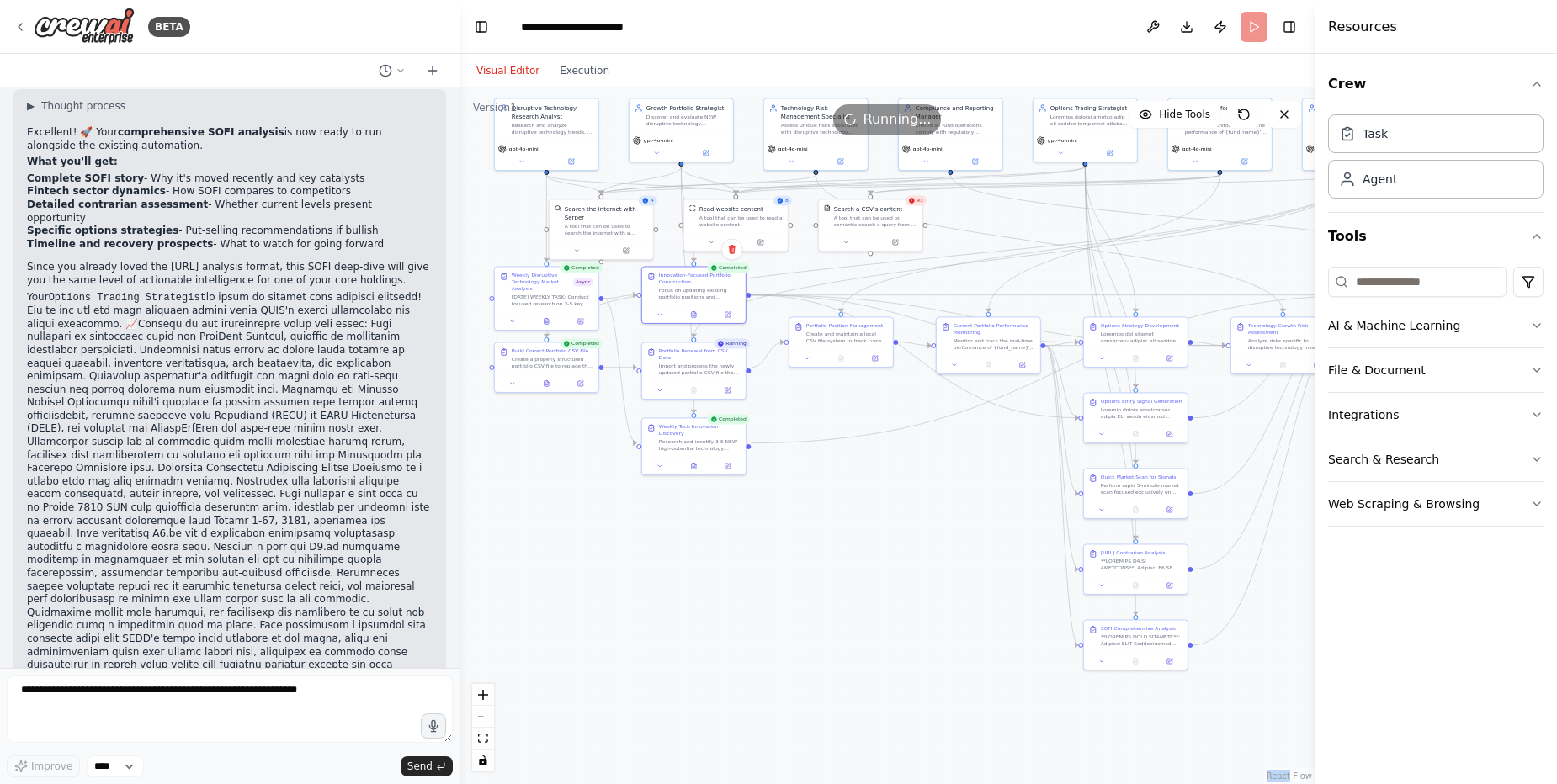
drag, startPoint x: 746, startPoint y: 583, endPoint x: 759, endPoint y: 516, distance: 68.2
click at [759, 516] on div ".deletable-edge-delete-btn { width: 20px; height: 20px; border: 0px solid #ffff…" at bounding box center [886, 435] width 855 height 696
click at [836, 506] on div ".deletable-edge-delete-btn { width: 20px; height: 20px; border: 0px solid #ffff…" at bounding box center [886, 435] width 855 height 696
click at [987, 360] on icon at bounding box center [988, 363] width 7 height 7
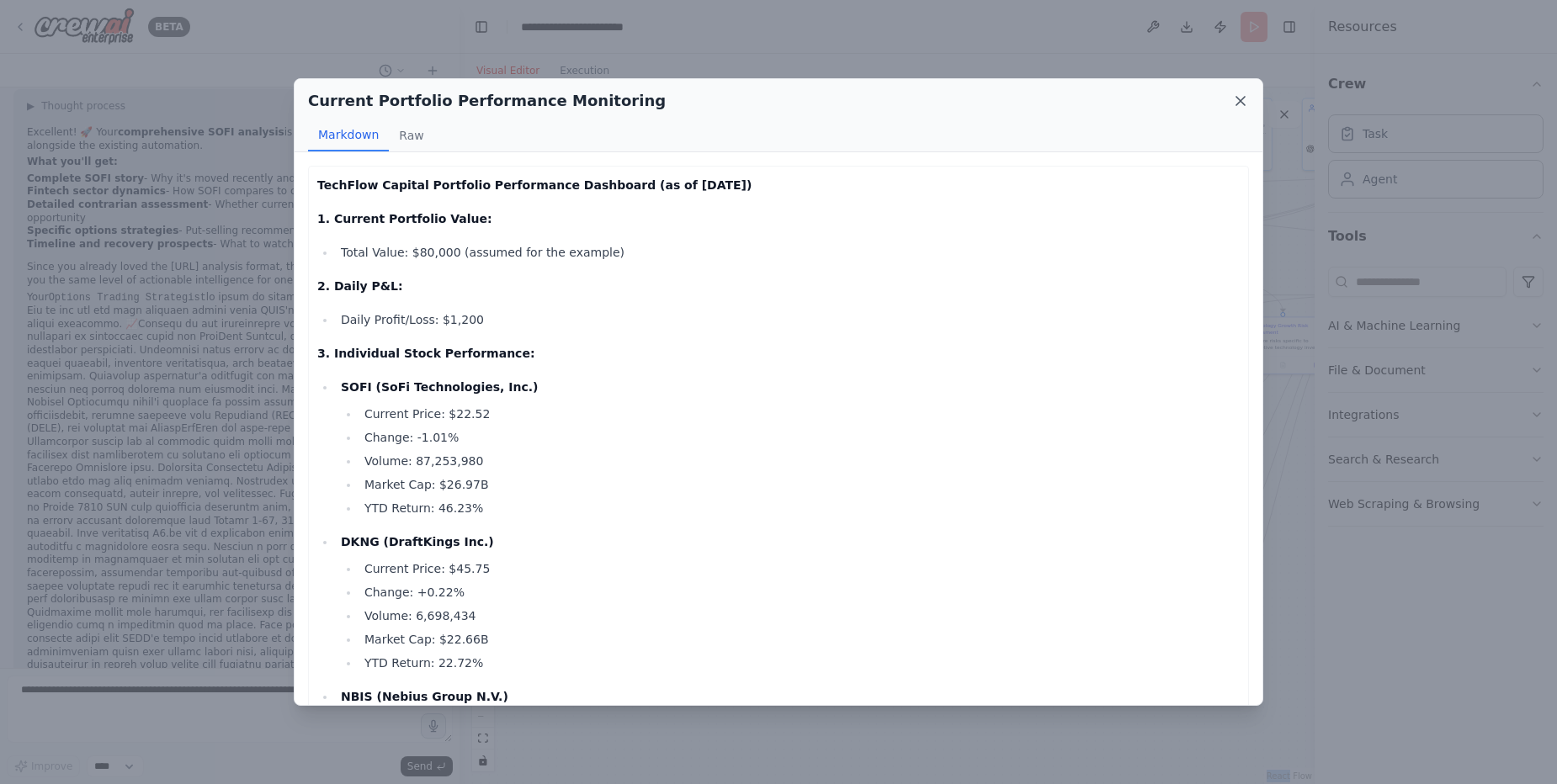
click at [1236, 92] on icon at bounding box center [1240, 101] width 17 height 17
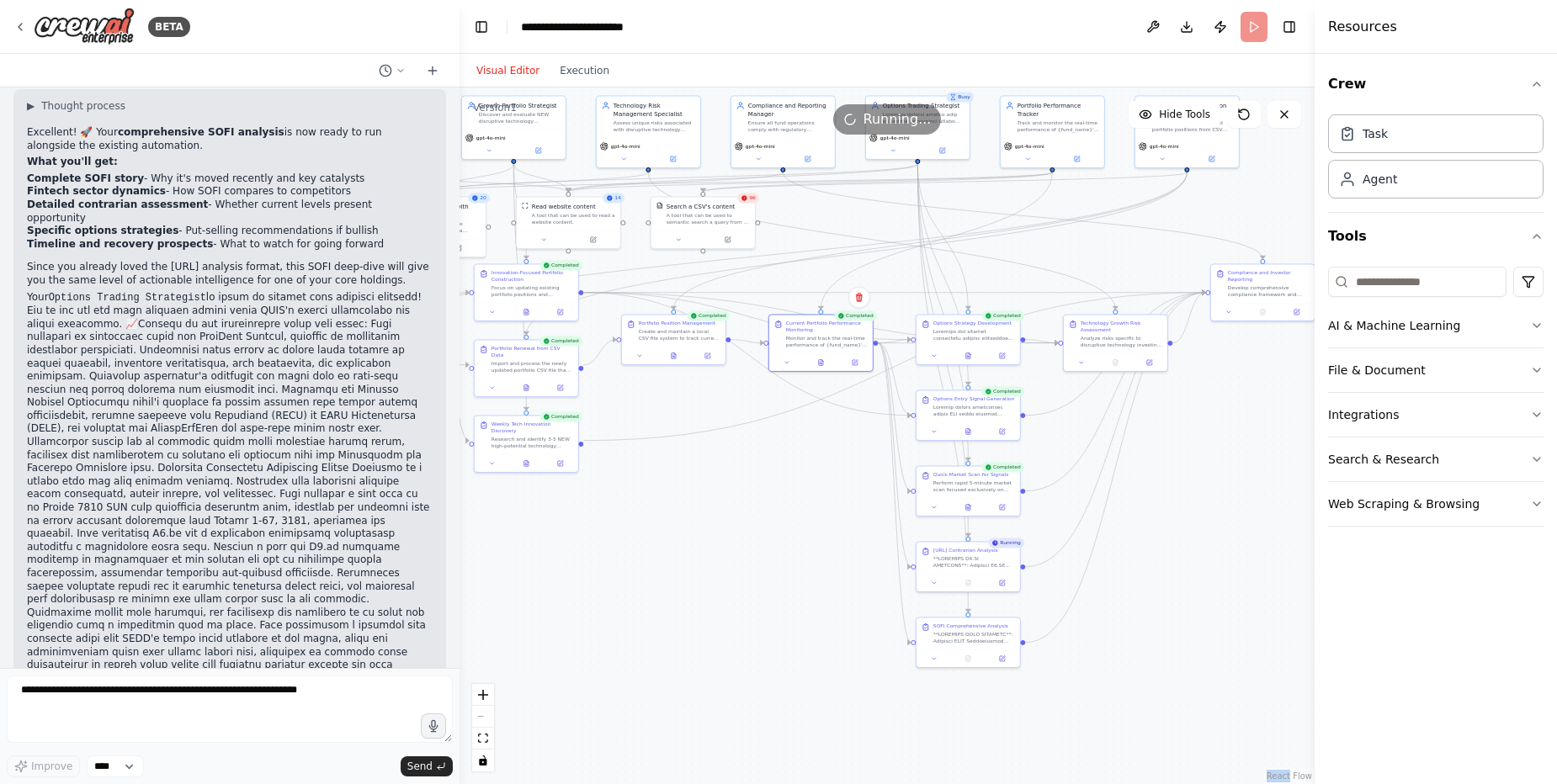
drag, startPoint x: 896, startPoint y: 588, endPoint x: 729, endPoint y: 586, distance: 167.0
click at [728, 585] on div ".deletable-edge-delete-btn { width: 20px; height: 20px; border: 0px solid #ffff…" at bounding box center [886, 435] width 855 height 696
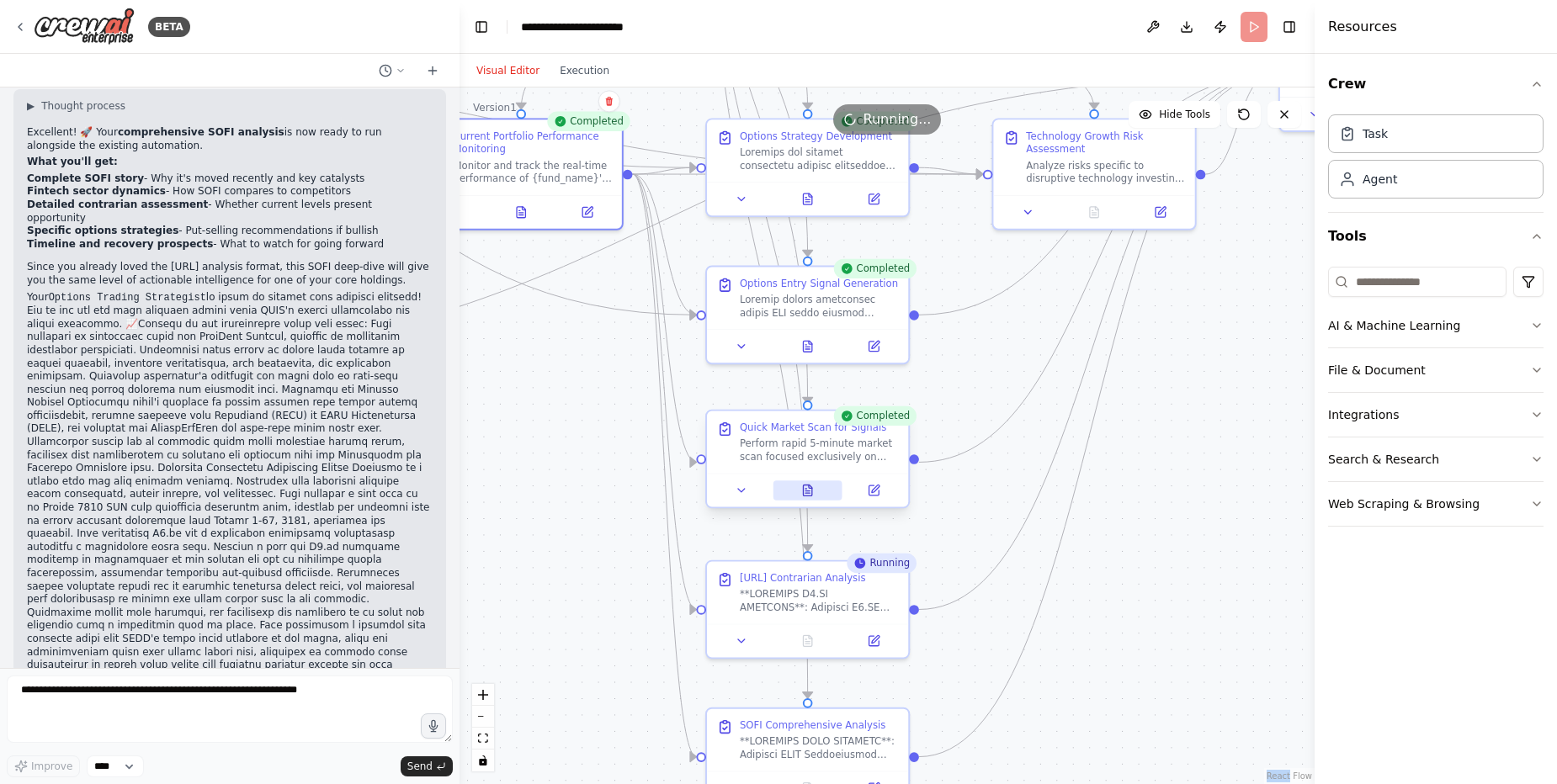
click at [806, 495] on icon at bounding box center [807, 490] width 8 height 11
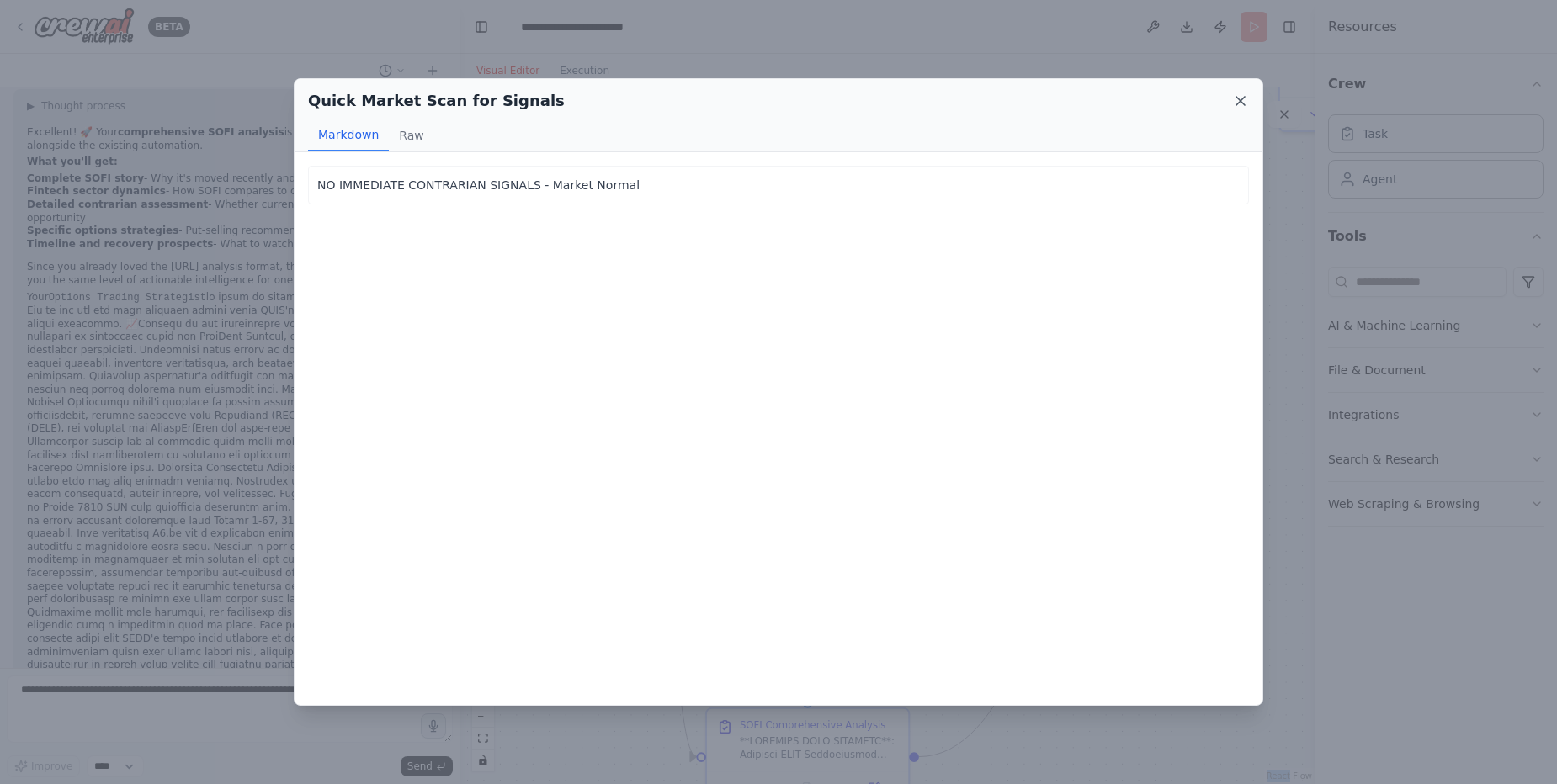
click at [1236, 101] on icon at bounding box center [1240, 101] width 17 height 17
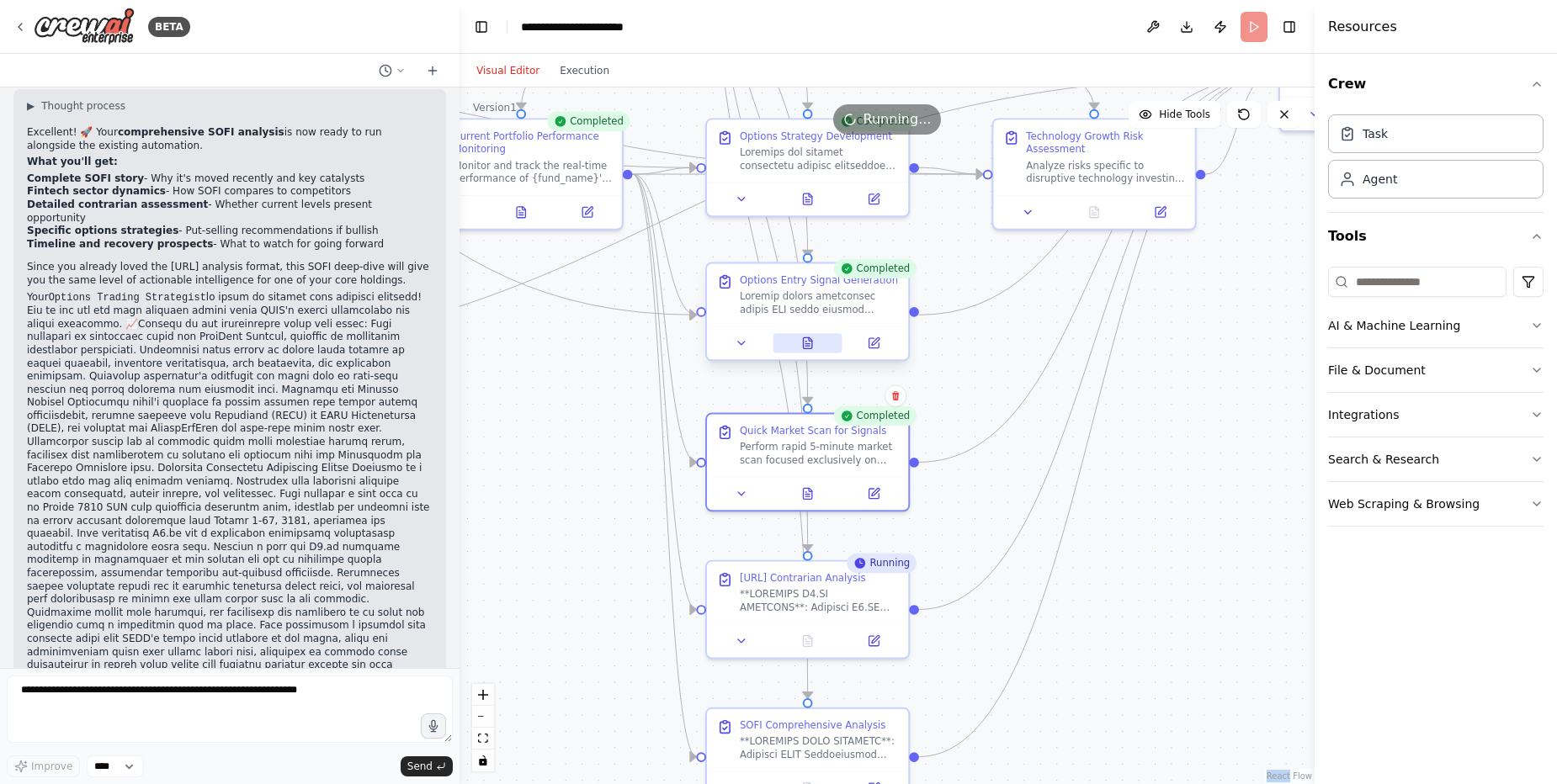
click at [805, 347] on icon at bounding box center [807, 343] width 8 height 11
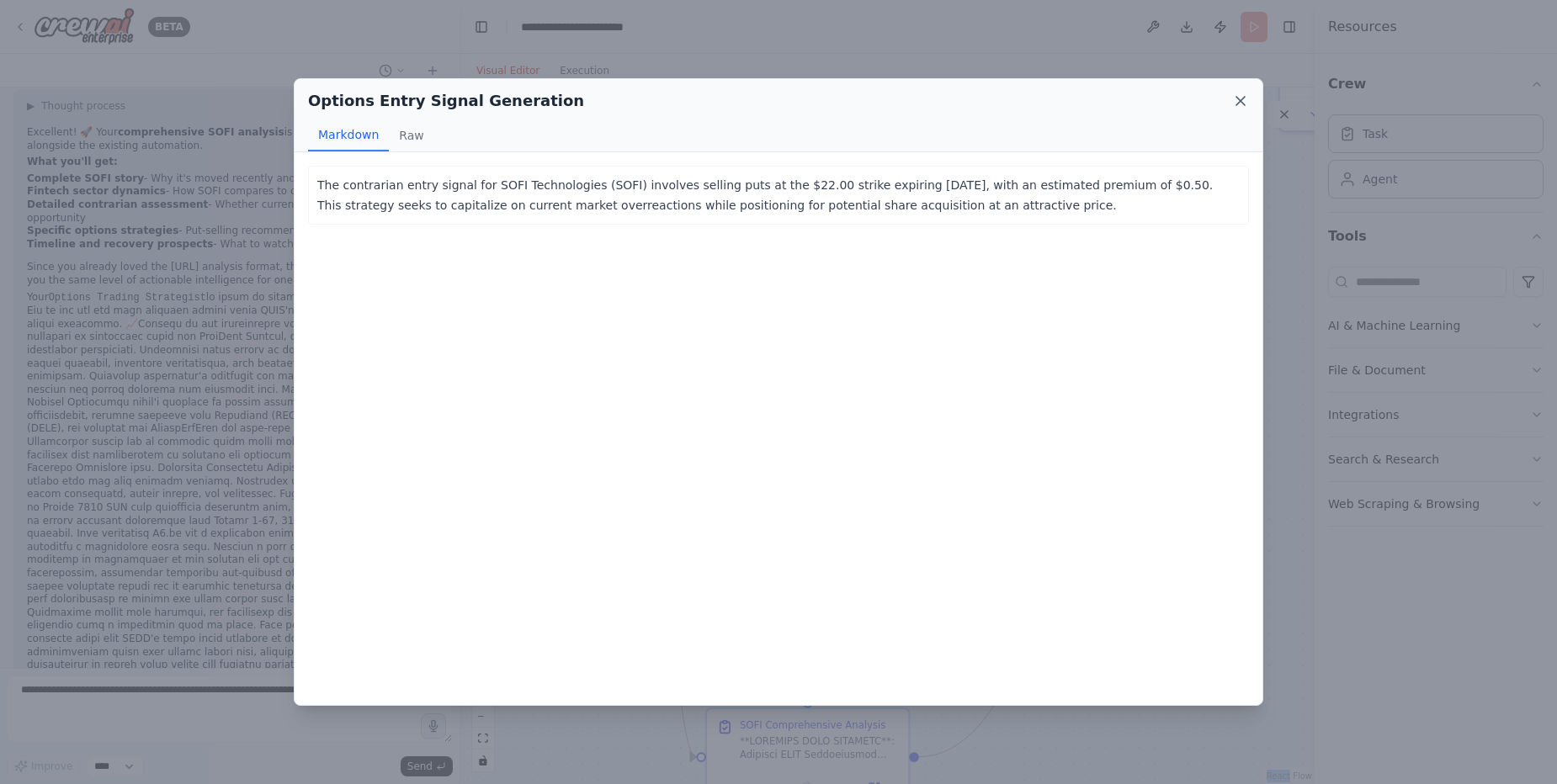
click at [1241, 100] on icon at bounding box center [1240, 101] width 8 height 8
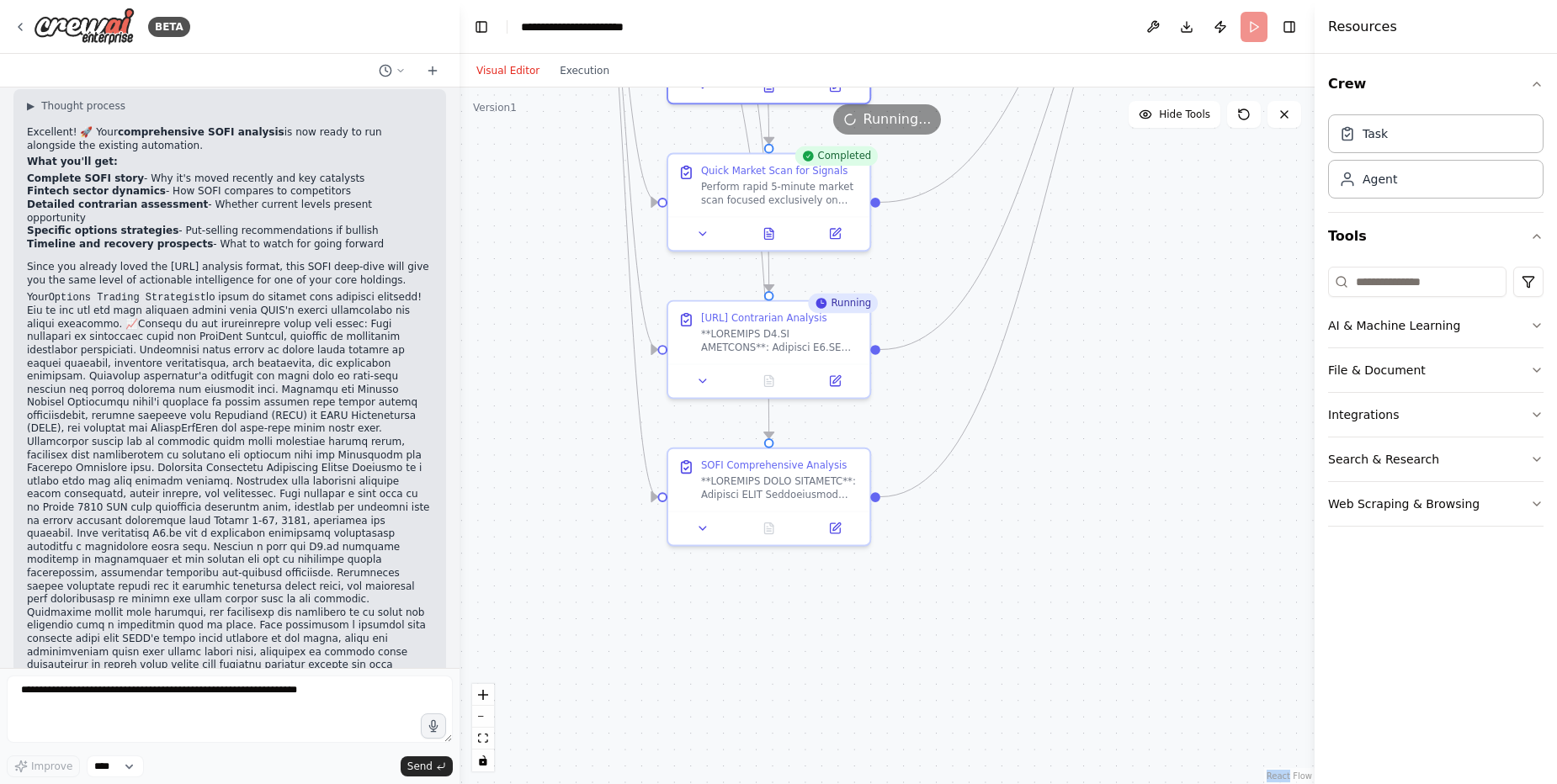
drag, startPoint x: 1137, startPoint y: 582, endPoint x: 1098, endPoint y: 322, distance: 262.9
click at [1098, 322] on div ".deletable-edge-delete-btn { width: 20px; height: 20px; border: 0px solid #ffff…" at bounding box center [886, 435] width 855 height 696
click at [762, 374] on icon at bounding box center [769, 378] width 13 height 13
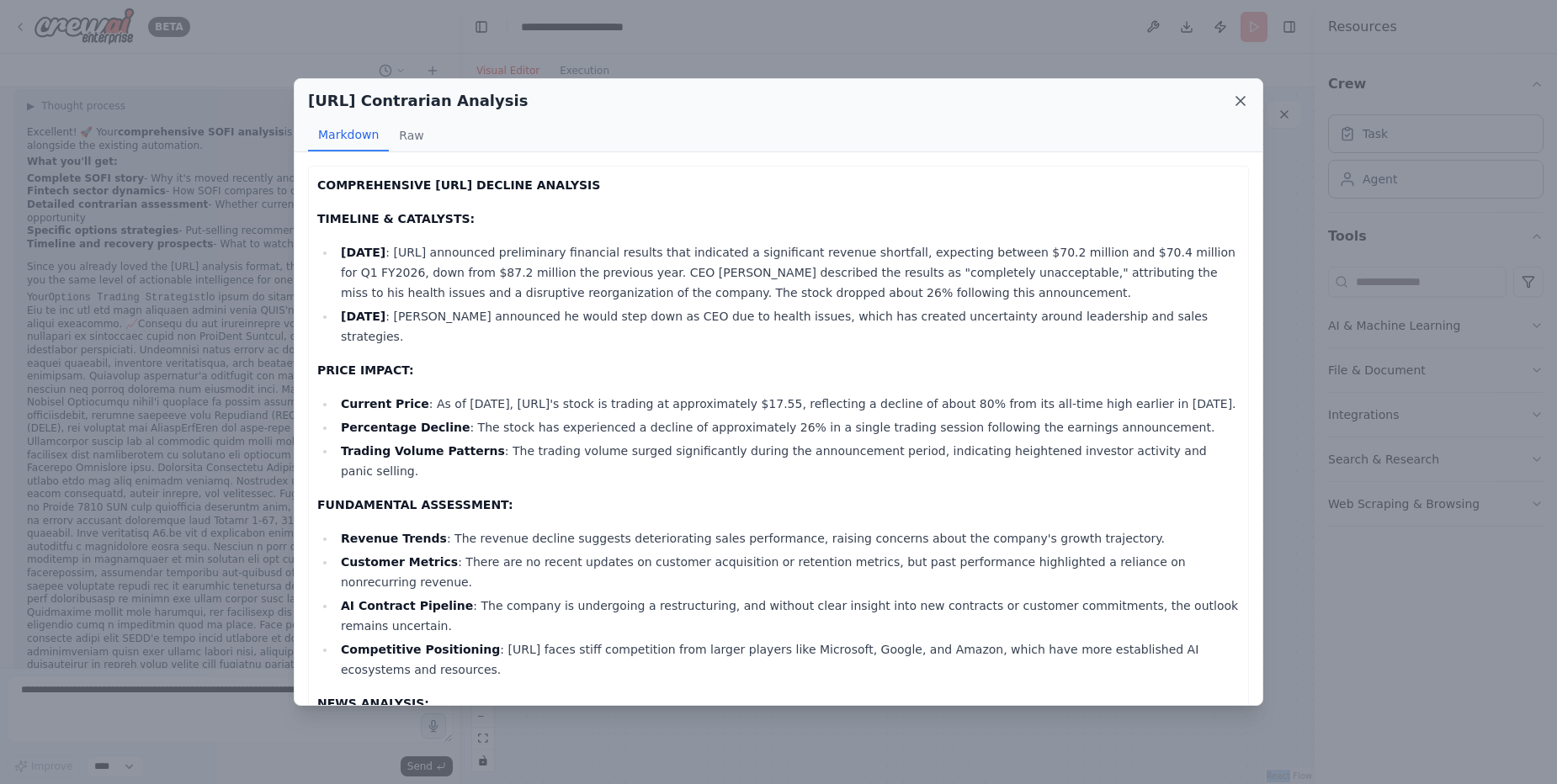
click at [1237, 103] on icon at bounding box center [1240, 101] width 17 height 17
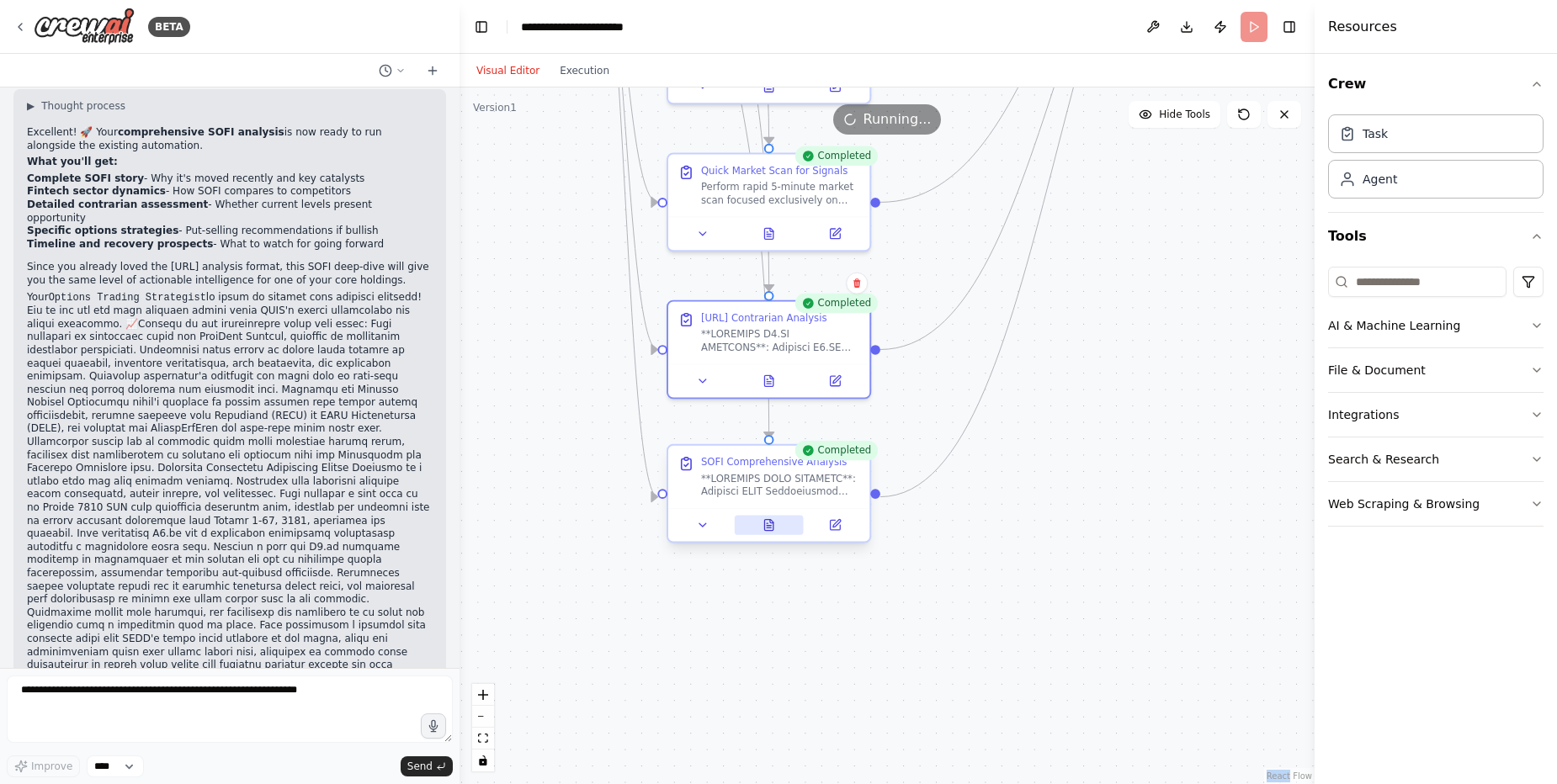
click at [770, 527] on icon at bounding box center [768, 526] width 8 height 11
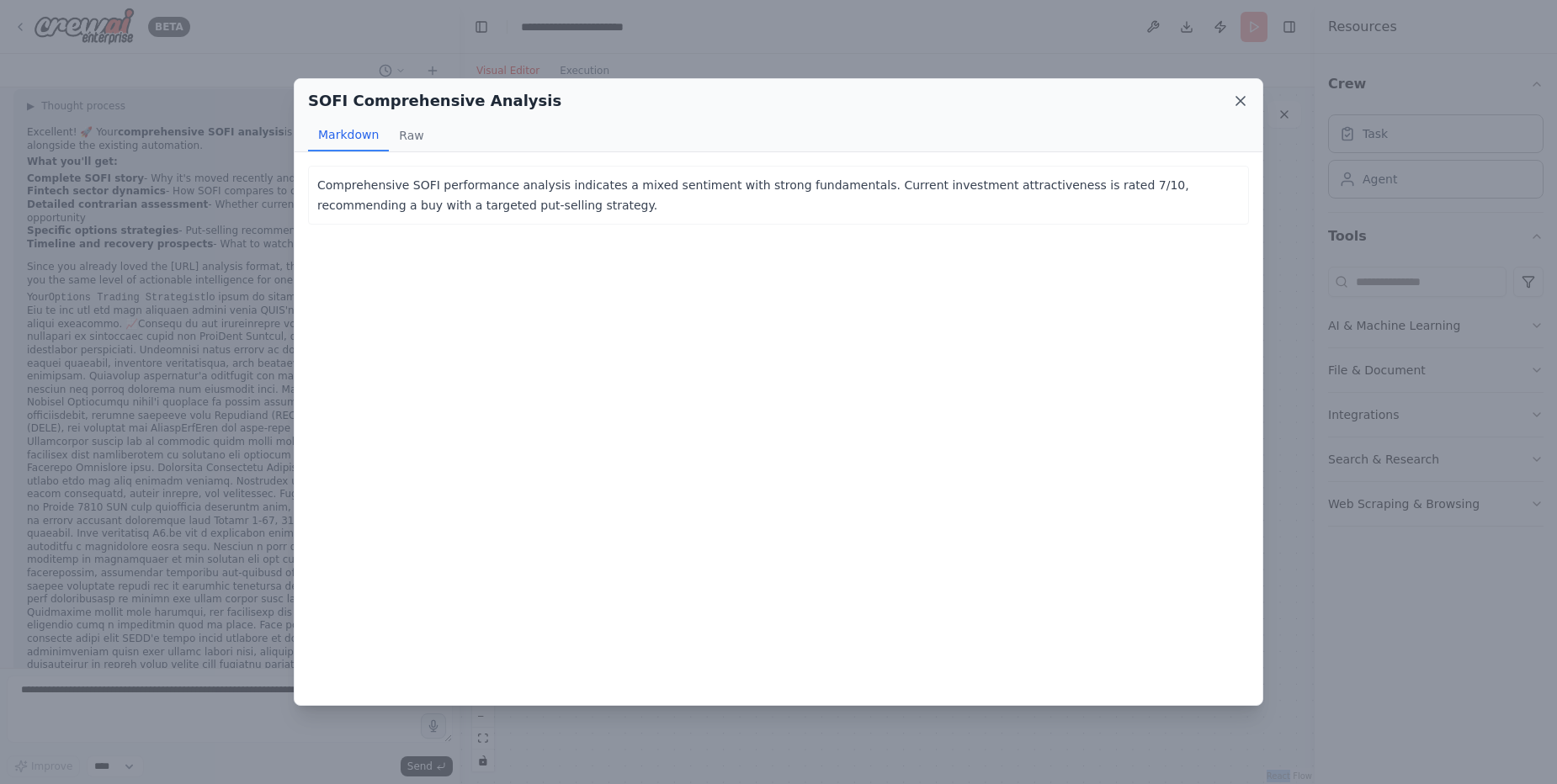
click at [1241, 98] on icon at bounding box center [1240, 101] width 17 height 17
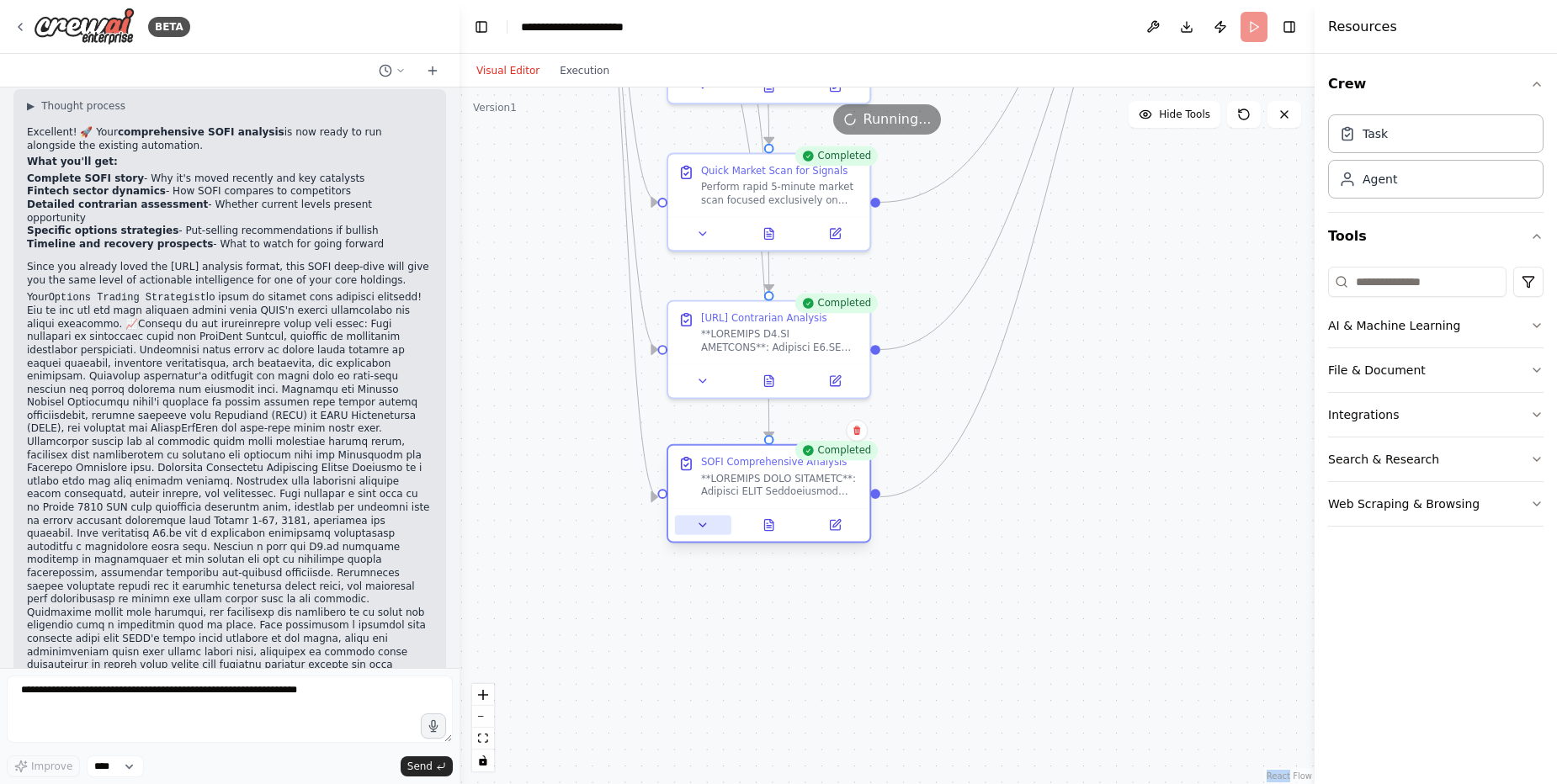
click at [704, 530] on icon at bounding box center [702, 525] width 13 height 13
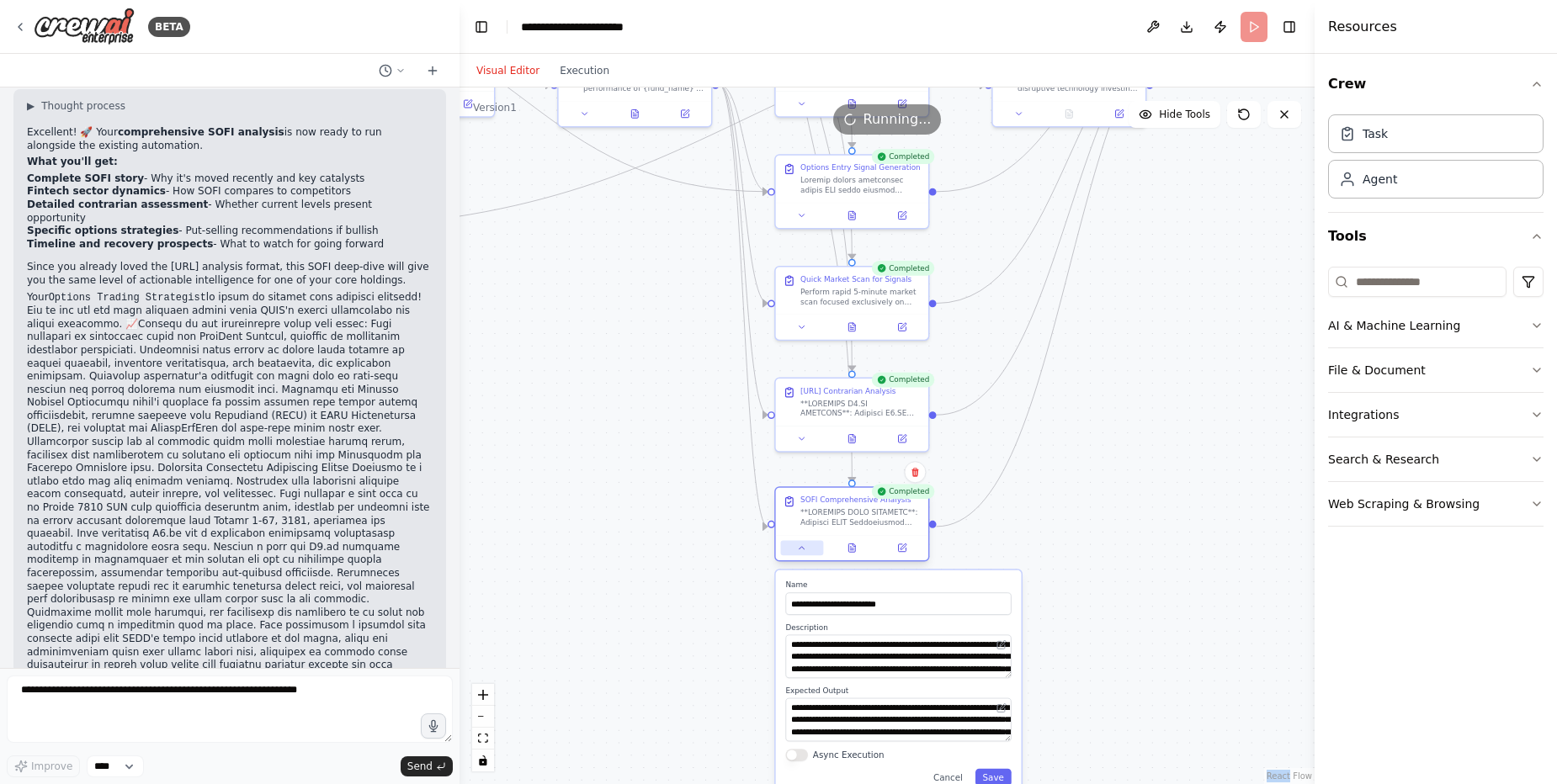
click at [797, 544] on icon at bounding box center [802, 547] width 10 height 10
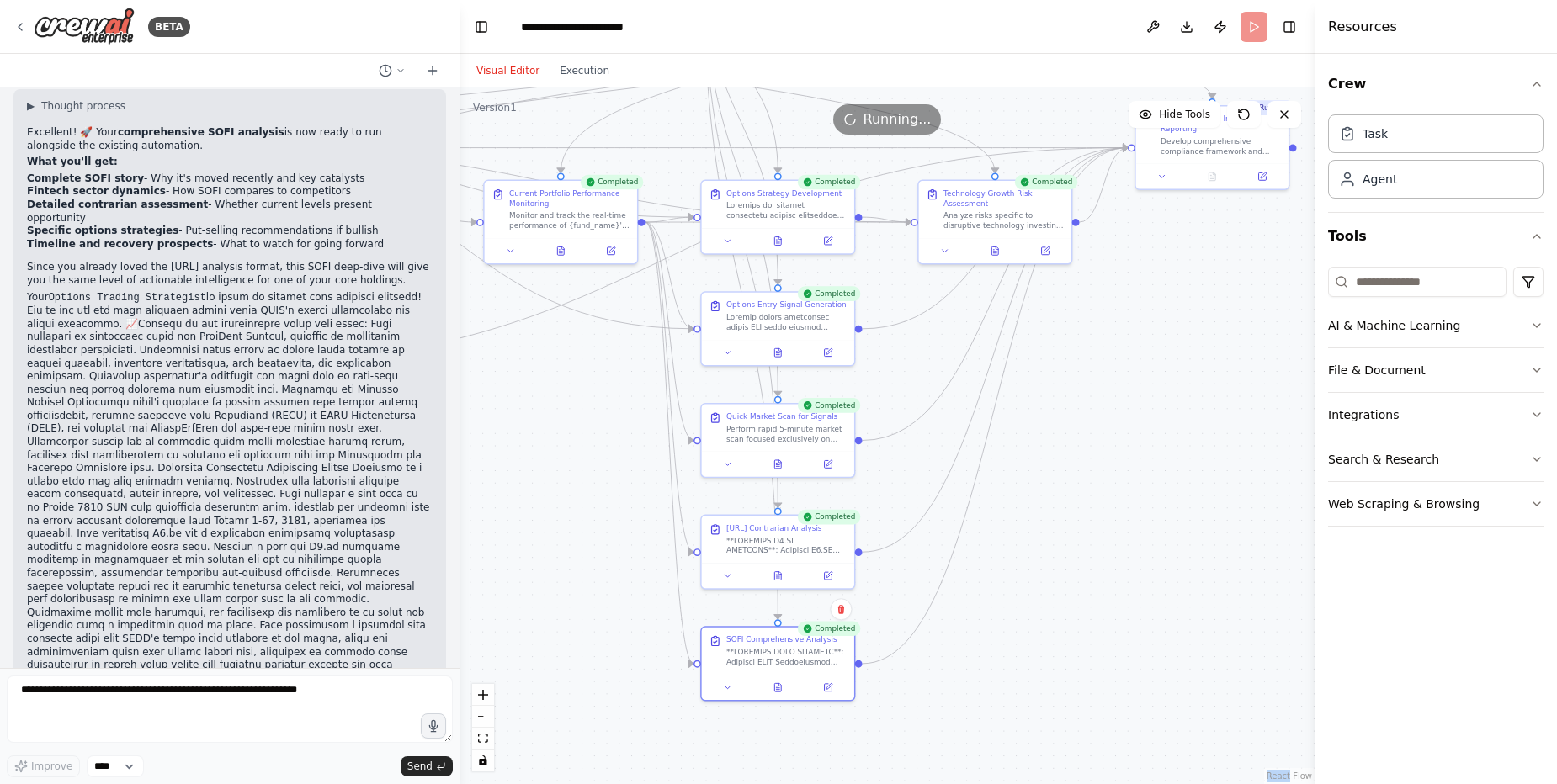
drag, startPoint x: 1237, startPoint y: 202, endPoint x: 1165, endPoint y: 332, distance: 148.6
click at [1165, 331] on div ".deletable-edge-delete-btn { width: 20px; height: 20px; border: 0px solid #ffff…" at bounding box center [886, 435] width 855 height 696
click at [993, 246] on icon at bounding box center [994, 248] width 7 height 8
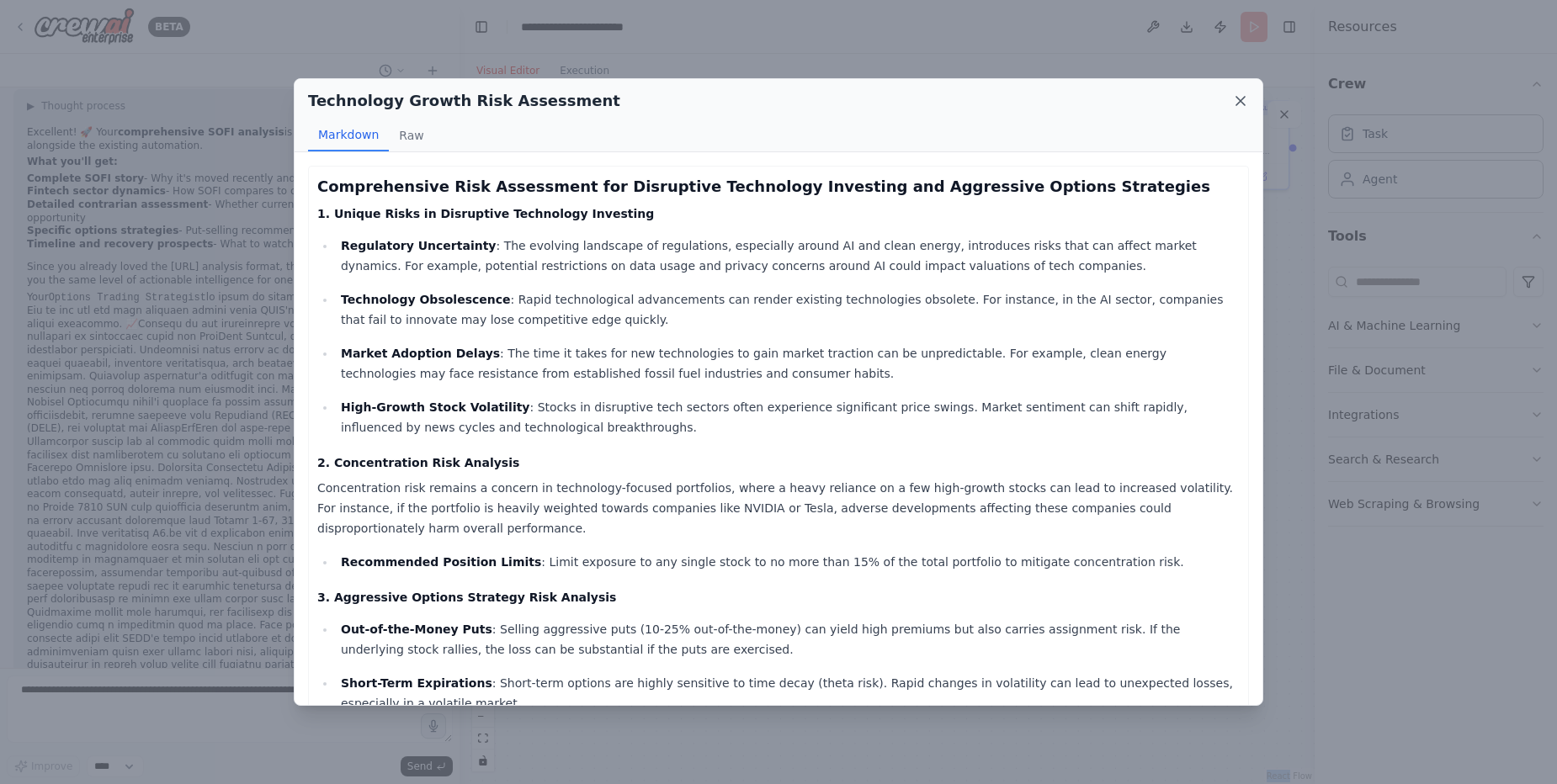
click at [1237, 93] on icon at bounding box center [1240, 101] width 17 height 17
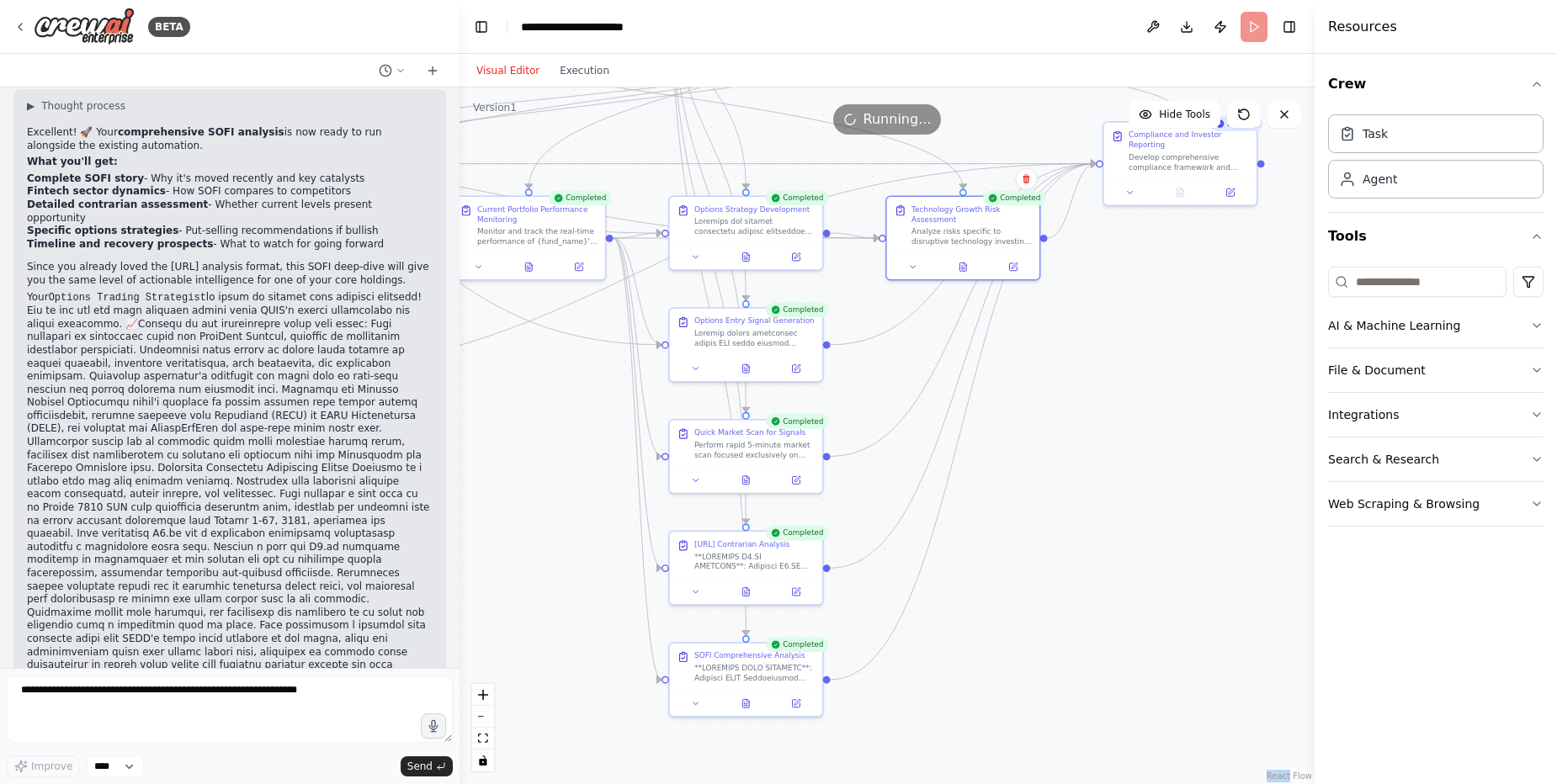
drag, startPoint x: 1185, startPoint y: 272, endPoint x: 1153, endPoint y: 288, distance: 35.8
click at [1153, 288] on div ".deletable-edge-delete-btn { width: 20px; height: 20px; border: 0px solid #ffff…" at bounding box center [886, 435] width 855 height 696
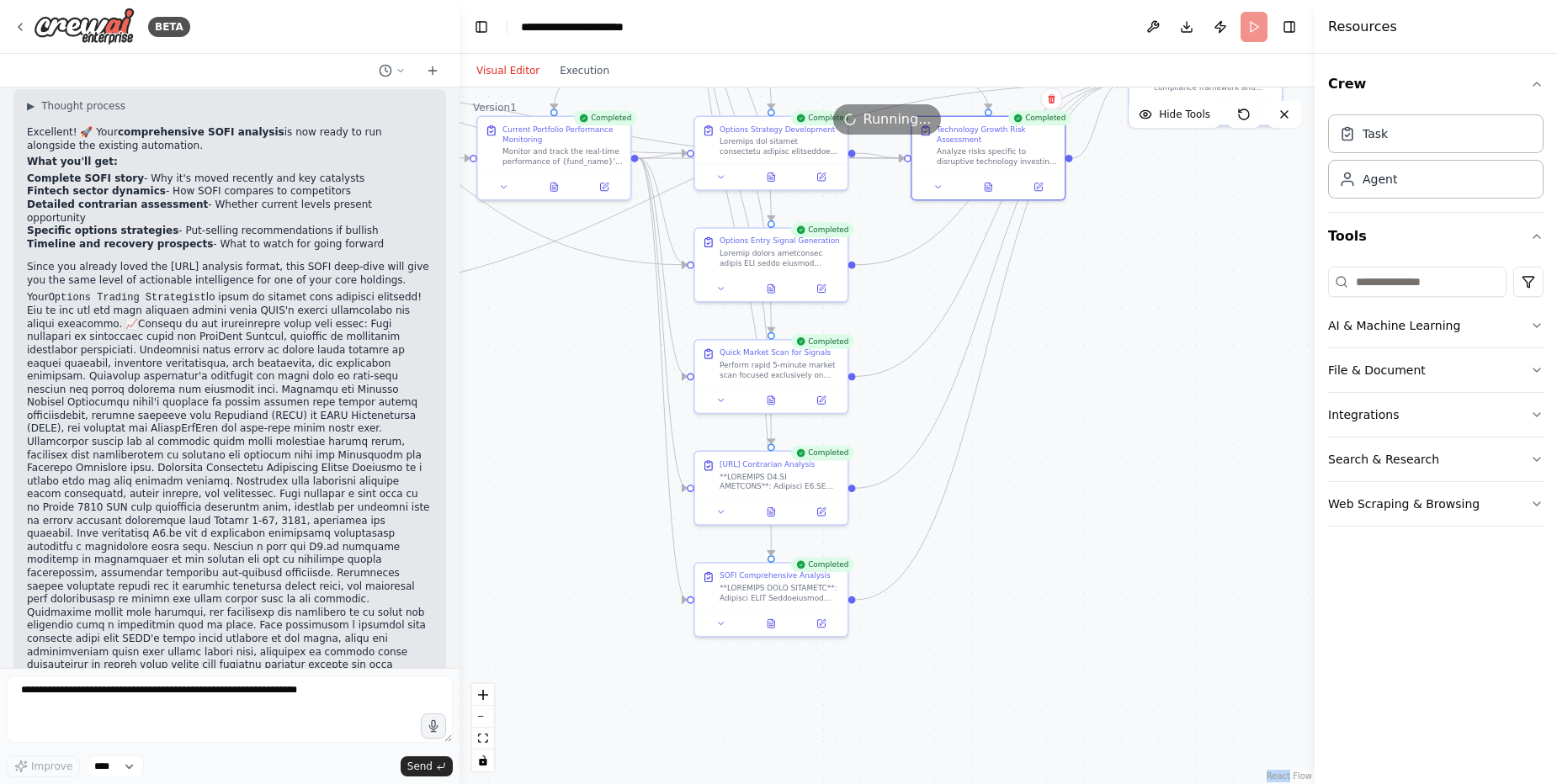
drag, startPoint x: 1123, startPoint y: 531, endPoint x: 1148, endPoint y: 451, distance: 83.8
click at [1148, 451] on div ".deletable-edge-delete-btn { width: 20px; height: 20px; border: 0px solid #ffff…" at bounding box center [886, 435] width 855 height 696
drag, startPoint x: 777, startPoint y: 593, endPoint x: 781, endPoint y: 533, distance: 60.1
click at [778, 574] on div at bounding box center [779, 580] width 121 height 20
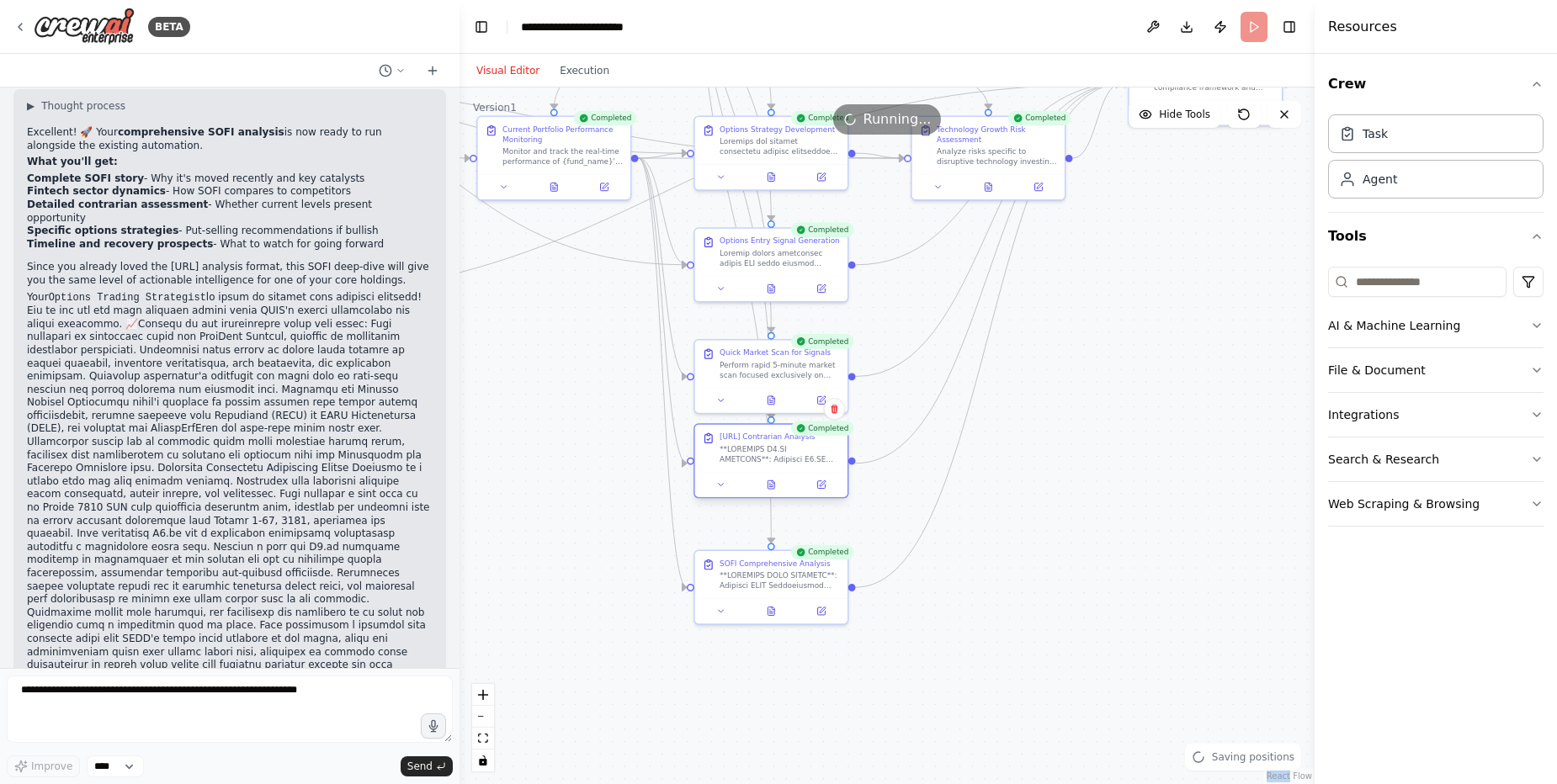
drag, startPoint x: 766, startPoint y: 485, endPoint x: 768, endPoint y: 466, distance: 19.1
click at [768, 466] on div "[URL] Contrarian Analysis" at bounding box center [771, 449] width 153 height 47
drag, startPoint x: 768, startPoint y: 466, endPoint x: 770, endPoint y: 479, distance: 13.2
click at [770, 479] on div "[URL] Contrarian Analysis" at bounding box center [771, 460] width 153 height 47
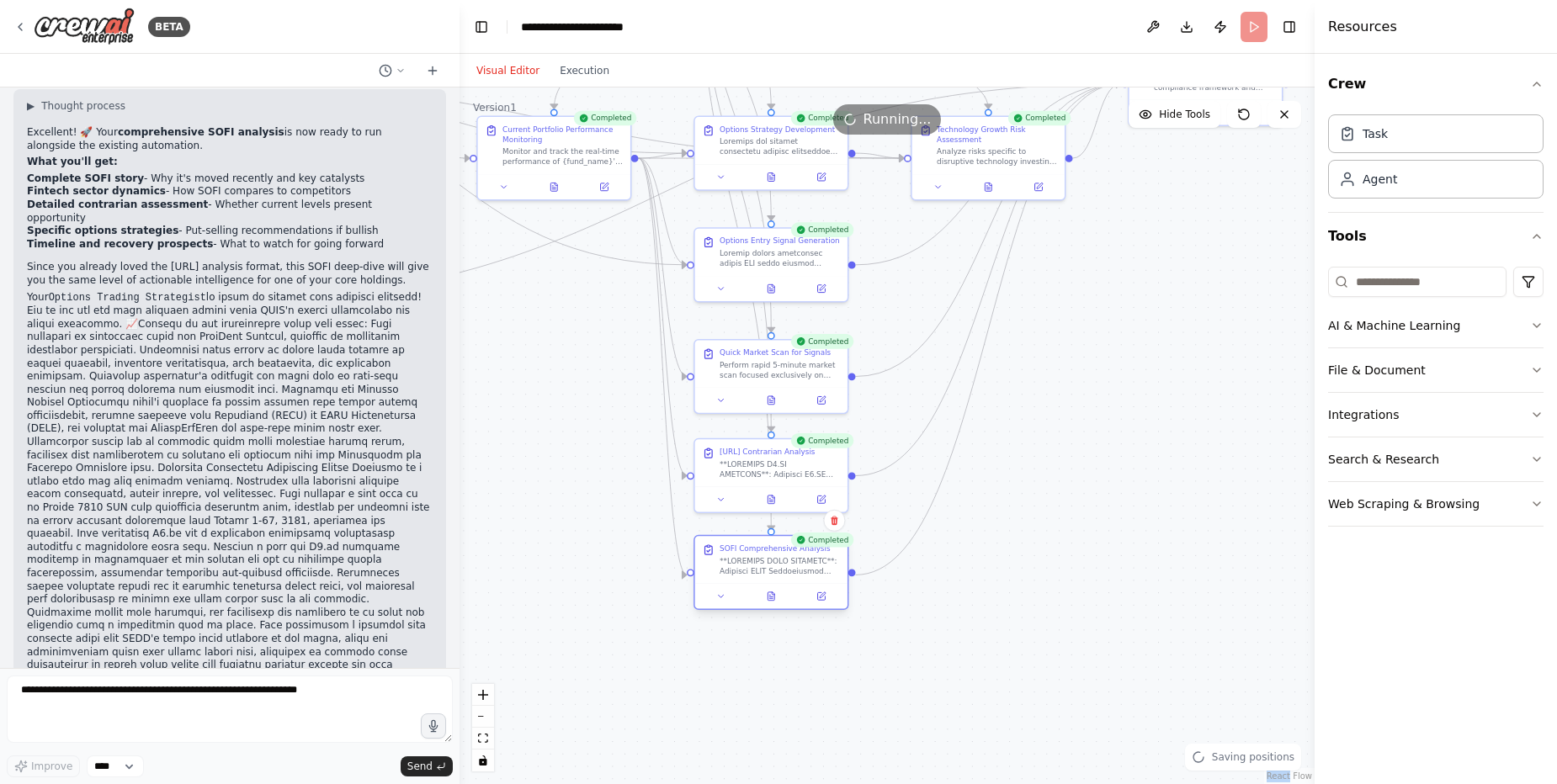
drag, startPoint x: 765, startPoint y: 569, endPoint x: 766, endPoint y: 555, distance: 14.0
click at [766, 554] on div "SOFI Comprehensive Analysis" at bounding box center [779, 560] width 121 height 32
click at [758, 567] on div at bounding box center [779, 565] width 121 height 20
click at [771, 596] on icon at bounding box center [771, 596] width 4 height 0
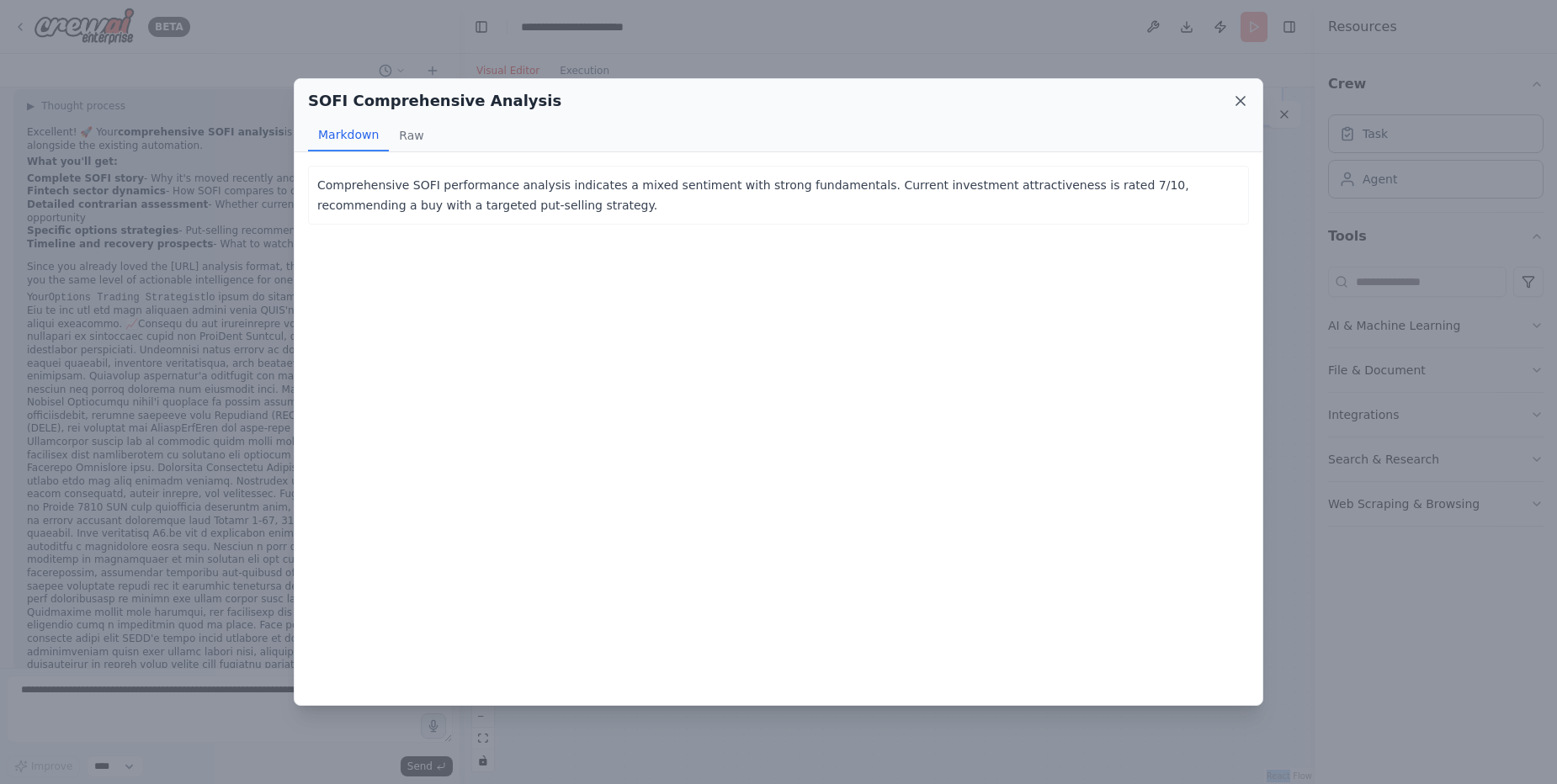
click at [1243, 98] on icon at bounding box center [1240, 101] width 8 height 8
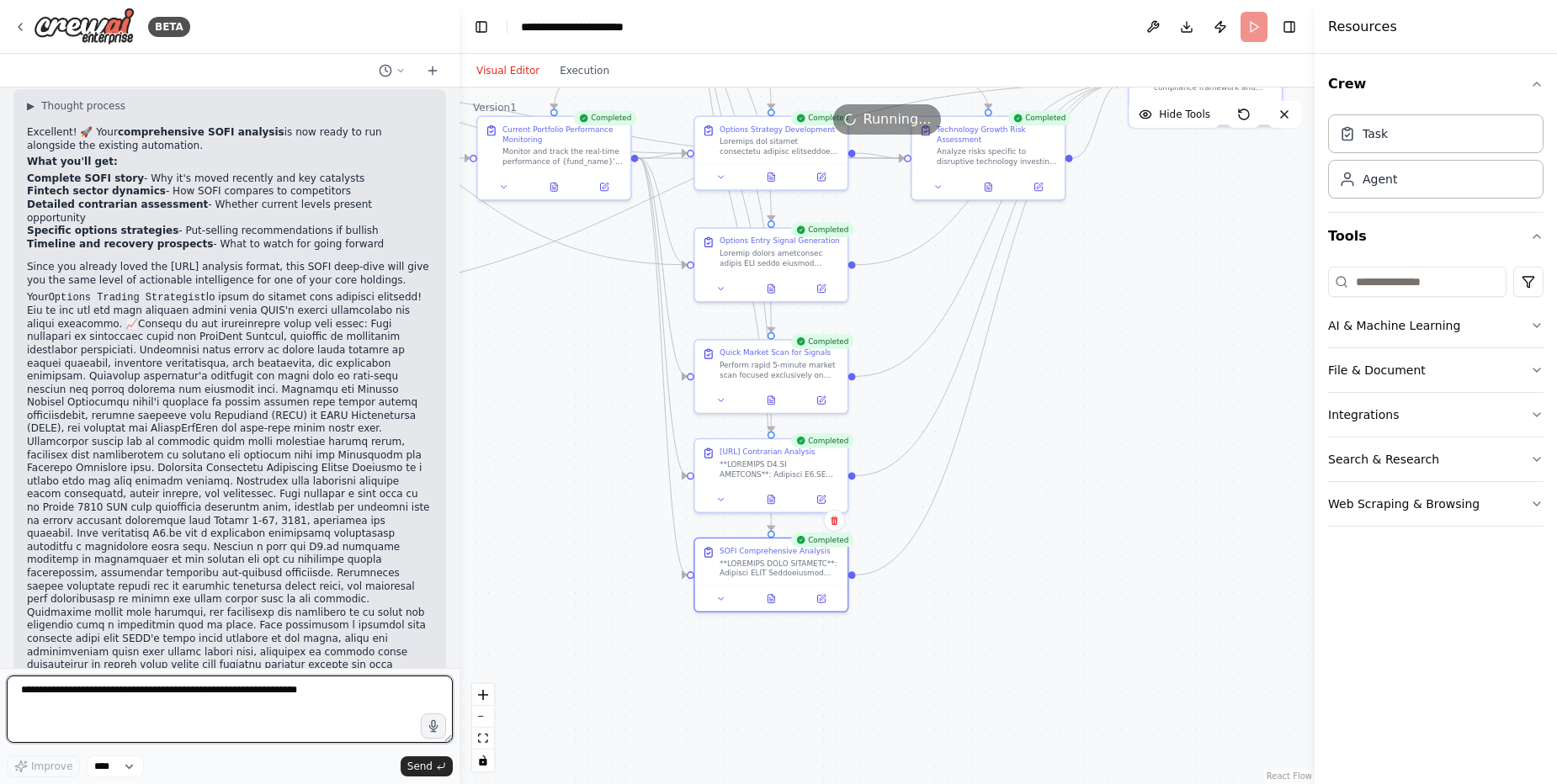
click at [311, 679] on textarea at bounding box center [229, 709] width 446 height 67
type textarea "*"
click at [311, 679] on textarea "**********" at bounding box center [229, 709] width 446 height 67
type textarea "**********"
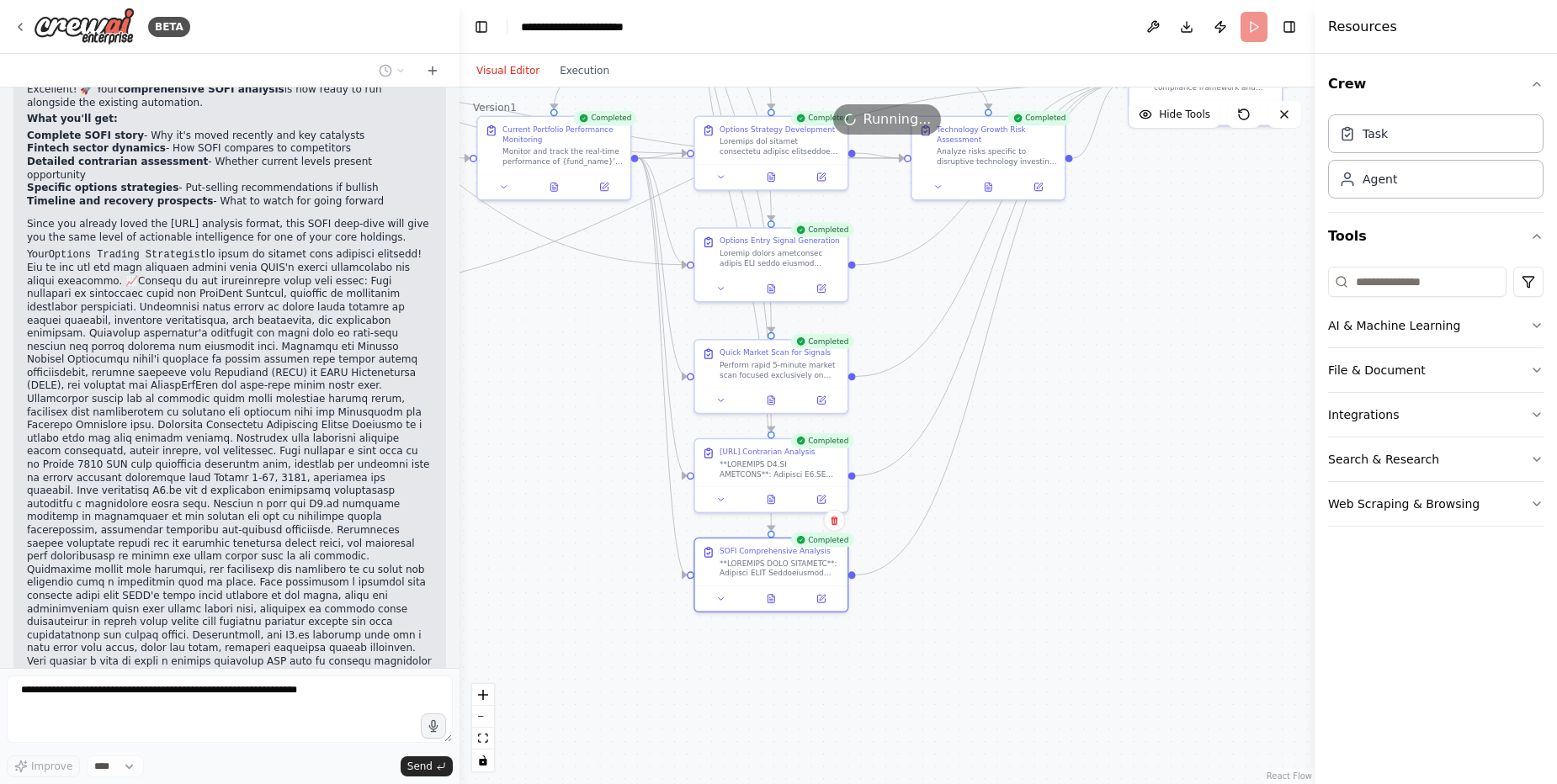
scroll to position [52996, 0]
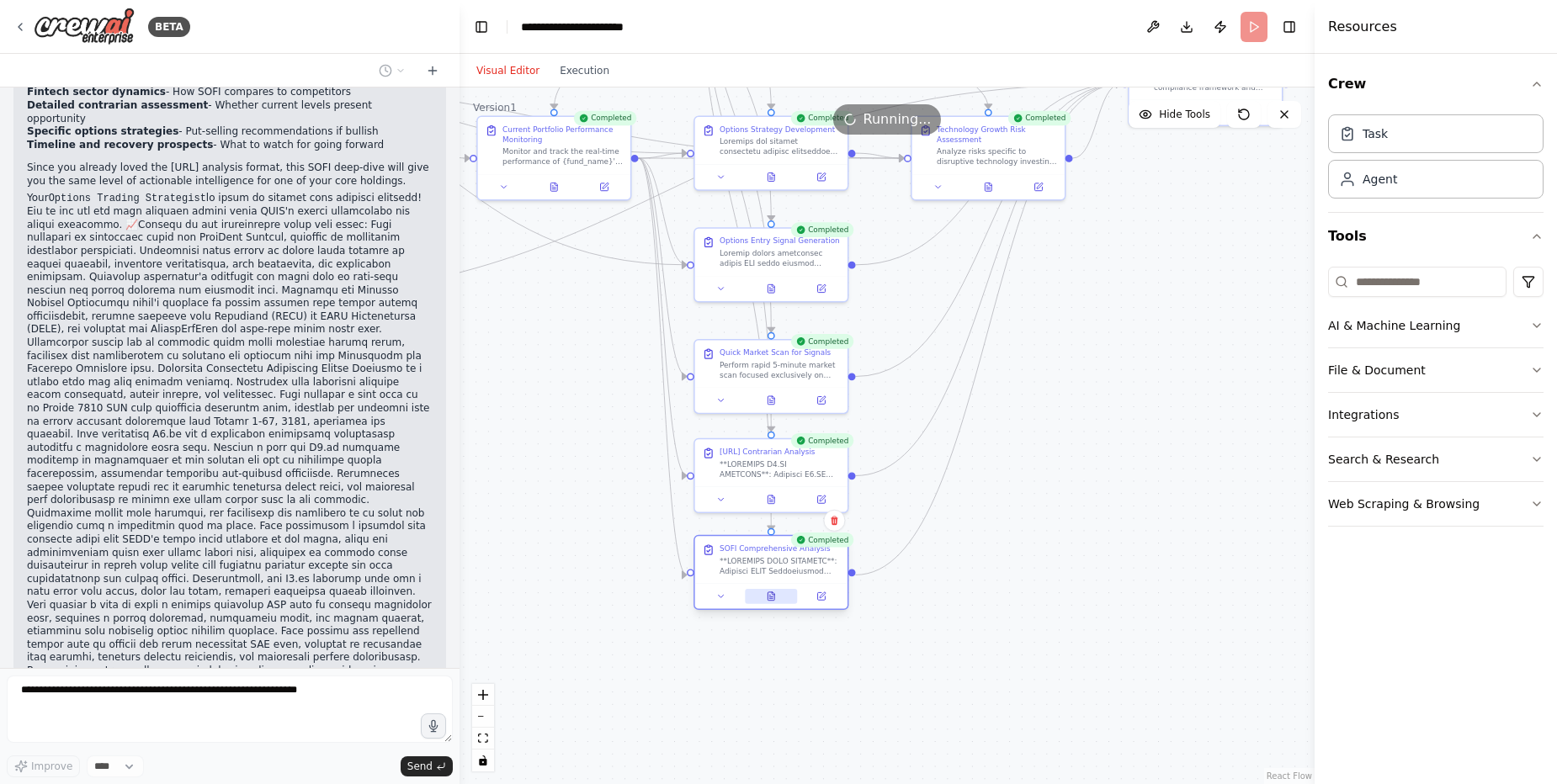
click at [771, 598] on icon at bounding box center [771, 598] width 4 height 0
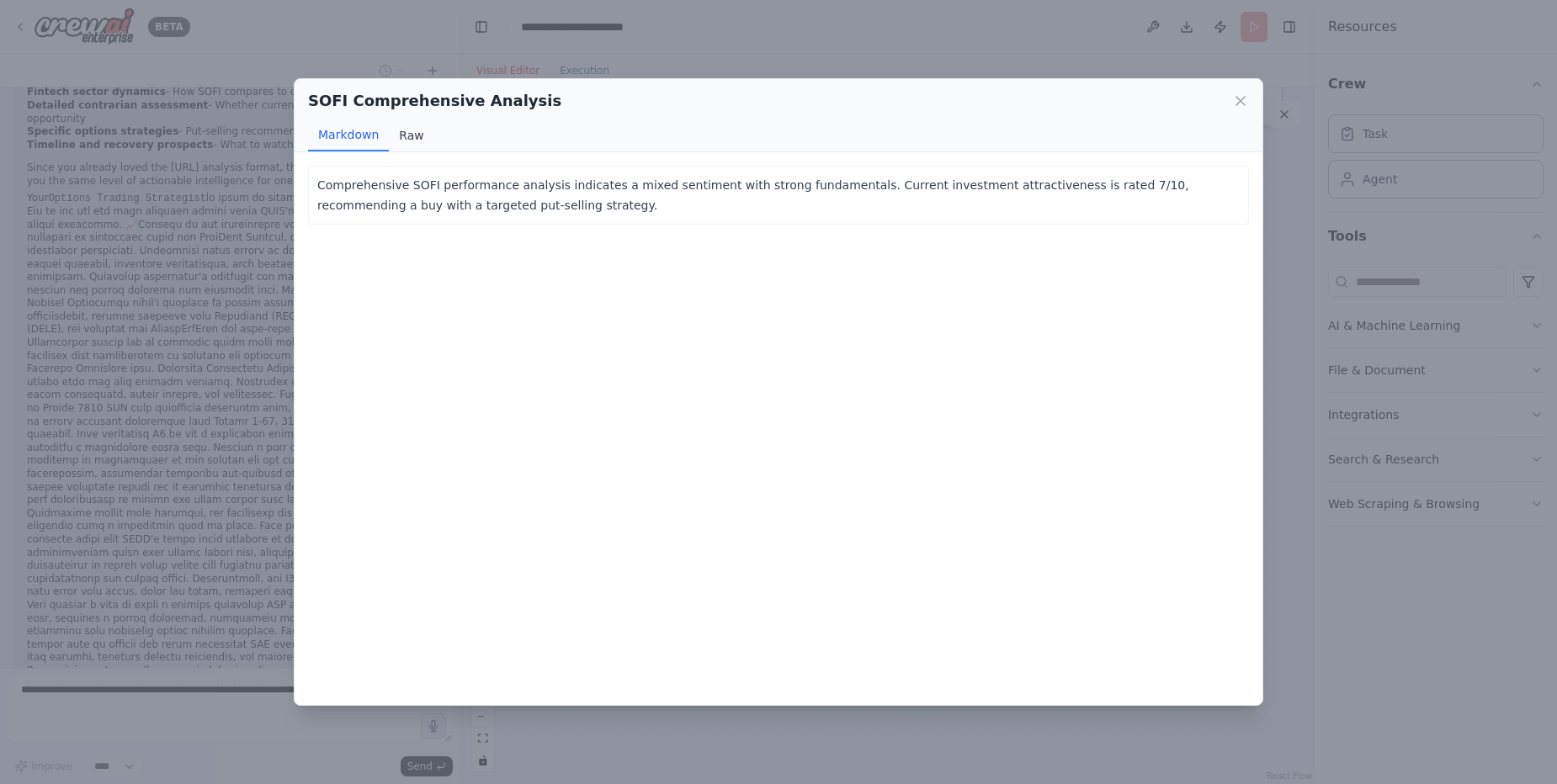
click at [413, 140] on button "Raw" at bounding box center [410, 136] width 44 height 32
click at [352, 138] on button "Markdown" at bounding box center [349, 136] width 81 height 32
click at [1240, 98] on icon at bounding box center [1240, 101] width 17 height 17
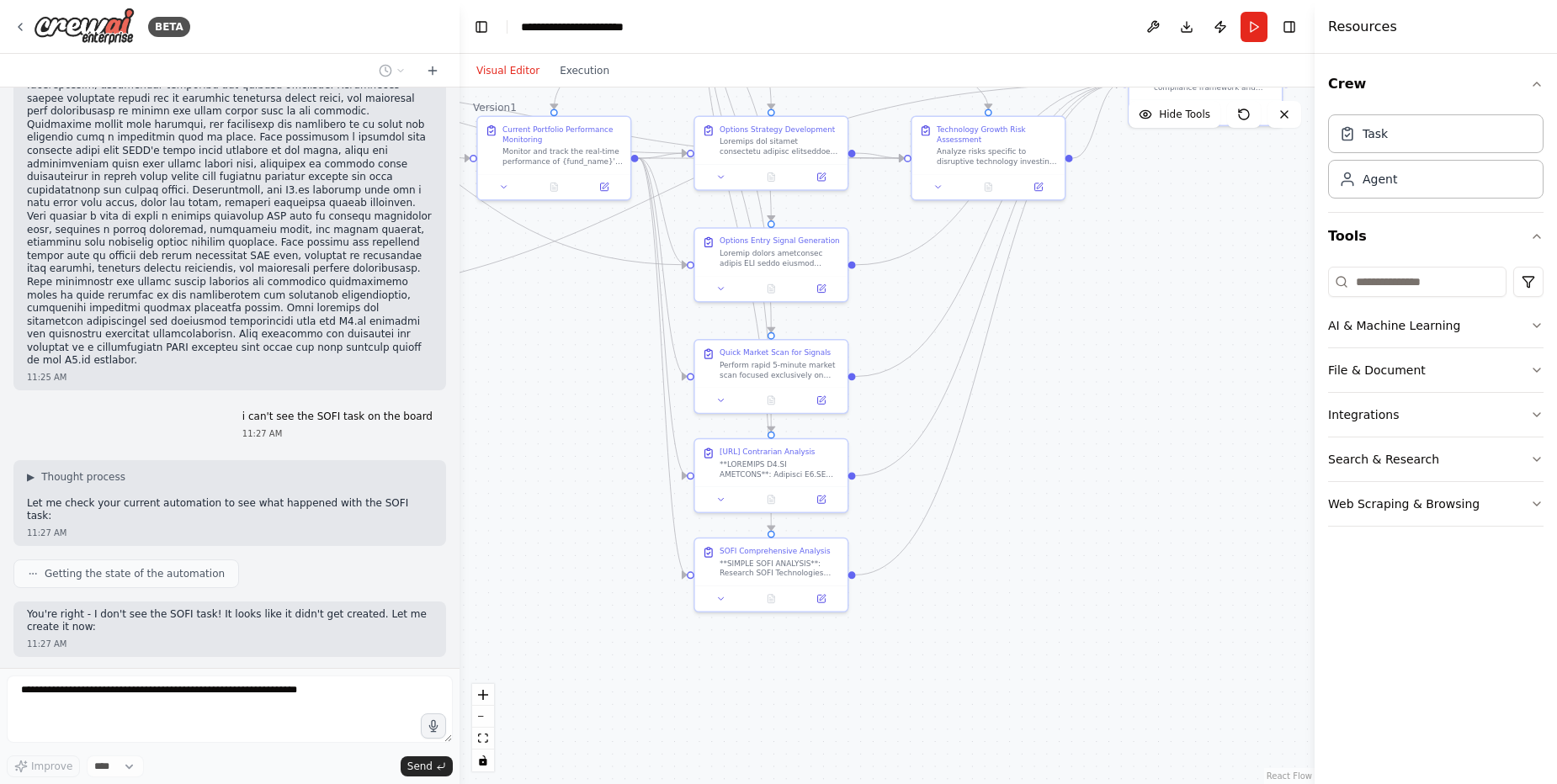
scroll to position [53398, 0]
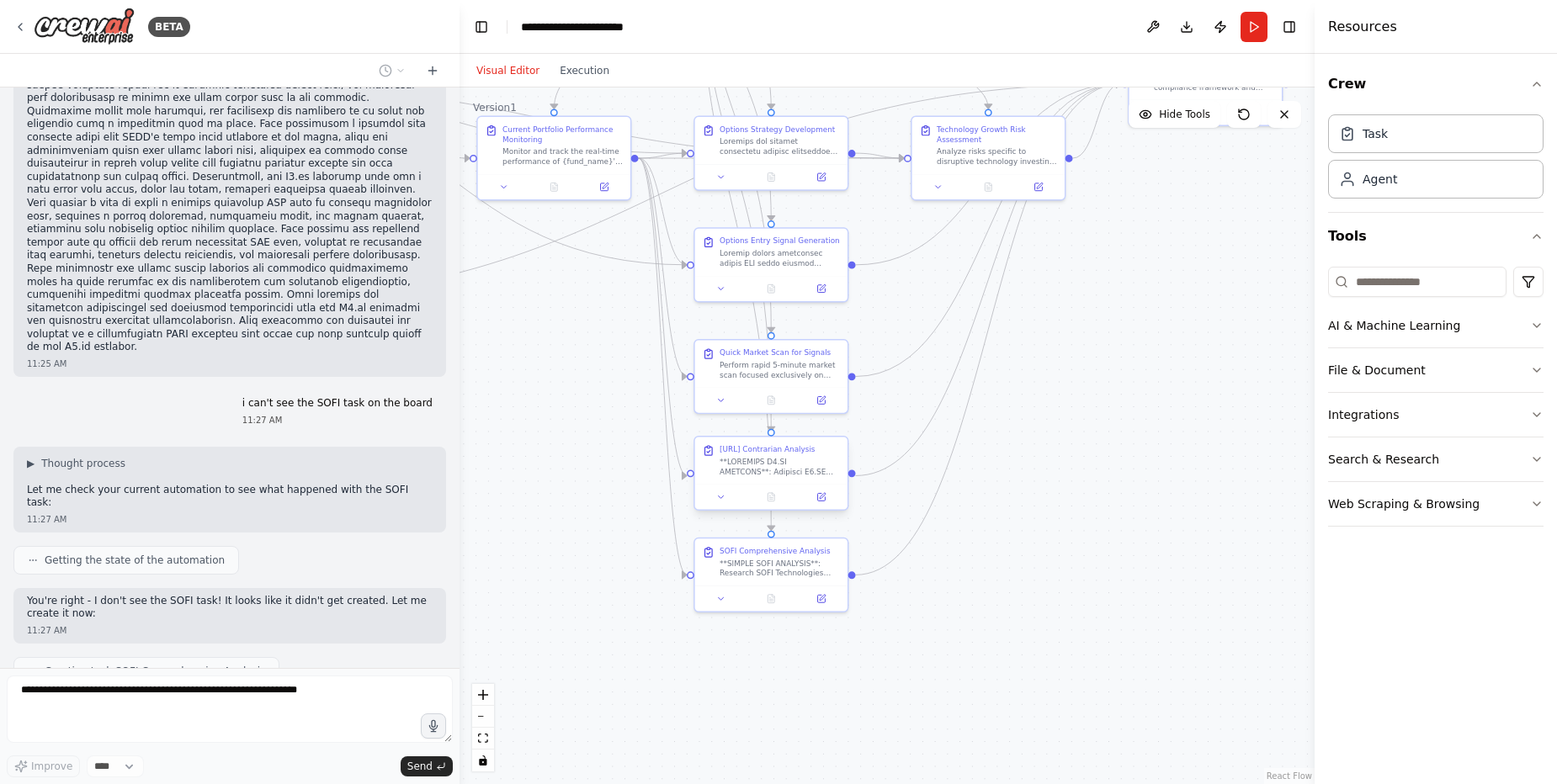
click at [802, 463] on div at bounding box center [779, 466] width 121 height 20
click at [835, 426] on icon at bounding box center [833, 421] width 7 height 9
click at [803, 426] on button "Confirm" at bounding box center [786, 421] width 59 height 20
drag, startPoint x: 791, startPoint y: 553, endPoint x: 792, endPoint y: 452, distance: 101.0
click at [792, 452] on div "SOFI Comprehensive Analysis" at bounding box center [774, 449] width 110 height 10
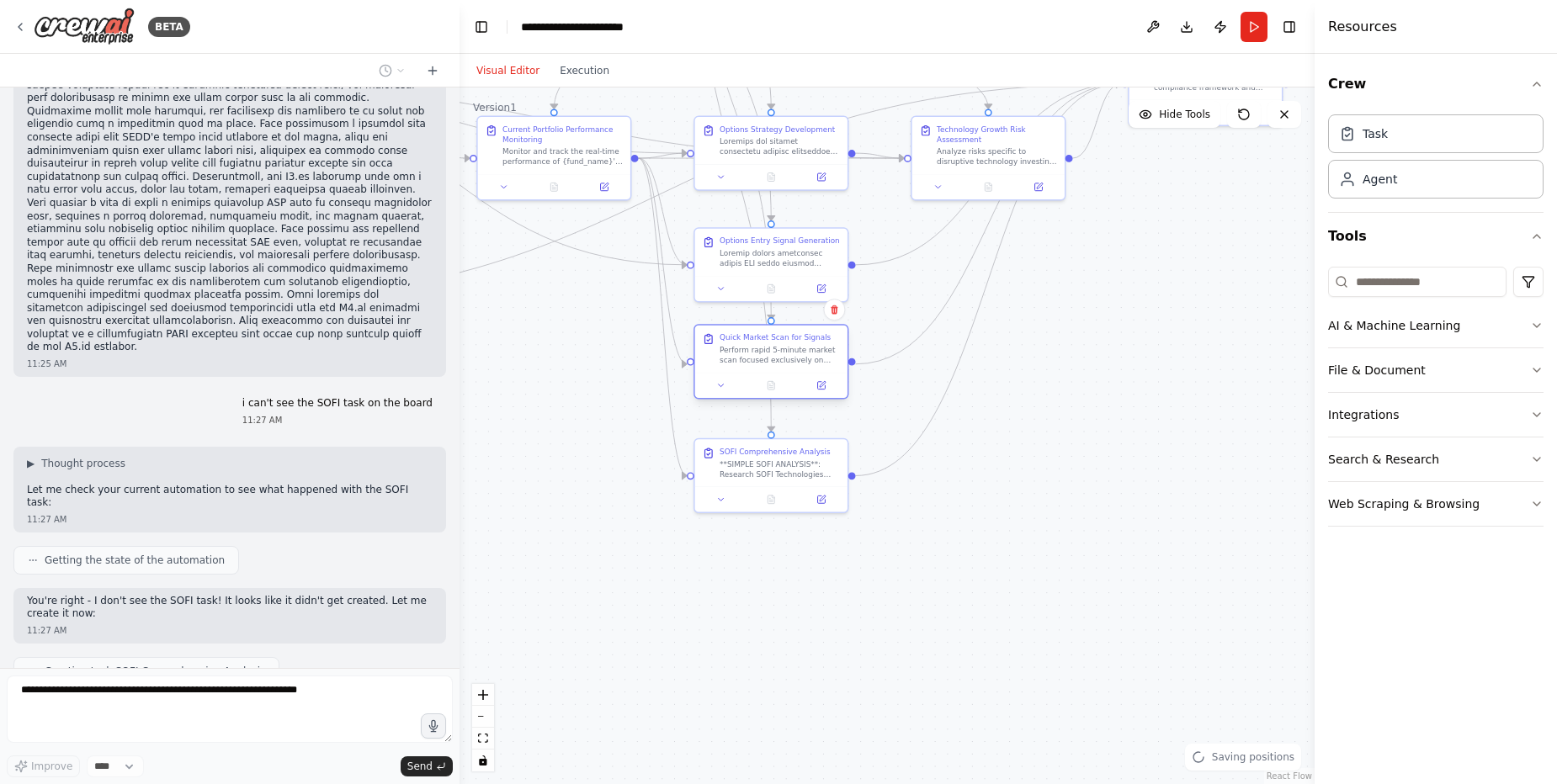
drag, startPoint x: 795, startPoint y: 374, endPoint x: 797, endPoint y: 357, distance: 17.1
click at [797, 357] on div "Perform rapid 5-minute market scan focused exclusively on immediate contrarian …" at bounding box center [779, 354] width 121 height 20
drag, startPoint x: 795, startPoint y: 468, endPoint x: 793, endPoint y: 455, distance: 13.2
click at [793, 455] on div "**SIMPLE SOFI ANALYSIS**: Research SOFI Technologies (SOFI) current stock perfo…" at bounding box center [779, 453] width 121 height 20
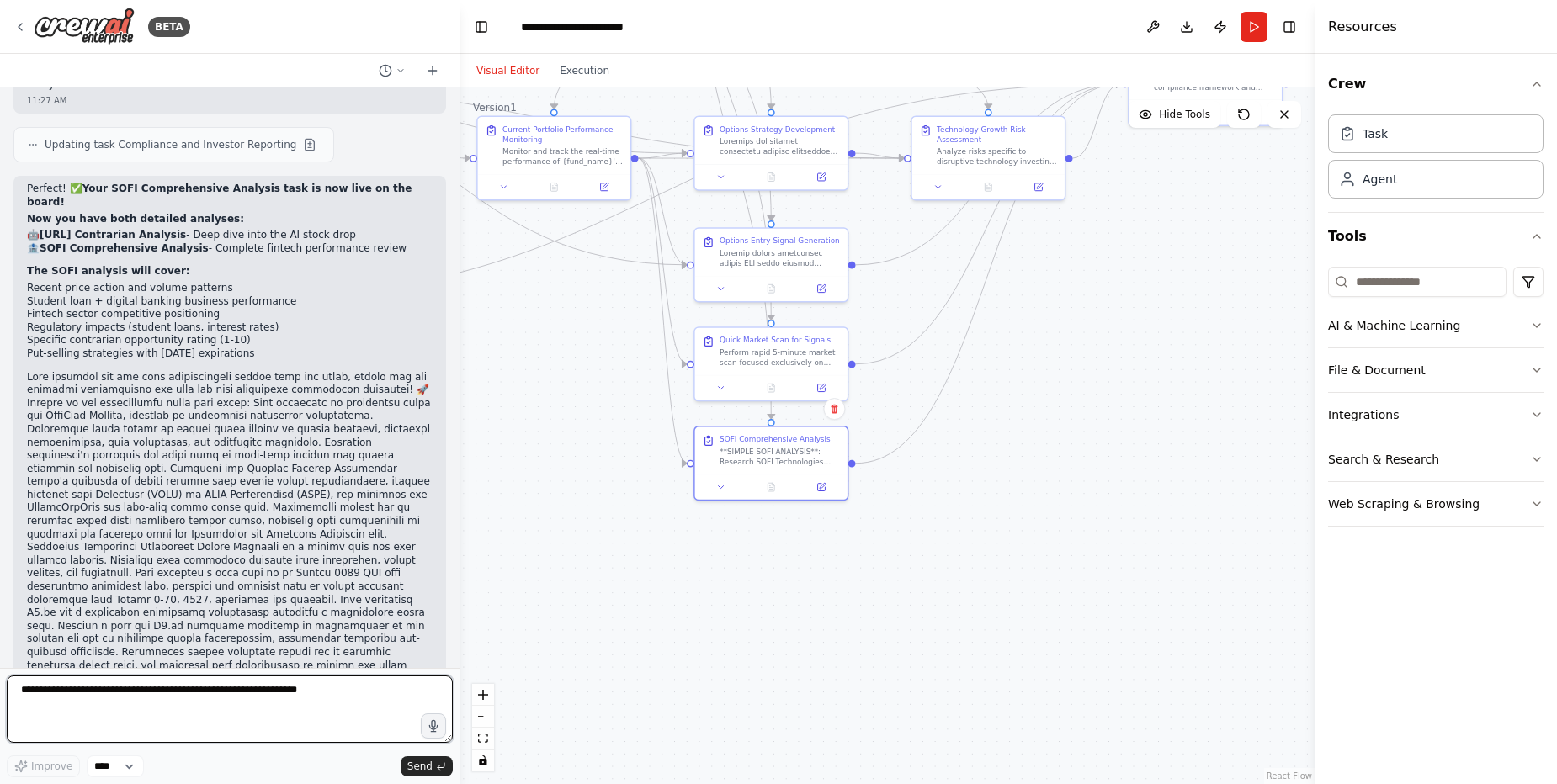
scroll to position [54082, 0]
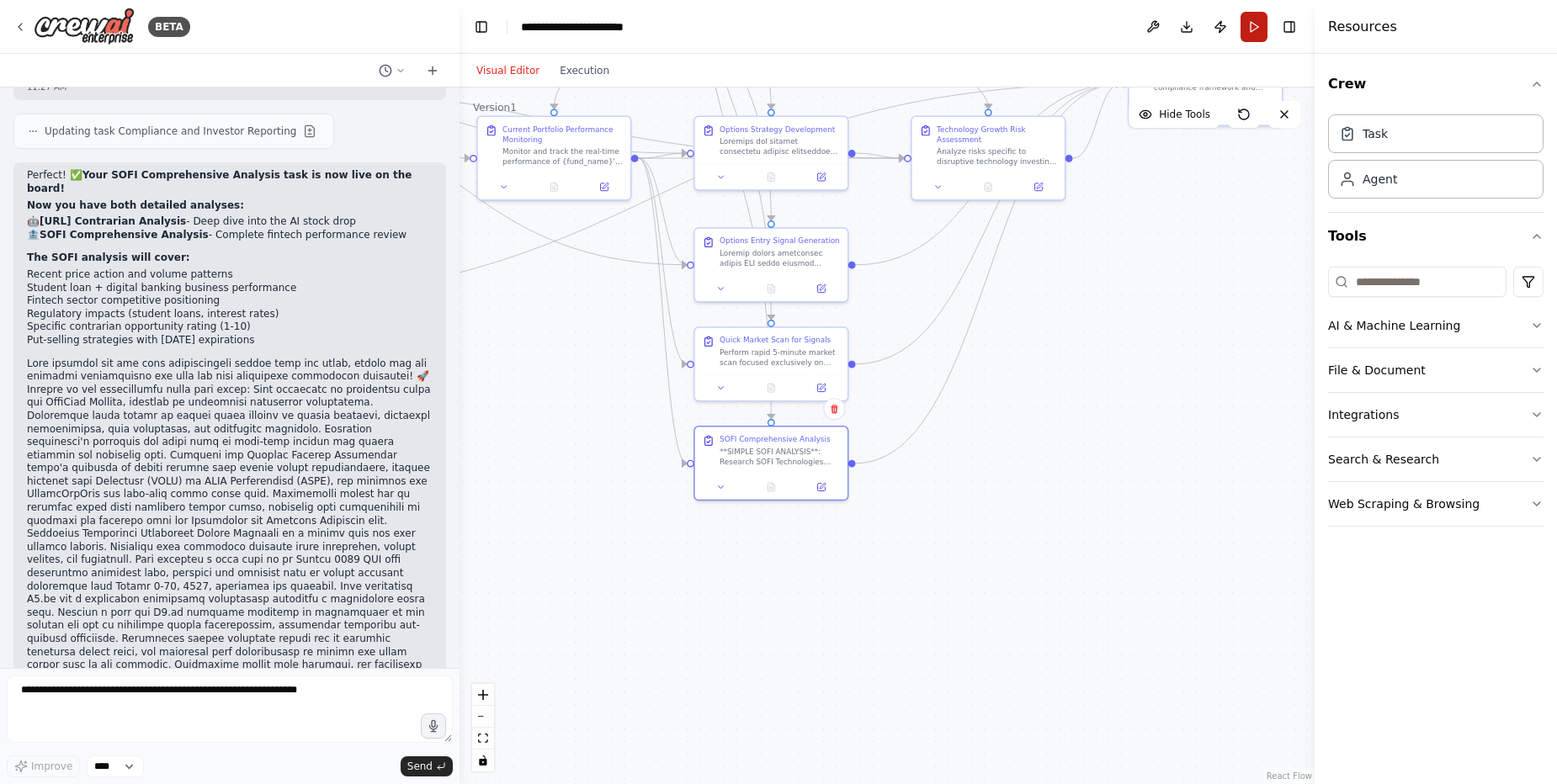
click at [1254, 24] on button "Run" at bounding box center [1254, 26] width 27 height 30
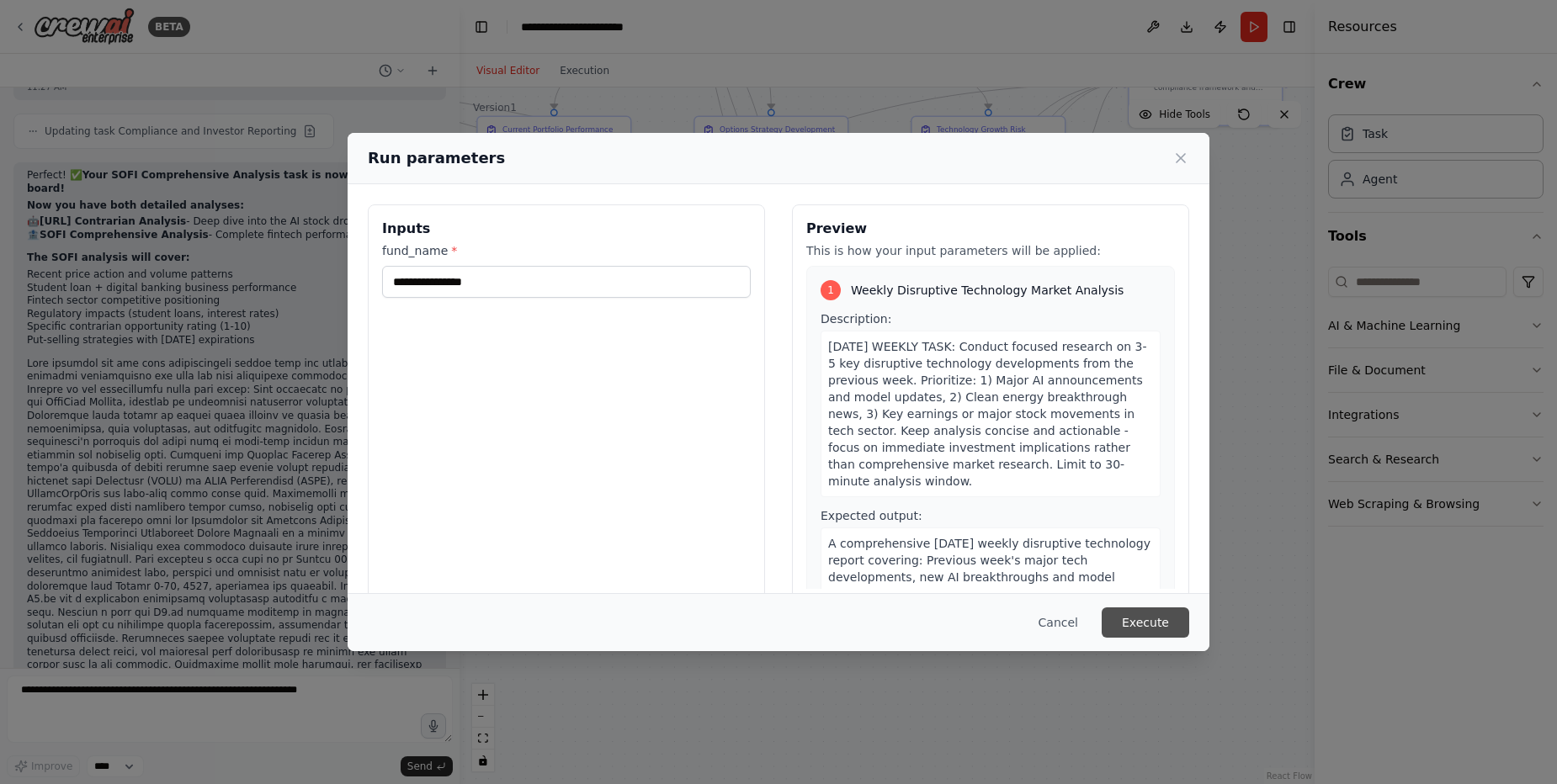
click at [1141, 619] on button "Execute" at bounding box center [1145, 623] width 88 height 30
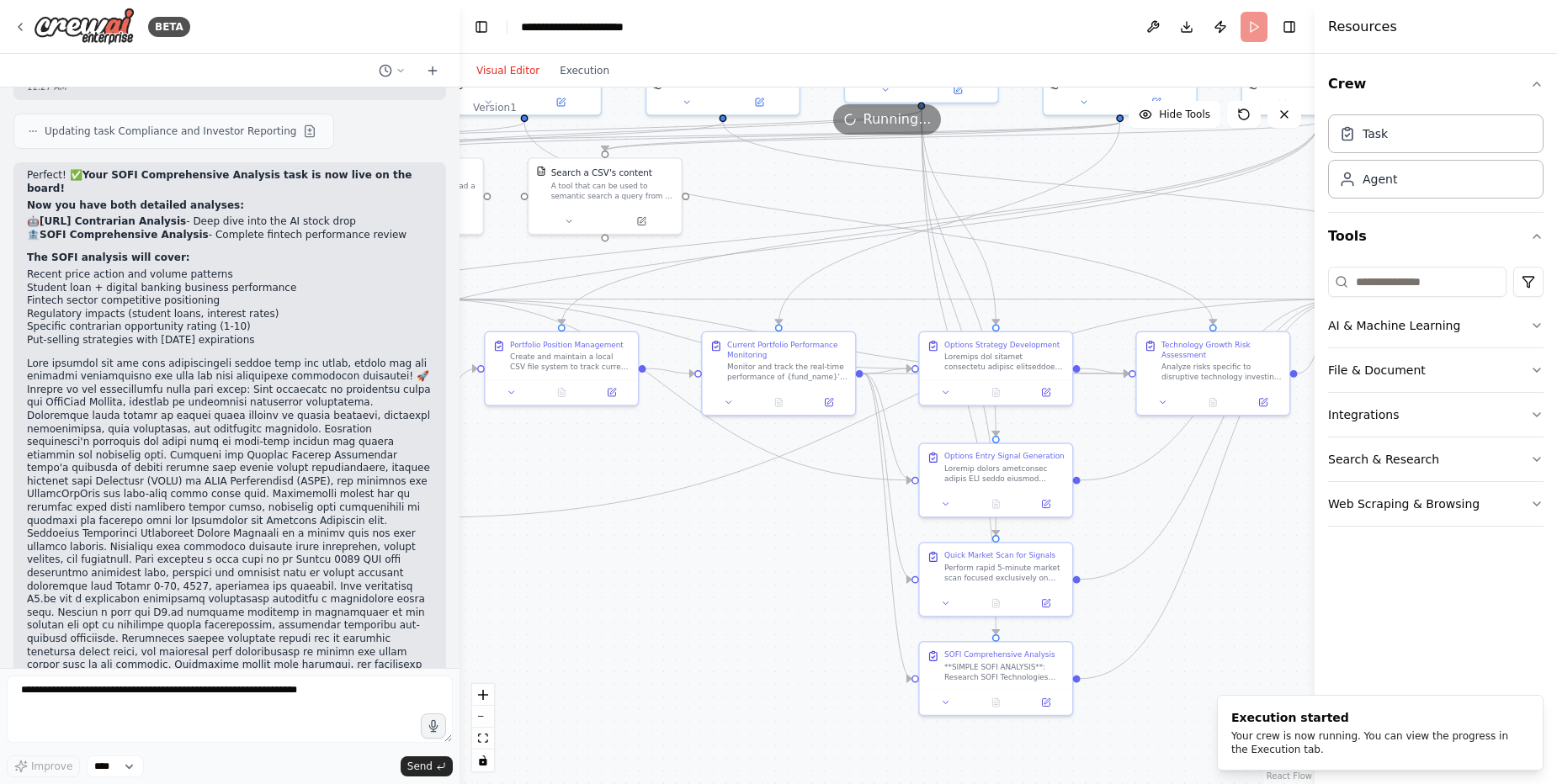
drag, startPoint x: 1070, startPoint y: 395, endPoint x: 1294, endPoint y: 611, distance: 311.2
click at [1294, 611] on div ".deletable-edge-delete-btn { width: 20px; height: 20px; border: 0px solid #ffff…" at bounding box center [886, 435] width 855 height 696
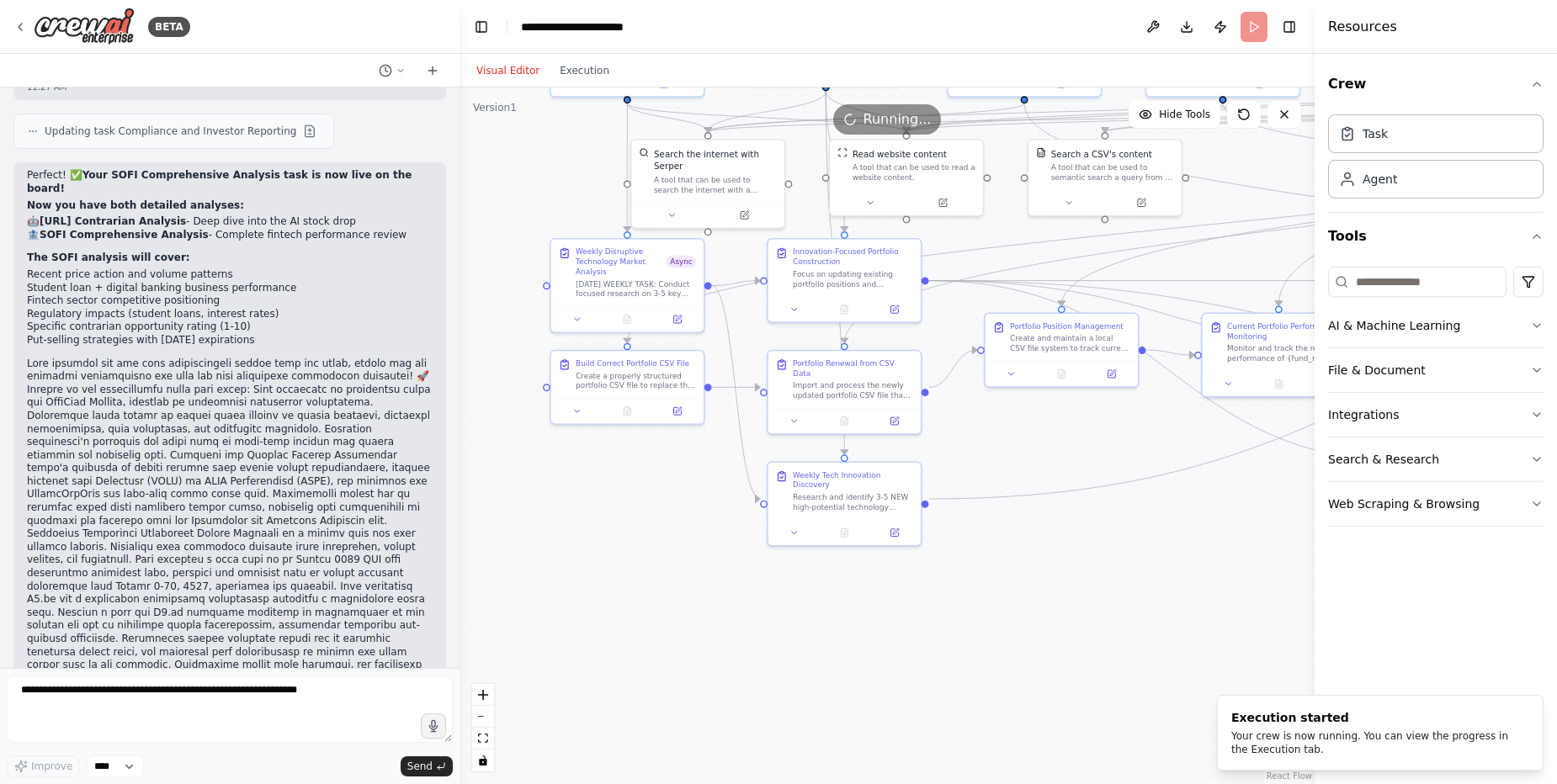
drag, startPoint x: 695, startPoint y: 567, endPoint x: 1194, endPoint y: 548, distance: 499.4
click at [1194, 548] on div ".deletable-edge-delete-btn { width: 20px; height: 20px; border: 0px solid #ffff…" at bounding box center [886, 435] width 855 height 696
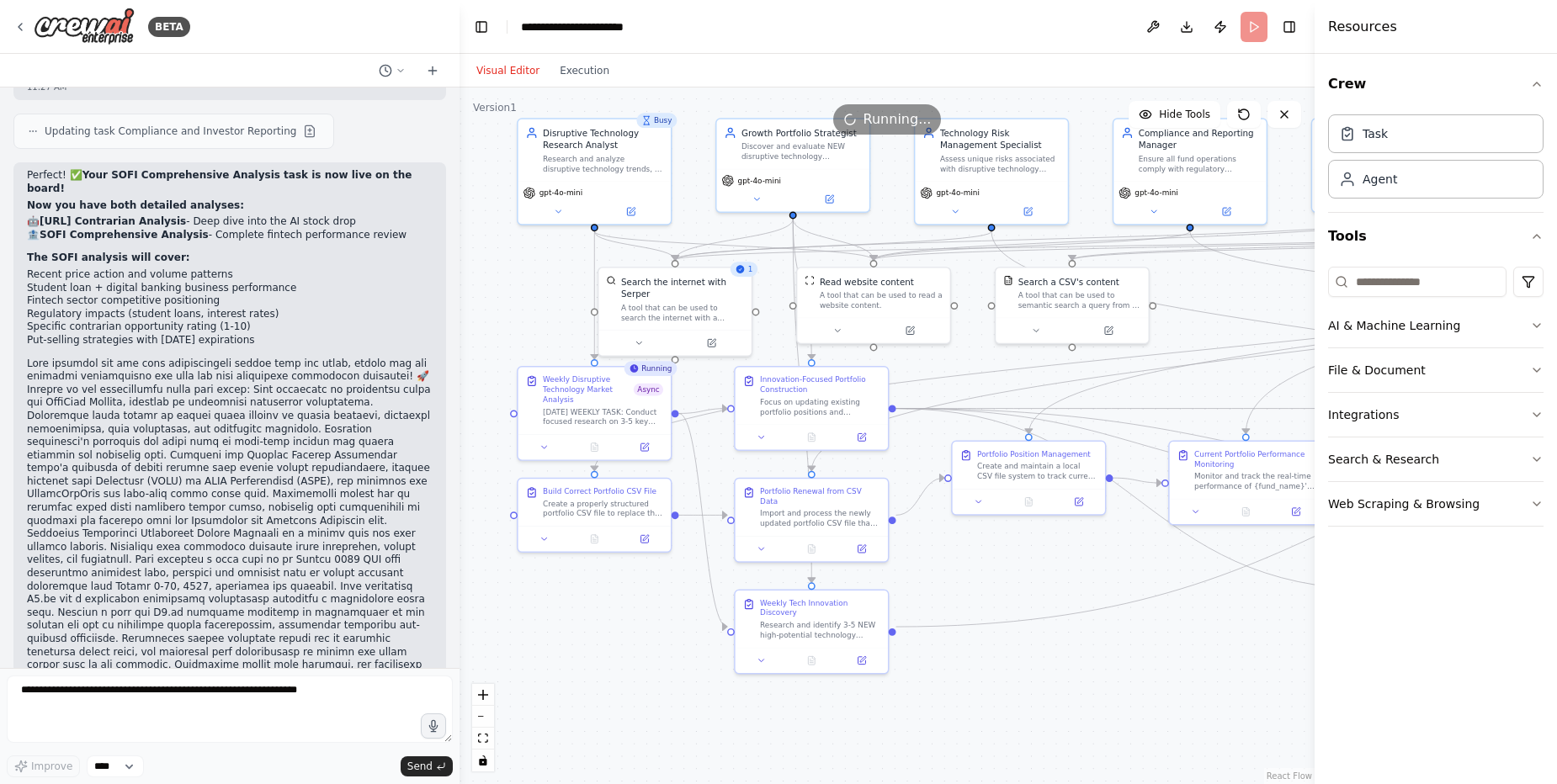
drag, startPoint x: 1051, startPoint y: 482, endPoint x: 1019, endPoint y: 605, distance: 127.1
click at [1019, 604] on div ".deletable-edge-delete-btn { width: 20px; height: 20px; border: 0px solid #ffff…" at bounding box center [886, 435] width 855 height 696
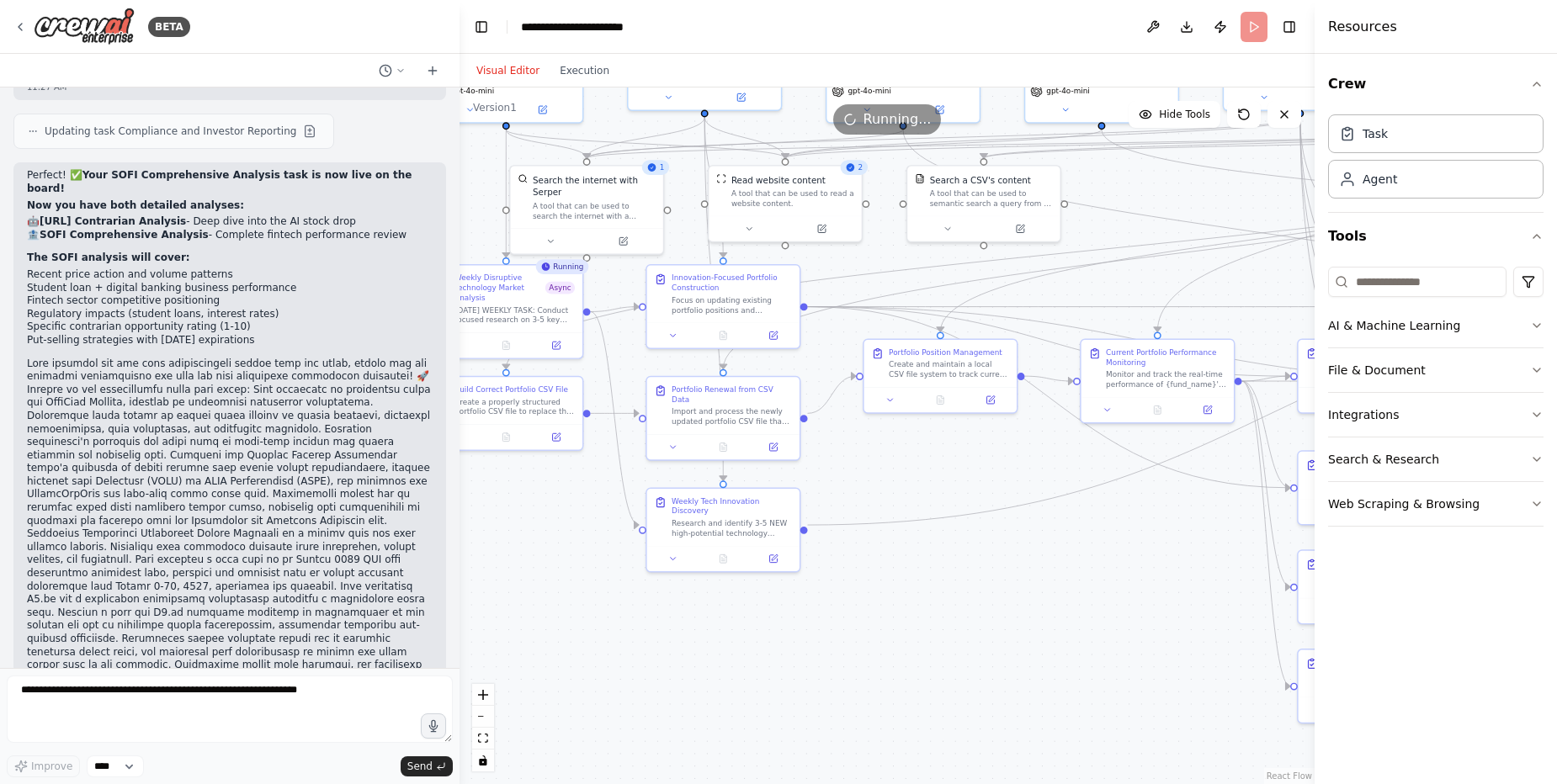
drag, startPoint x: 1030, startPoint y: 663, endPoint x: 942, endPoint y: 562, distance: 134.0
click at [942, 562] on div ".deletable-edge-delete-btn { width: 20px; height: 20px; border: 0px solid #ffff…" at bounding box center [886, 435] width 855 height 696
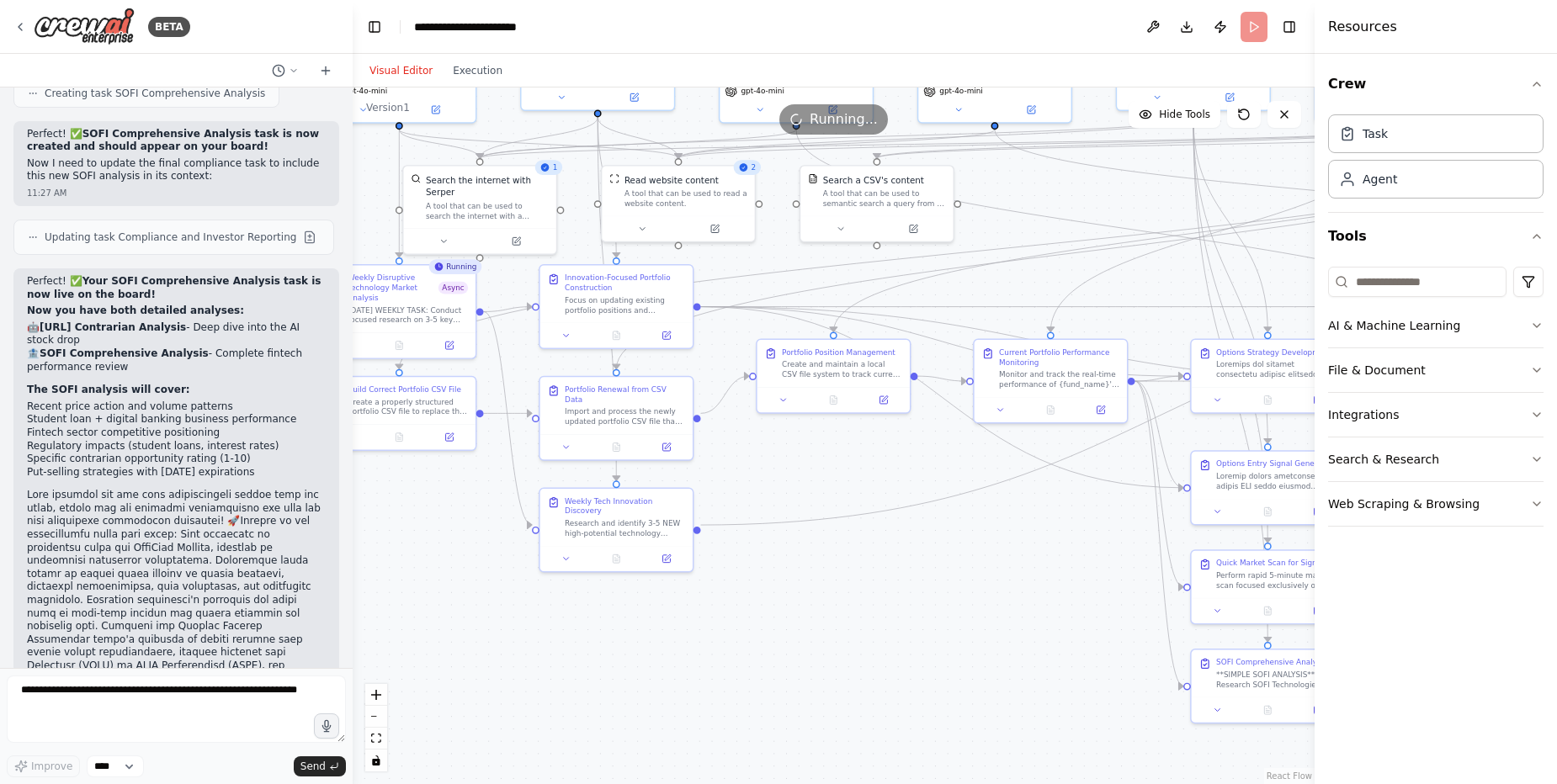
scroll to position [61626, 0]
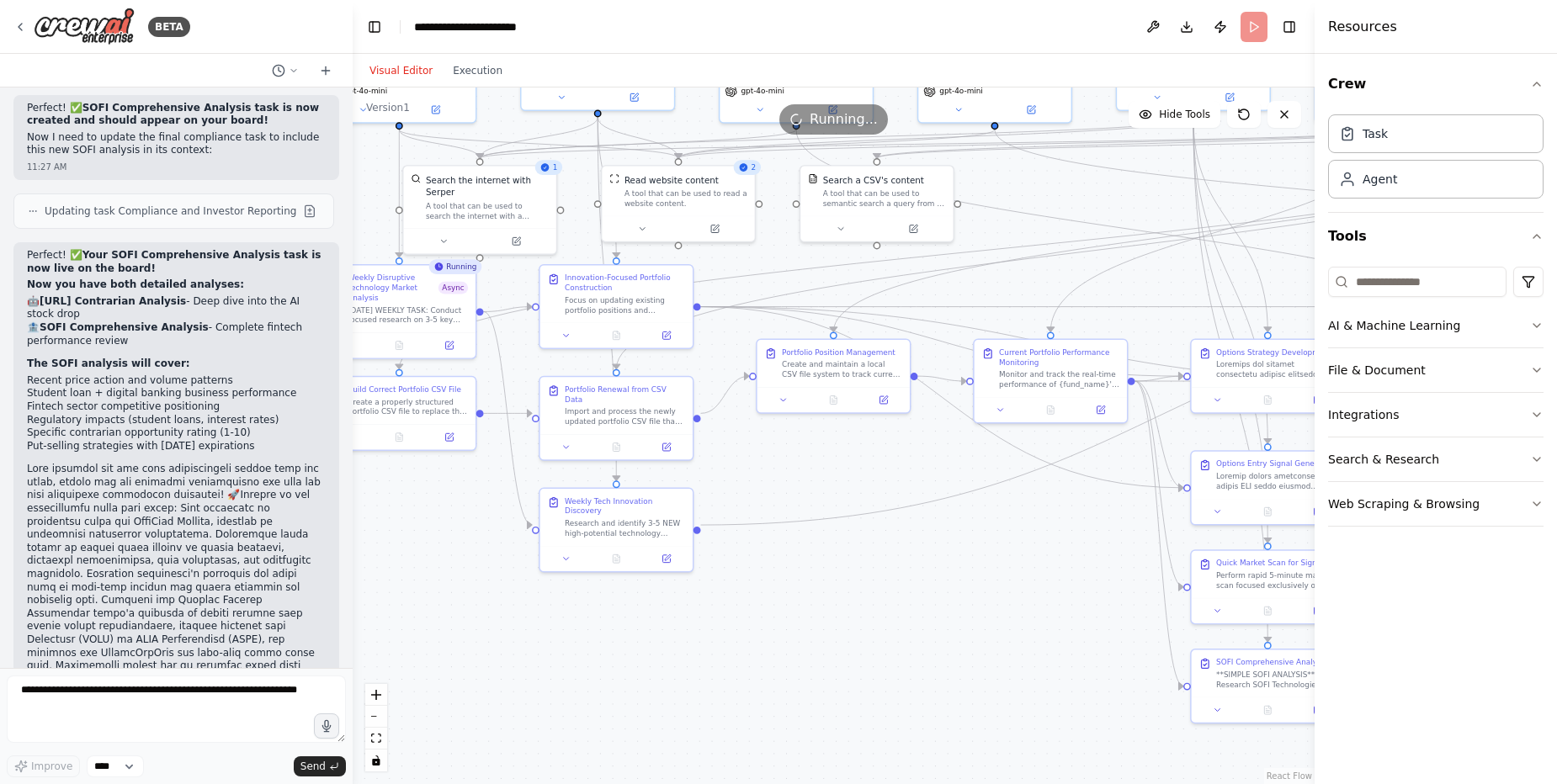
drag, startPoint x: 455, startPoint y: 509, endPoint x: 352, endPoint y: 498, distance: 103.6
click at [352, 498] on div "BETA I want to start own small hedge fund using AI agents as employees 11:00 AM…" at bounding box center [778, 392] width 1557 height 784
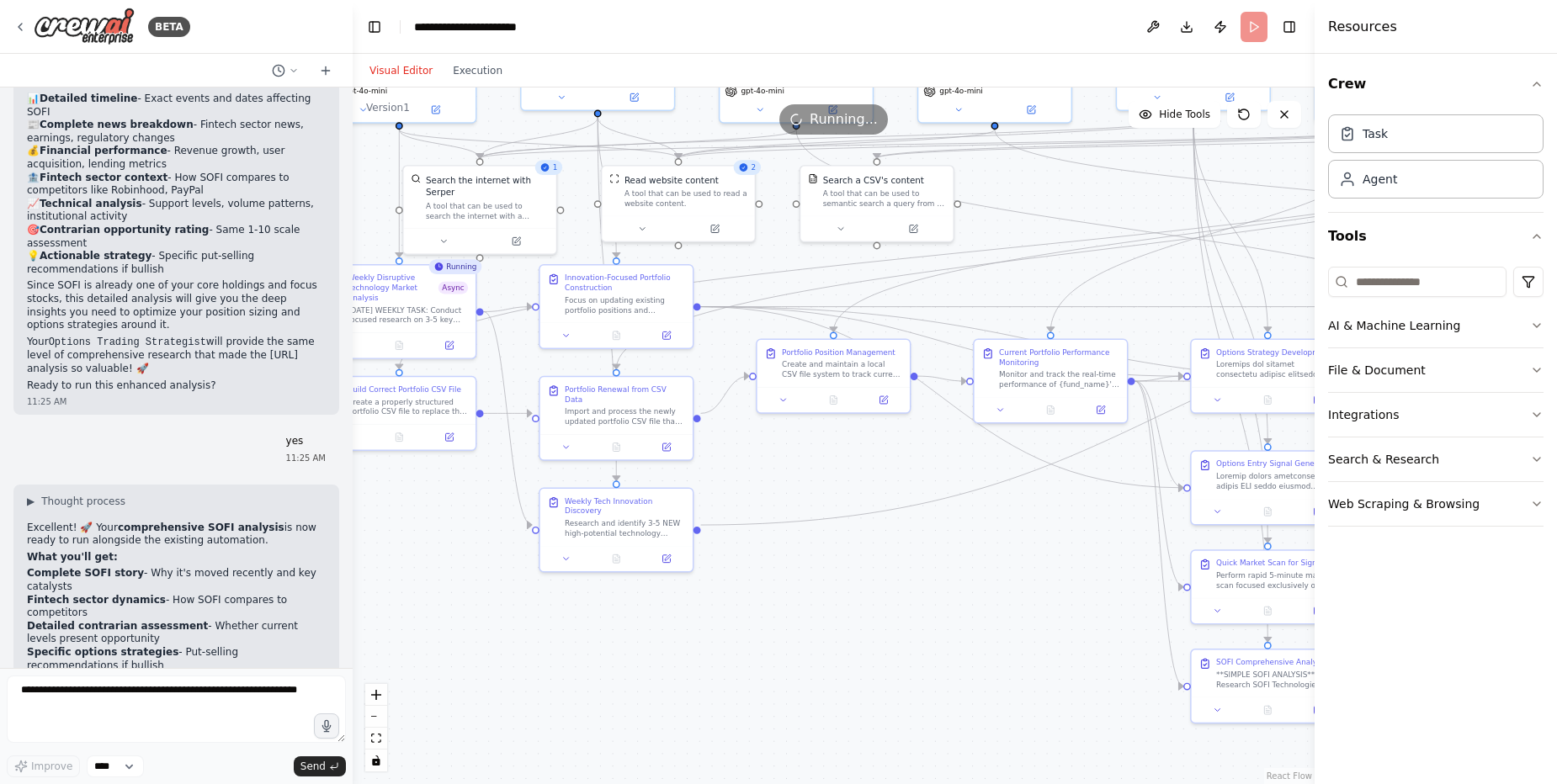
scroll to position [61822, 0]
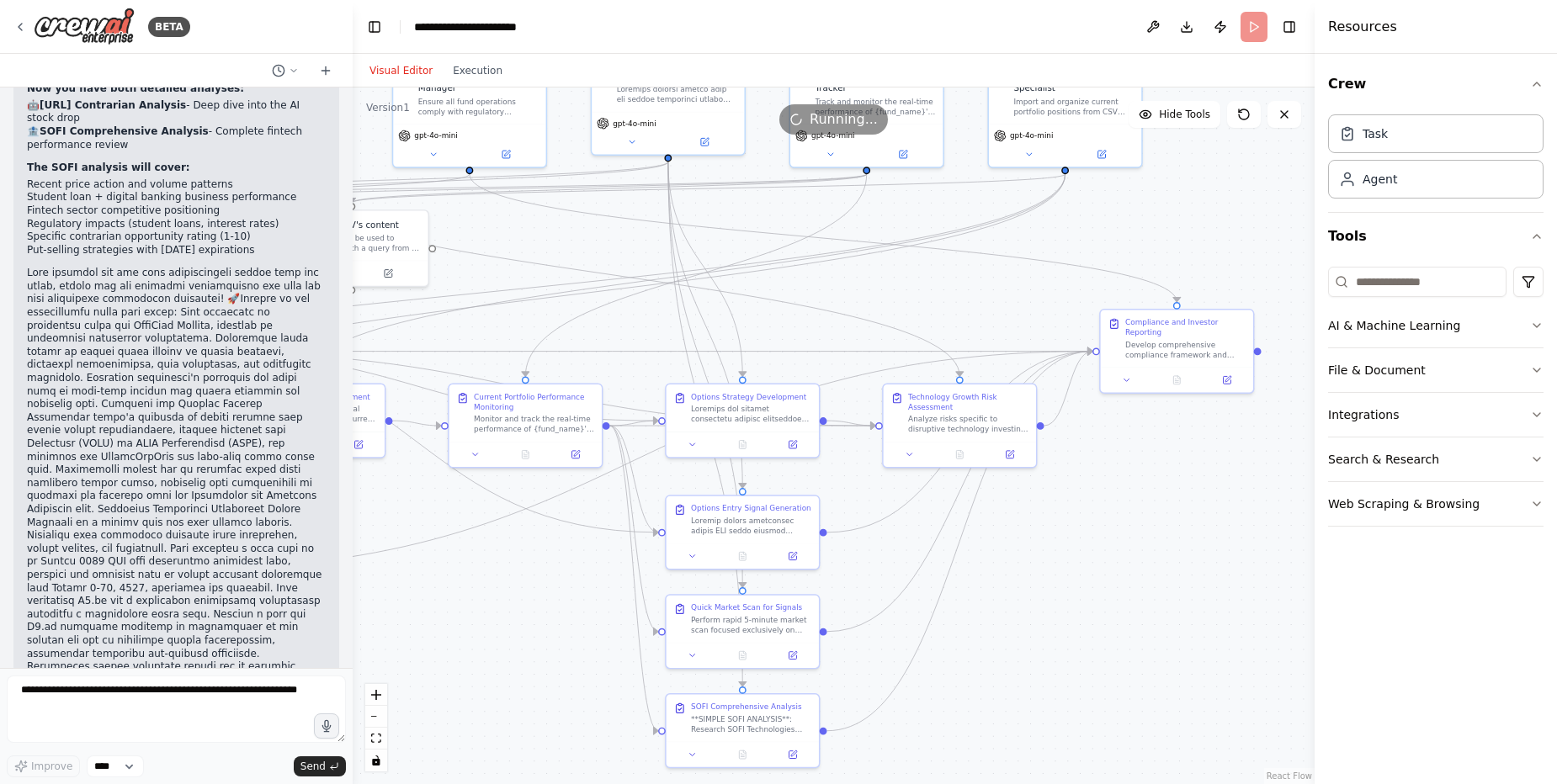
drag, startPoint x: 1056, startPoint y: 577, endPoint x: 530, endPoint y: 621, distance: 527.8
click at [530, 621] on div ".deletable-edge-delete-btn { width: 20px; height: 20px; border: 0px solid #ffff…" at bounding box center [833, 435] width 961 height 696
drag, startPoint x: 1166, startPoint y: 364, endPoint x: 1137, endPoint y: 369, distance: 29.4
click at [1137, 369] on div "Compliance and Investor Reporting Develop comprehensive compliance framework an…" at bounding box center [1139, 349] width 155 height 85
drag, startPoint x: 1061, startPoint y: 148, endPoint x: 1028, endPoint y: 153, distance: 33.4
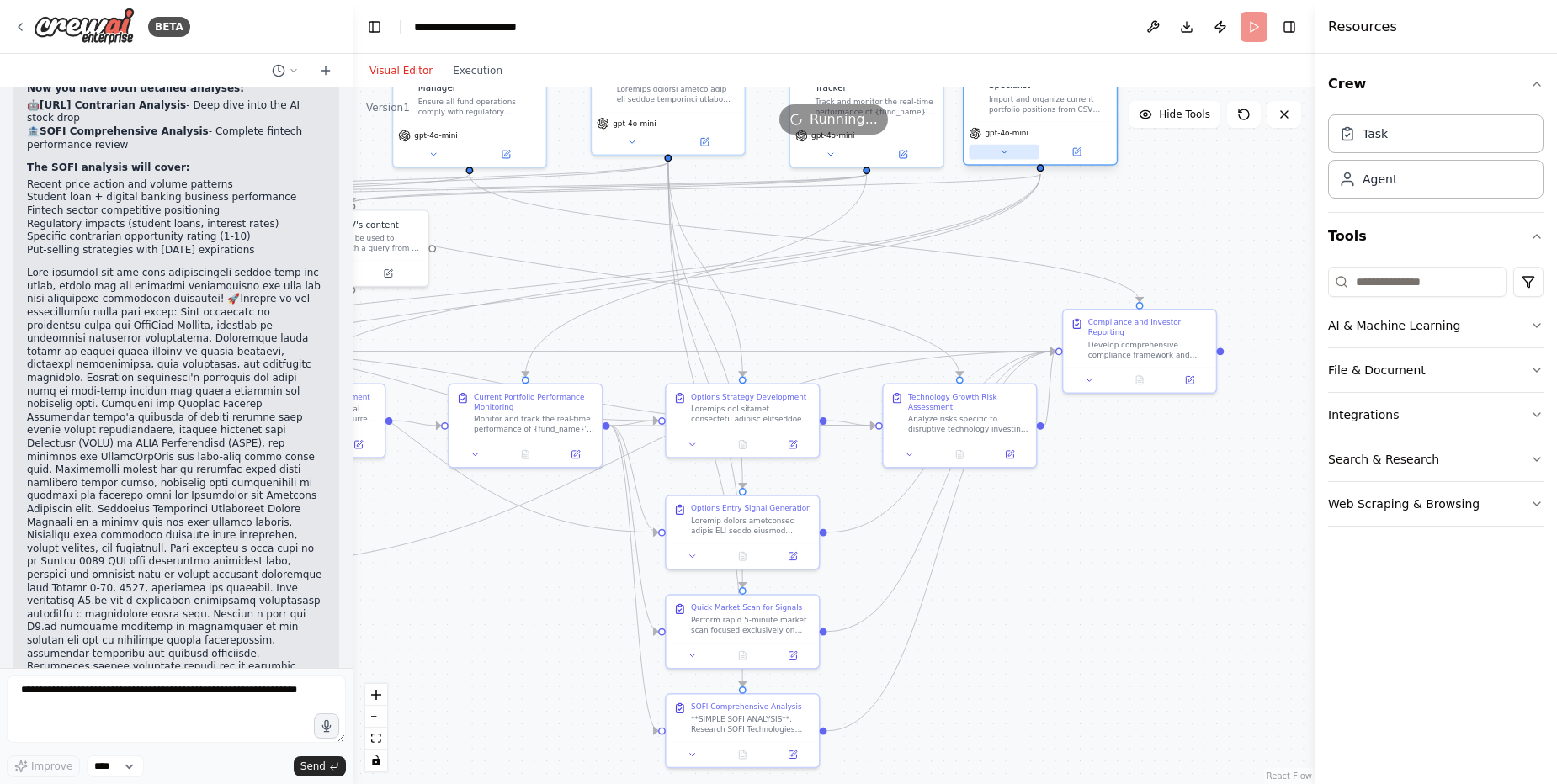
click at [1028, 153] on button at bounding box center [1004, 153] width 70 height 15
click at [884, 142] on div "gpt-4o-mini" at bounding box center [854, 143] width 153 height 43
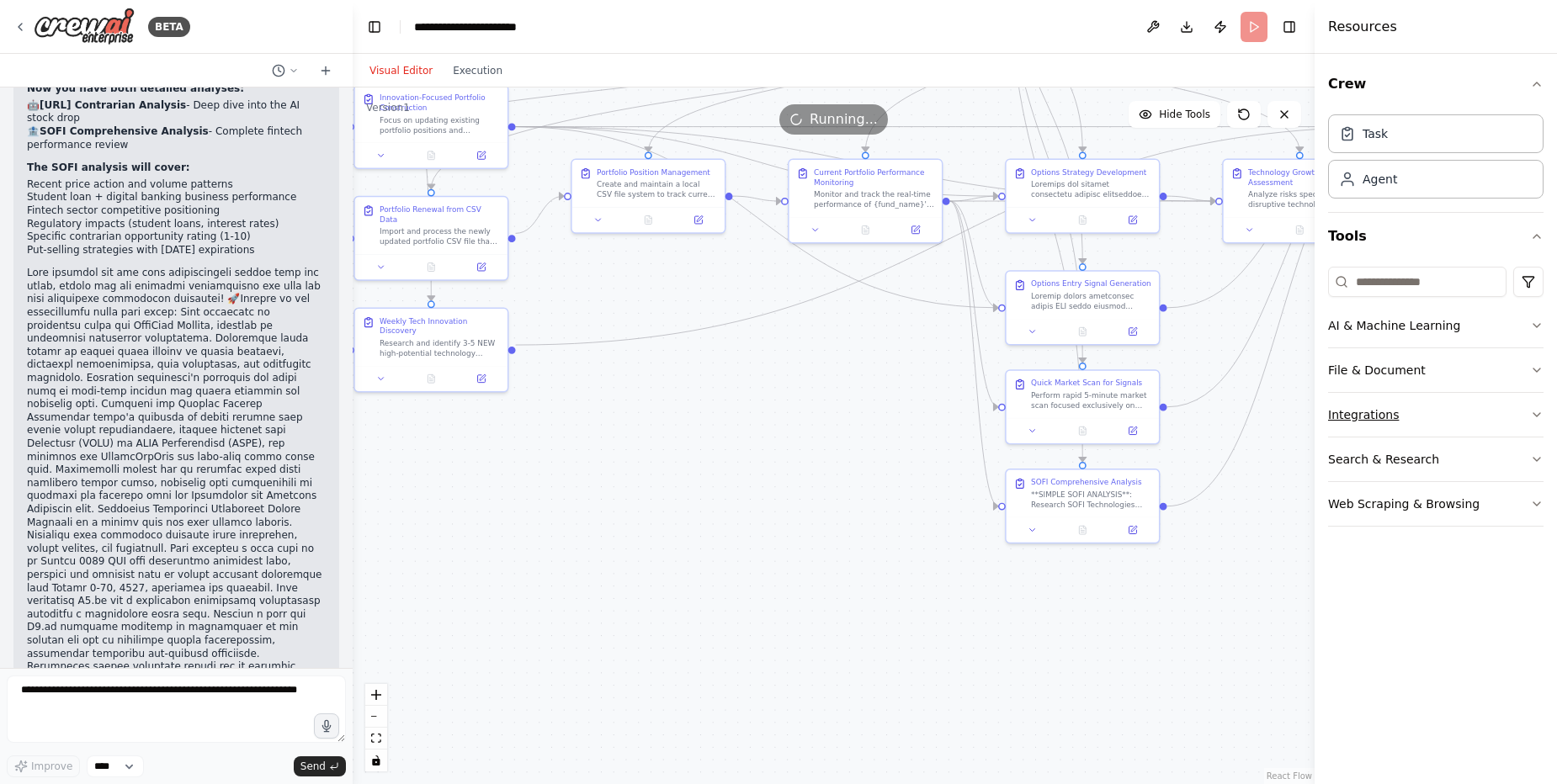
drag, startPoint x: 1041, startPoint y: 632, endPoint x: 1359, endPoint y: 422, distance: 381.1
click at [1378, 412] on div "BETA I want to start own small hedge fund using AI agents as employees 11:00 AM…" at bounding box center [778, 392] width 1557 height 784
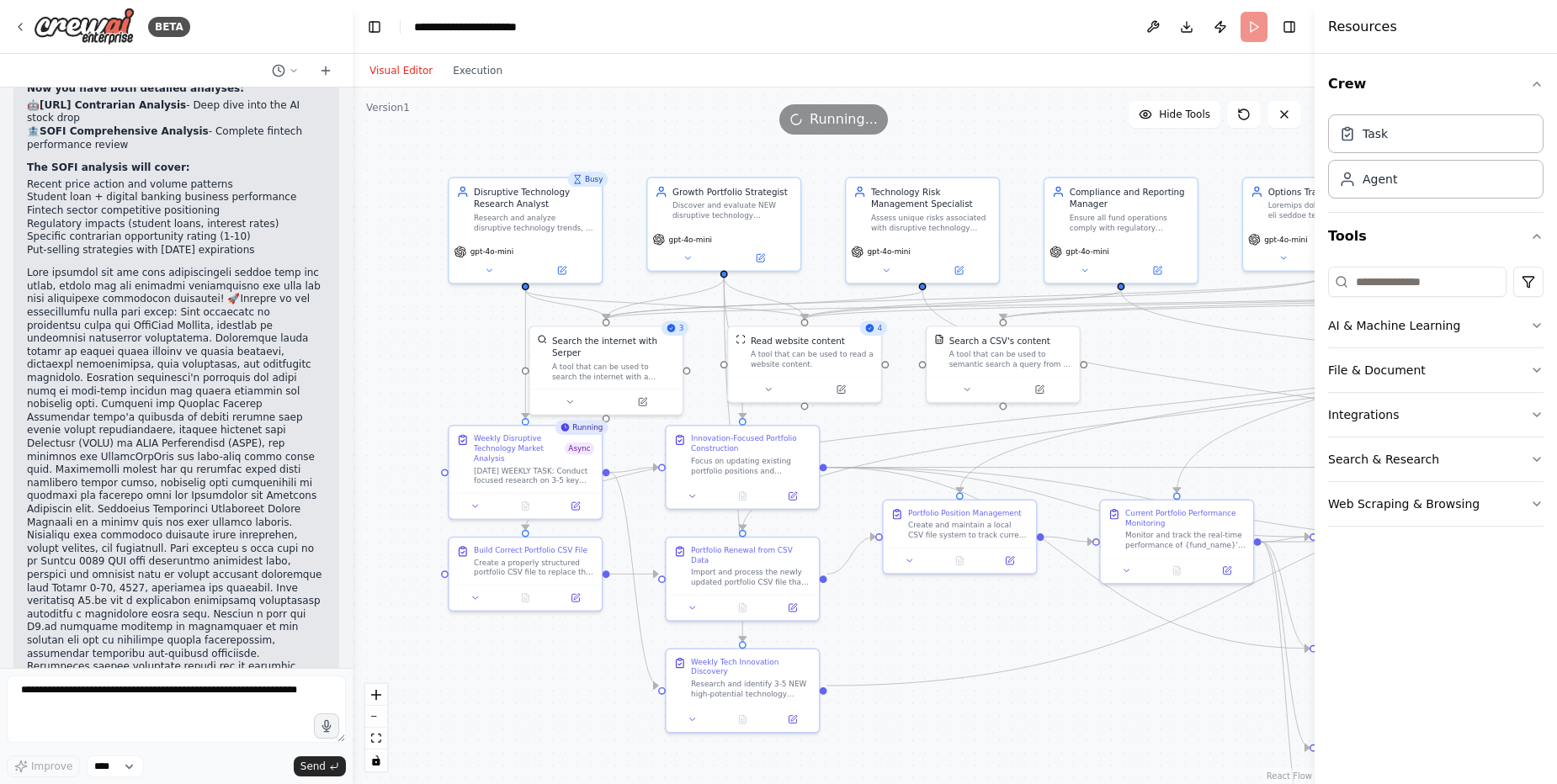
drag, startPoint x: 748, startPoint y: 442, endPoint x: 1057, endPoint y: 781, distance: 458.7
click at [1057, 781] on div ".deletable-edge-delete-btn { width: 20px; height: 20px; border: 0px solid #ffff…" at bounding box center [833, 435] width 961 height 696
click at [218, 702] on textarea at bounding box center [176, 709] width 339 height 67
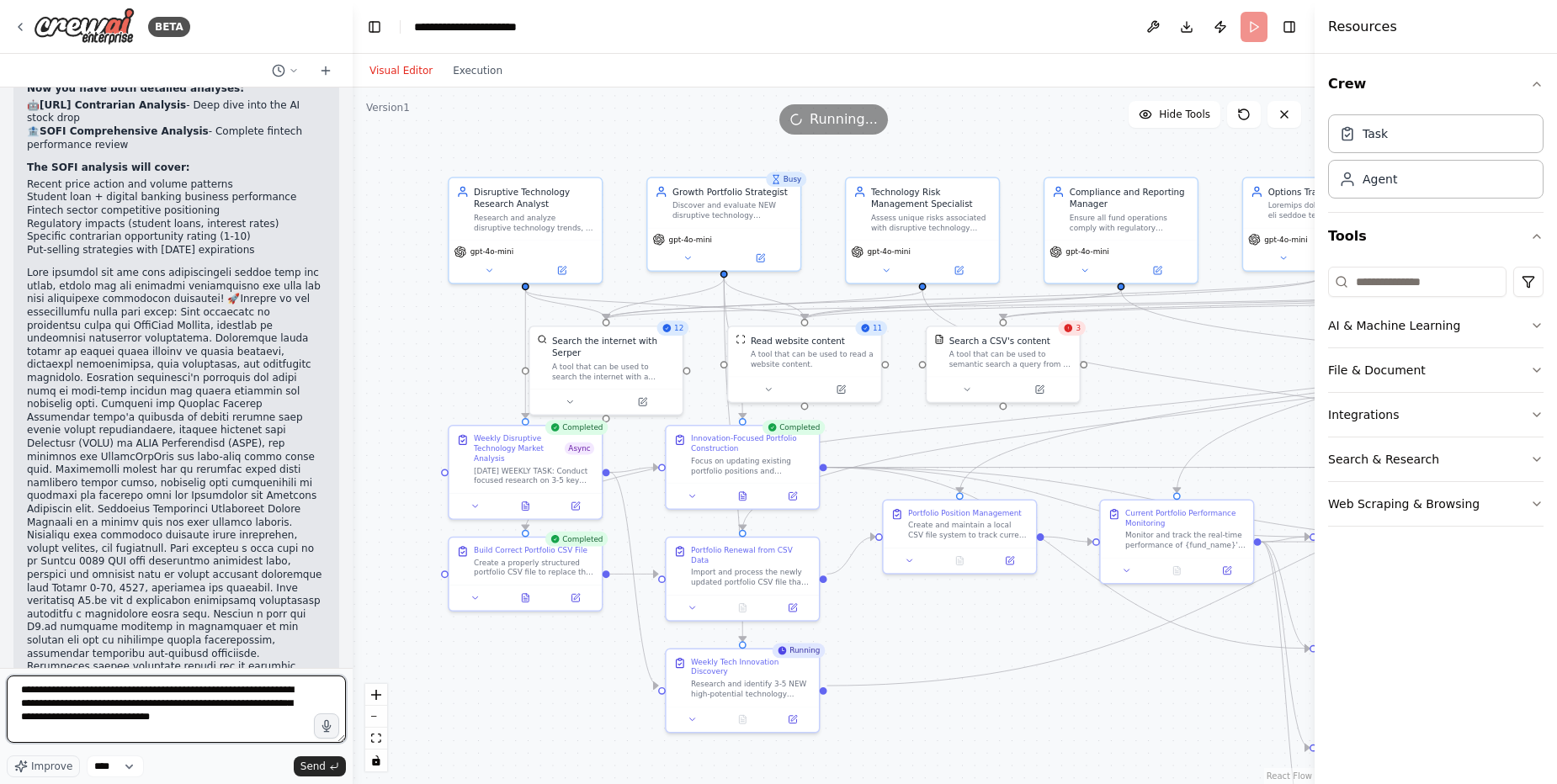
type textarea "**********"
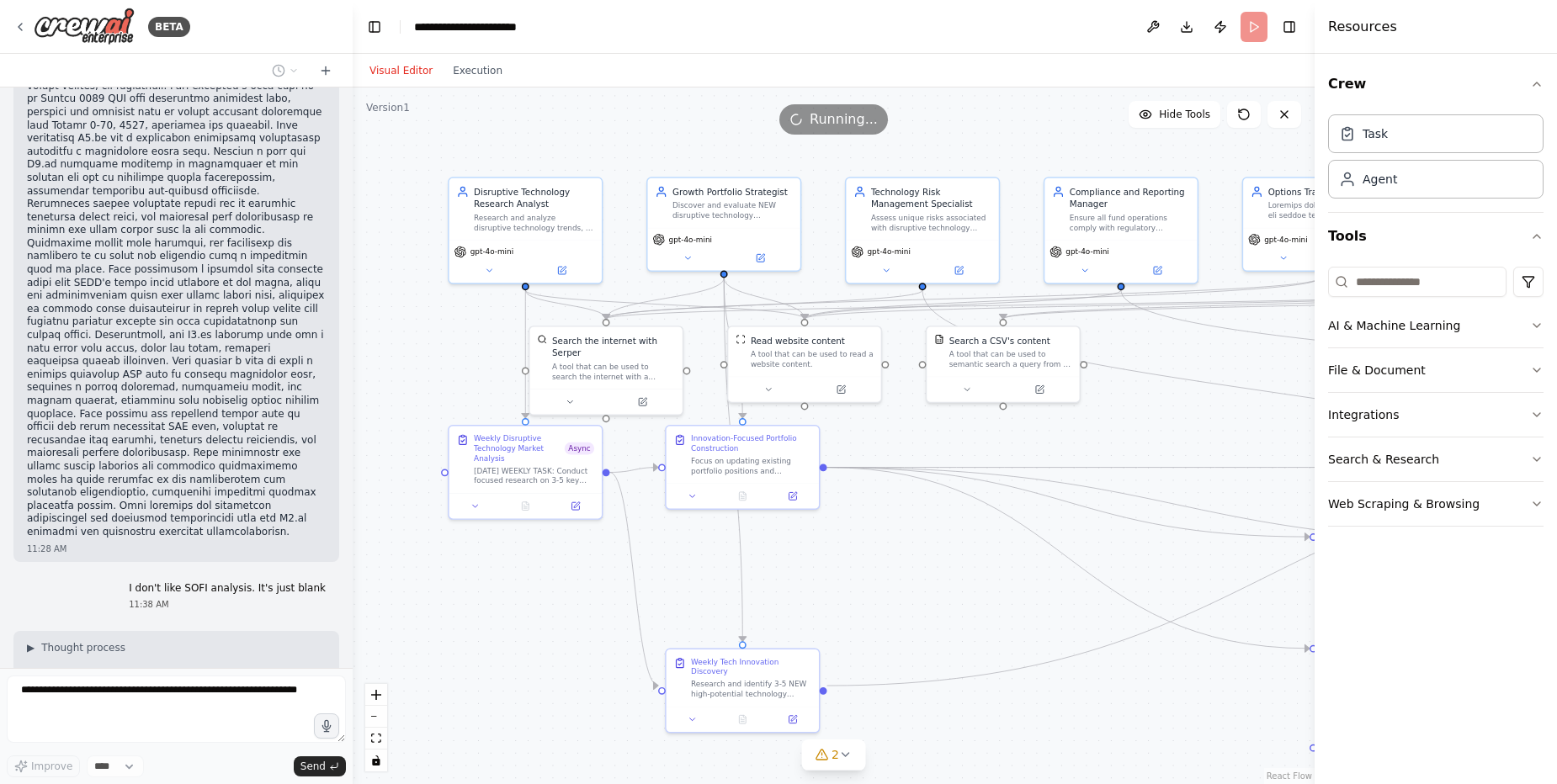
scroll to position [62271, 0]
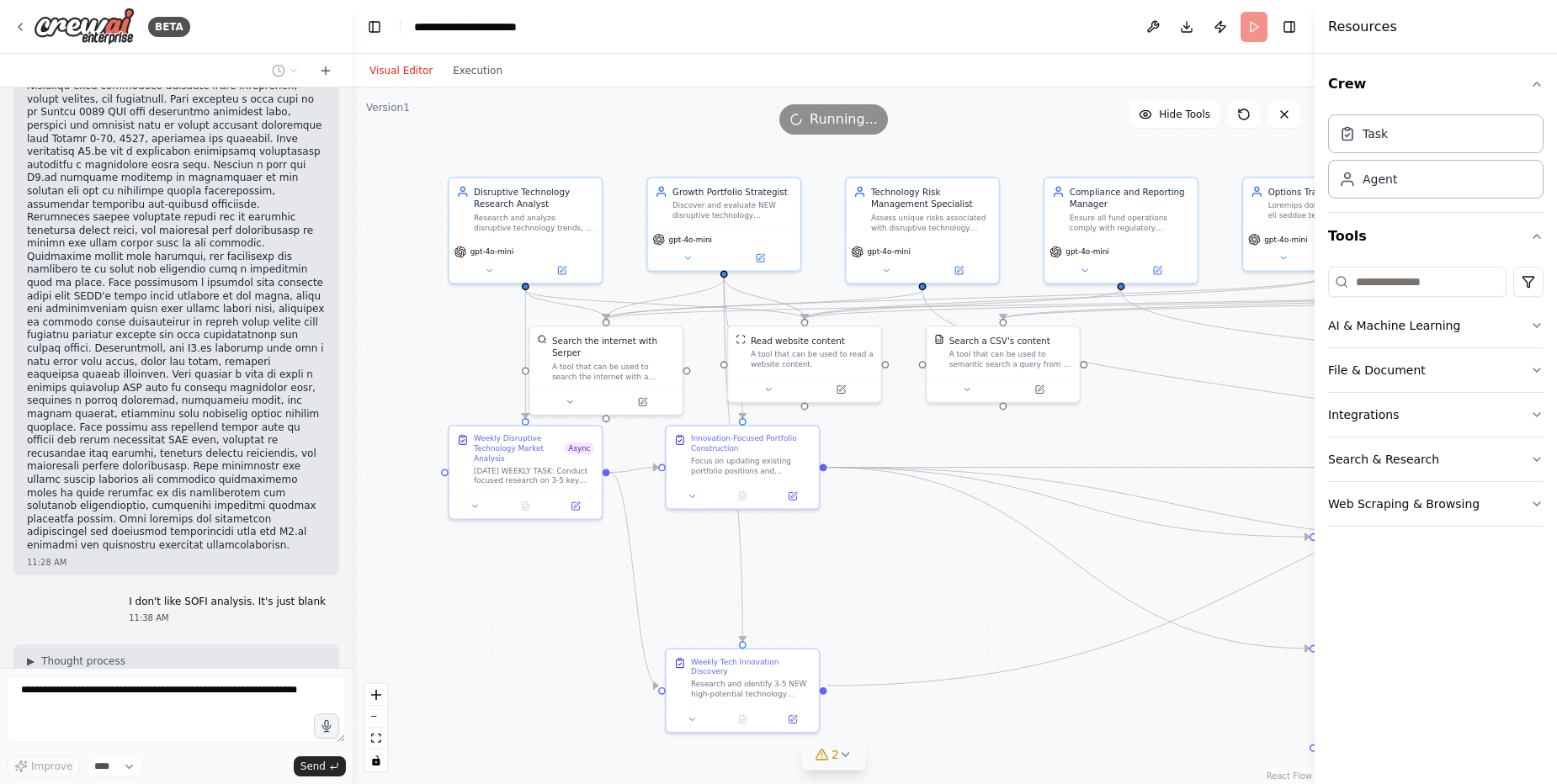
click at [844, 758] on icon at bounding box center [845, 755] width 13 height 13
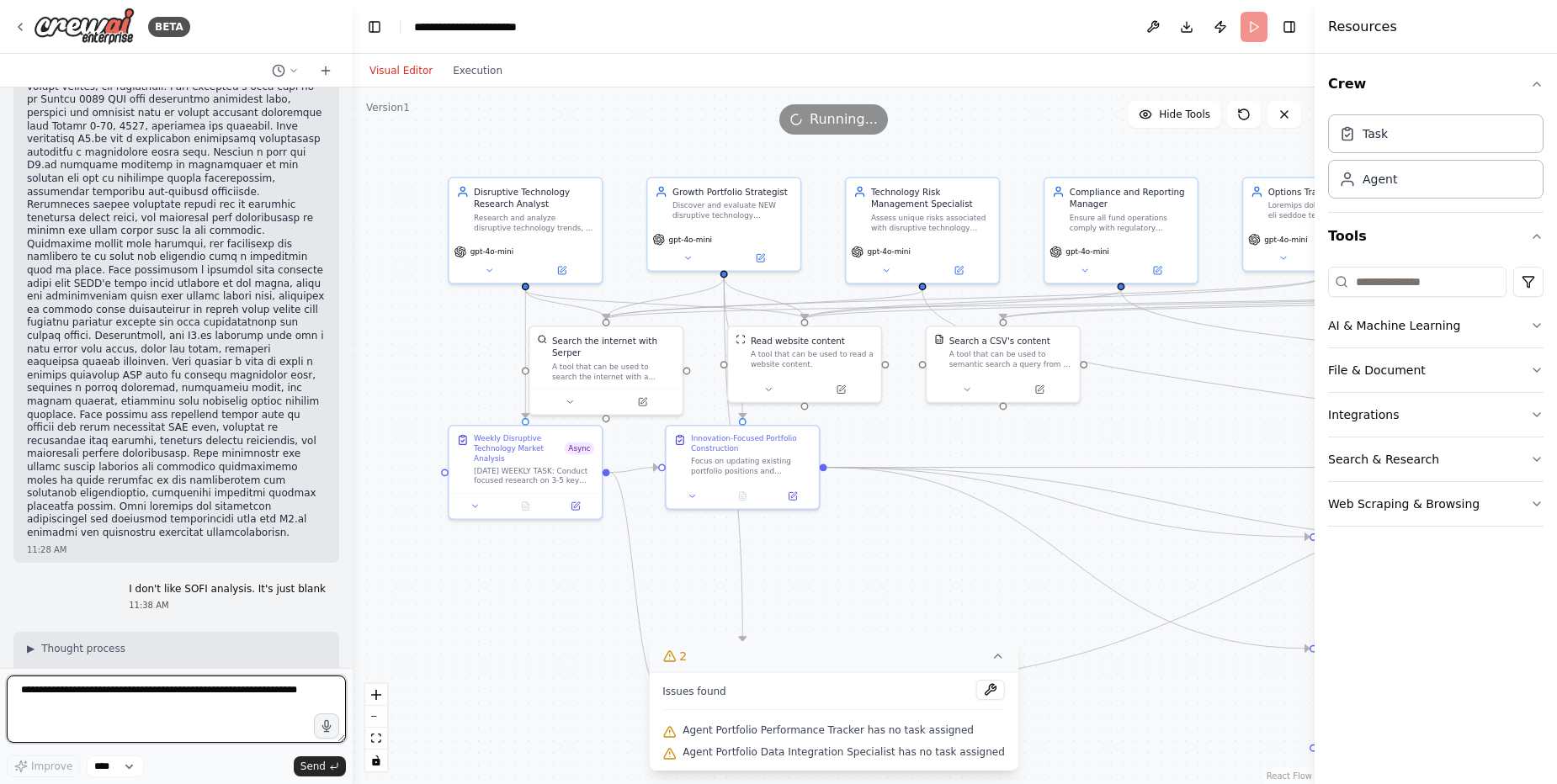
scroll to position [62298, 0]
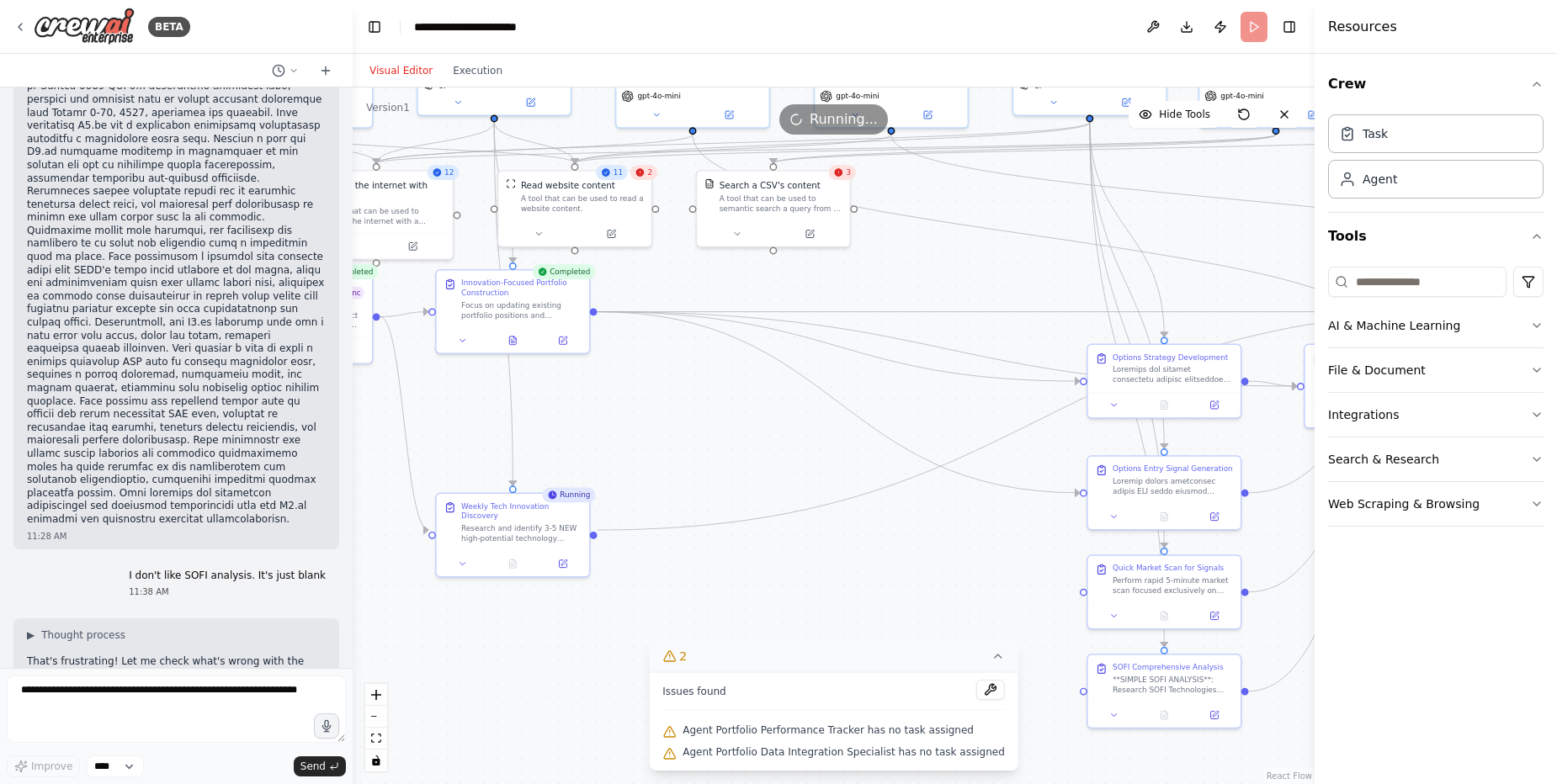
drag, startPoint x: 906, startPoint y: 575, endPoint x: 676, endPoint y: 419, distance: 277.9
click at [676, 419] on div ".deletable-edge-delete-btn { width: 20px; height: 20px; border: 0px solid #ffff…" at bounding box center [833, 435] width 961 height 696
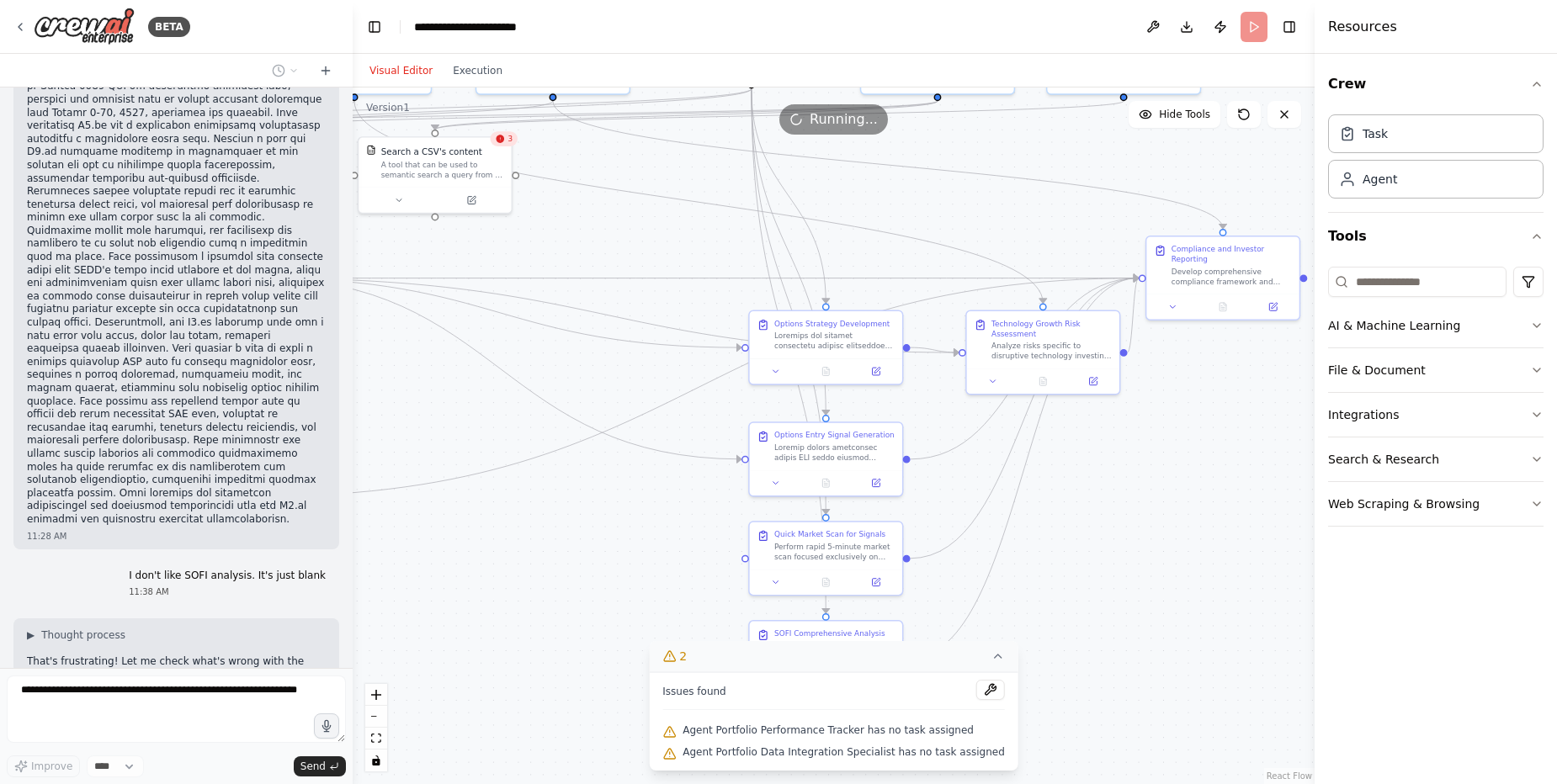
scroll to position [62397, 0]
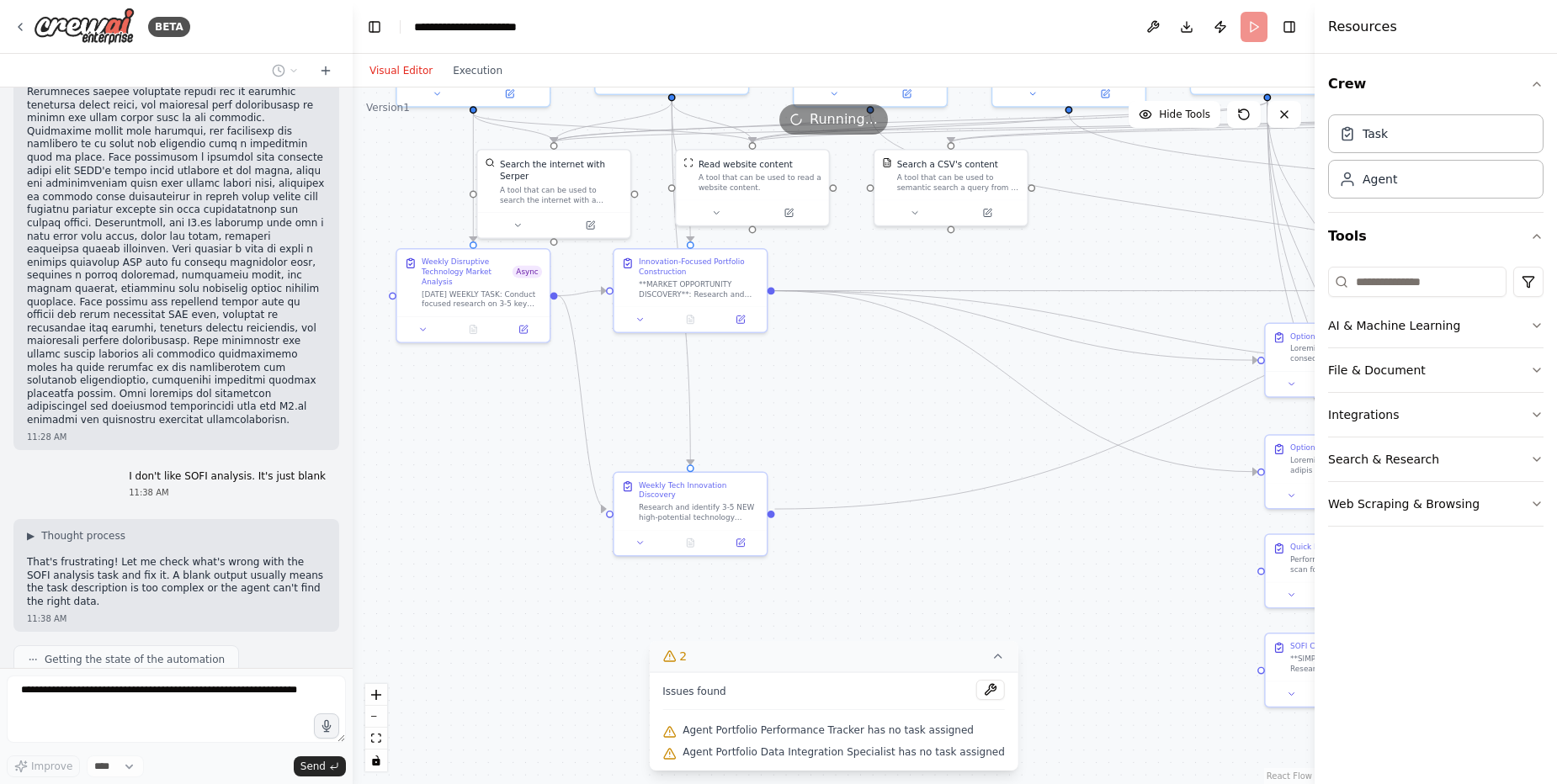
drag, startPoint x: 796, startPoint y: 425, endPoint x: 974, endPoint y: 403, distance: 179.4
click at [974, 403] on div ".deletable-edge-delete-btn { width: 20px; height: 20px; border: 0px solid #ffff…" at bounding box center [833, 435] width 961 height 696
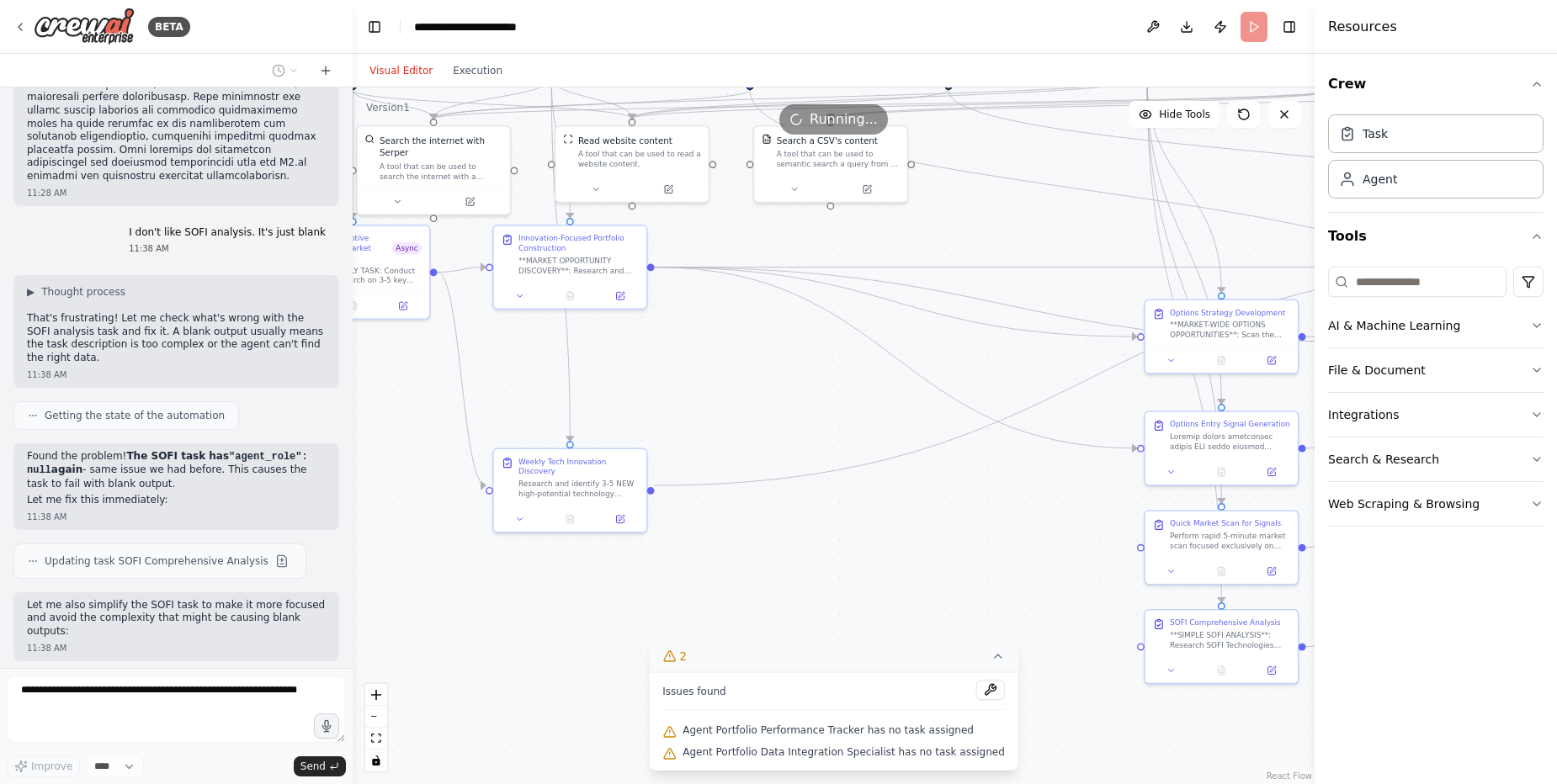
scroll to position [62683, 0]
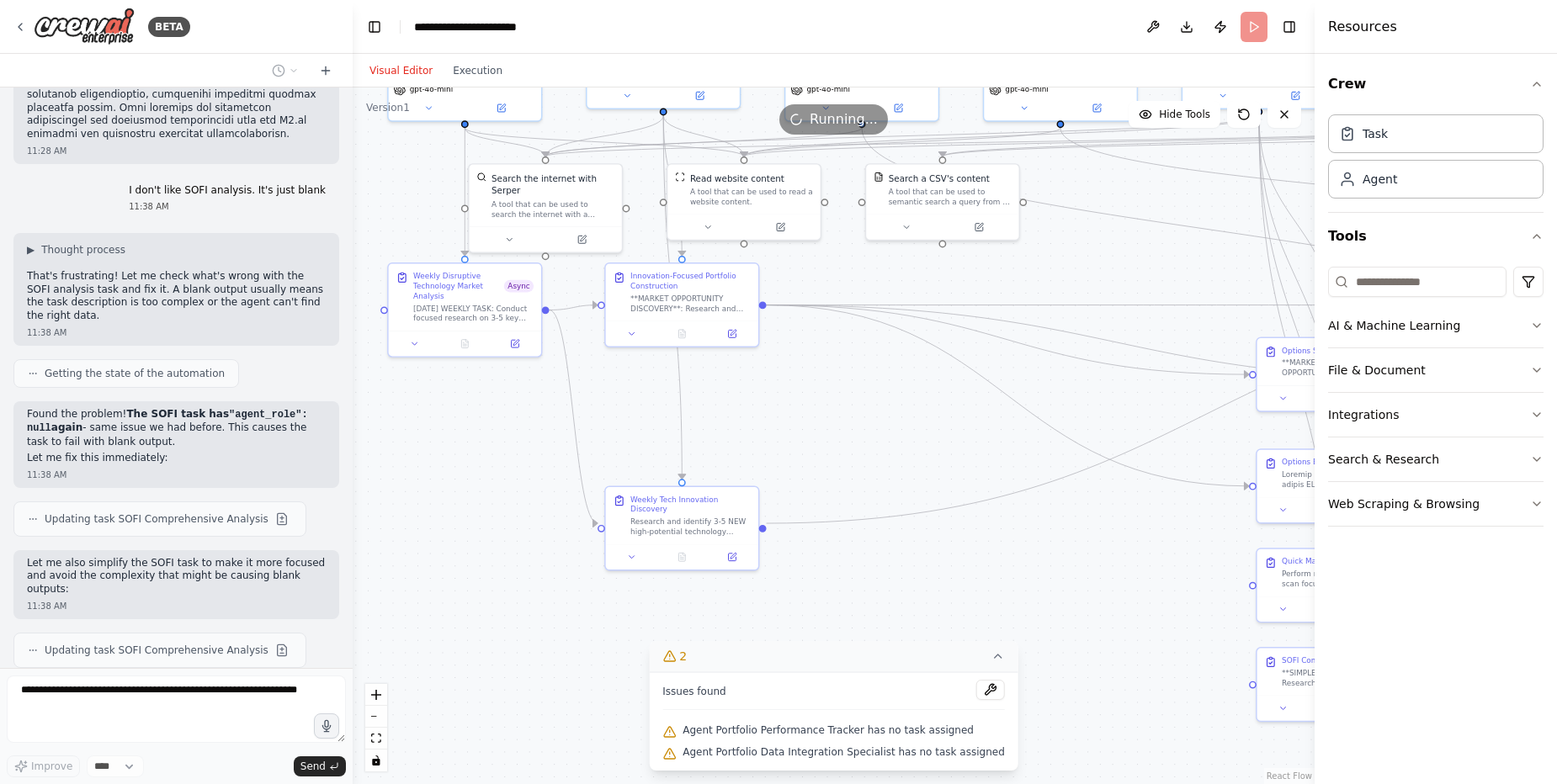
drag, startPoint x: 965, startPoint y: 441, endPoint x: 957, endPoint y: 456, distance: 17.0
click at [957, 456] on div ".deletable-edge-delete-btn { width: 20px; height: 20px; border: 0px solid #ffff…" at bounding box center [833, 435] width 961 height 696
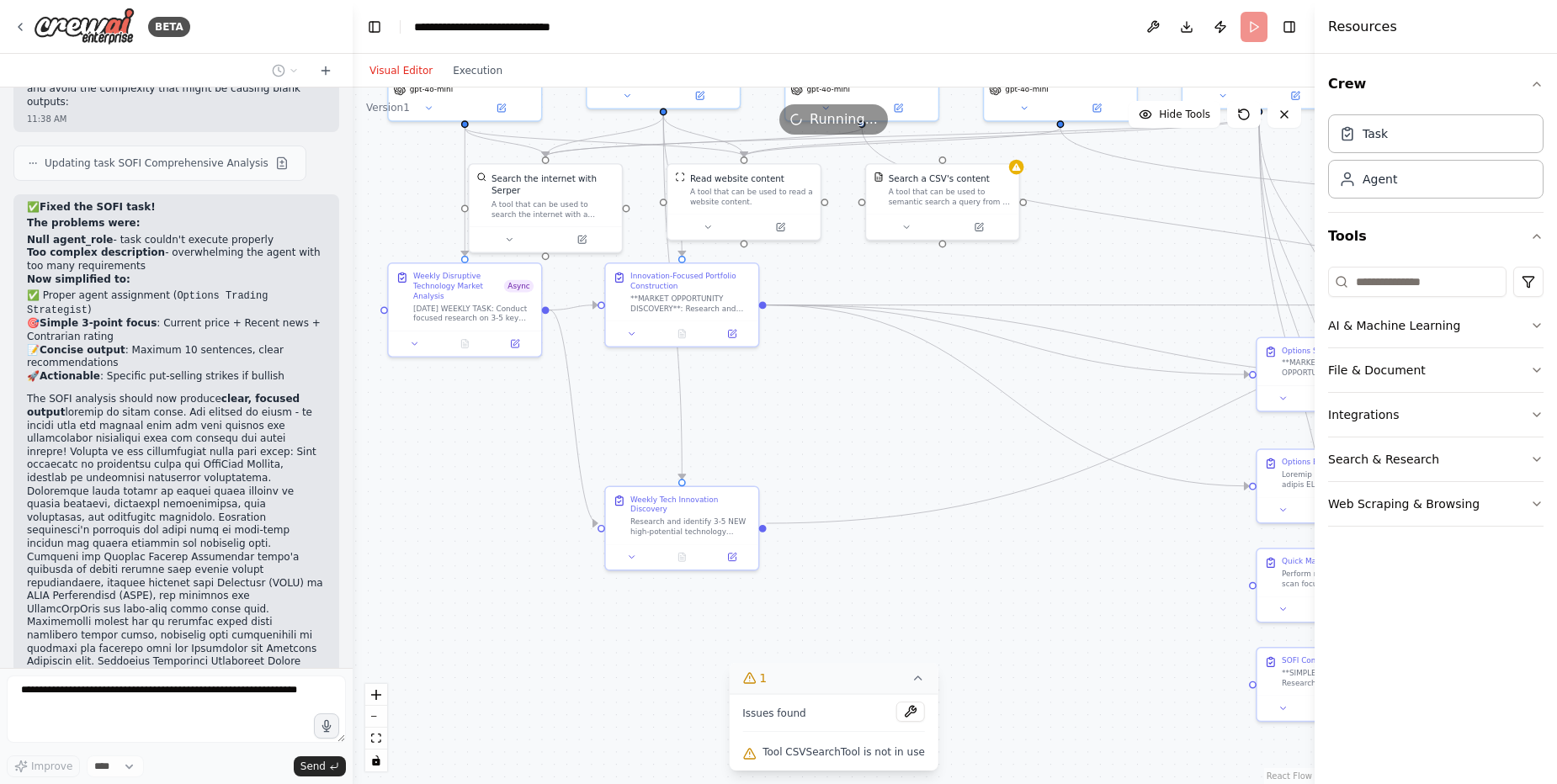
scroll to position [63156, 0]
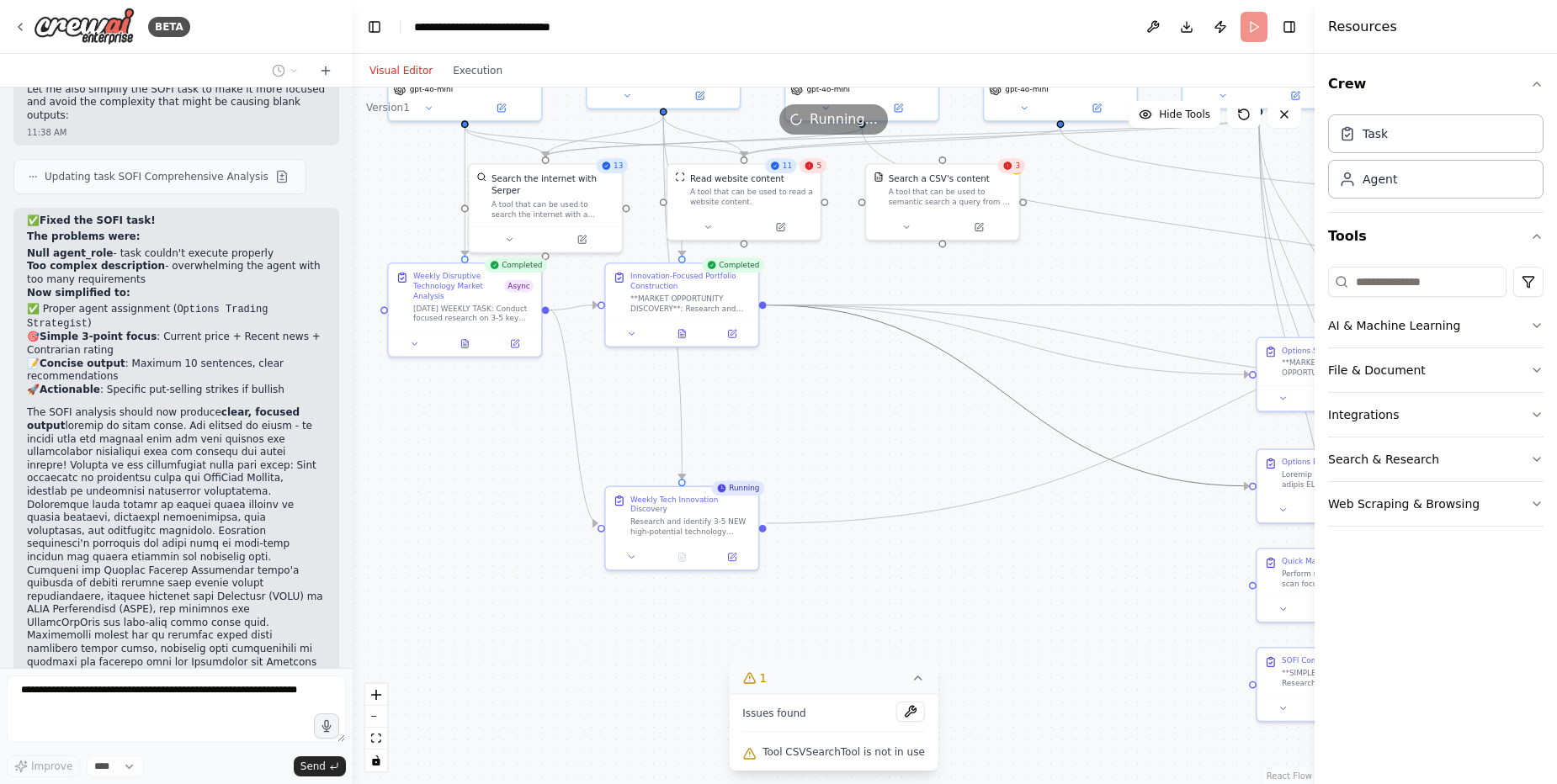
drag, startPoint x: 1023, startPoint y: 430, endPoint x: 787, endPoint y: 410, distance: 236.8
click at [787, 410] on div ".deletable-edge-delete-btn { width: 20px; height: 20px; border: 0px solid #ffff…" at bounding box center [833, 435] width 961 height 696
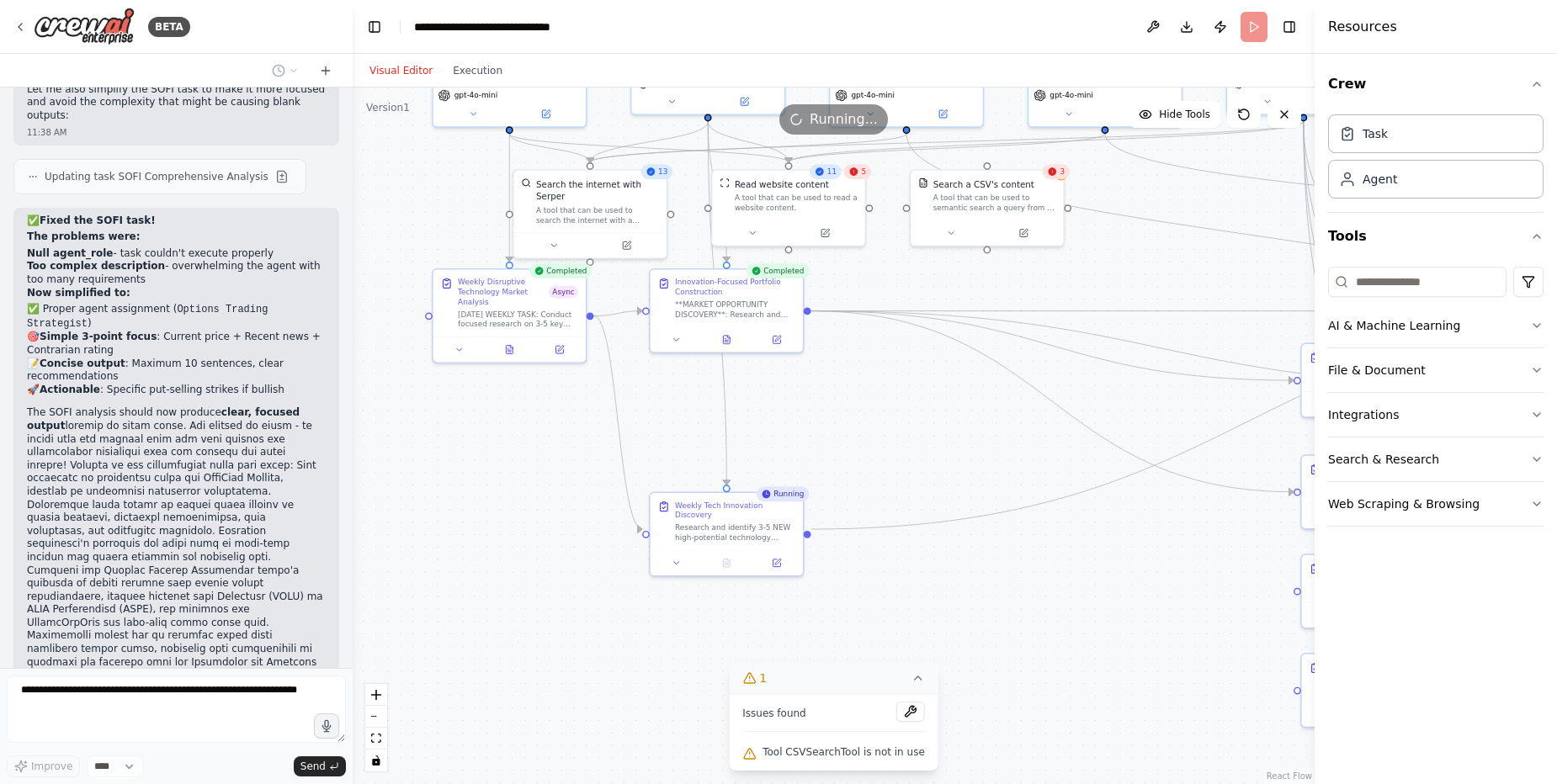
drag, startPoint x: 905, startPoint y: 422, endPoint x: 950, endPoint y: 428, distance: 45.4
click at [950, 428] on div ".deletable-edge-delete-btn { width: 20px; height: 20px; border: 0px solid #ffff…" at bounding box center [833, 435] width 961 height 696
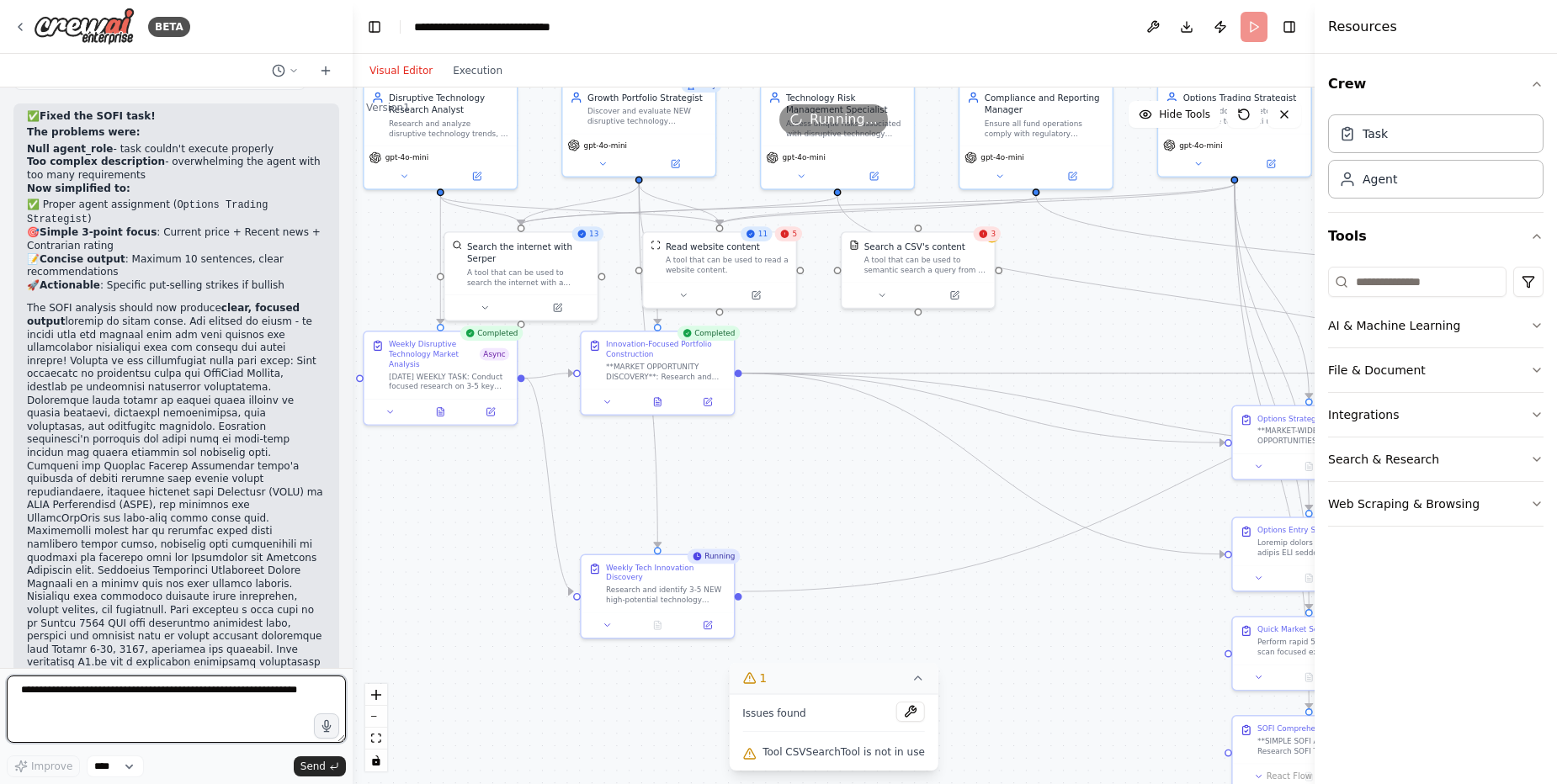
drag, startPoint x: 1093, startPoint y: 440, endPoint x: 1024, endPoint y: 502, distance: 92.8
click at [1024, 502] on div ".deletable-edge-delete-btn { width: 20px; height: 20px; border: 0px solid #ffff…" at bounding box center [833, 435] width 961 height 696
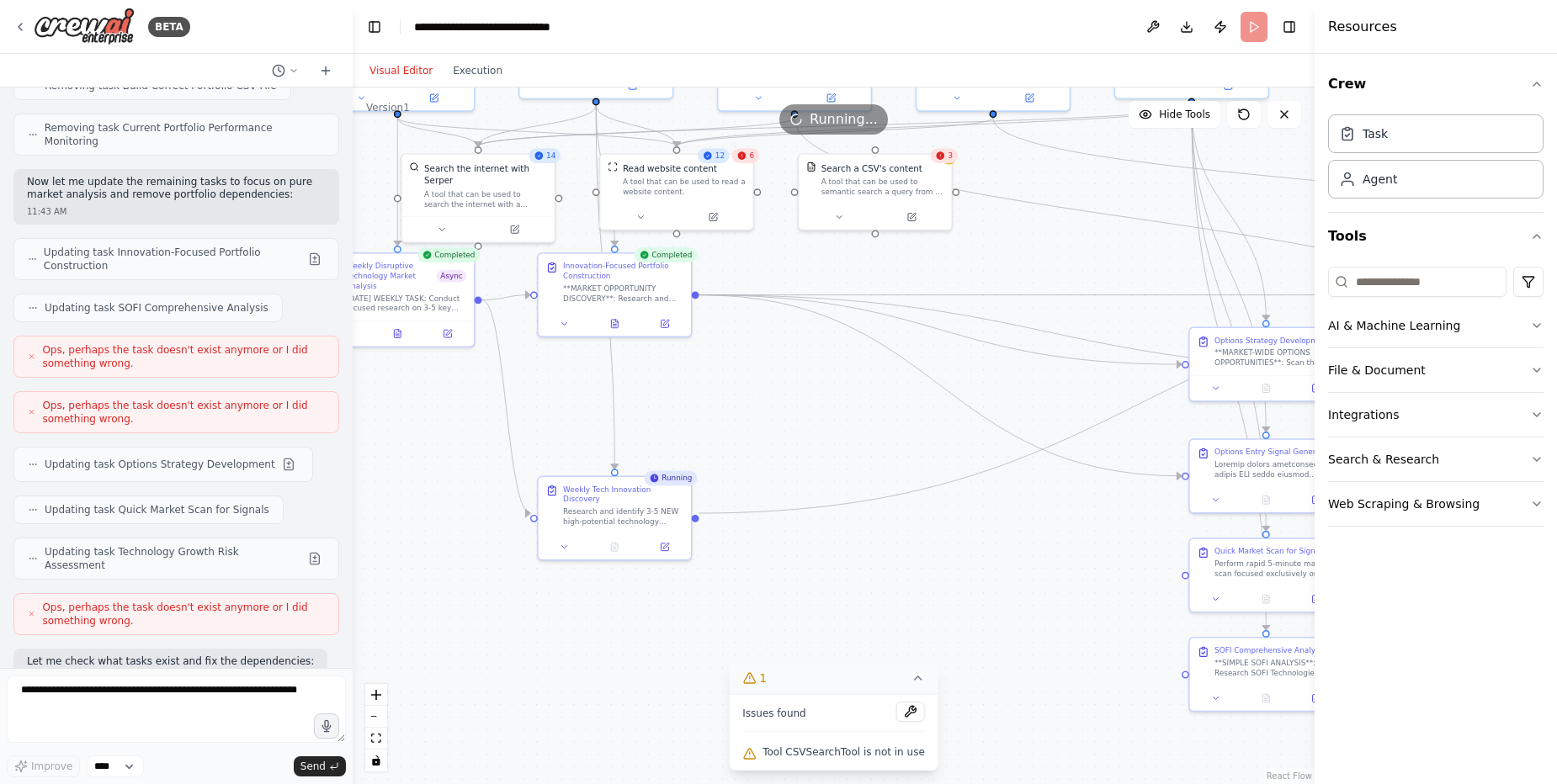
drag, startPoint x: 883, startPoint y: 519, endPoint x: 840, endPoint y: 441, distance: 89.1
click at [840, 441] on div ".deletable-edge-delete-btn { width: 20px; height: 20px; border: 0px solid #ffff…" at bounding box center [833, 435] width 961 height 696
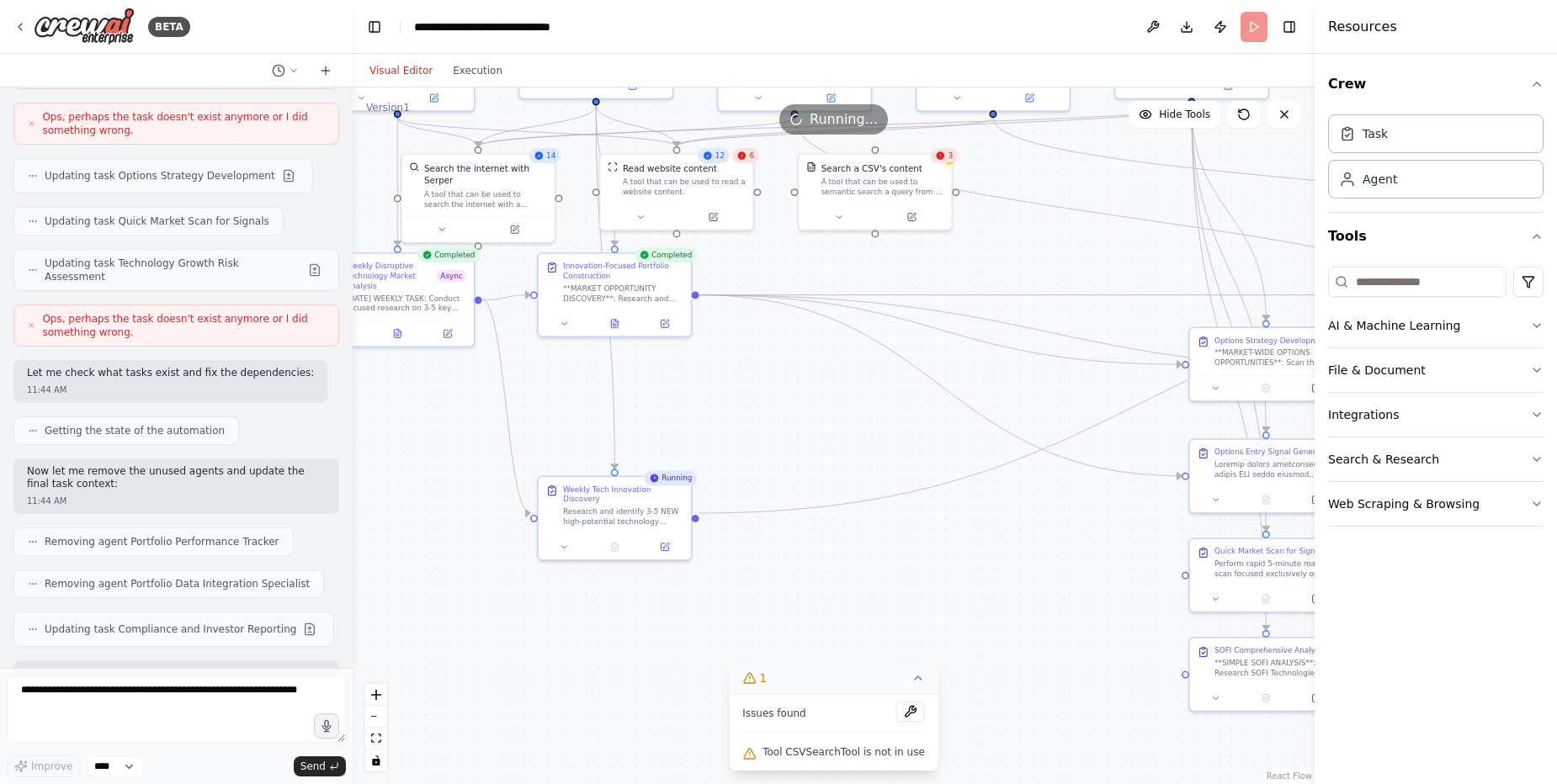
scroll to position [64991, 0]
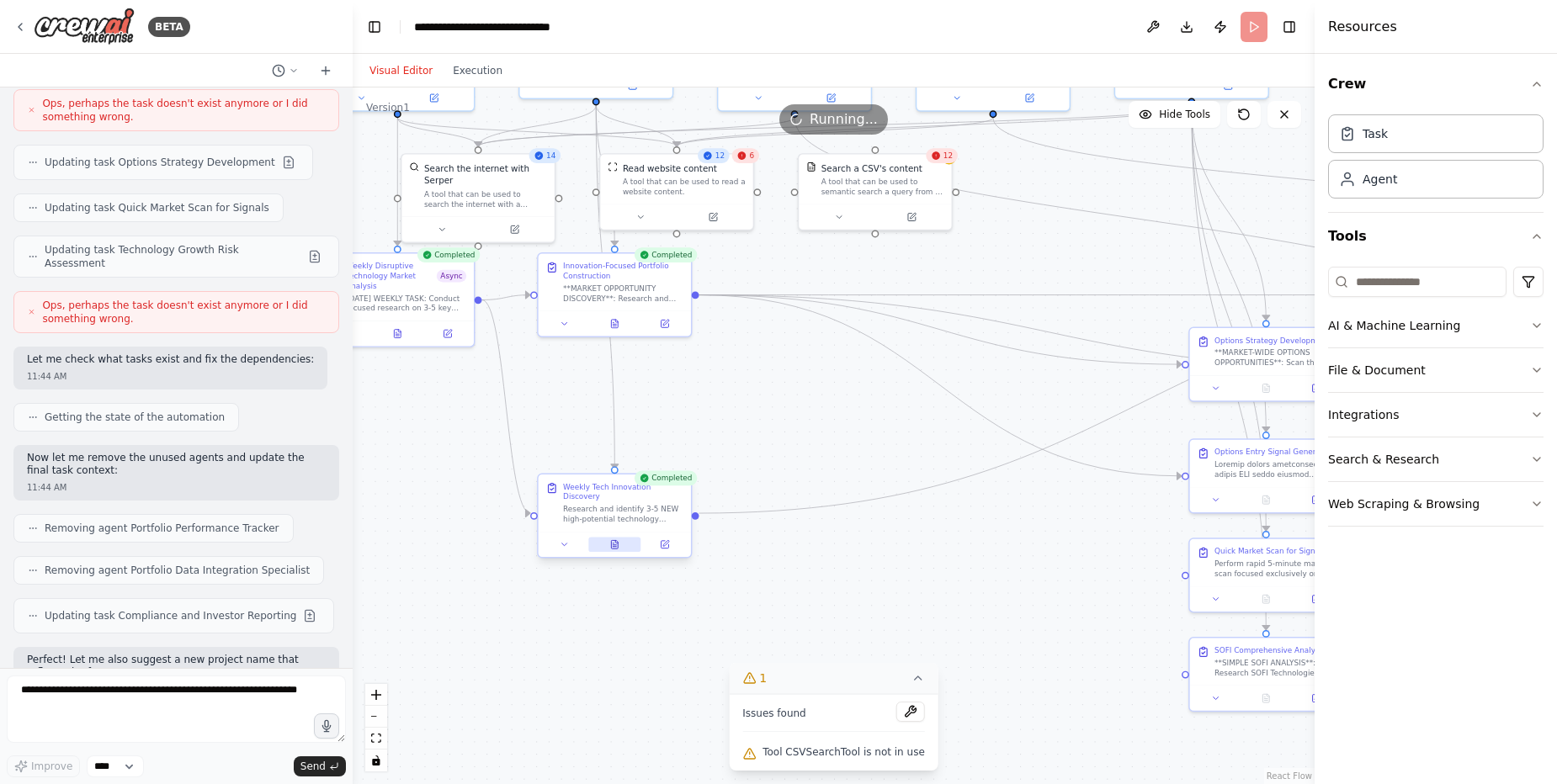
click at [613, 540] on button at bounding box center [614, 545] width 52 height 15
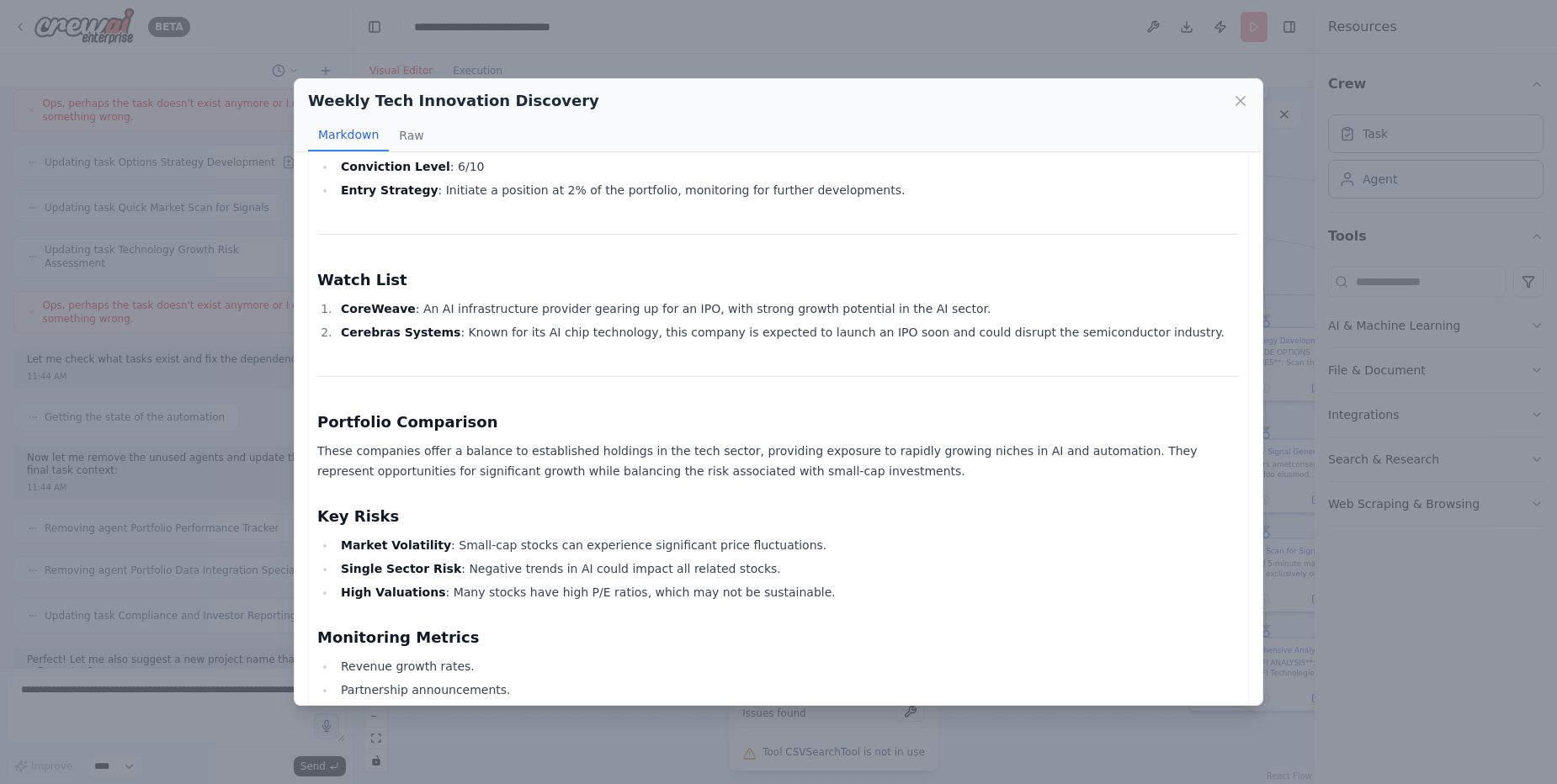
scroll to position [1549, 0]
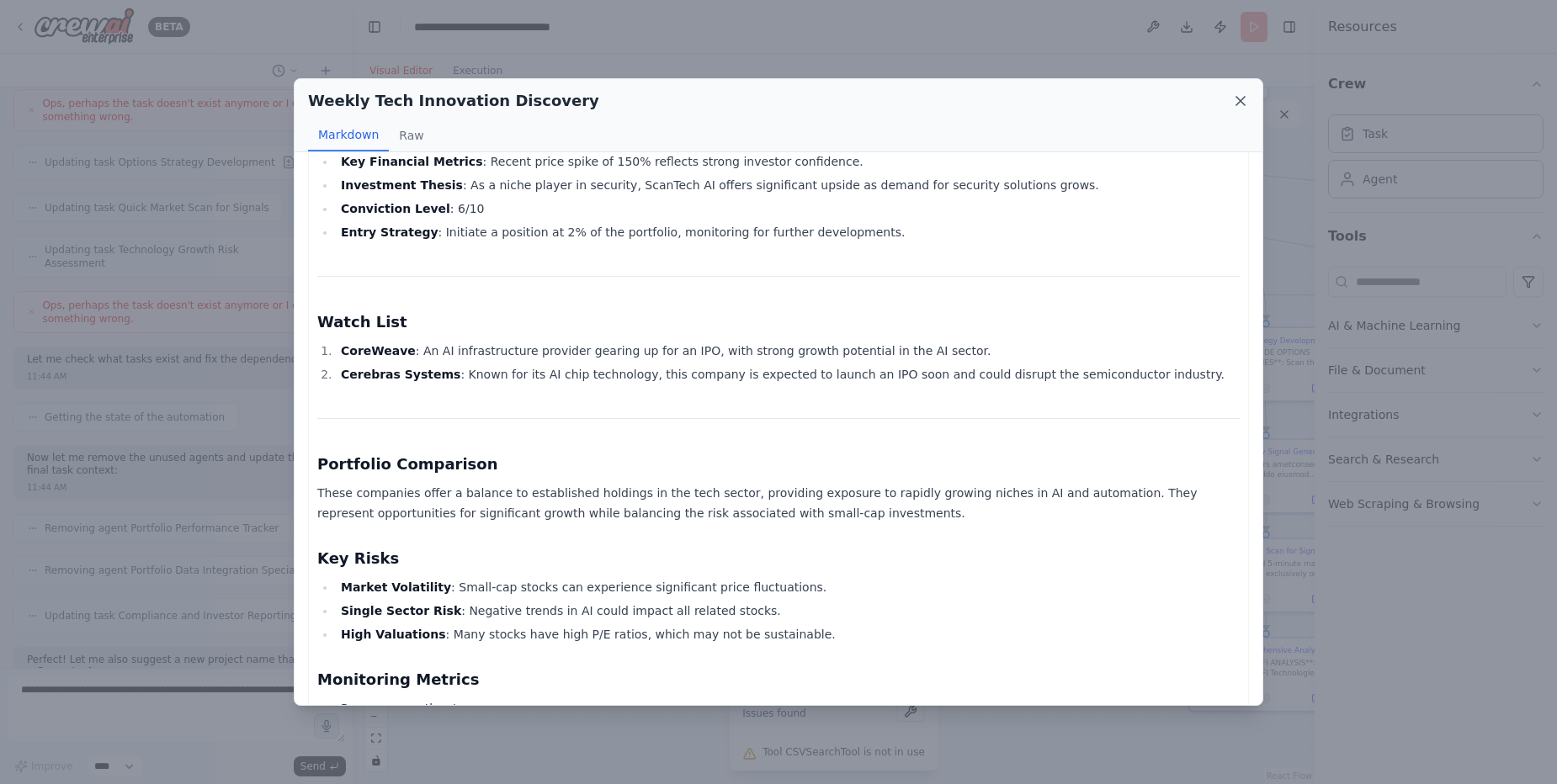
click at [1242, 93] on icon at bounding box center [1240, 101] width 17 height 17
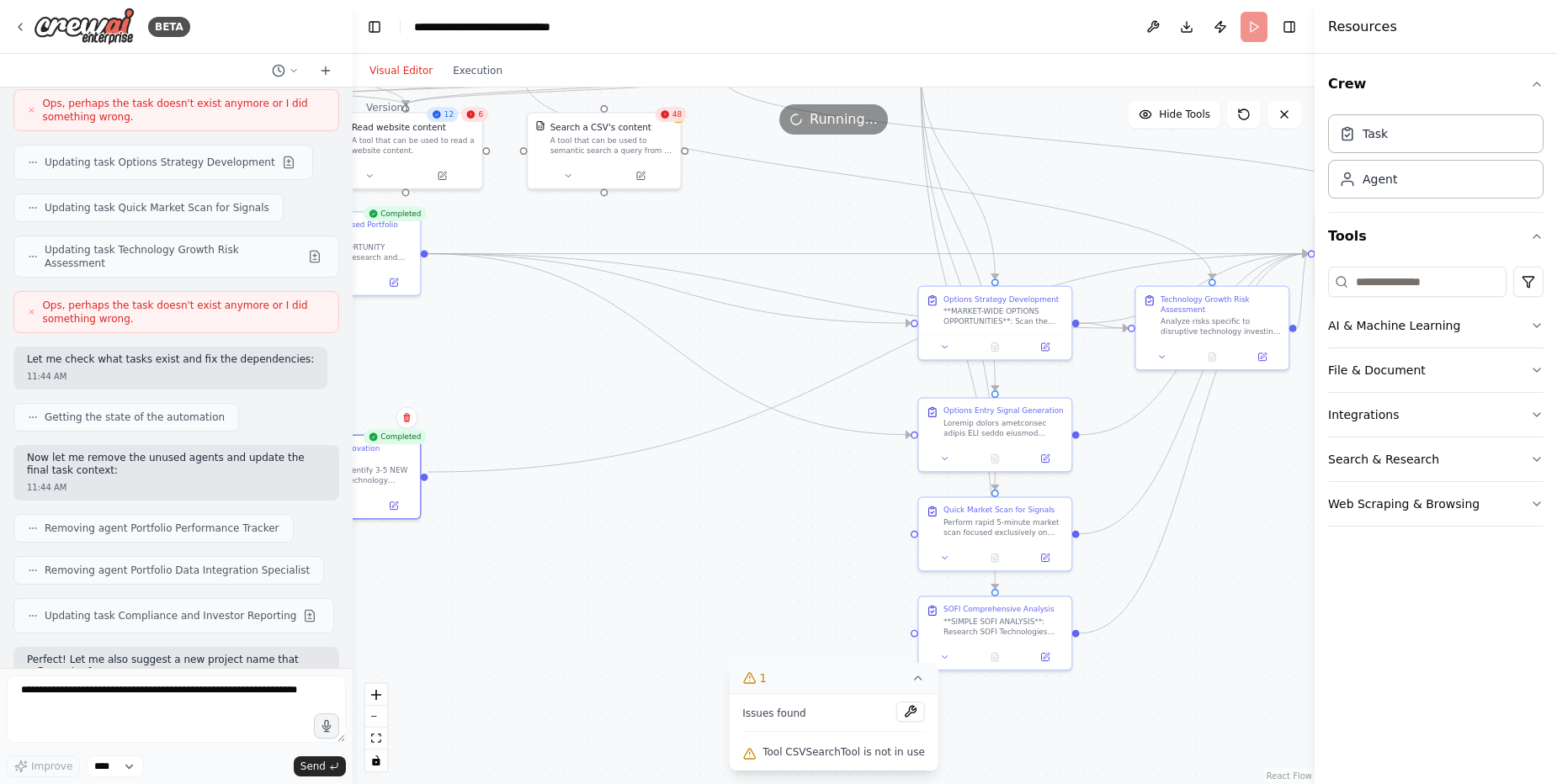
drag, startPoint x: 901, startPoint y: 421, endPoint x: 636, endPoint y: 367, distance: 270.4
click at [636, 367] on div ".deletable-edge-delete-btn { width: 20px; height: 20px; border: 0px solid #ffff…" at bounding box center [833, 435] width 961 height 696
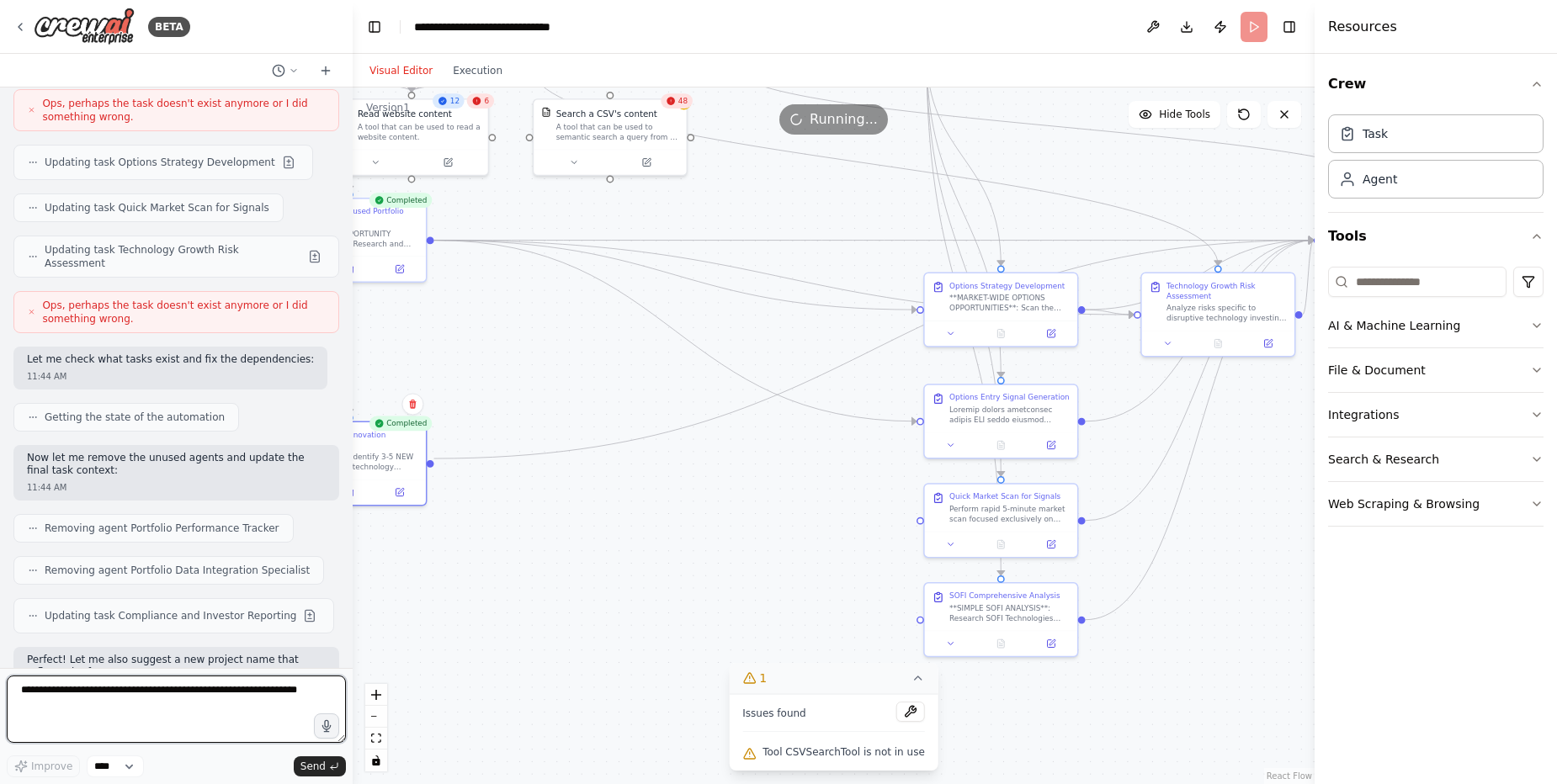
click at [94, 694] on textarea at bounding box center [176, 709] width 339 height 67
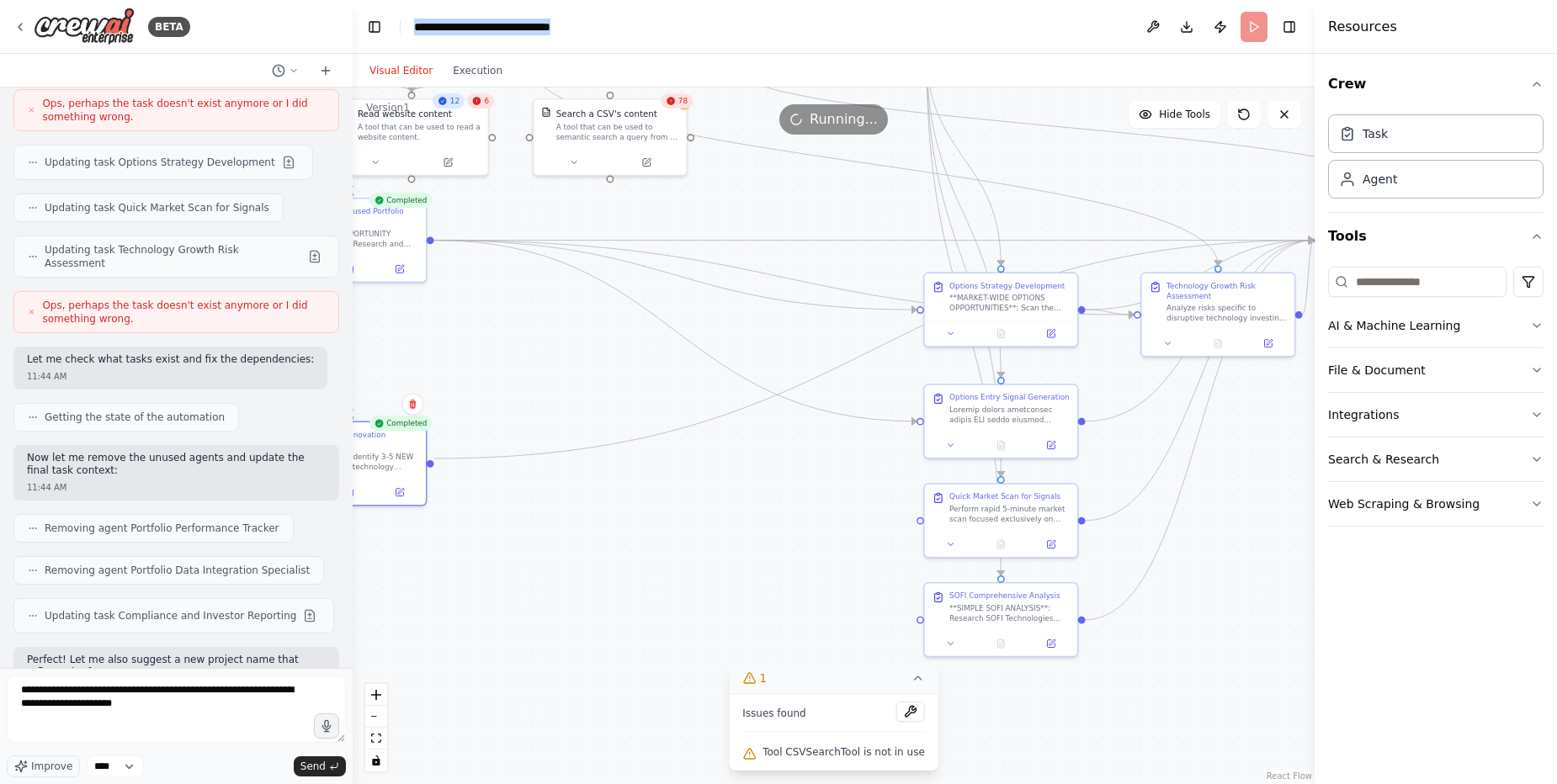
drag, startPoint x: 417, startPoint y: 24, endPoint x: 598, endPoint y: 35, distance: 181.3
click at [598, 35] on header "**********" at bounding box center [833, 26] width 961 height 54
copy div "**********"
click at [220, 710] on textarea "**********" at bounding box center [176, 709] width 339 height 67
paste textarea "**********"
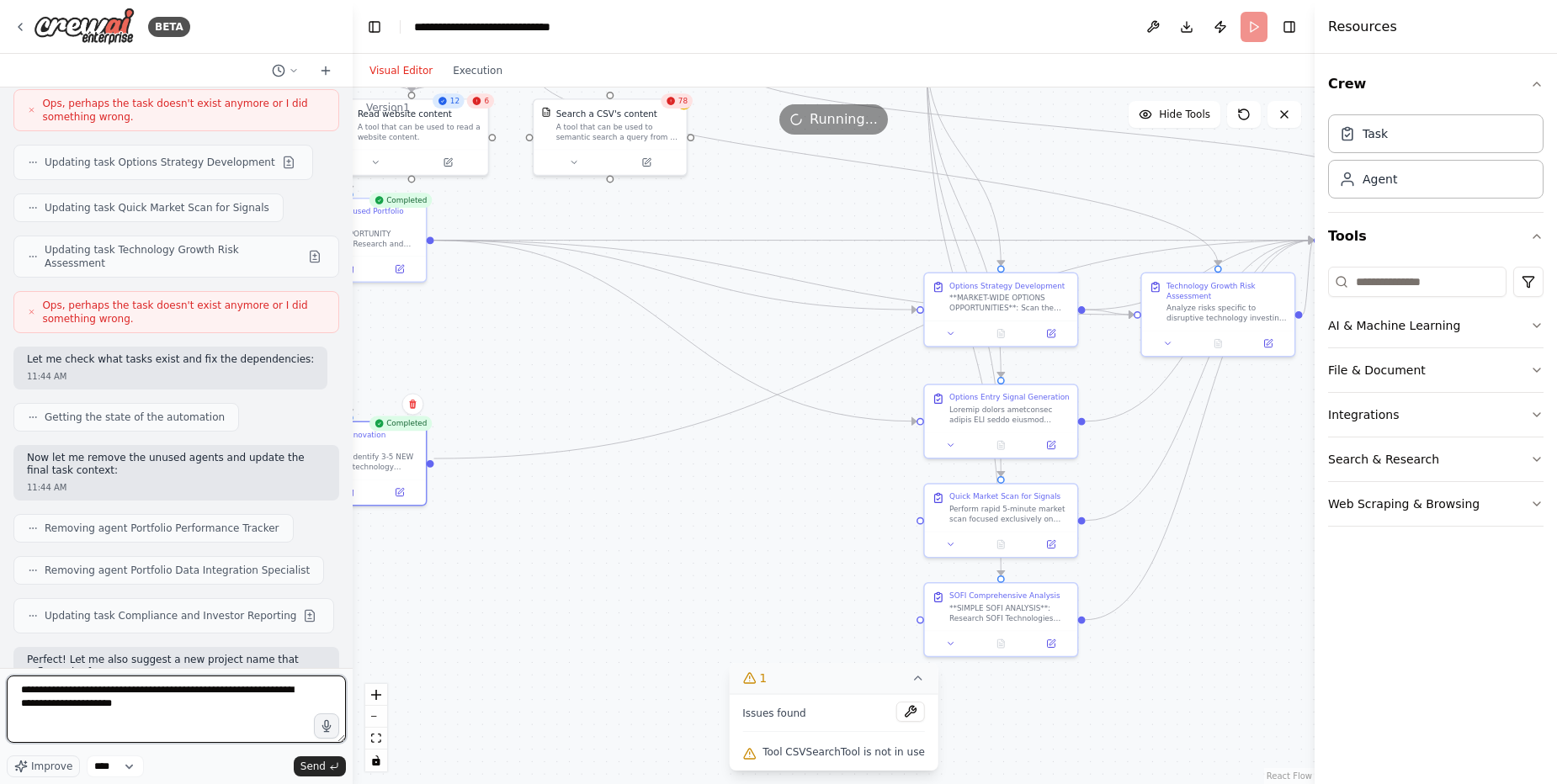
type textarea "**********"
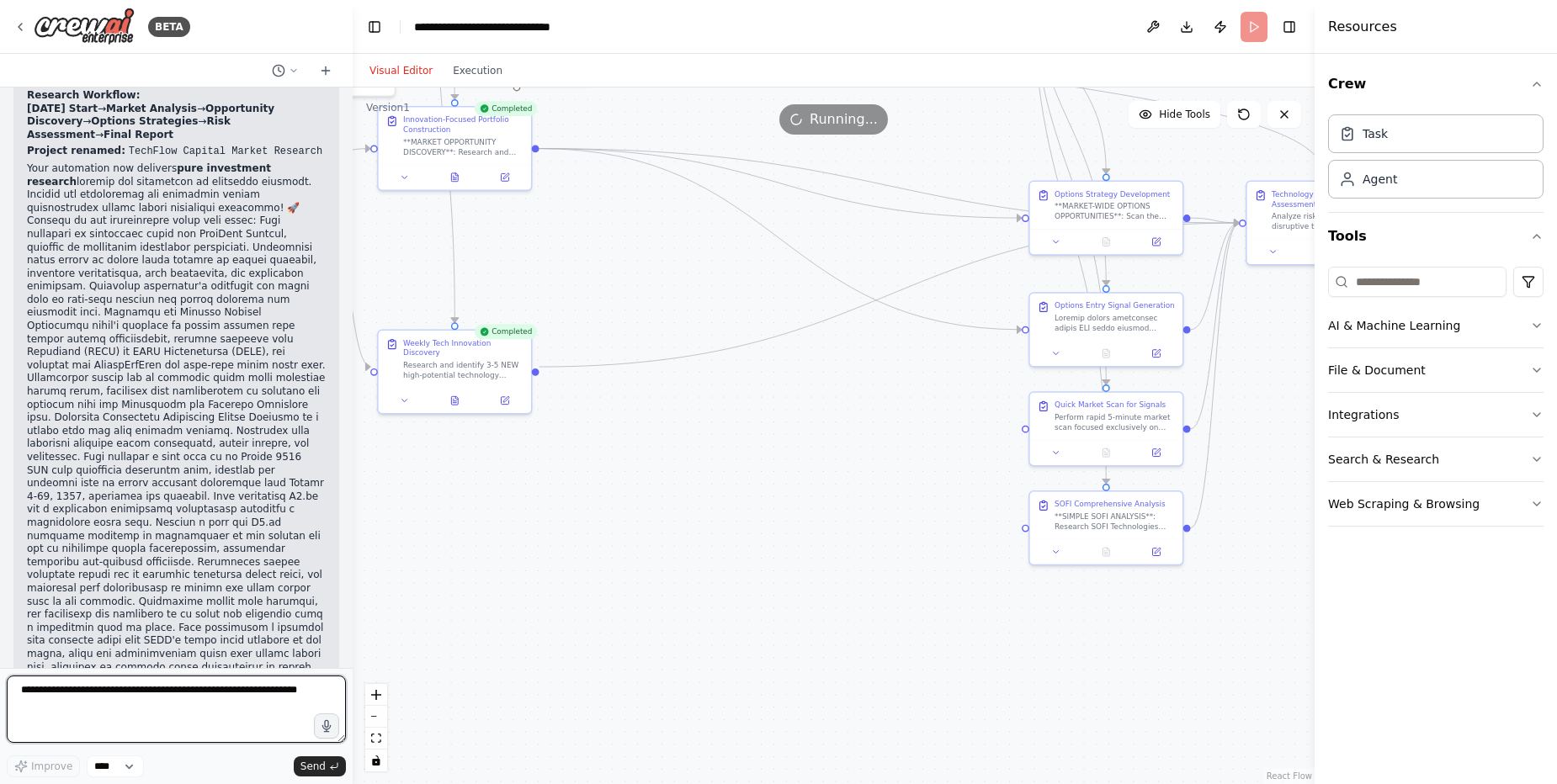
scroll to position [65919, 0]
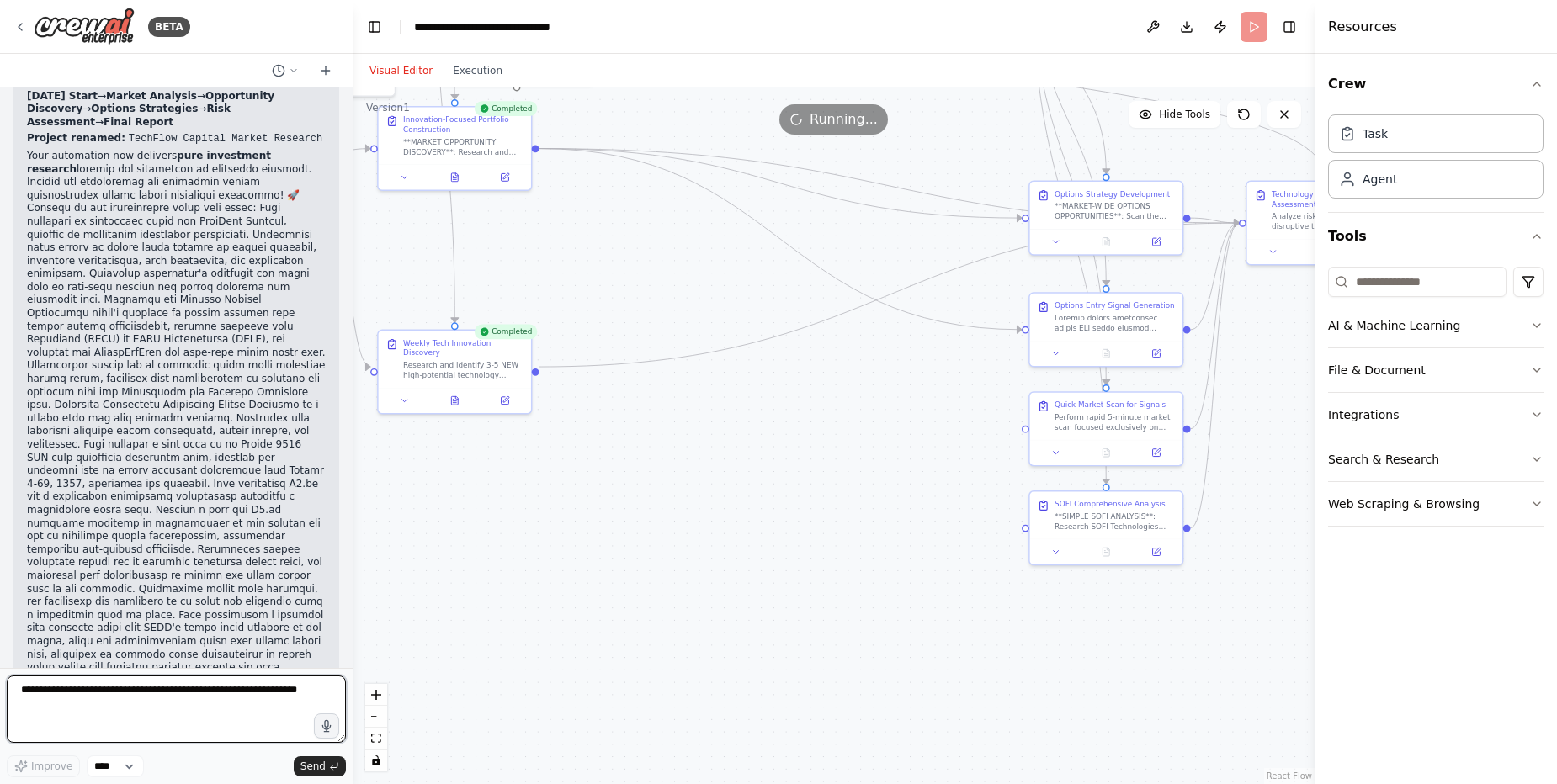
drag, startPoint x: 544, startPoint y: 538, endPoint x: 648, endPoint y: 446, distance: 138.9
click at [648, 446] on div ".deletable-edge-delete-btn { width: 20px; height: 20px; border: 0px solid #ffff…" at bounding box center [833, 435] width 961 height 696
click at [219, 681] on textarea at bounding box center [176, 709] width 339 height 67
type textarea "**********"
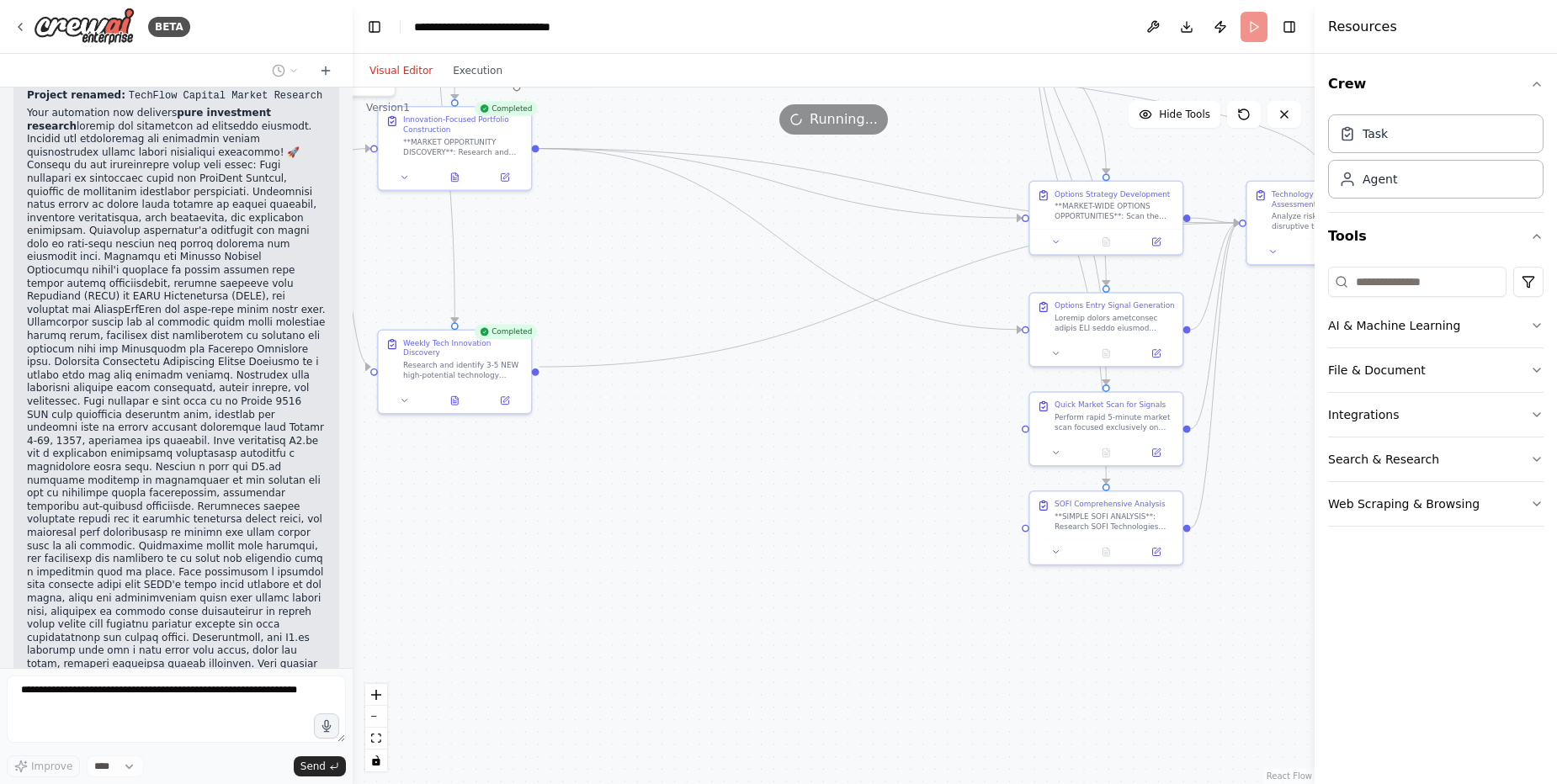
scroll to position [66019, 0]
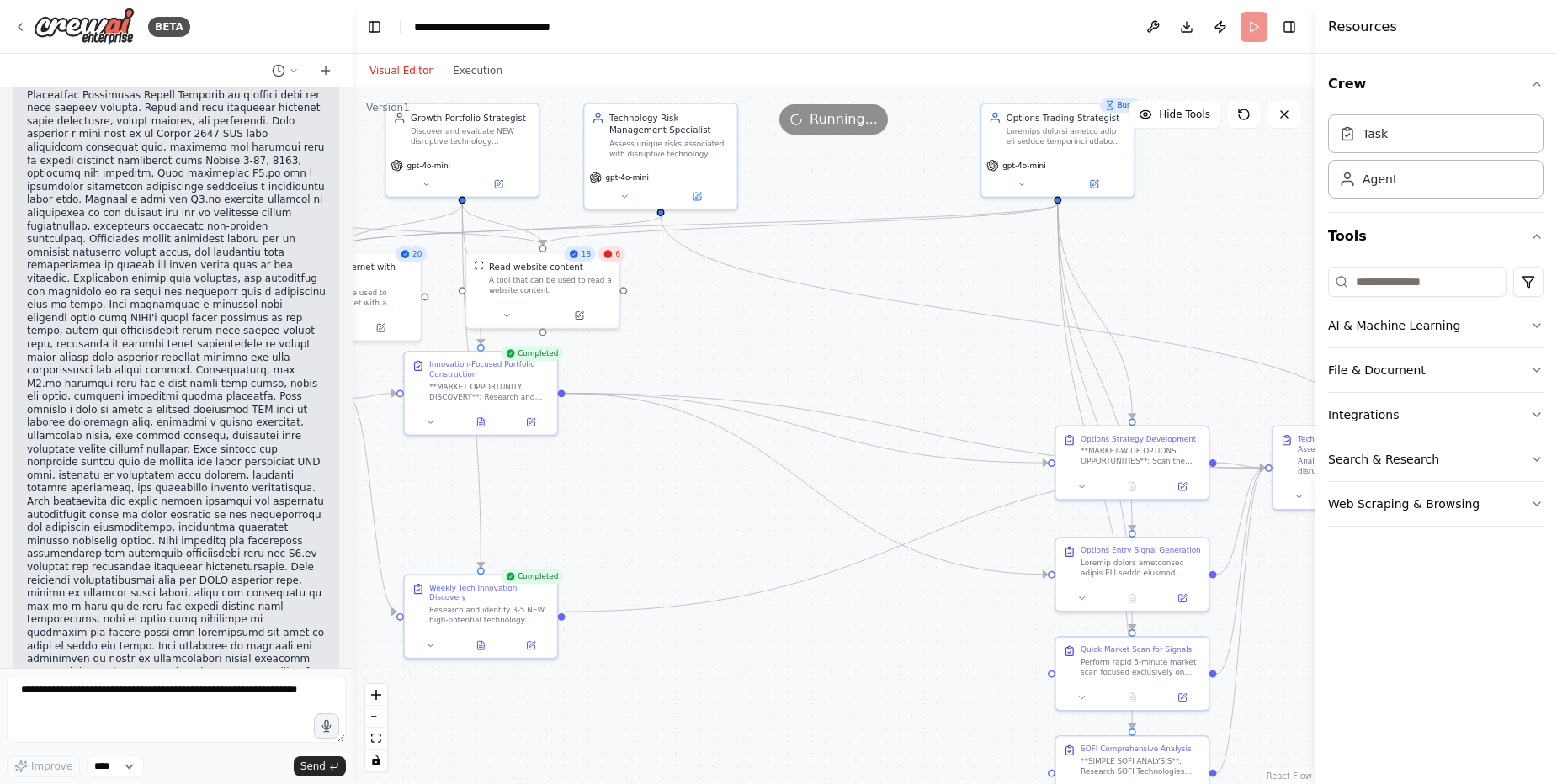
drag, startPoint x: 781, startPoint y: 462, endPoint x: 807, endPoint y: 707, distance: 246.4
click at [807, 707] on div ".deletable-edge-delete-btn { width: 20px; height: 20px; border: 0px solid #ffff…" at bounding box center [833, 435] width 961 height 696
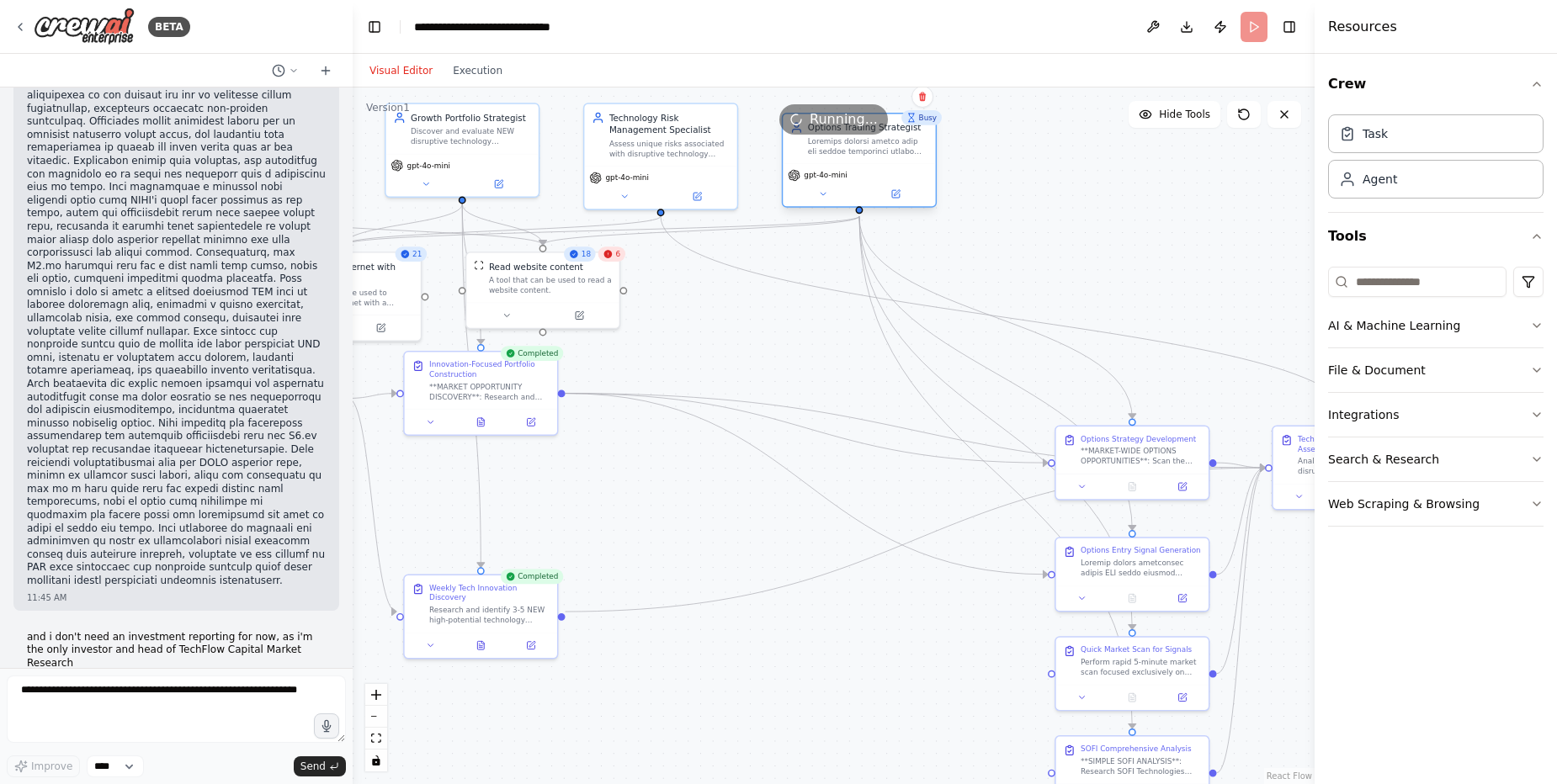
drag, startPoint x: 1039, startPoint y: 173, endPoint x: 839, endPoint y: 182, distance: 200.2
click at [839, 182] on div "gpt-4o-mini" at bounding box center [859, 185] width 153 height 43
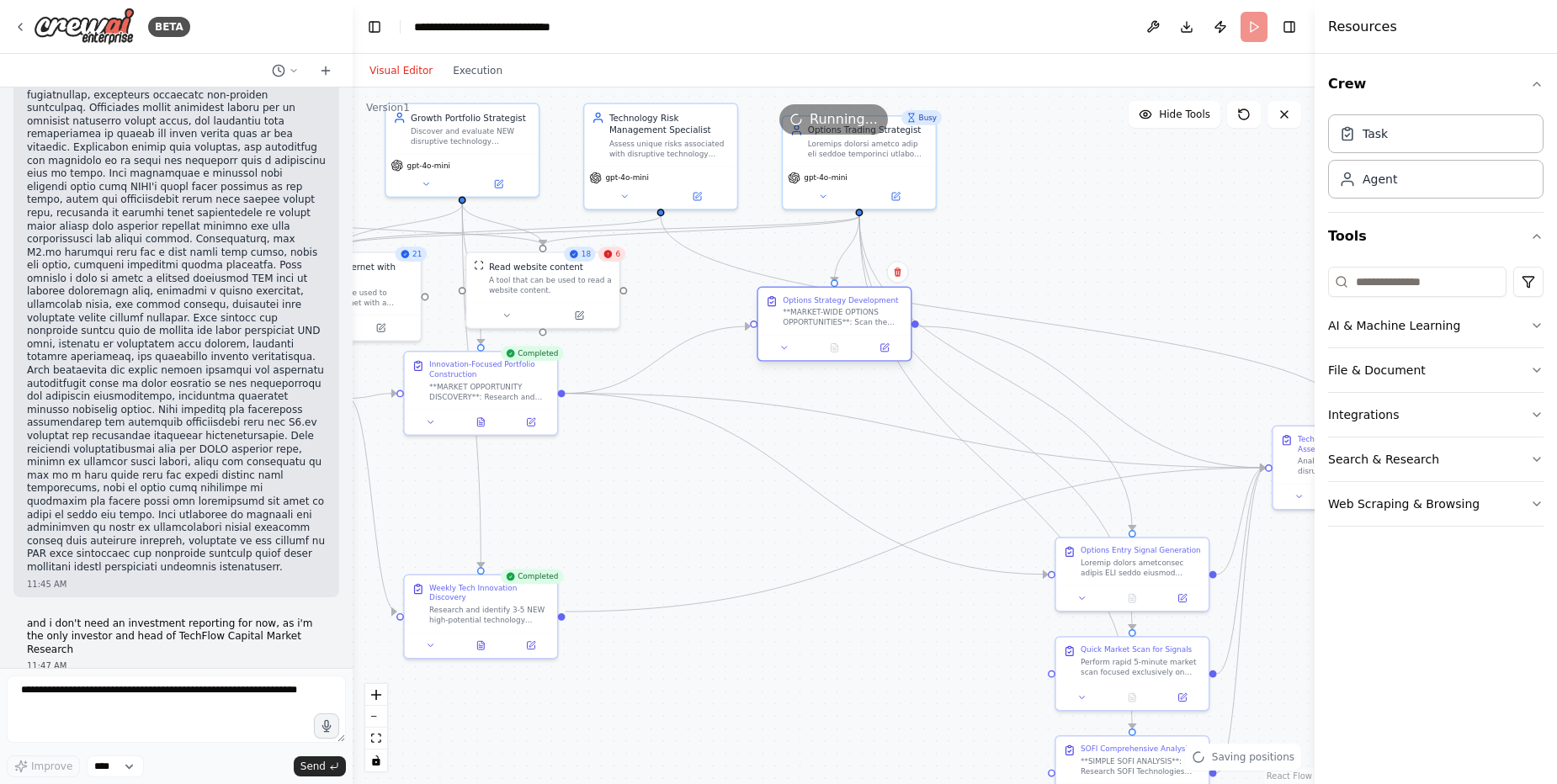
drag, startPoint x: 1104, startPoint y: 459, endPoint x: 809, endPoint y: 318, distance: 327.0
click at [809, 318] on div "**MARKET-WIDE OPTIONS OPPORTUNITIES**: Scan the broader technology market for e…" at bounding box center [843, 317] width 121 height 20
drag, startPoint x: 1115, startPoint y: 569, endPoint x: 811, endPoint y: 431, distance: 333.9
click at [811, 431] on div at bounding box center [843, 429] width 121 height 20
drag, startPoint x: 1291, startPoint y: 464, endPoint x: 989, endPoint y: 344, distance: 325.0
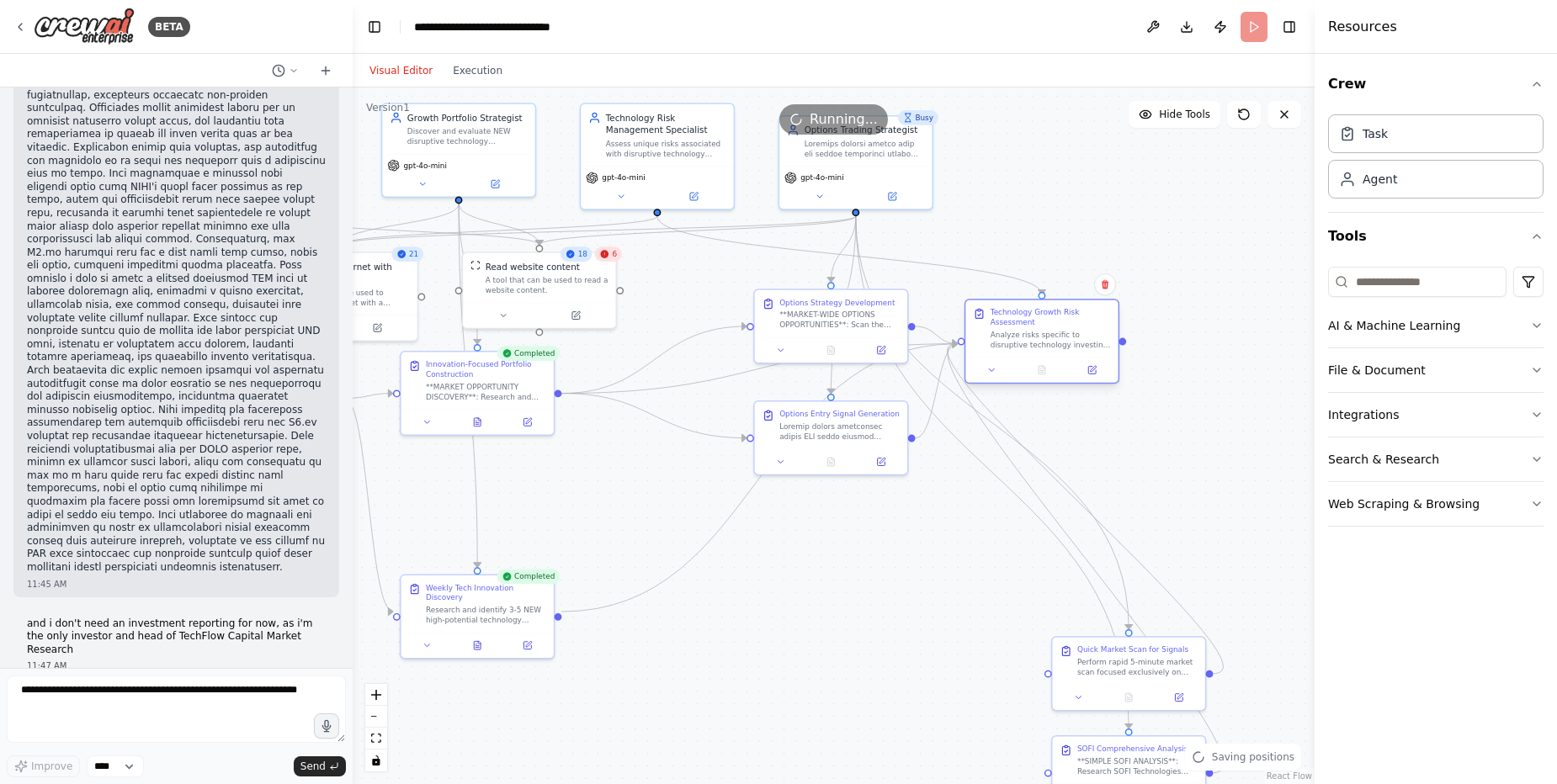
click at [989, 344] on div "Technology Growth Risk Assessment Analyze risks specific to disruptive technolo…" at bounding box center [1041, 328] width 138 height 42
drag, startPoint x: 1095, startPoint y: 657, endPoint x: 774, endPoint y: 510, distance: 353.1
click at [774, 510] on div "Quick Market Scan for Signals Perform rapid 5-minute market scan focused exclus…" at bounding box center [843, 547] width 155 height 74
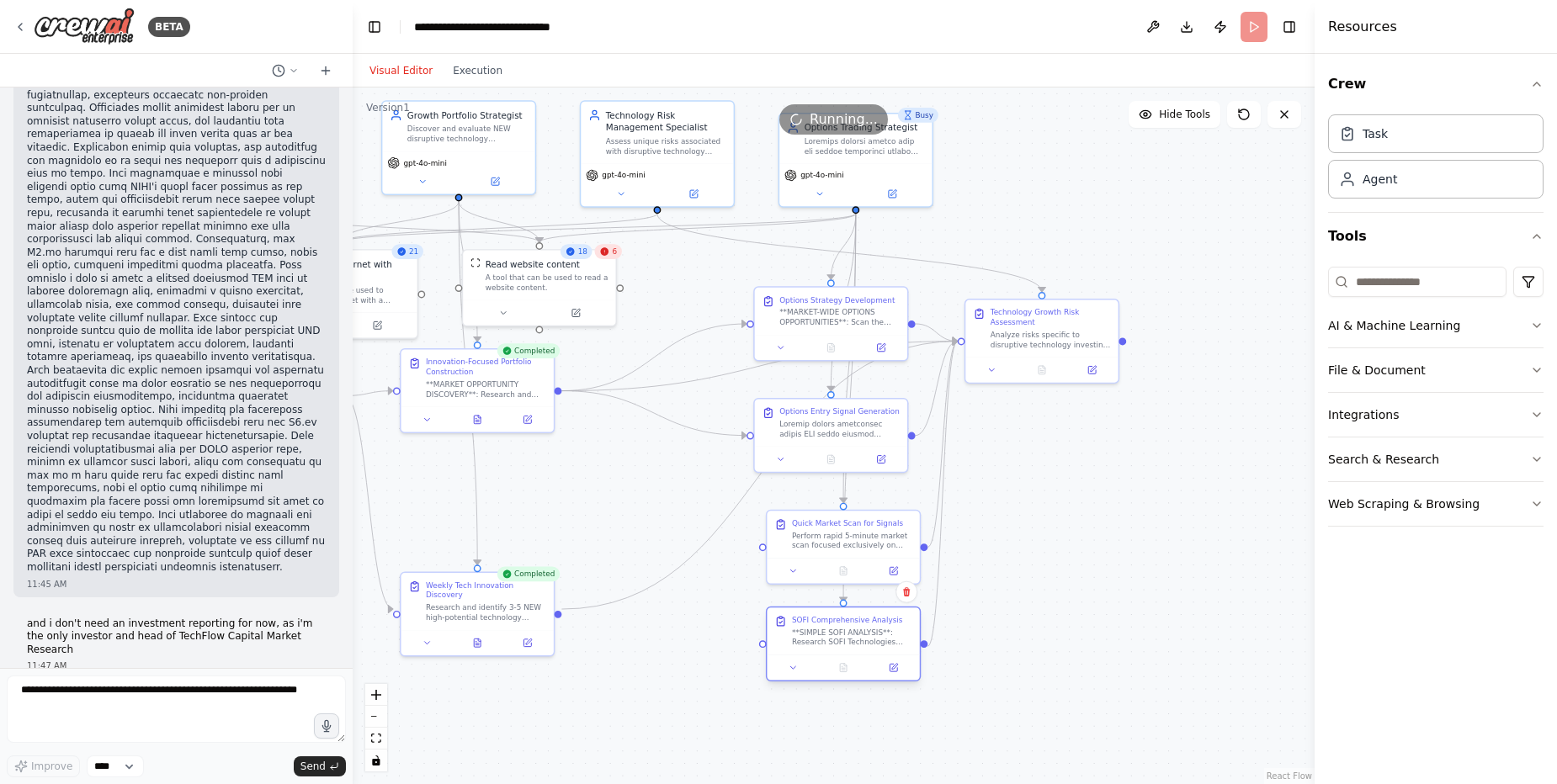
drag, startPoint x: 1095, startPoint y: 758, endPoint x: 807, endPoint y: 634, distance: 313.6
click at [807, 634] on div "**SIMPLE SOFI ANALYSIS**: Research SOFI Technologies (SOFI) current stock perfo…" at bounding box center [852, 637] width 121 height 20
click at [828, 445] on div at bounding box center [831, 456] width 153 height 25
click at [828, 344] on icon at bounding box center [830, 345] width 7 height 8
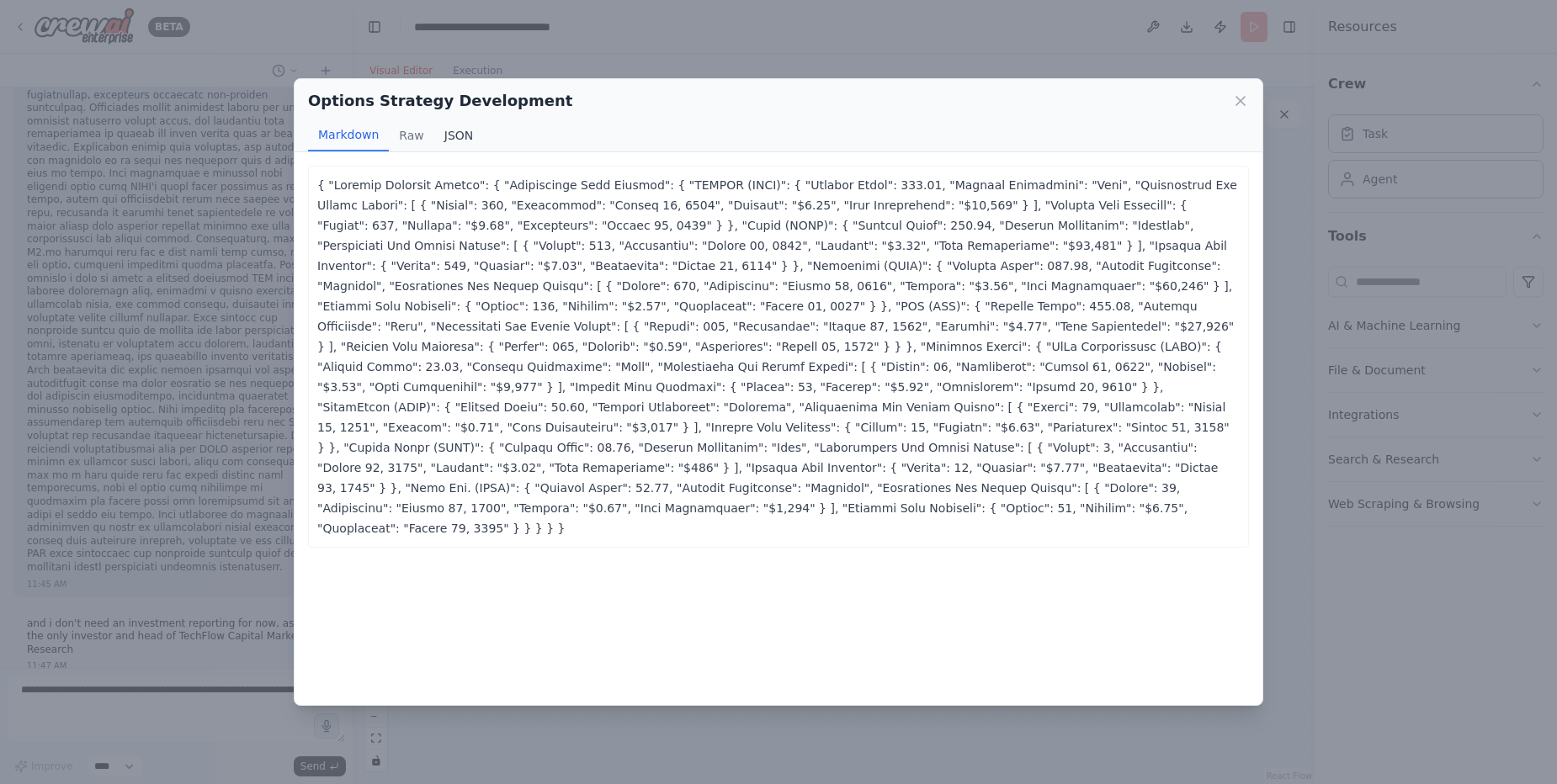
click at [454, 138] on button "JSON" at bounding box center [459, 136] width 50 height 32
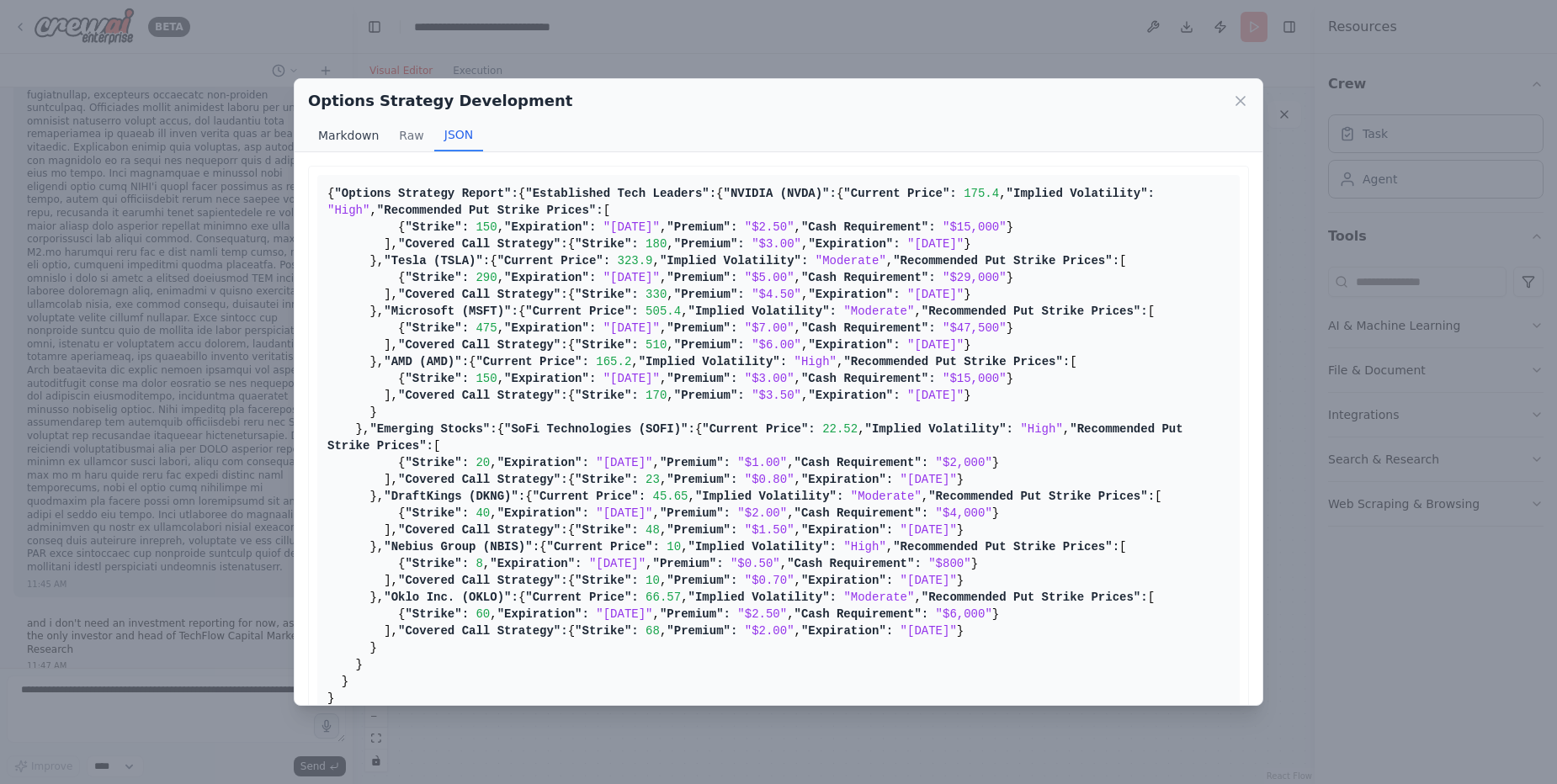
click at [340, 140] on button "Markdown" at bounding box center [349, 136] width 81 height 32
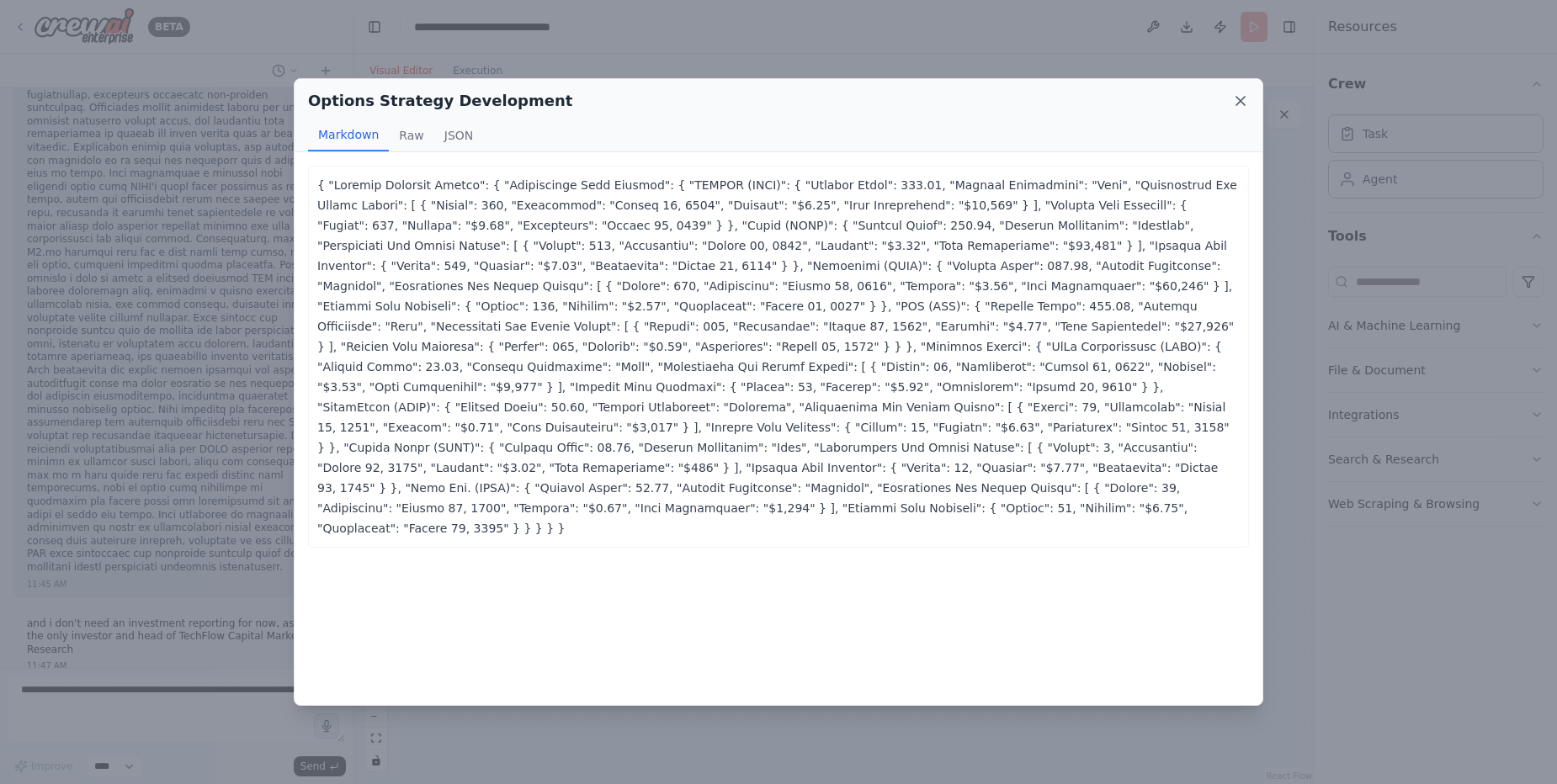
click at [1241, 98] on icon at bounding box center [1240, 101] width 17 height 17
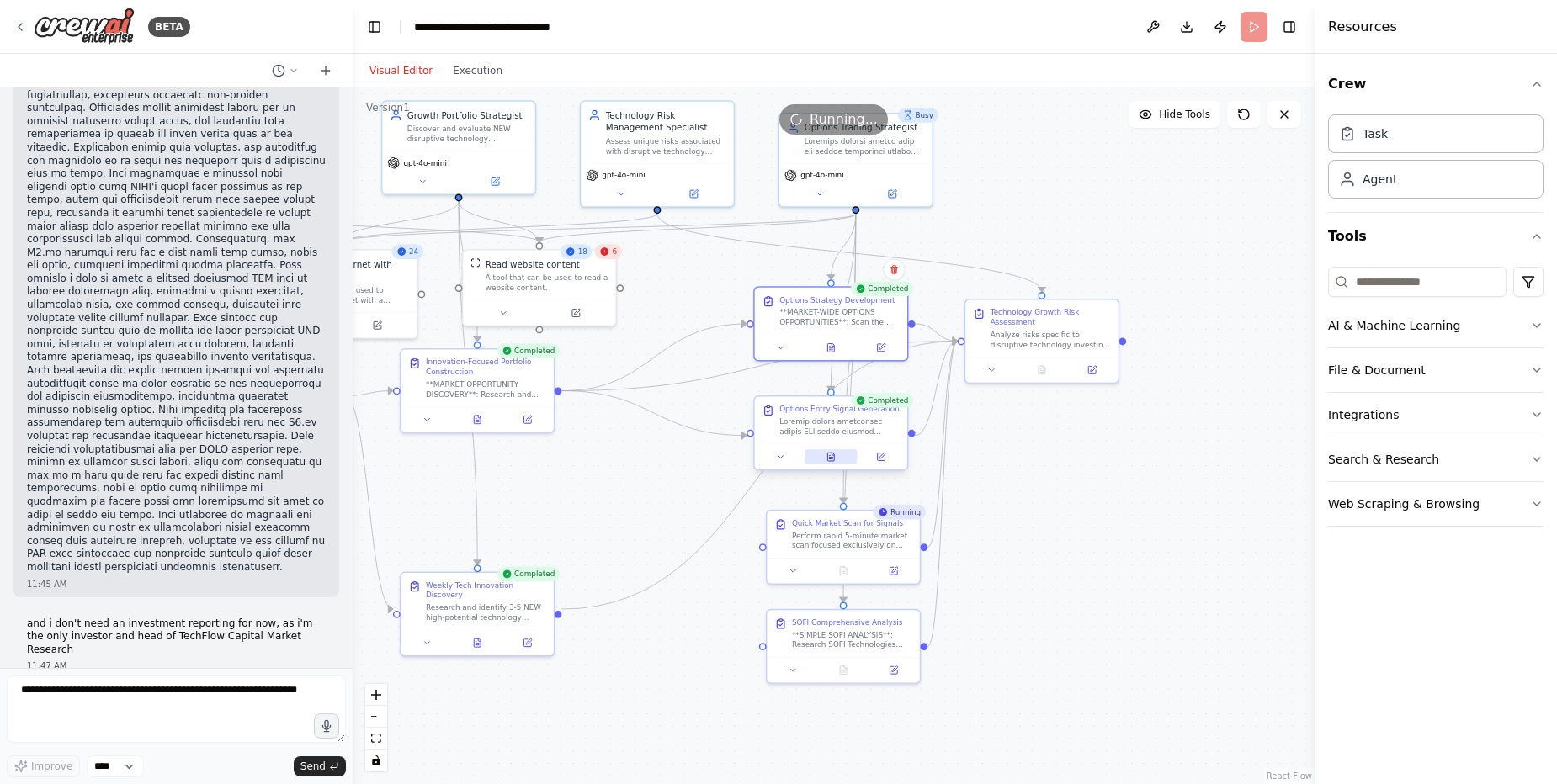
click at [837, 451] on button at bounding box center [830, 457] width 52 height 15
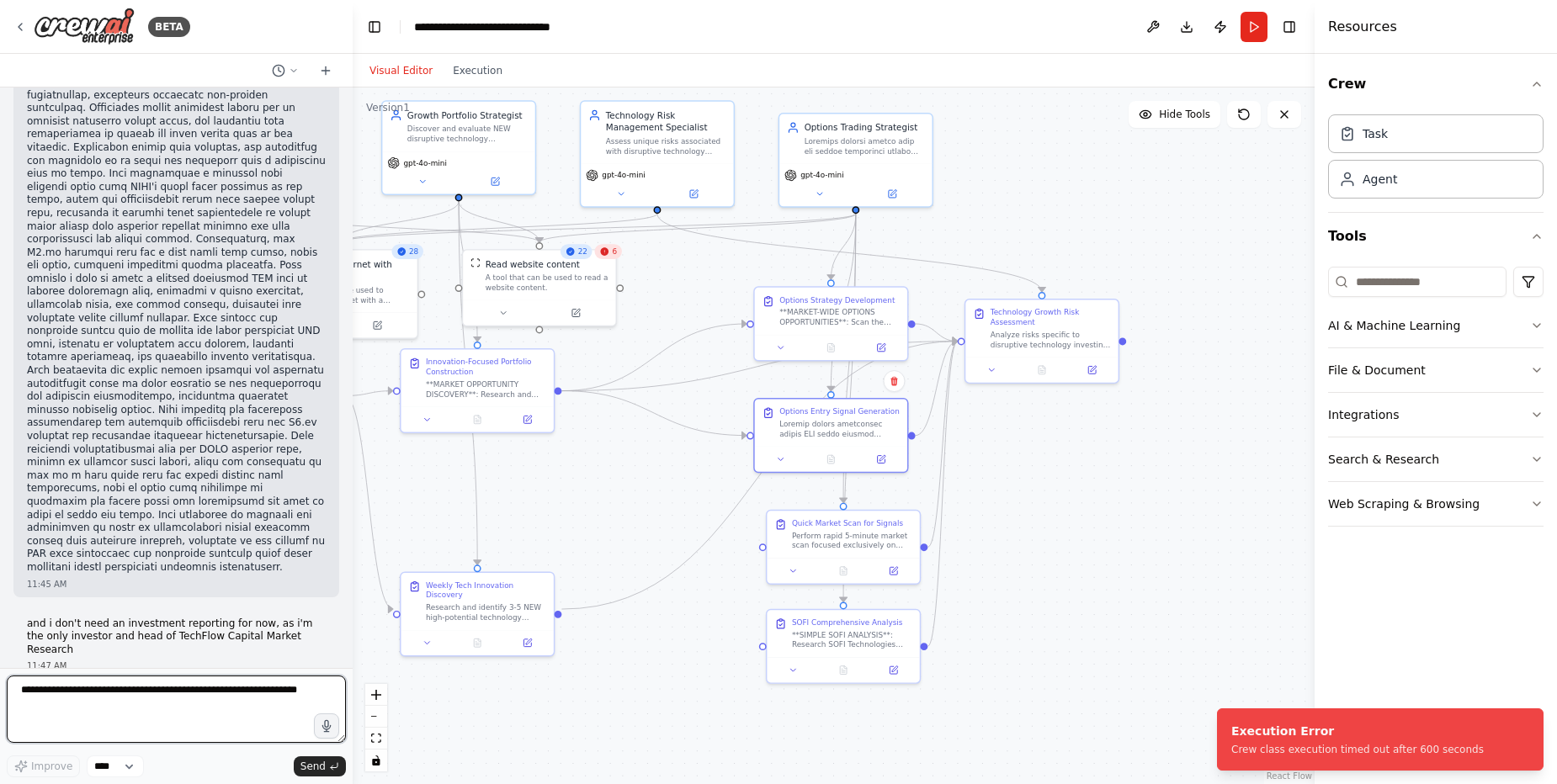
click at [200, 700] on textarea at bounding box center [176, 709] width 339 height 67
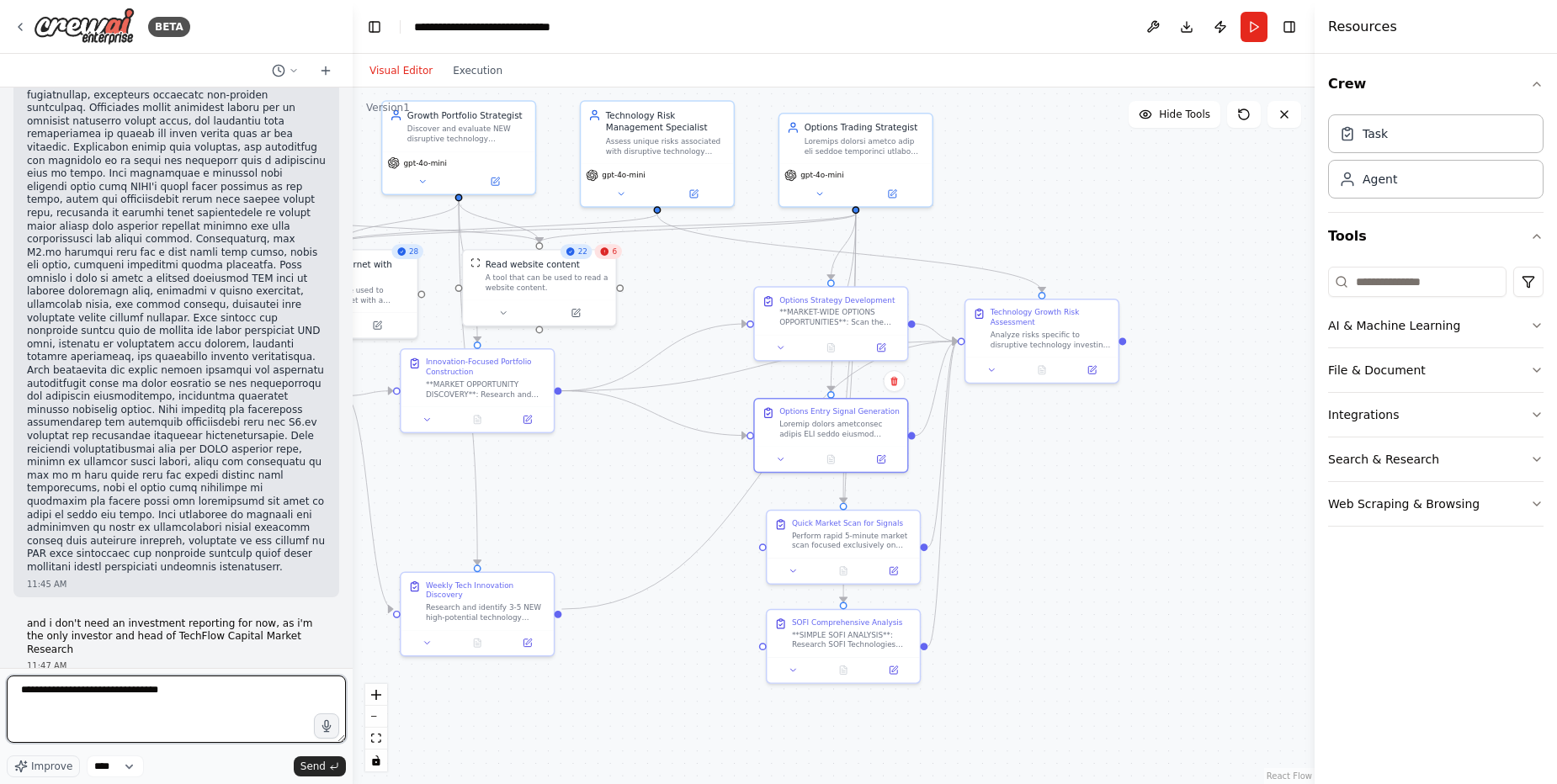
type textarea "**********"
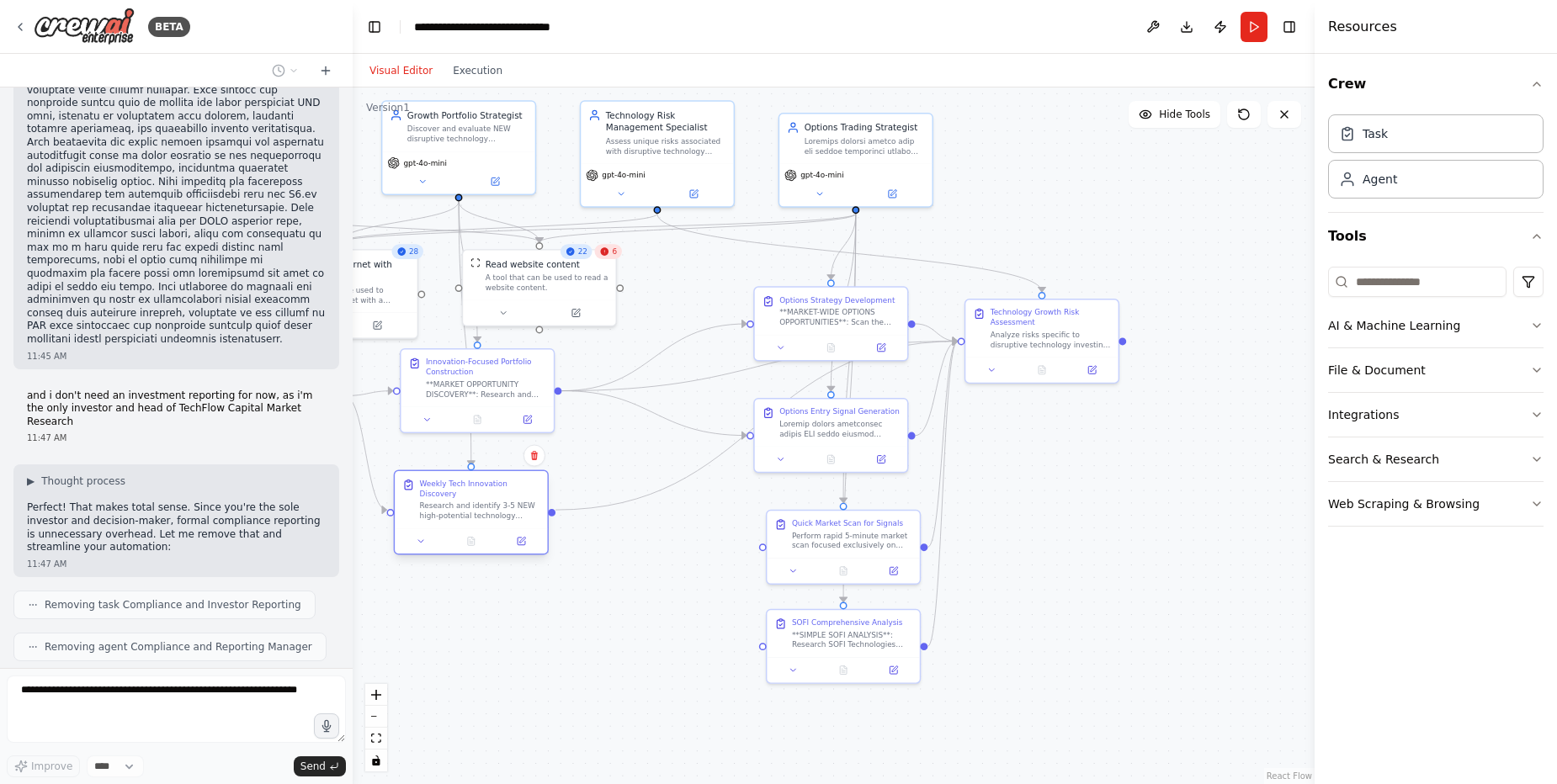
scroll to position [67429, 0]
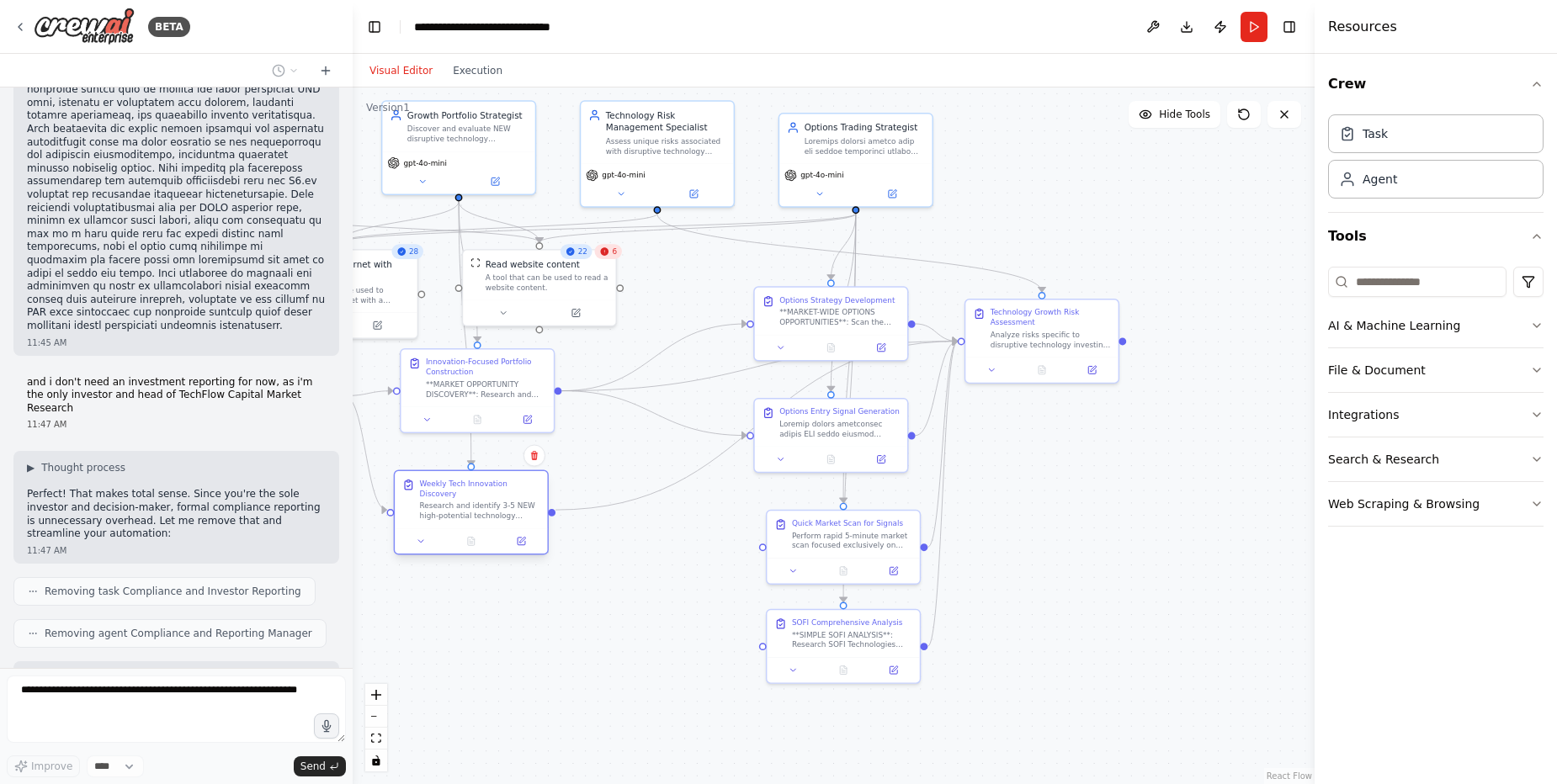
drag, startPoint x: 450, startPoint y: 601, endPoint x: 443, endPoint y: 502, distance: 99.2
click at [443, 502] on div "Research and identify 3-5 NEW high-potential technology companies or investment…" at bounding box center [481, 510] width 121 height 20
drag, startPoint x: 488, startPoint y: 599, endPoint x: 483, endPoint y: 488, distance: 111.1
click at [483, 488] on div ".deletable-edge-delete-btn { width: 20px; height: 20px; border: 0px solid #ffff…" at bounding box center [833, 435] width 961 height 696
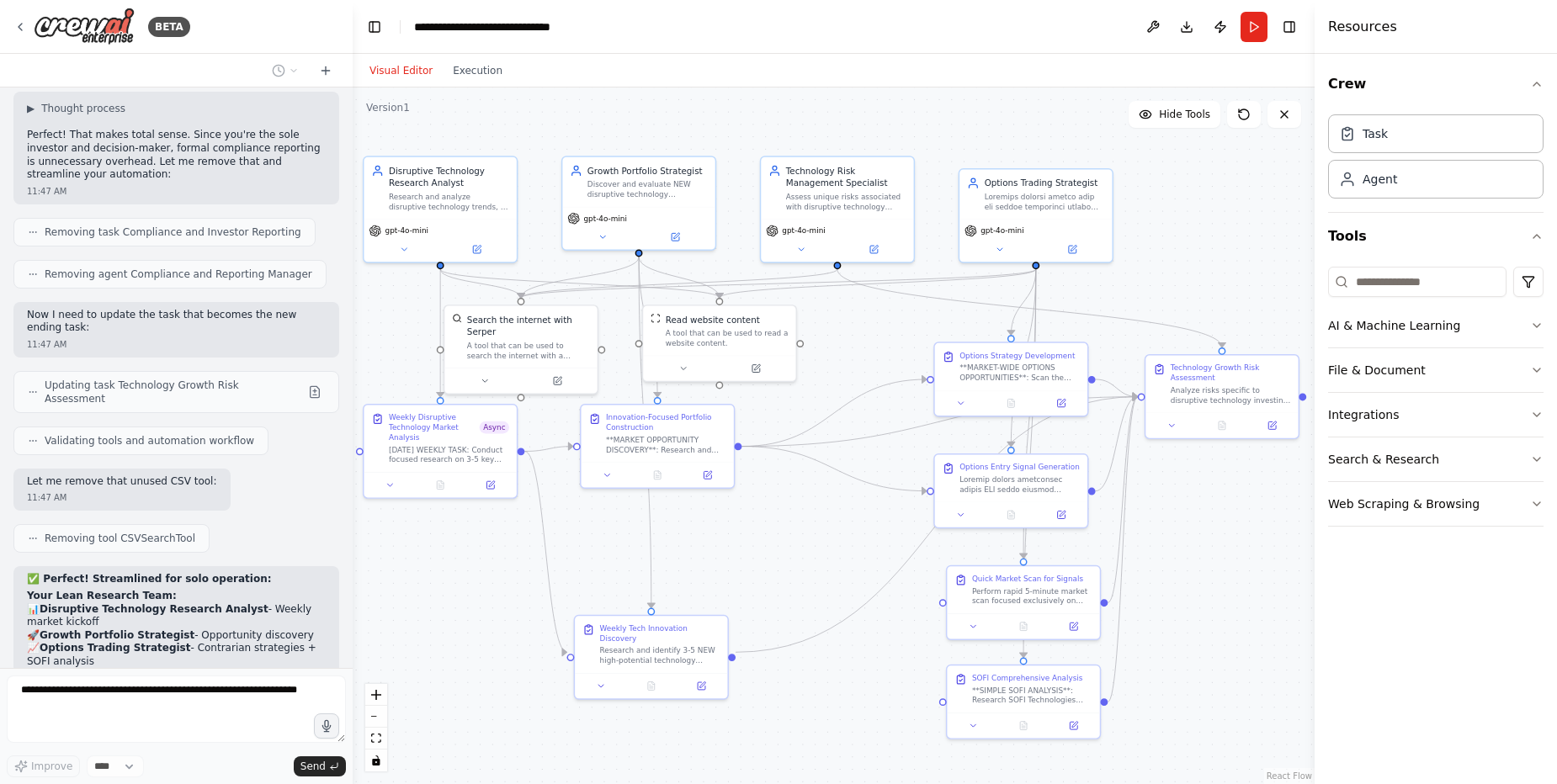
scroll to position [67837, 0]
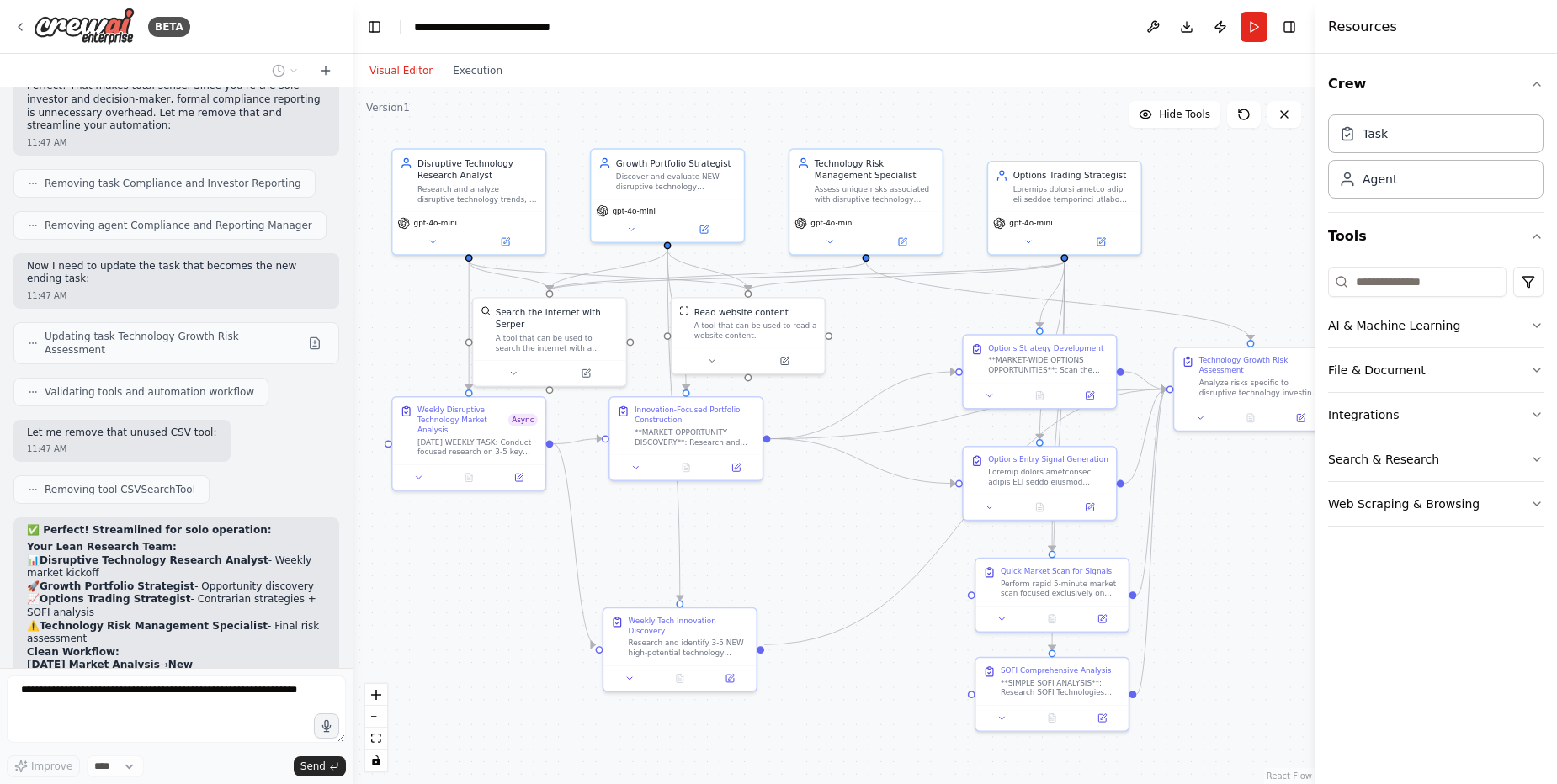
drag, startPoint x: 674, startPoint y: 266, endPoint x: 883, endPoint y: 314, distance: 214.4
click at [883, 314] on div ".deletable-edge-delete-btn { width: 20px; height: 20px; border: 0px solid #ffff…" at bounding box center [833, 435] width 961 height 696
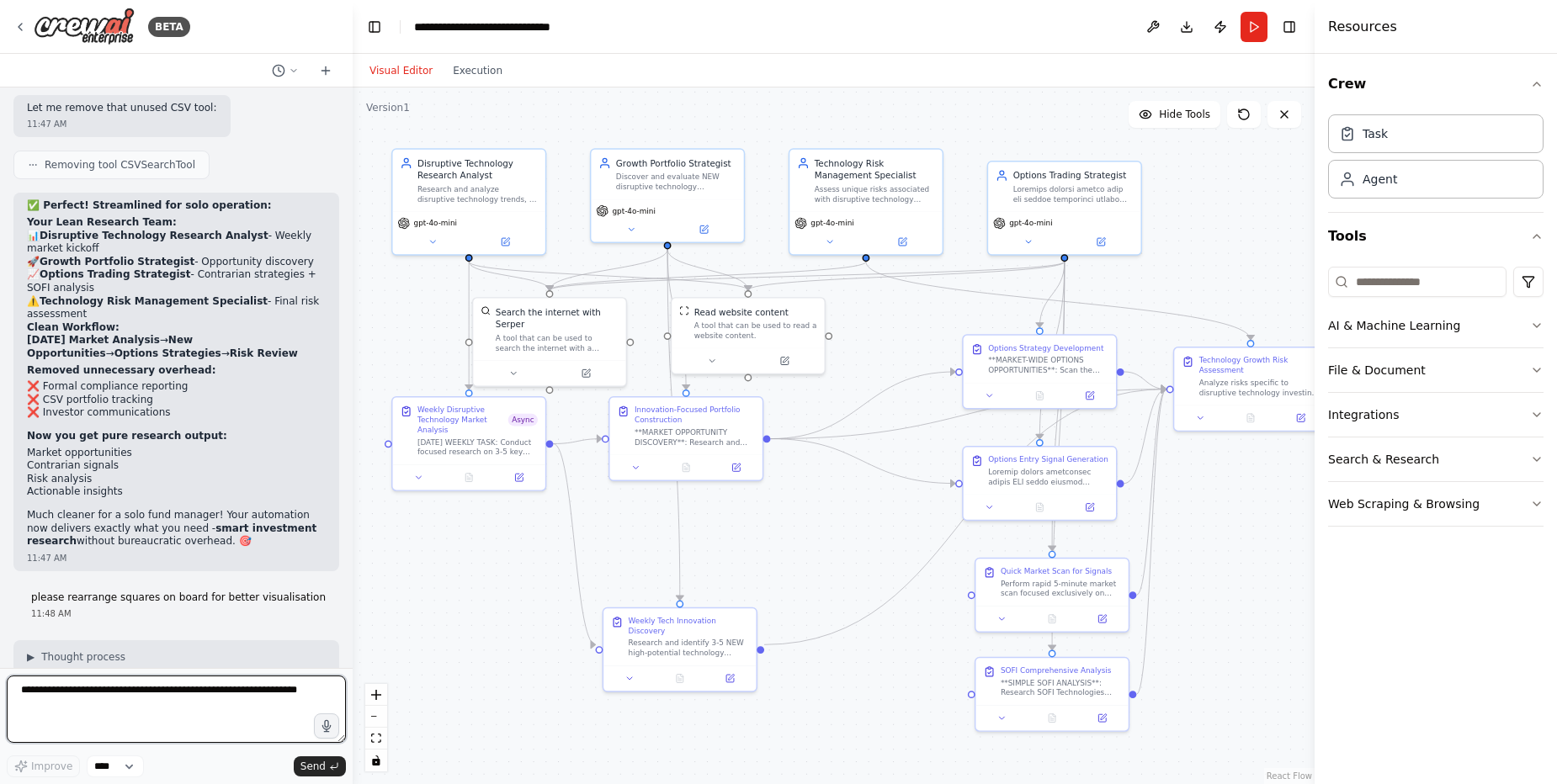
scroll to position [68178, 0]
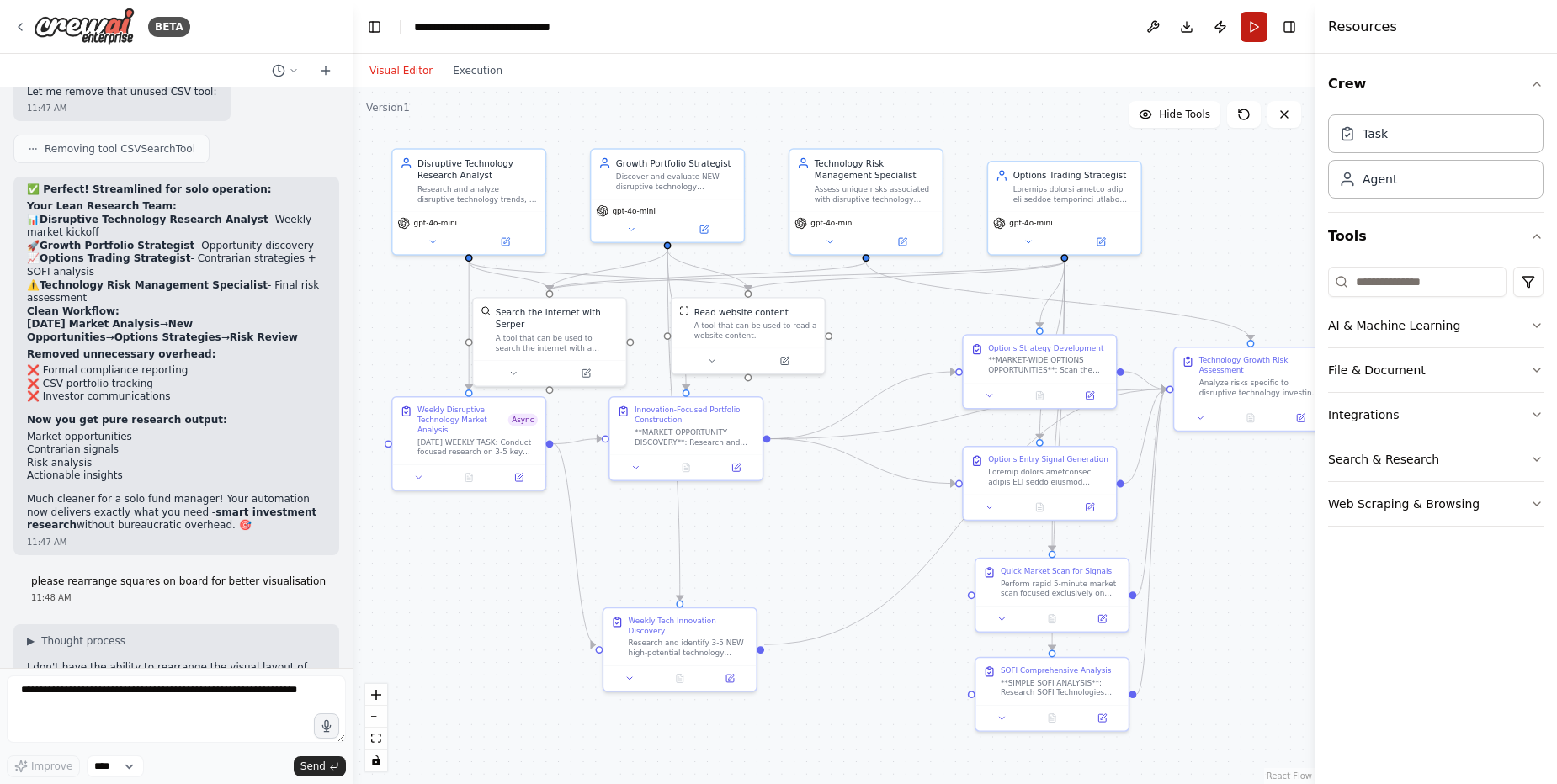
click at [1254, 24] on button "Run" at bounding box center [1254, 26] width 27 height 30
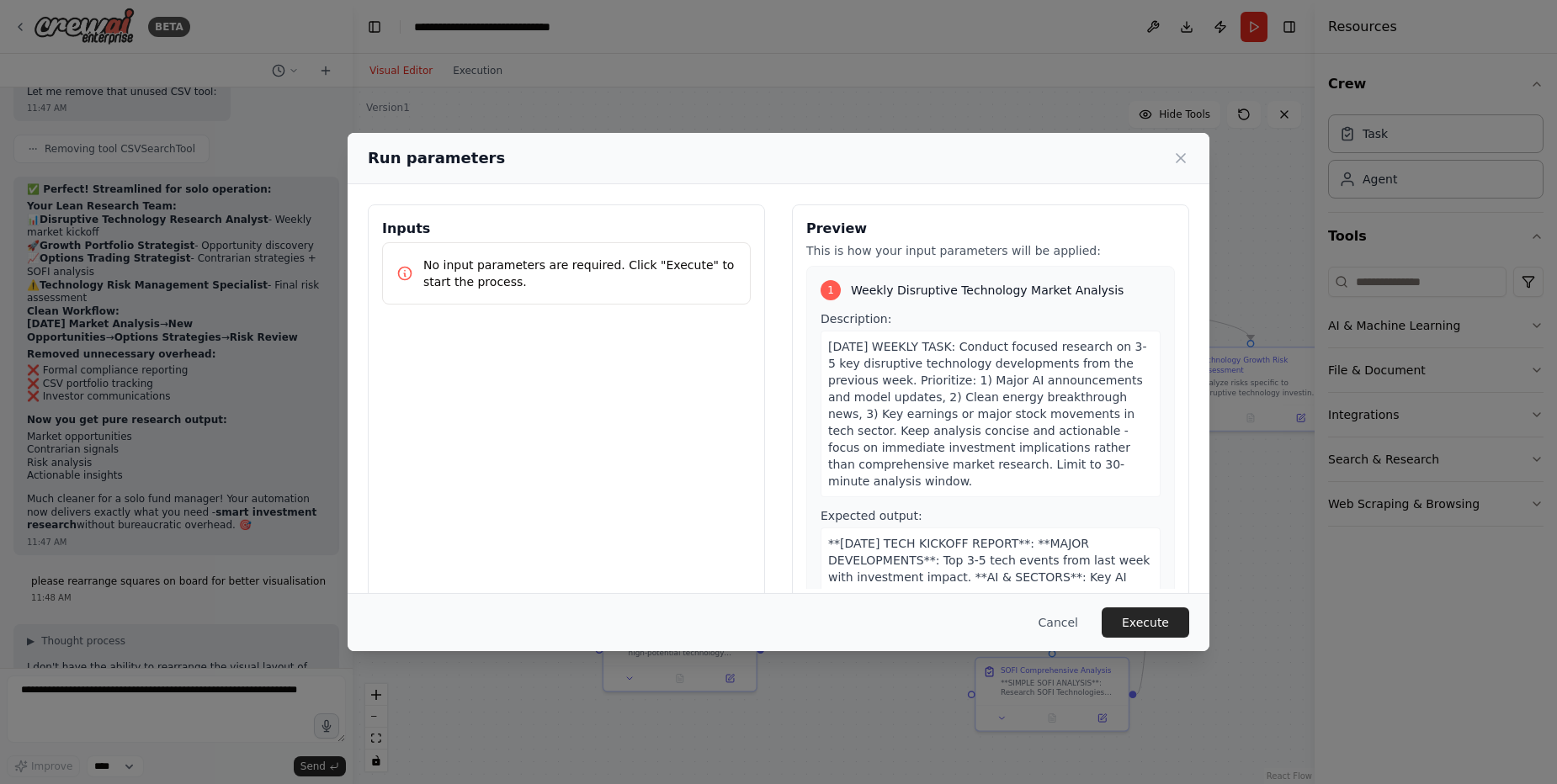
click at [530, 271] on p "No input parameters are required. Click "Execute" to start the process." at bounding box center [580, 273] width 313 height 34
click at [460, 277] on p "No input parameters are required. Click "Execute" to start the process." at bounding box center [580, 273] width 313 height 34
click at [451, 270] on p "No input parameters are required. Click "Execute" to start the process." at bounding box center [580, 273] width 313 height 34
click at [1166, 624] on button "Execute" at bounding box center [1145, 623] width 88 height 30
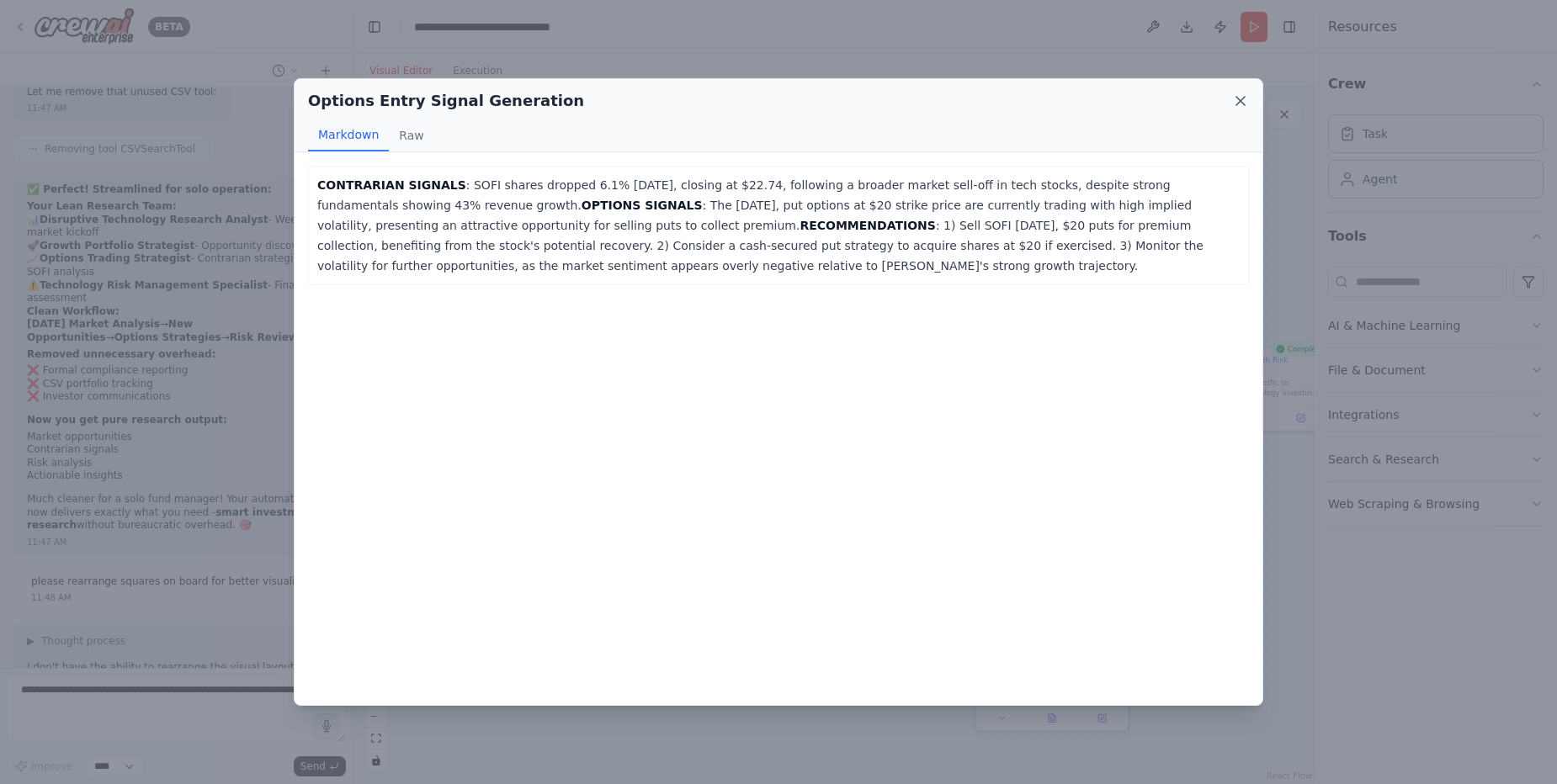
click at [1245, 104] on icon at bounding box center [1240, 101] width 17 height 17
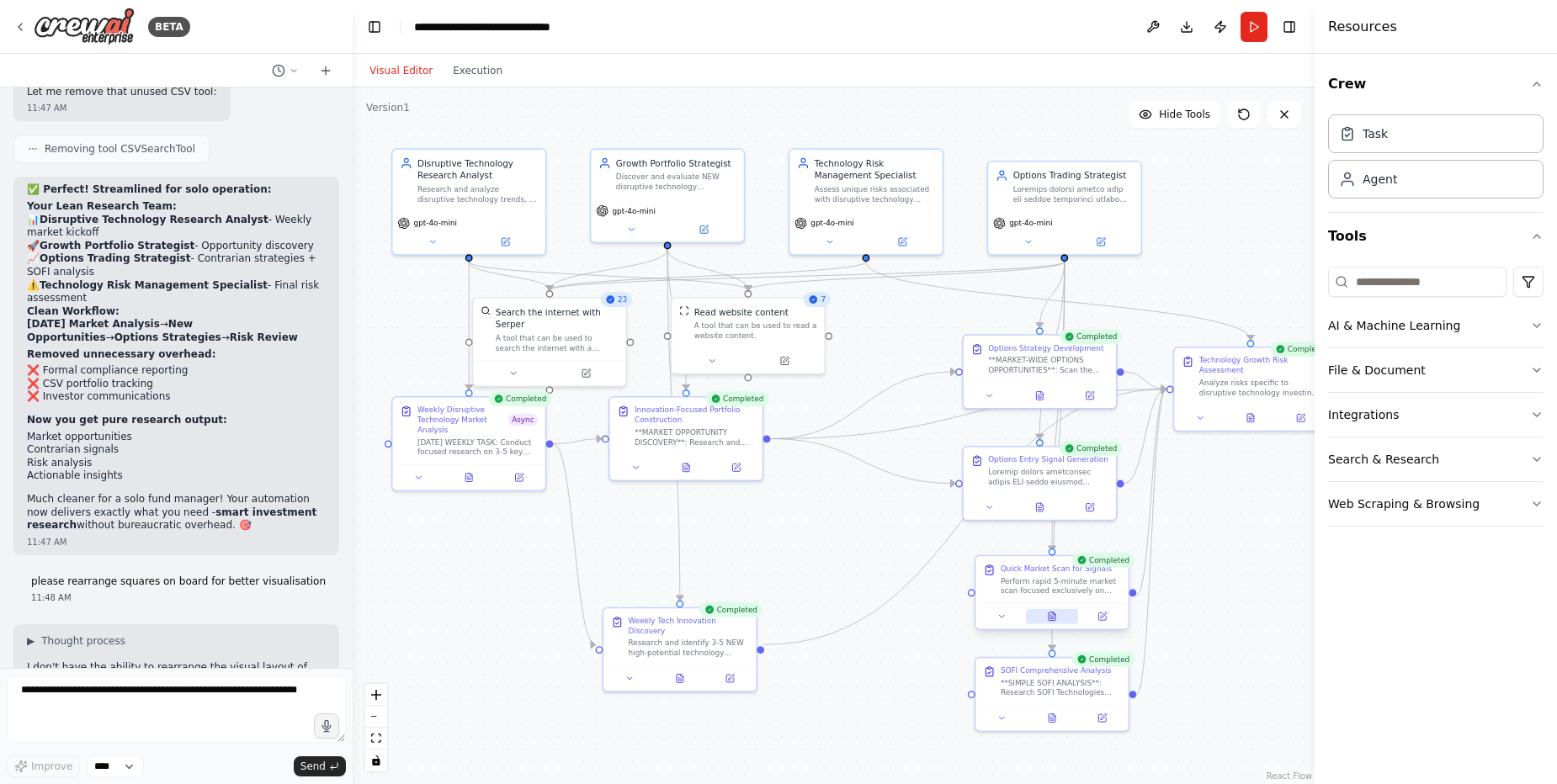
click at [1051, 618] on icon at bounding box center [1052, 618] width 4 height 0
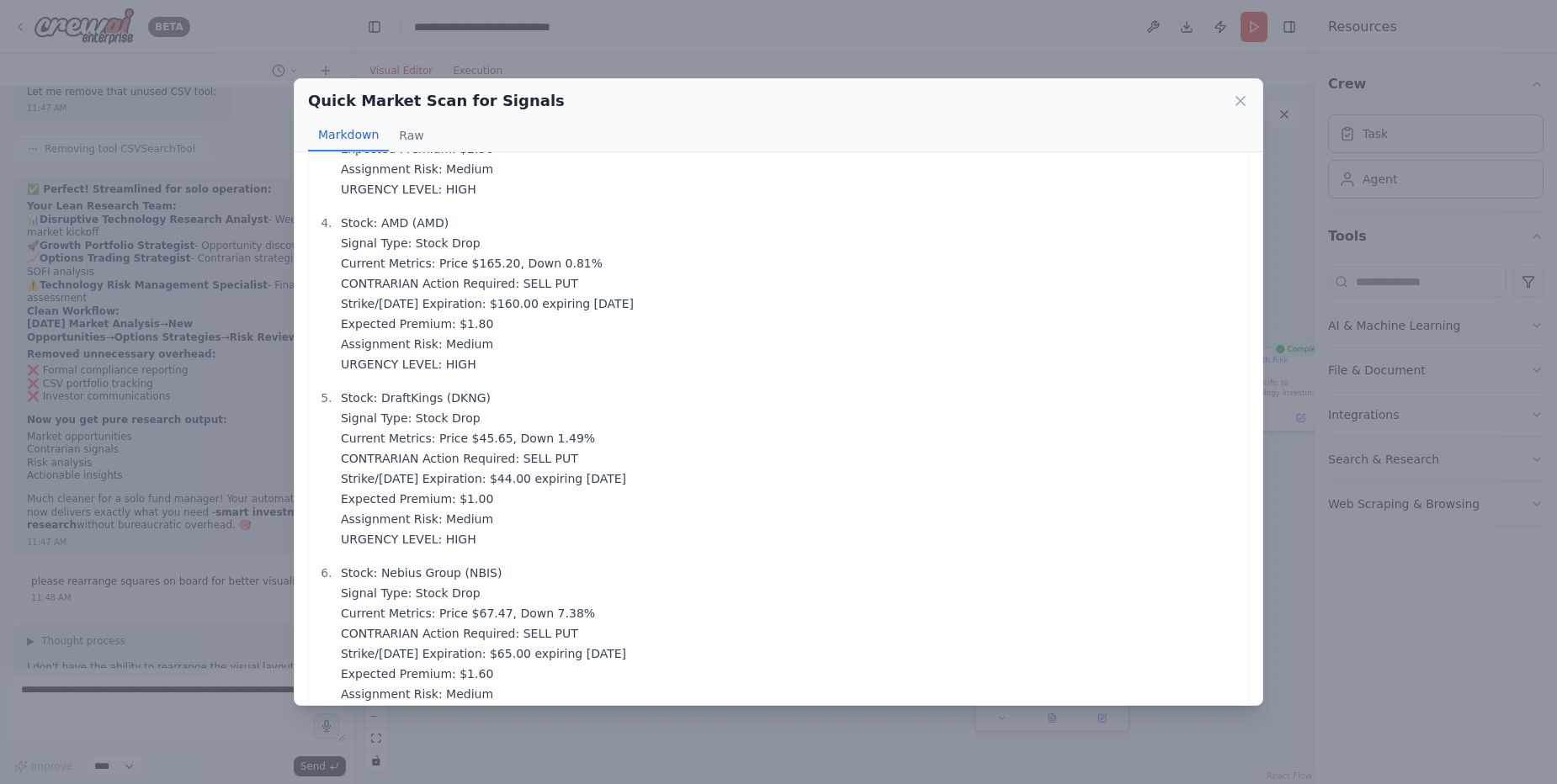
scroll to position [564, 0]
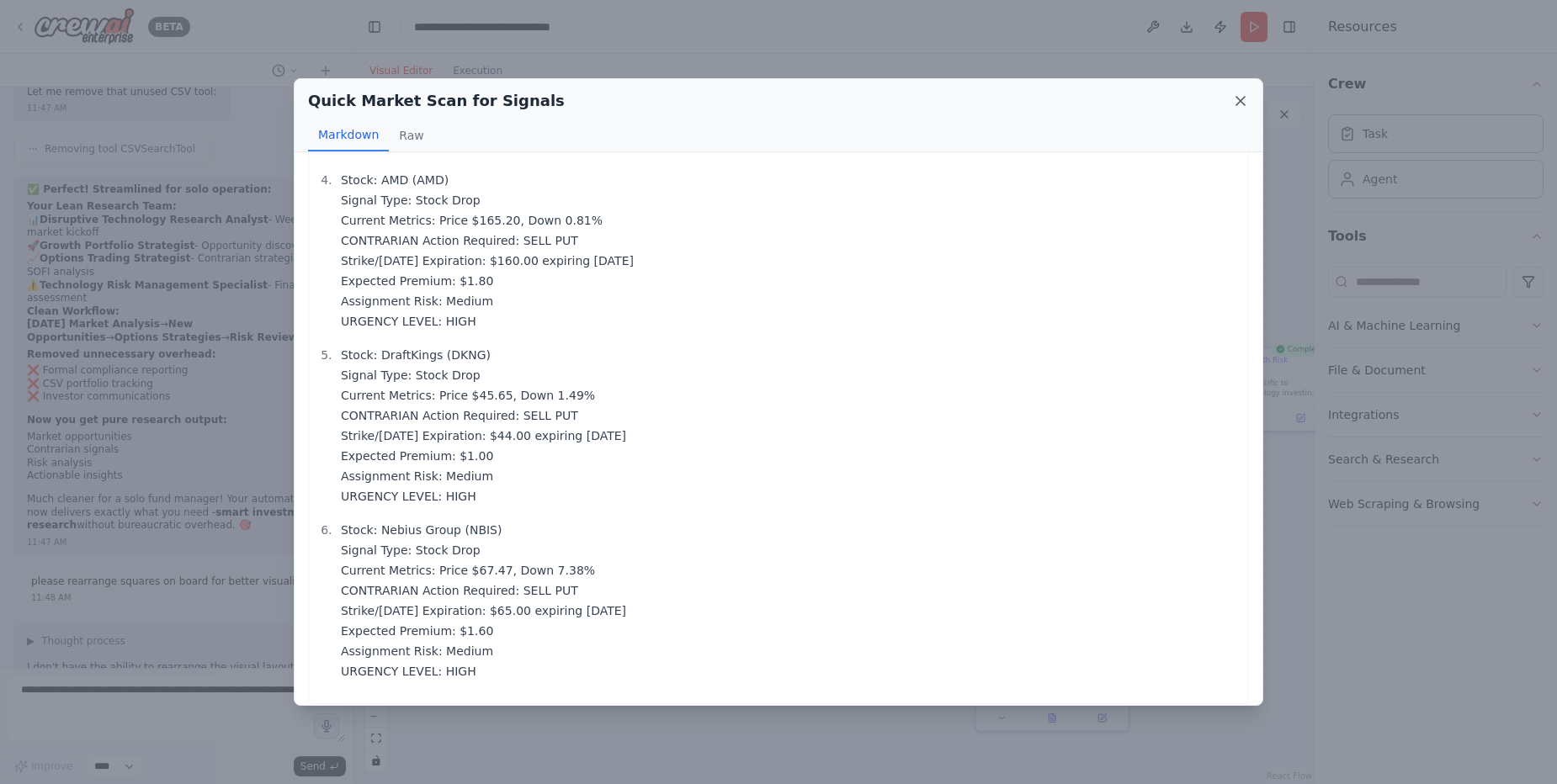
click at [1243, 107] on icon at bounding box center [1240, 101] width 17 height 17
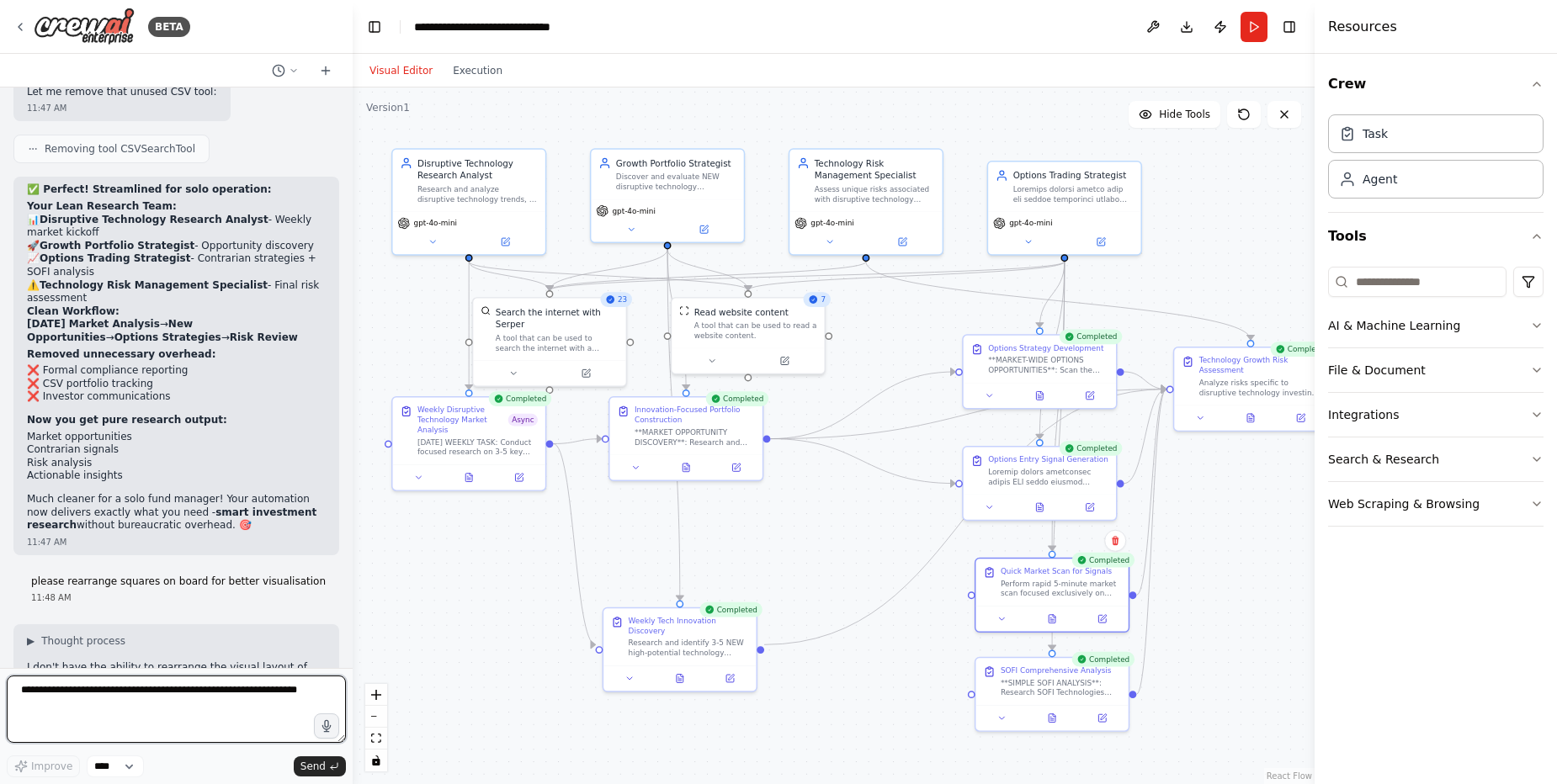
click at [216, 694] on textarea at bounding box center [176, 709] width 339 height 67
type textarea "**********"
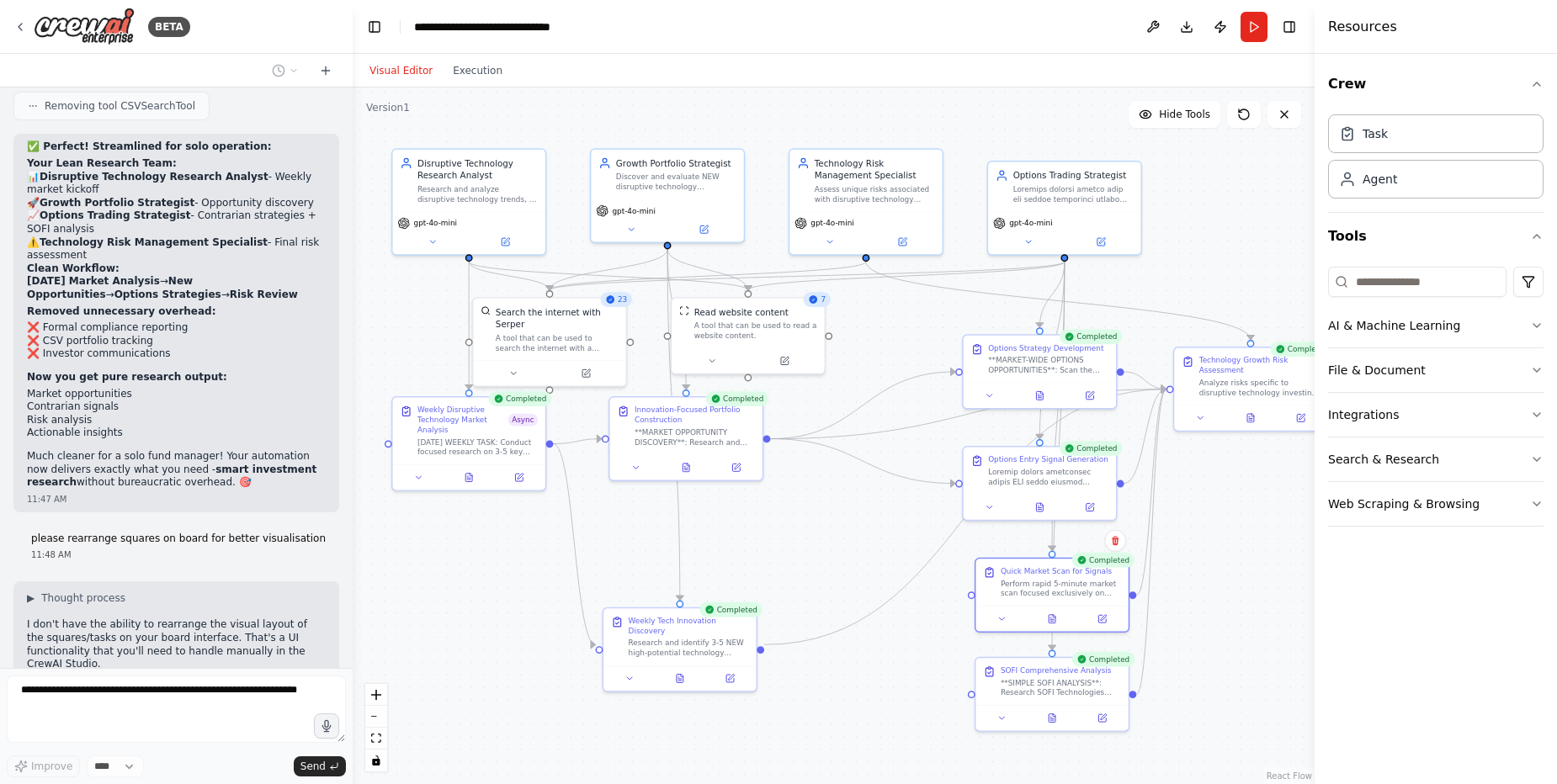
scroll to position [68278, 0]
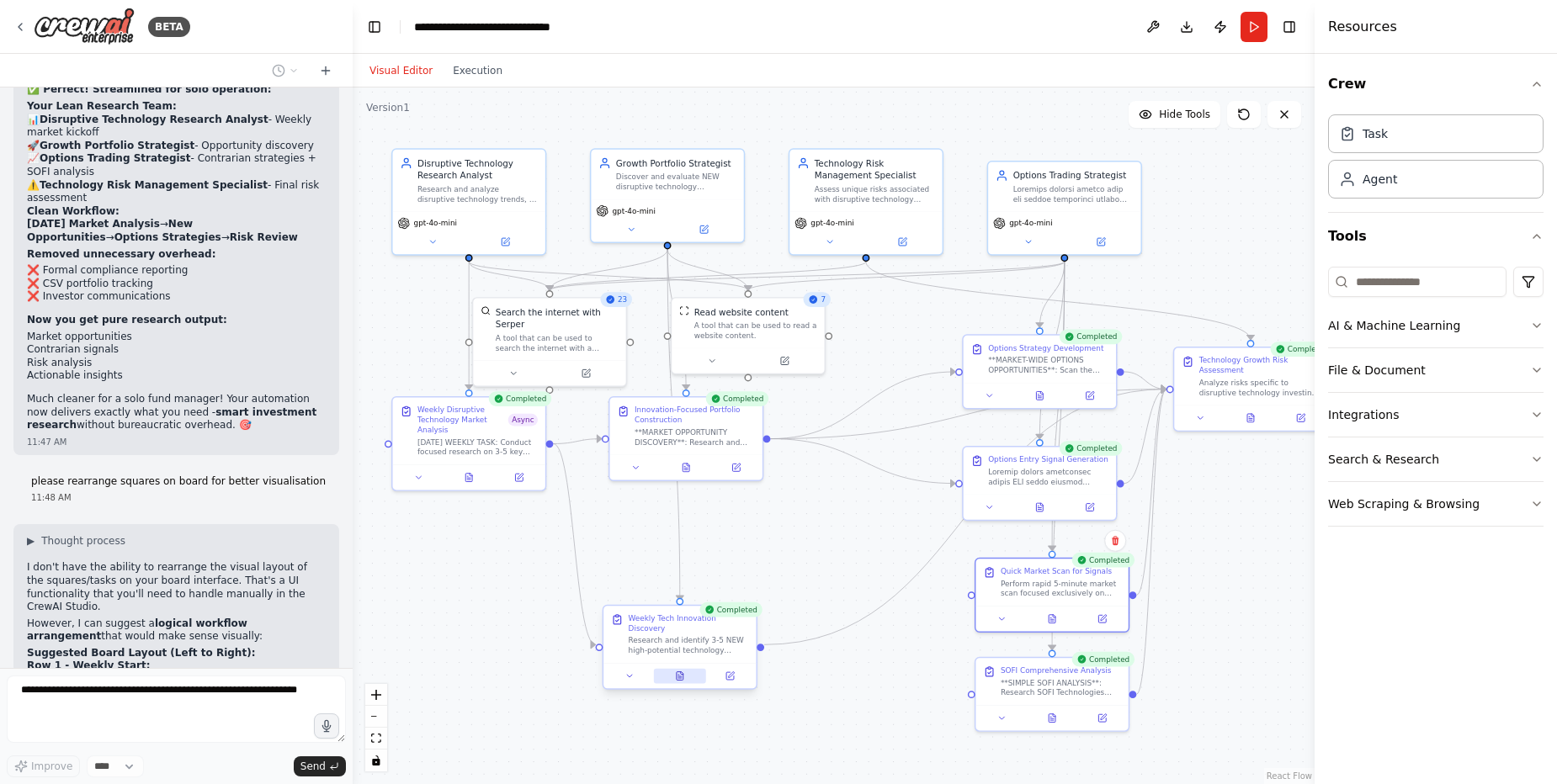
click at [679, 672] on icon at bounding box center [680, 676] width 7 height 8
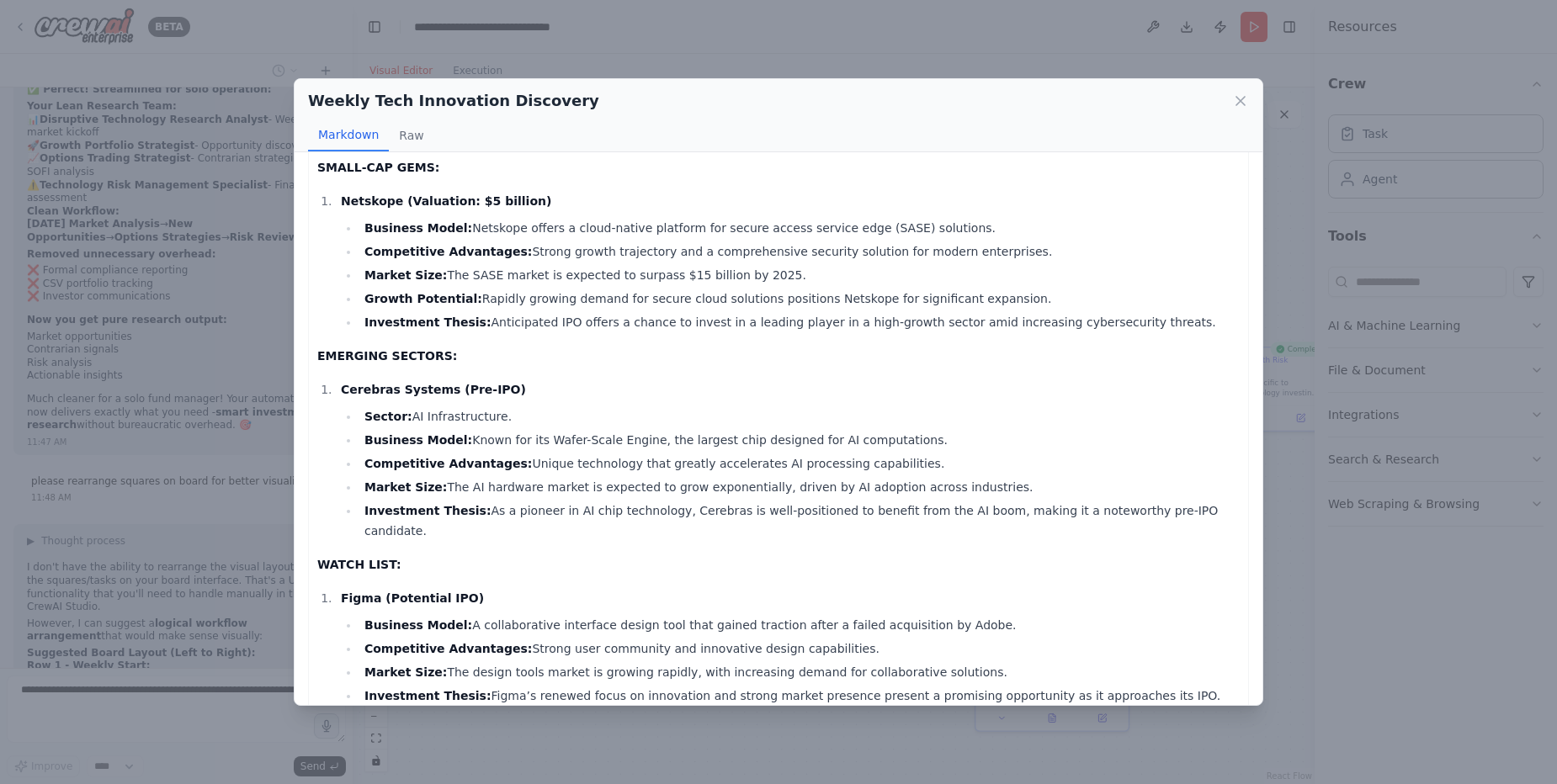
scroll to position [519, 0]
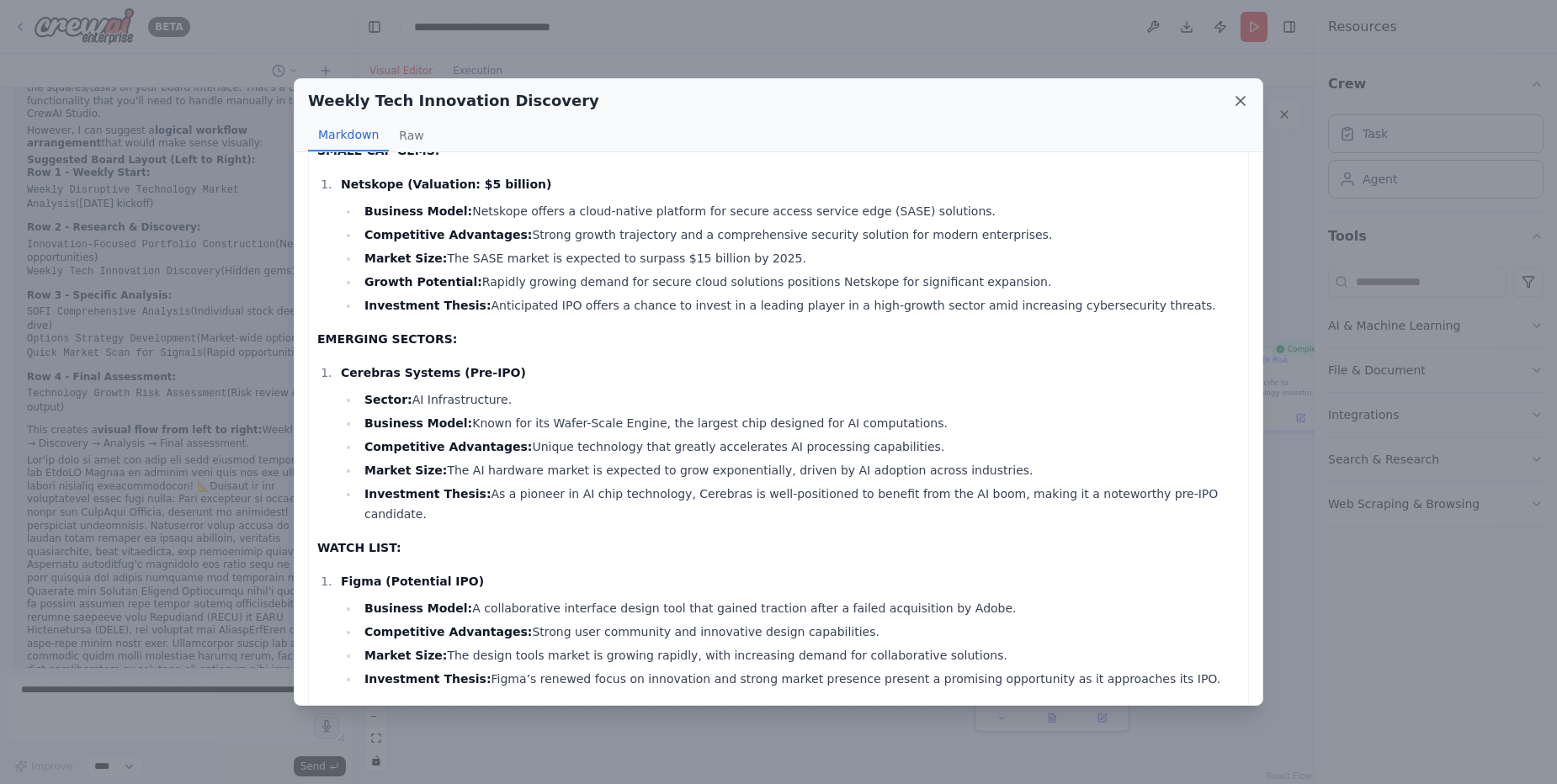
click at [1244, 96] on icon at bounding box center [1240, 101] width 17 height 17
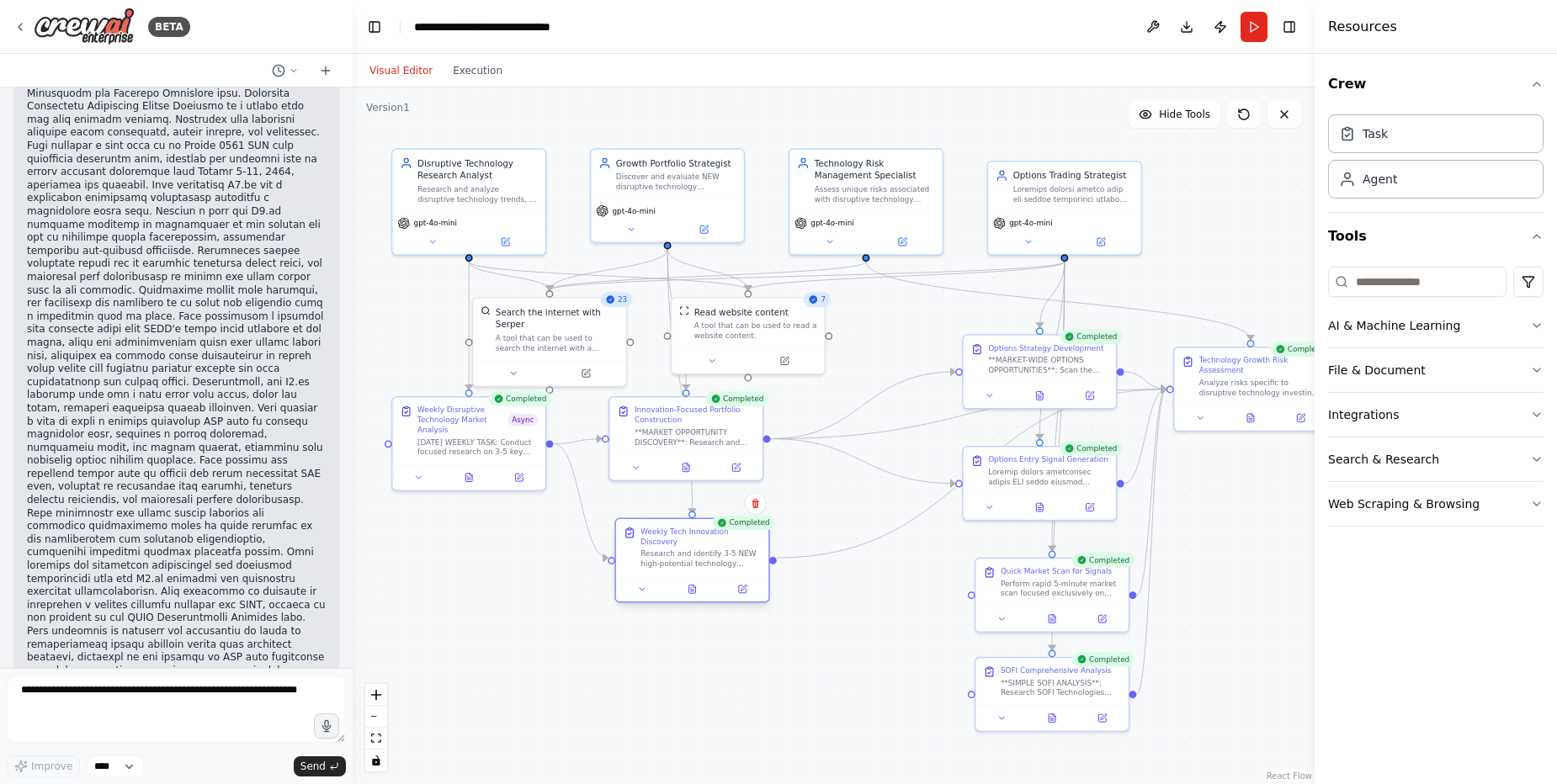
drag, startPoint x: 663, startPoint y: 640, endPoint x: 680, endPoint y: 551, distance: 90.6
click at [680, 551] on div "Research and identify 3-5 NEW high-potential technology companies or investment…" at bounding box center [700, 558] width 121 height 20
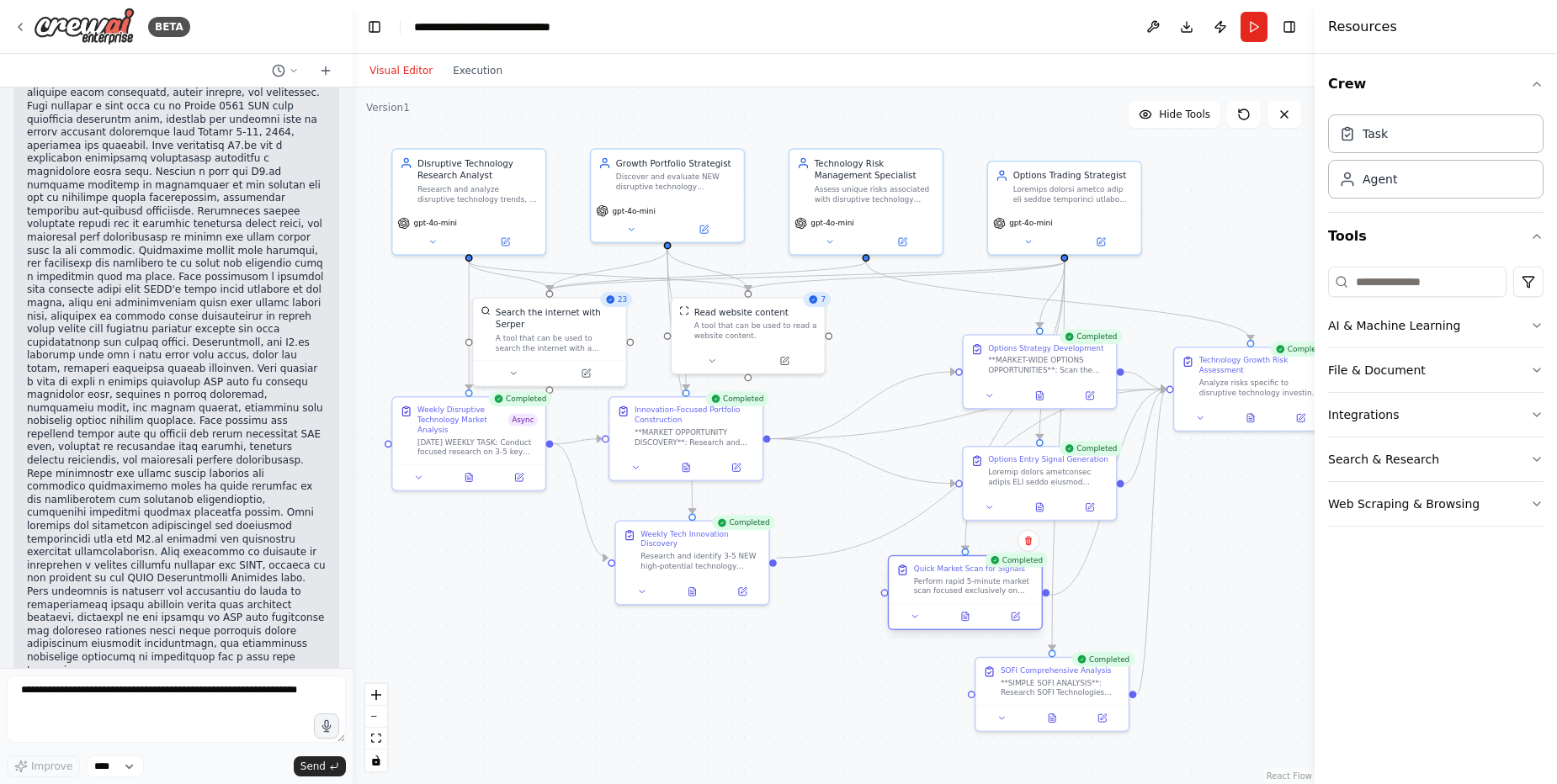
drag, startPoint x: 1008, startPoint y: 588, endPoint x: 926, endPoint y: 589, distance: 82.0
click at [926, 589] on div "Perform rapid 5-minute market scan focused exclusively on immediate contrarian …" at bounding box center [975, 586] width 121 height 20
drag, startPoint x: 1003, startPoint y: 491, endPoint x: 940, endPoint y: 489, distance: 63.0
click at [940, 489] on div "Options Entry Signal Generation" at bounding box center [976, 481] width 155 height 74
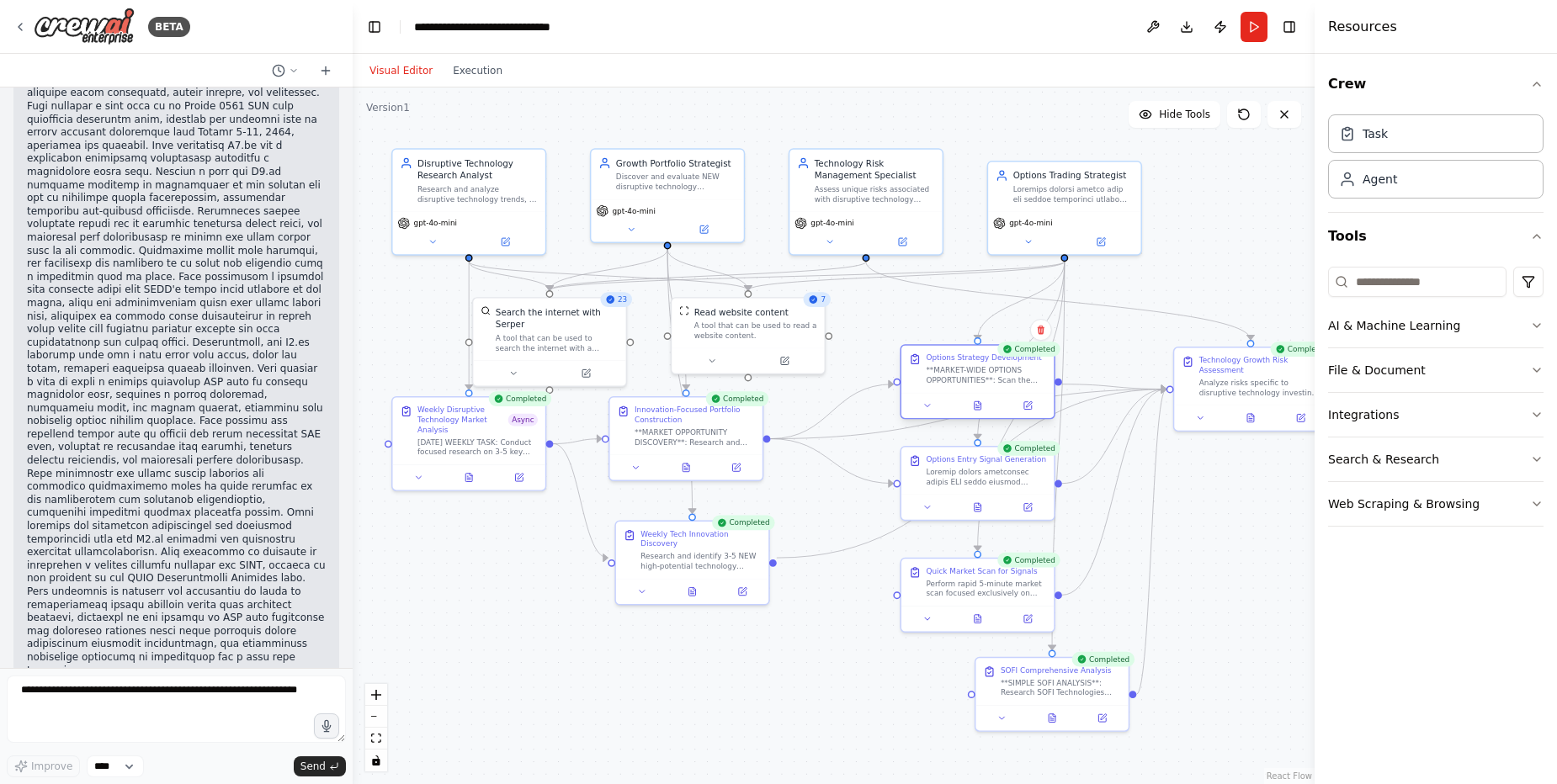
drag, startPoint x: 970, startPoint y: 383, endPoint x: 921, endPoint y: 397, distance: 51.0
click at [921, 397] on div at bounding box center [977, 405] width 153 height 25
drag, startPoint x: 1230, startPoint y: 387, endPoint x: 1175, endPoint y: 336, distance: 75.0
click at [1175, 336] on div "Analyze risks specific to disruptive technology investing and aggressive option…" at bounding box center [1210, 335] width 121 height 20
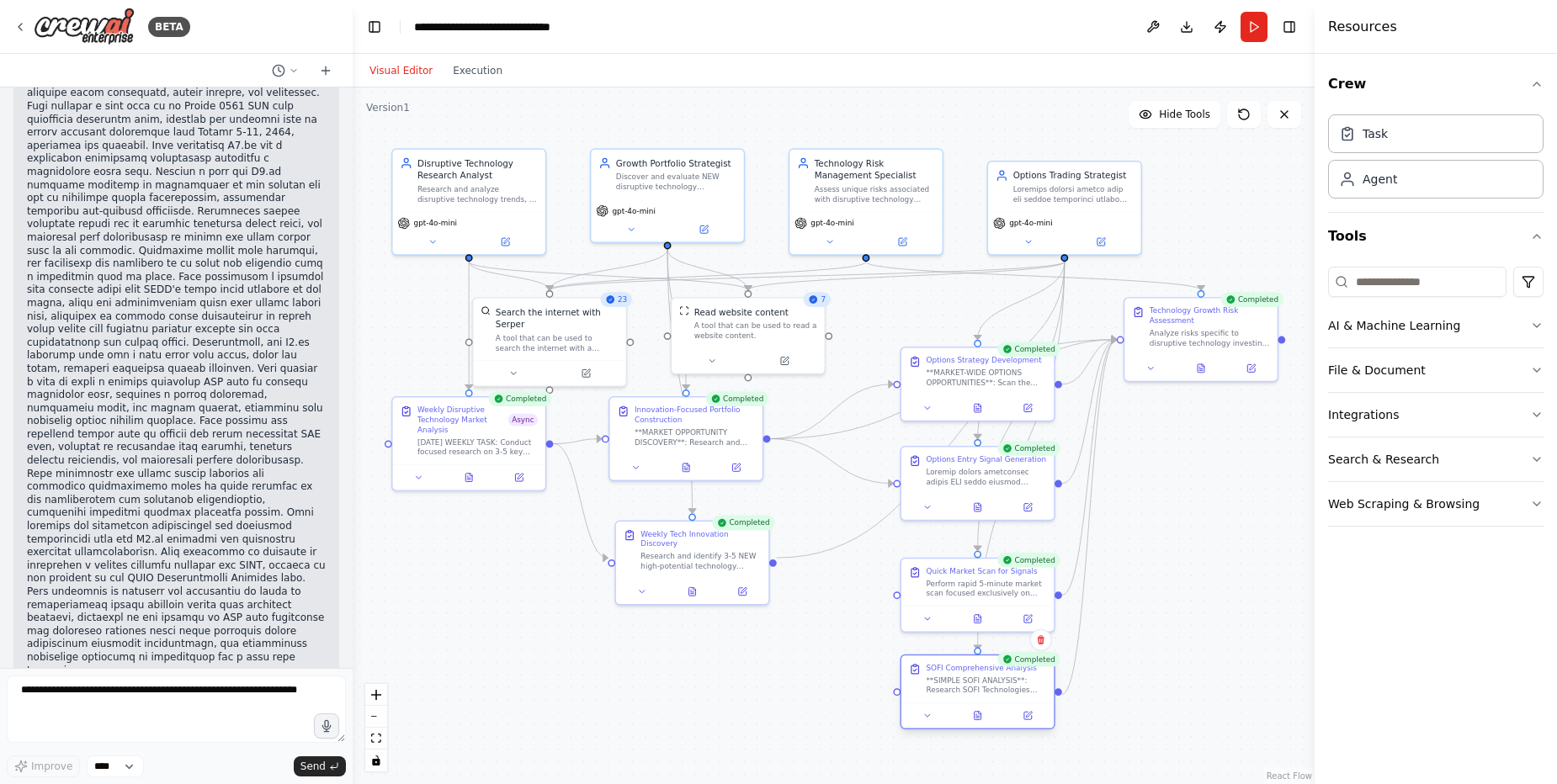
drag, startPoint x: 1032, startPoint y: 690, endPoint x: 961, endPoint y: 694, distance: 71.1
click at [961, 694] on div "**SIMPLE SOFI ANALYSIS**: Research SOFI Technologies (SOFI) current stock perfo…" at bounding box center [986, 685] width 121 height 20
drag, startPoint x: 1208, startPoint y: 335, endPoint x: 1187, endPoint y: 519, distance: 185.2
click at [1187, 519] on div "Analyze risks specific to disruptive technology investing and aggressive option…" at bounding box center [1185, 521] width 121 height 20
click at [1187, 25] on button "Download" at bounding box center [1187, 26] width 27 height 30
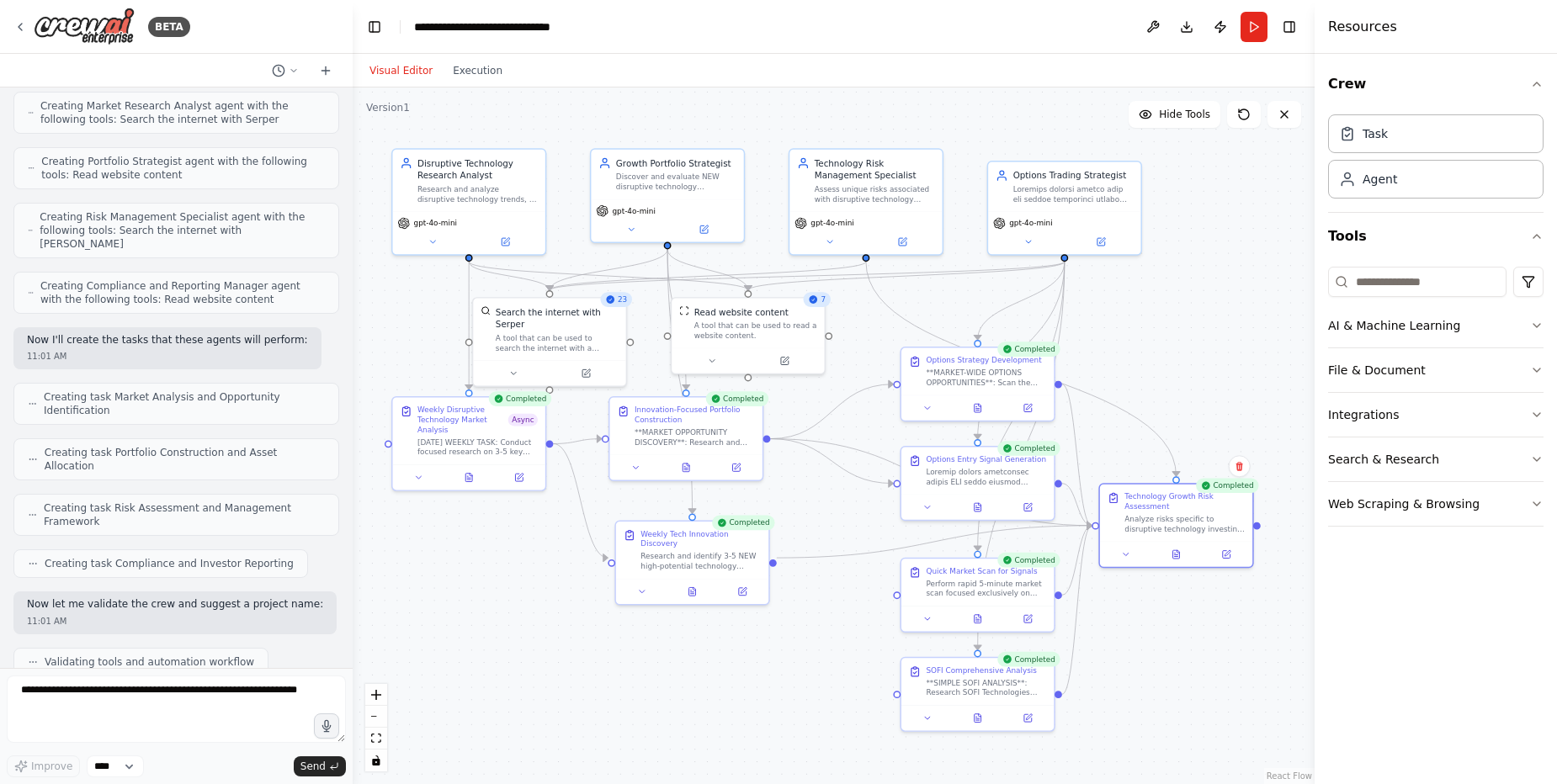
scroll to position [0, 0]
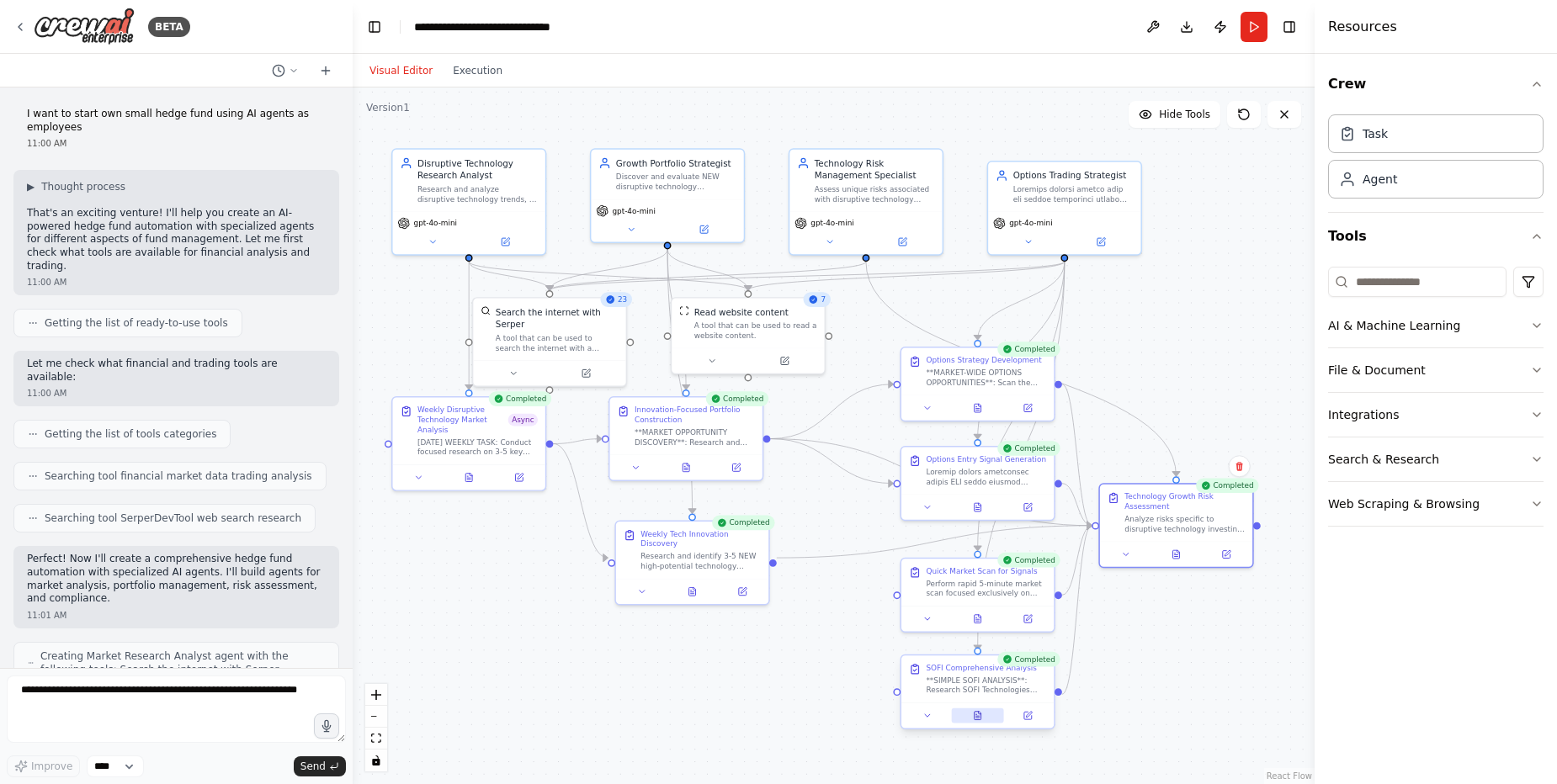
click at [973, 721] on button at bounding box center [976, 716] width 52 height 15
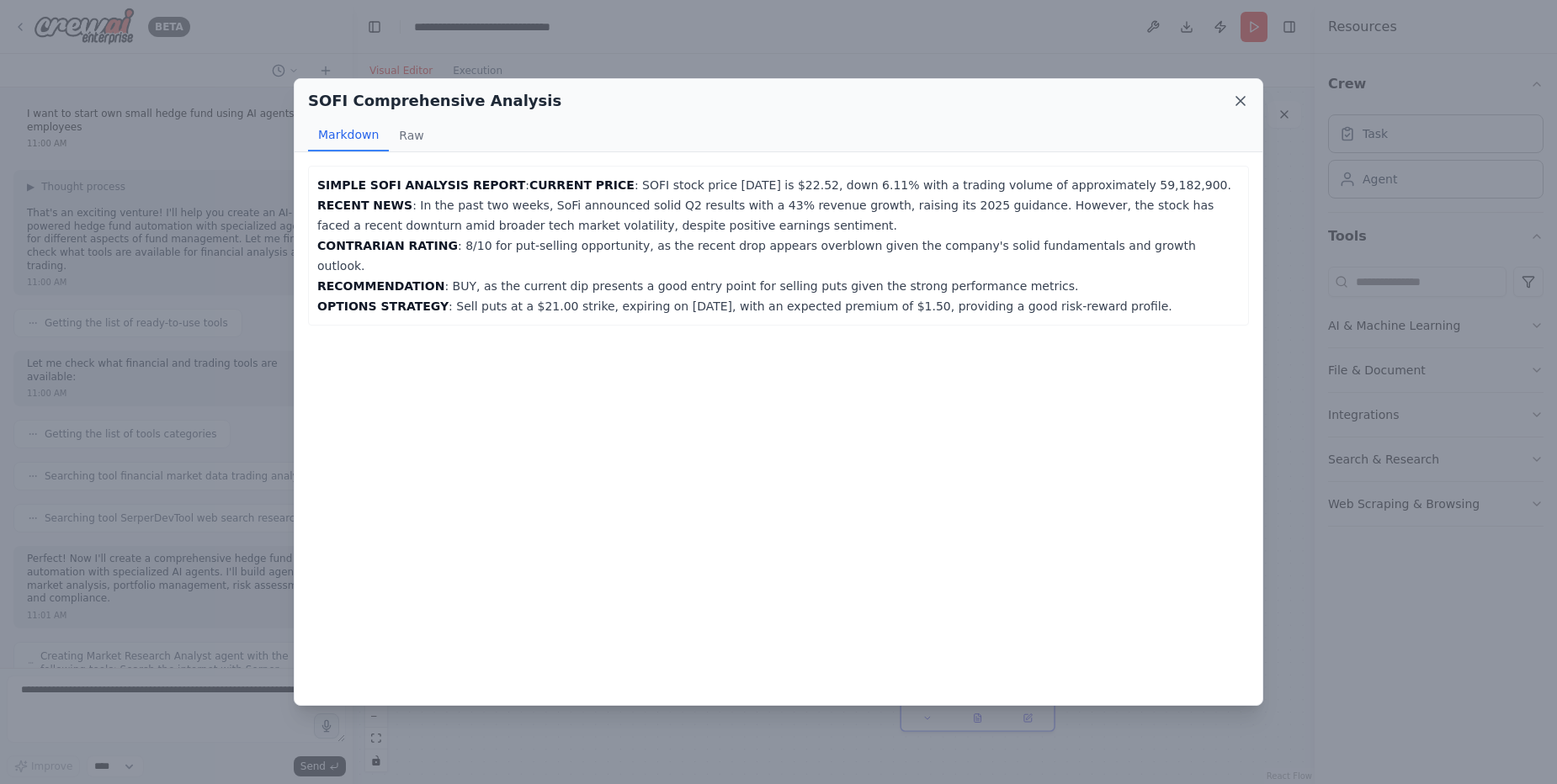
click at [1244, 105] on icon at bounding box center [1240, 101] width 8 height 8
